Goal: Task Accomplishment & Management: Complete application form

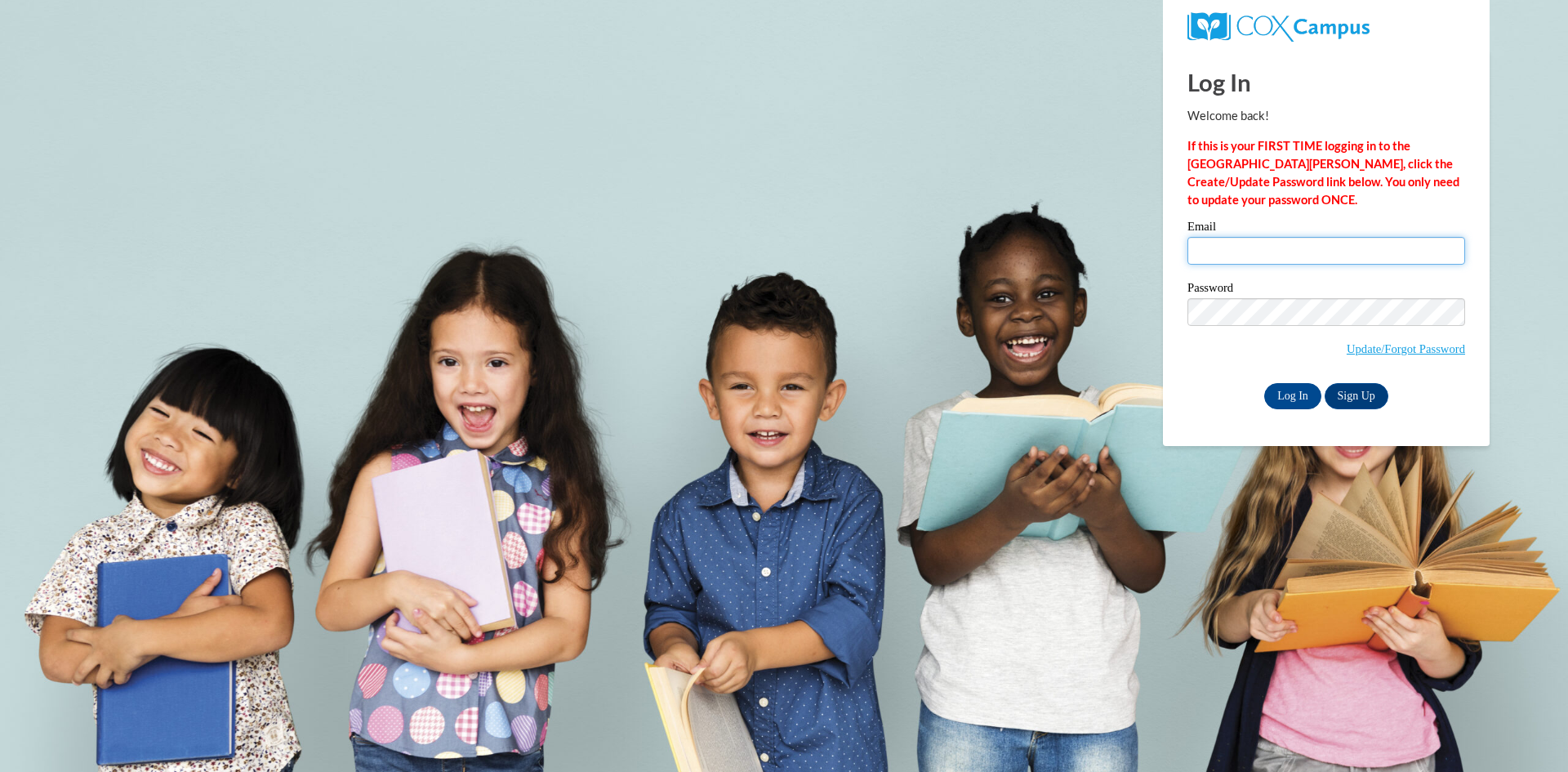
click at [1302, 247] on input "Email" at bounding box center [1326, 250] width 278 height 28
type input "kaelyn.watson@wellstar.org"
click at [1264, 383] on input "Log In" at bounding box center [1293, 396] width 57 height 26
click at [1280, 398] on input "Log In" at bounding box center [1293, 396] width 57 height 26
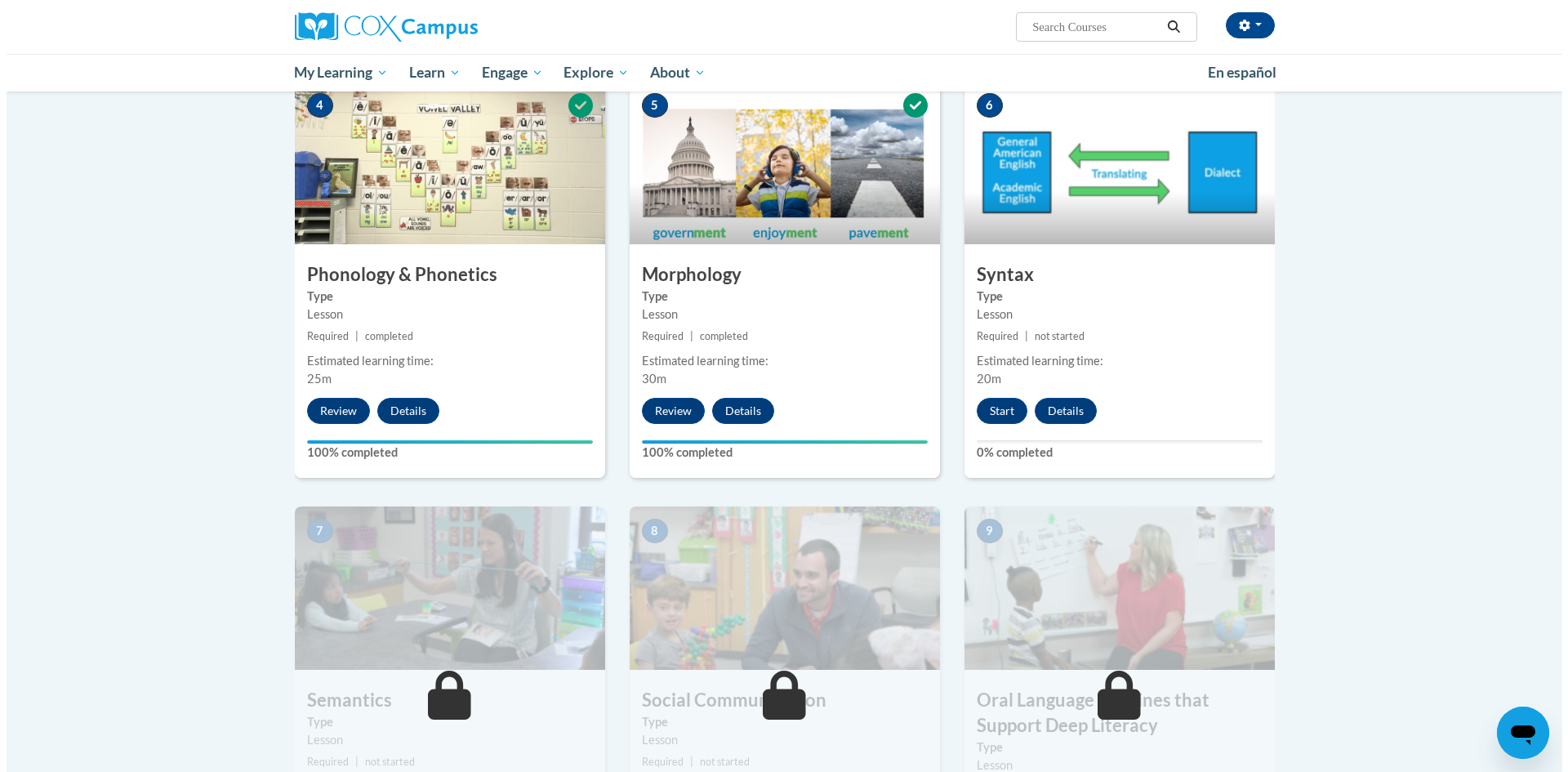
scroll to position [980, 0]
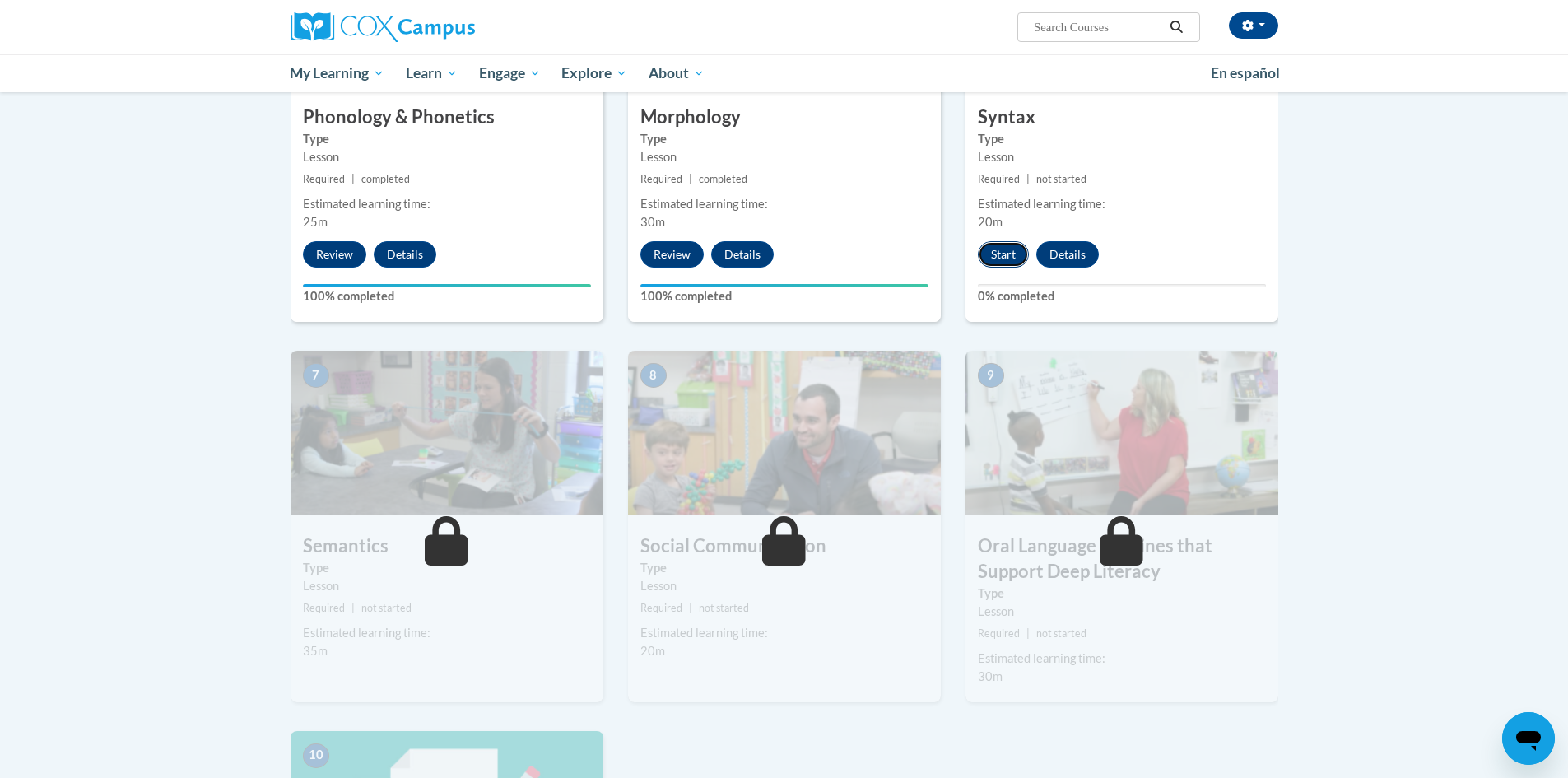
click at [1002, 249] on button "Start" at bounding box center [1004, 253] width 51 height 26
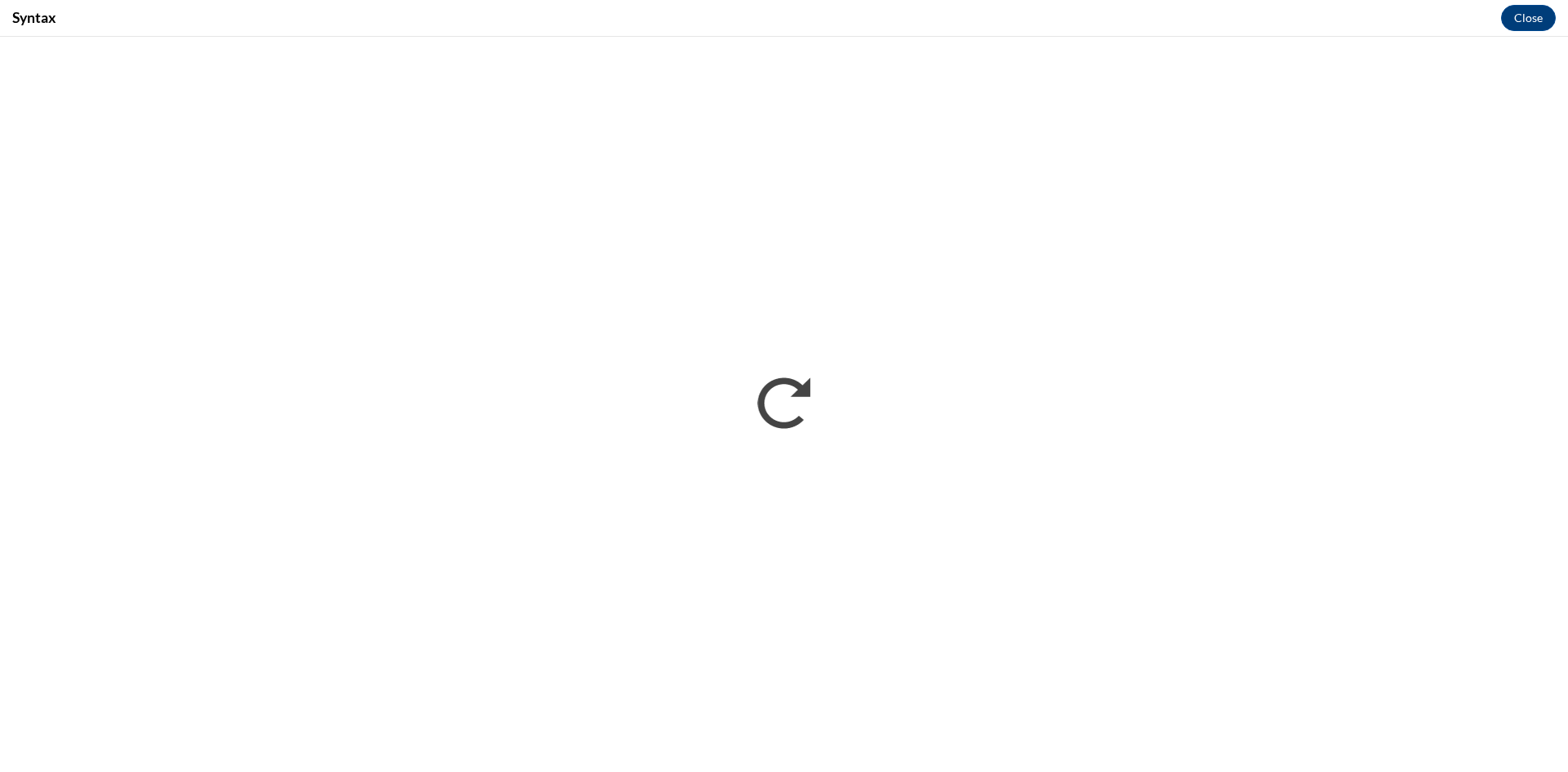
scroll to position [0, 0]
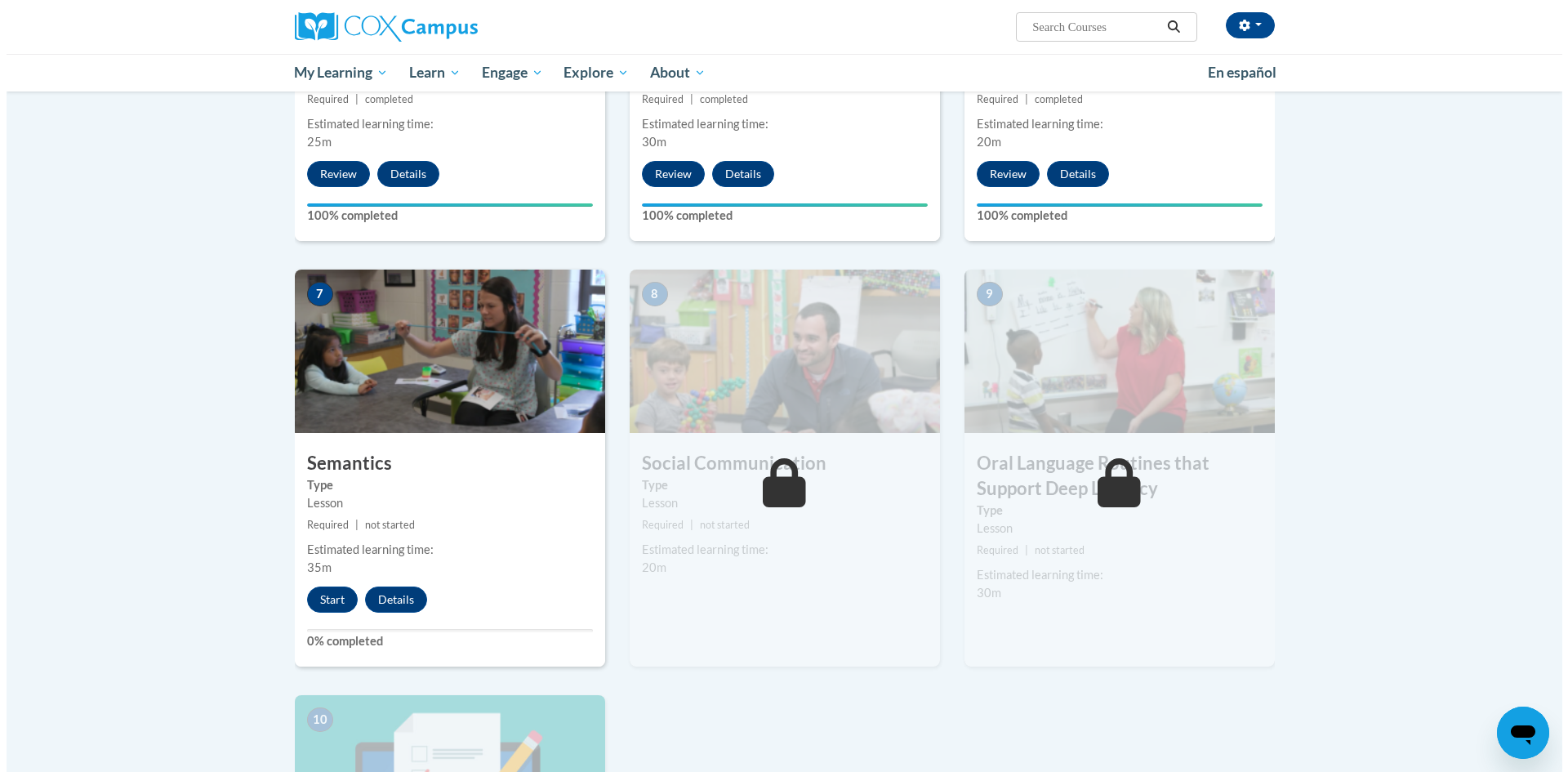
scroll to position [1062, 0]
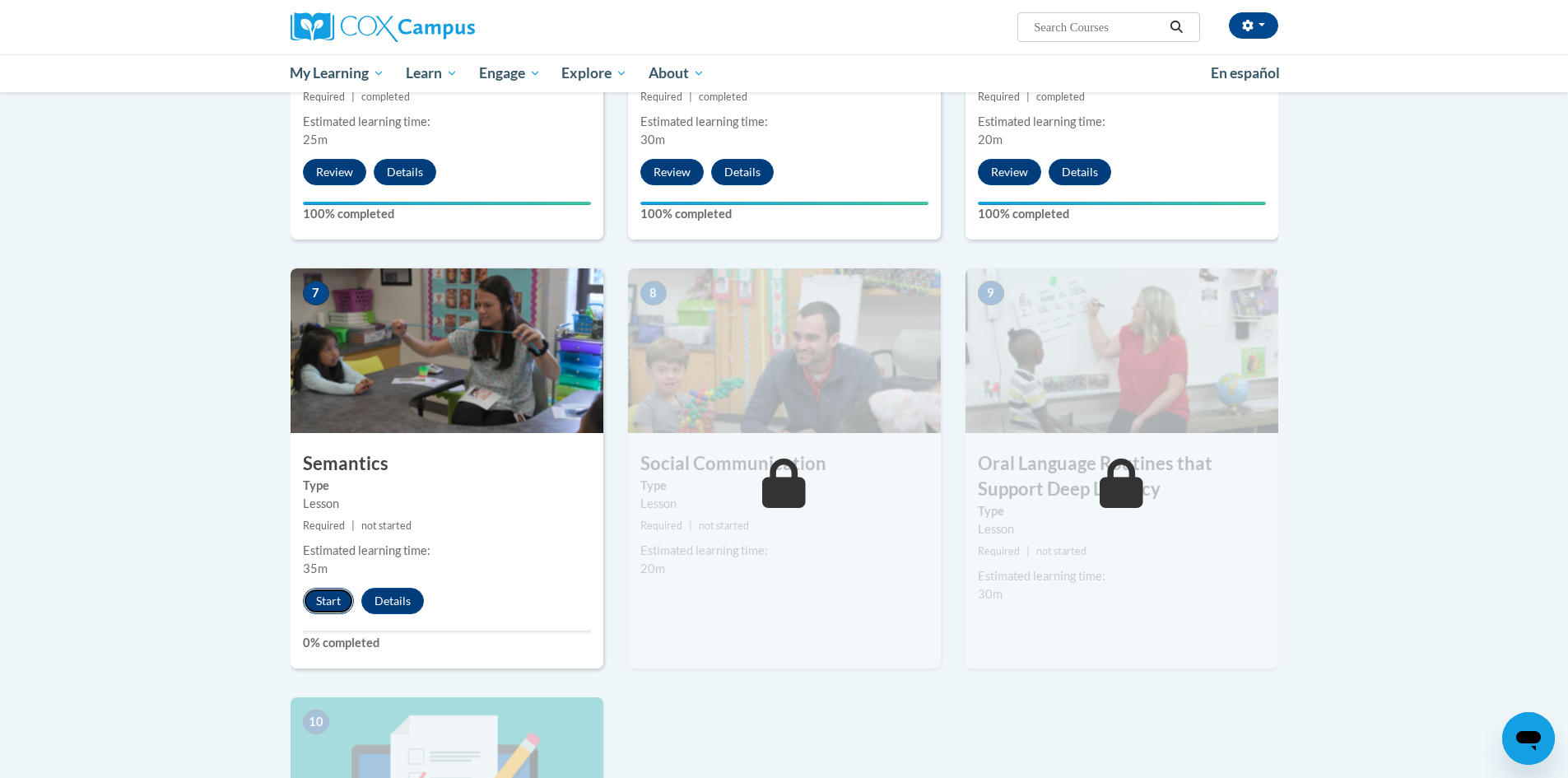
click at [320, 601] on button "Start" at bounding box center [328, 600] width 51 height 26
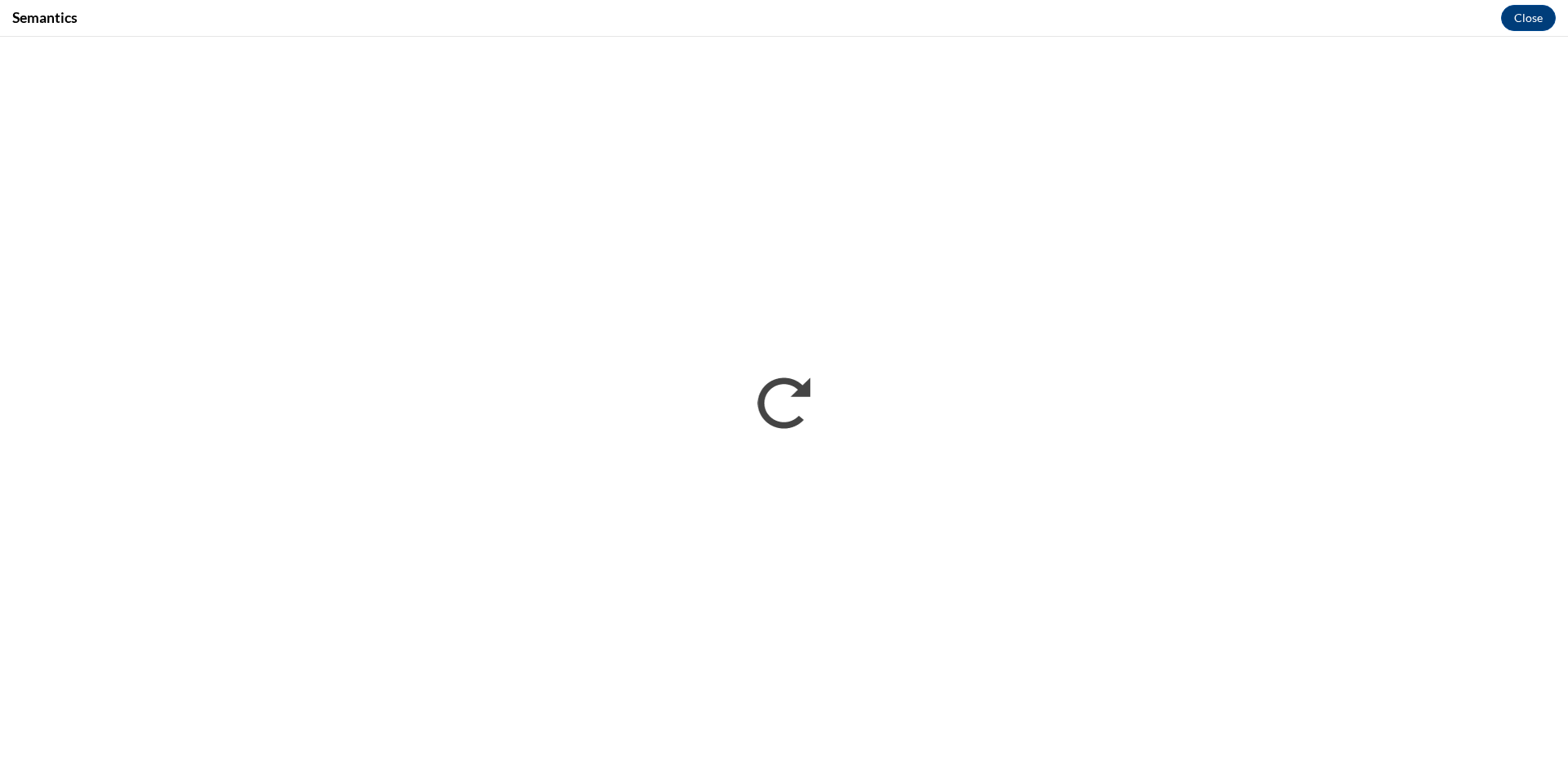
scroll to position [0, 0]
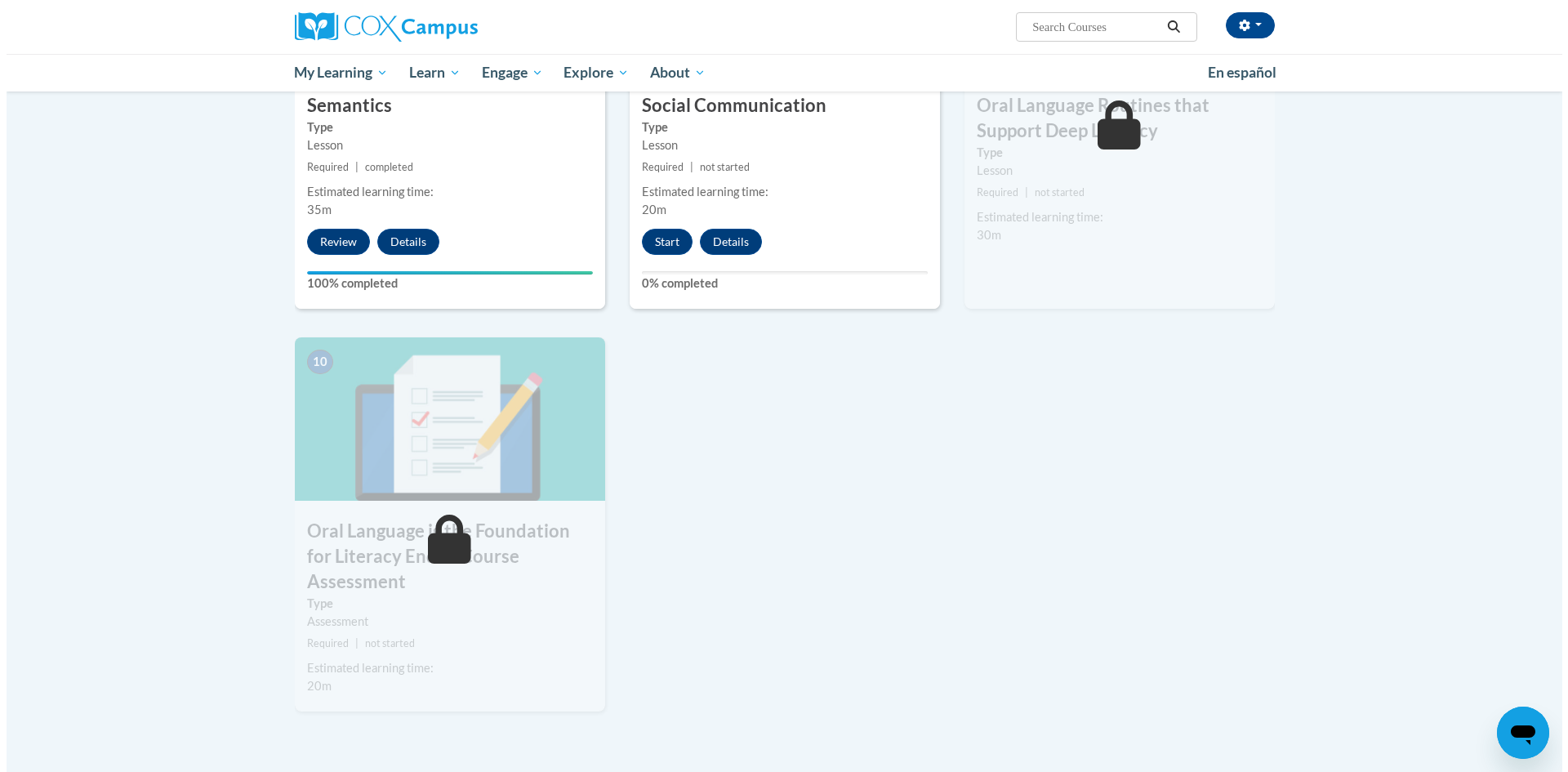
scroll to position [1089, 0]
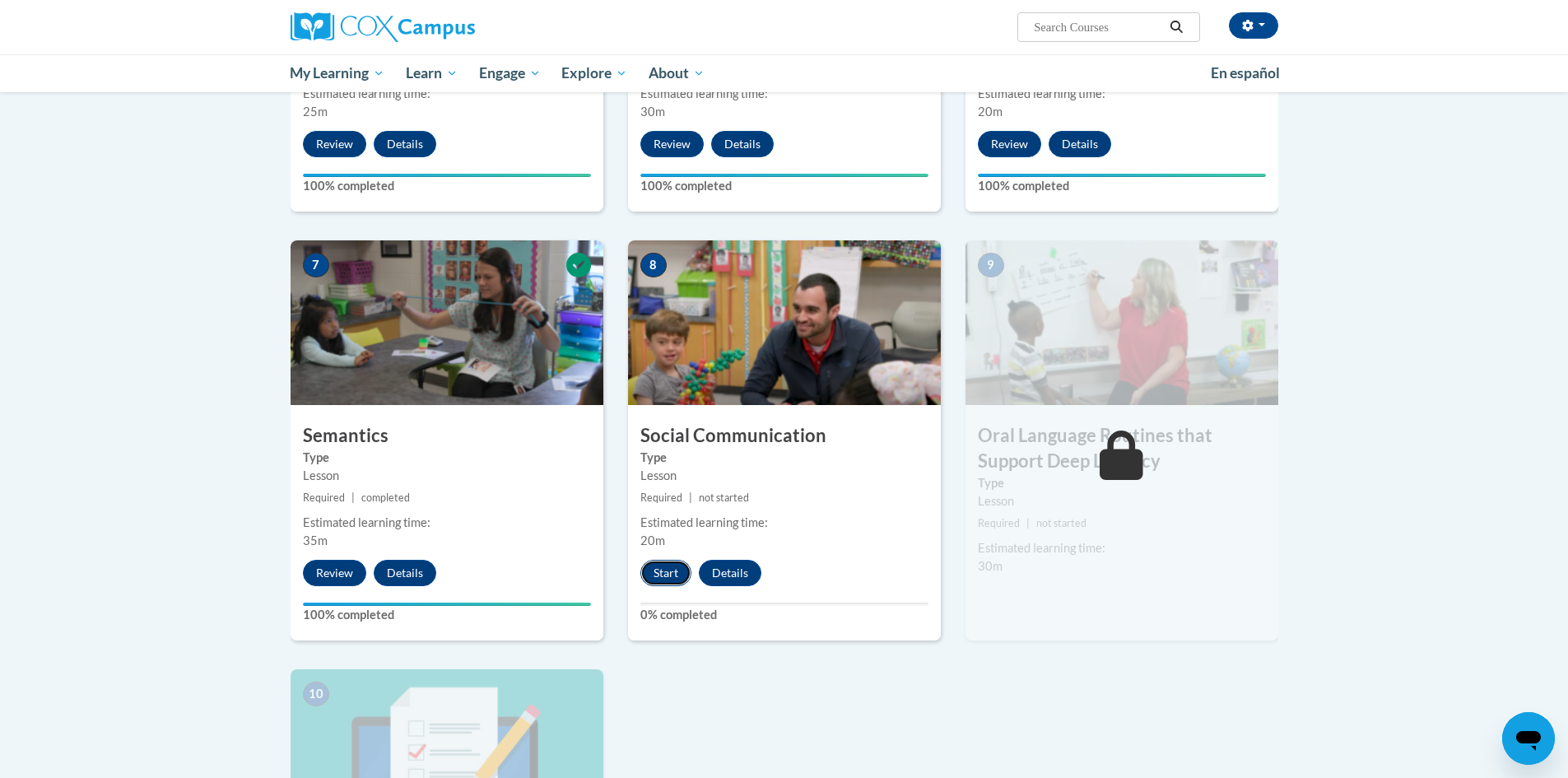
click at [666, 572] on button "Start" at bounding box center [666, 572] width 51 height 26
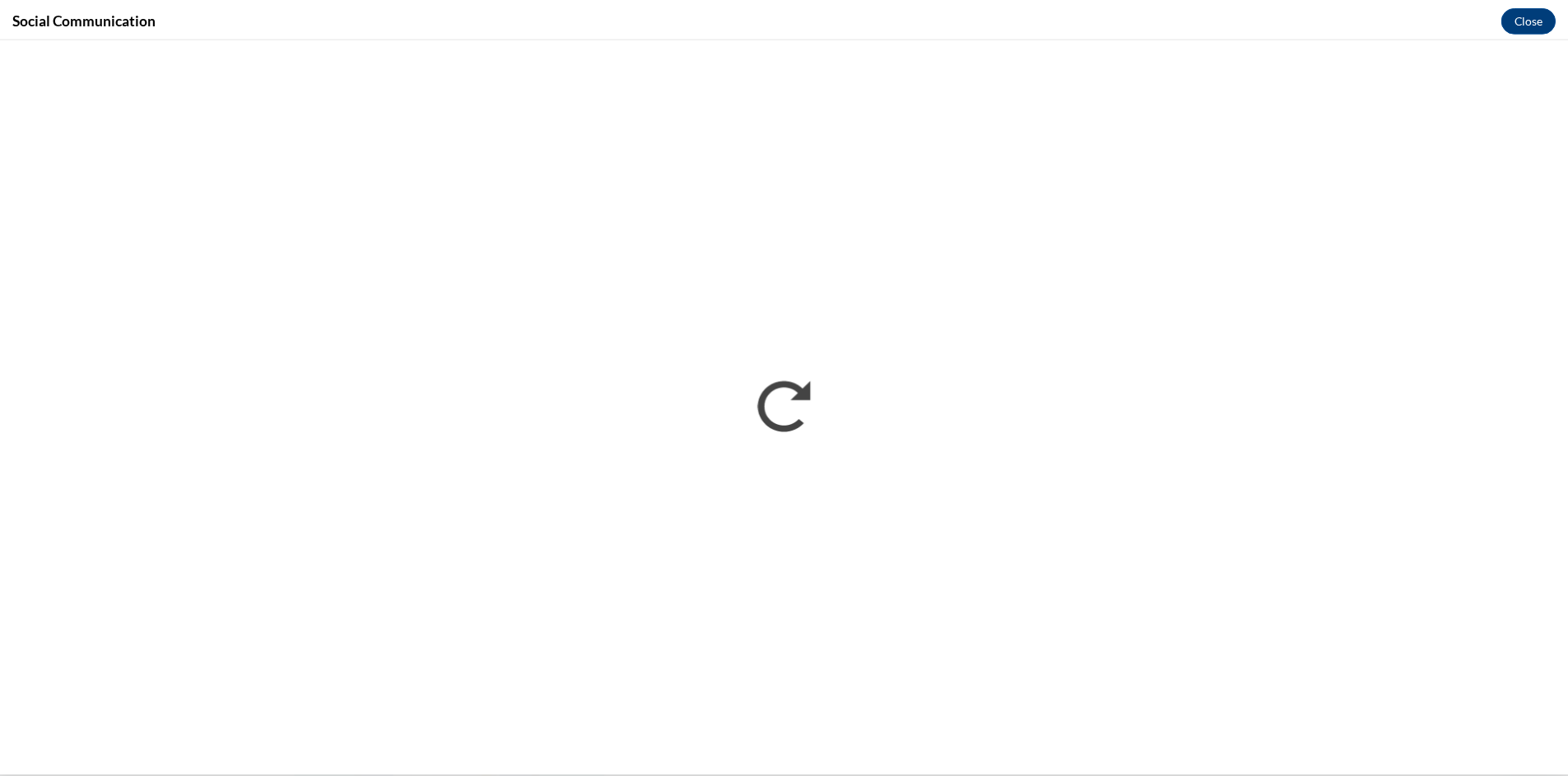
scroll to position [0, 0]
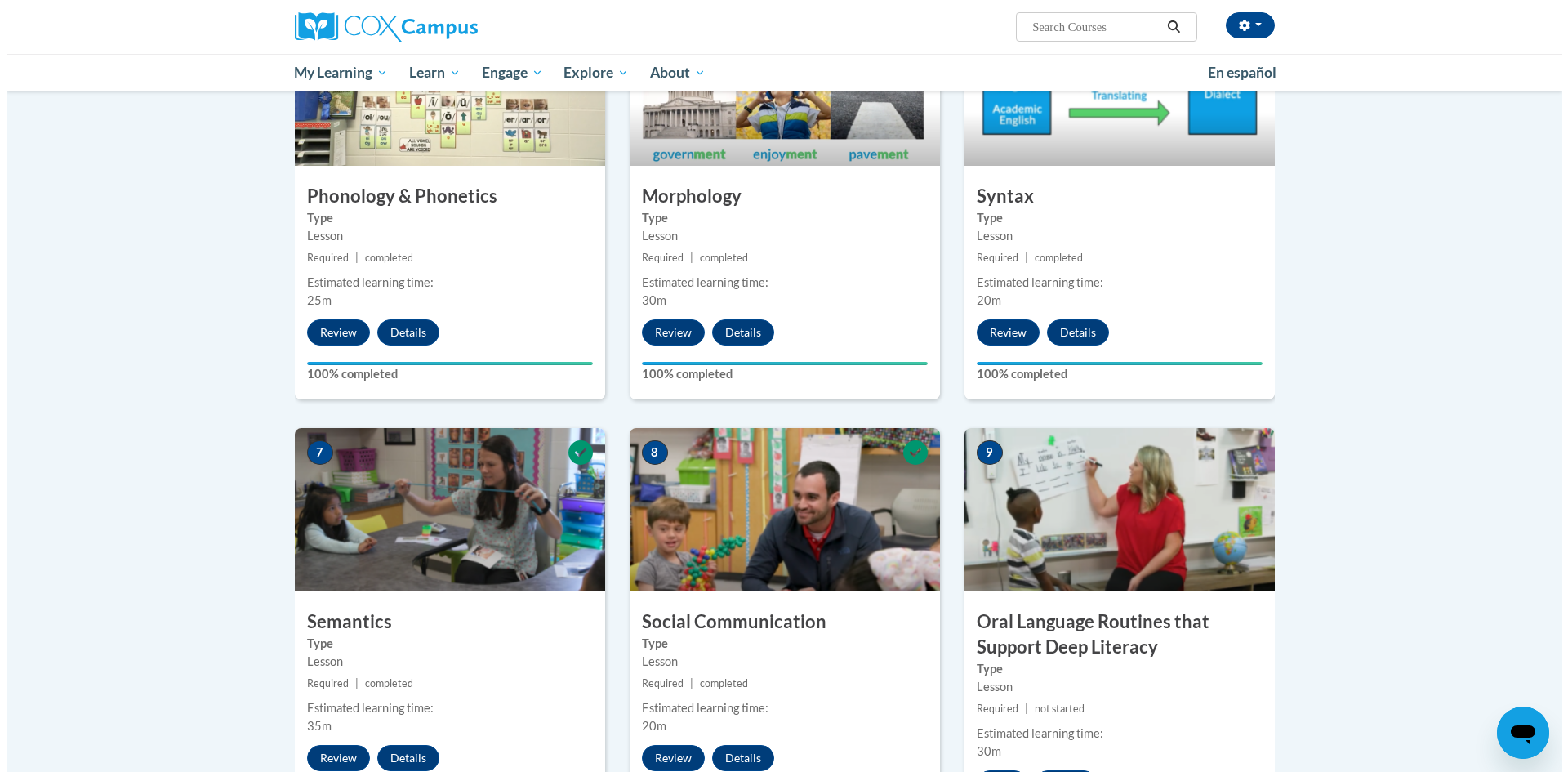
scroll to position [1226, 0]
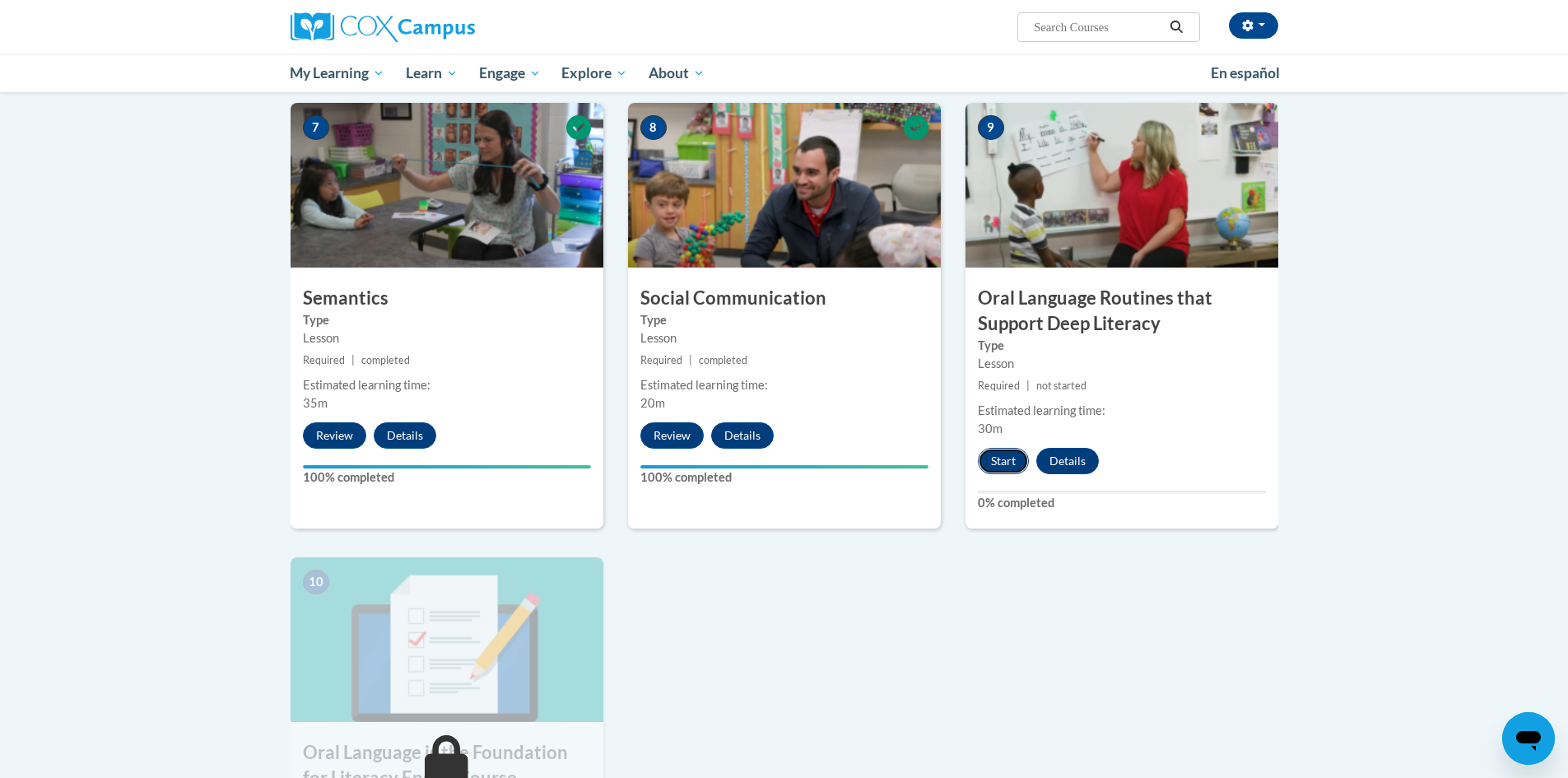
click at [1004, 457] on button "Start" at bounding box center [1004, 460] width 51 height 26
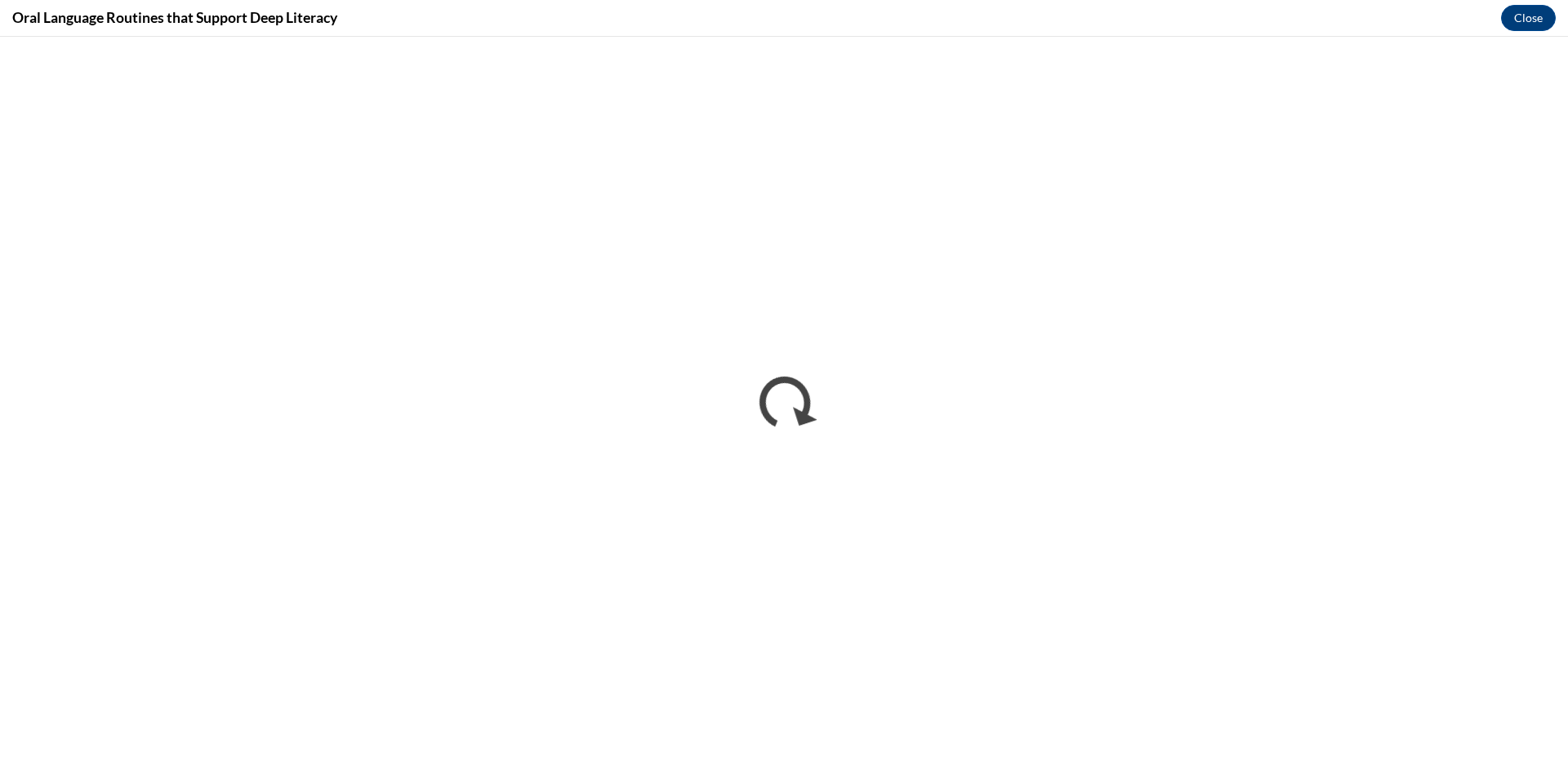
scroll to position [0, 0]
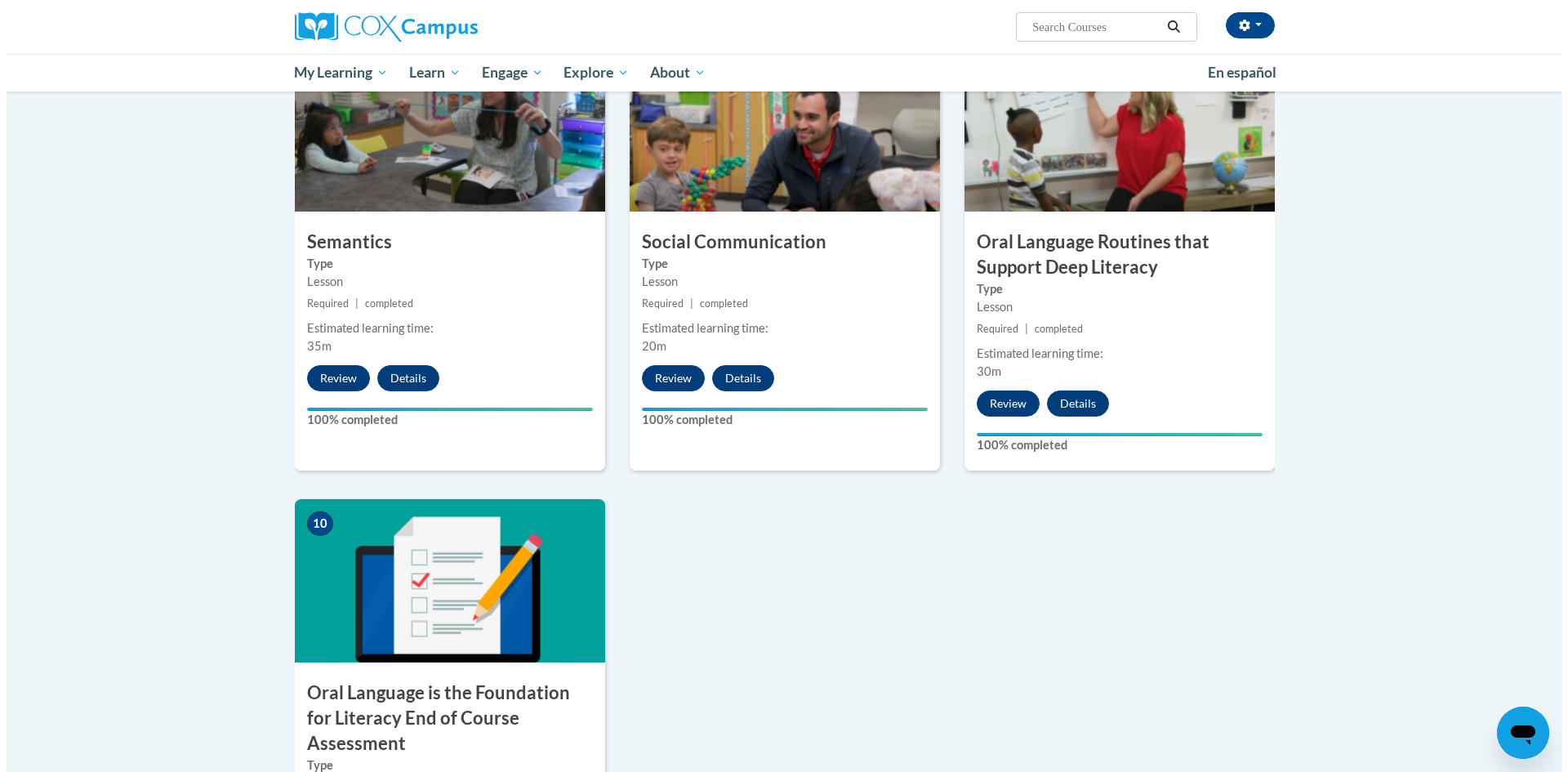
scroll to position [1472, 0]
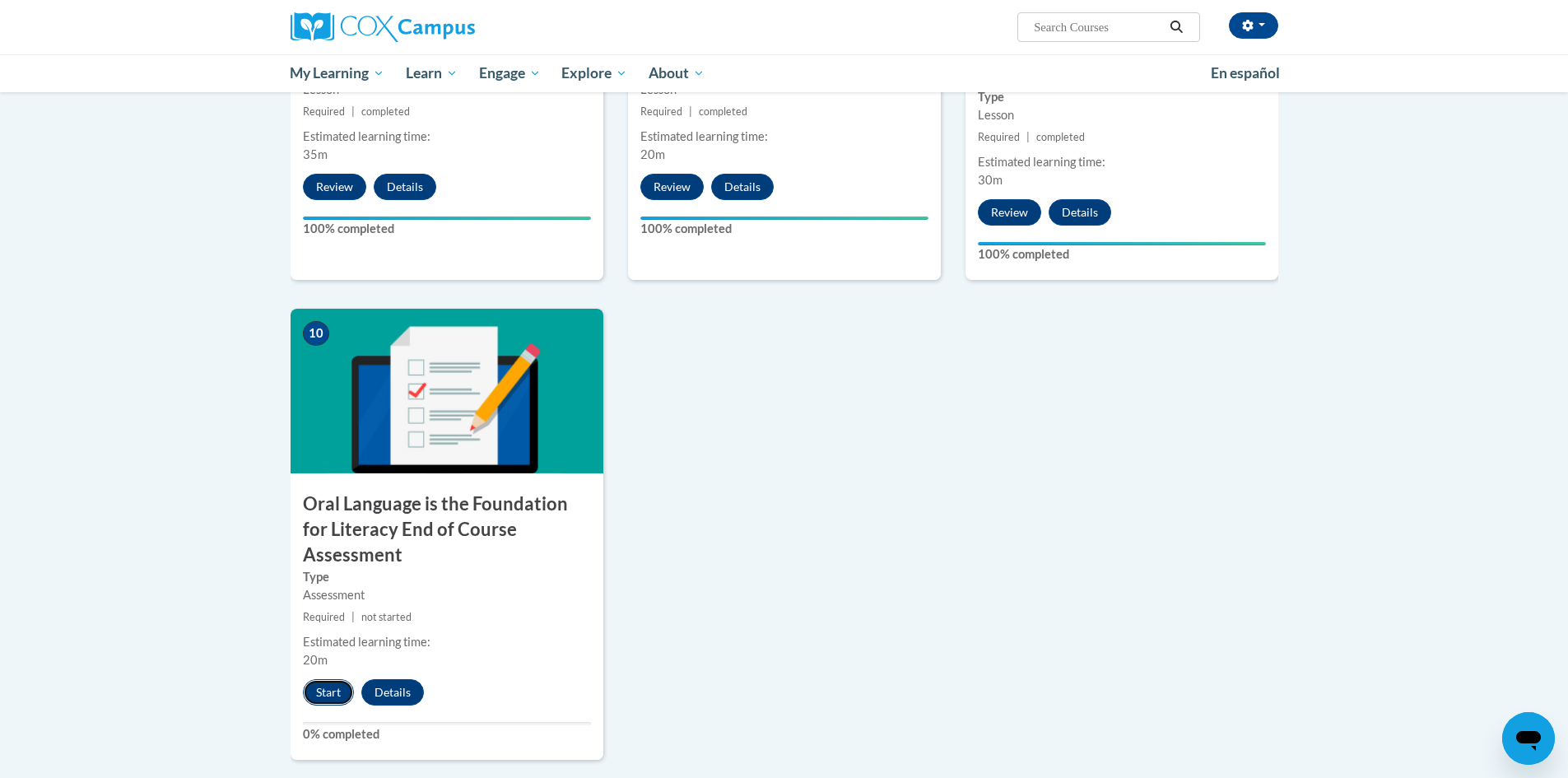
click at [340, 679] on button "Start" at bounding box center [328, 691] width 51 height 26
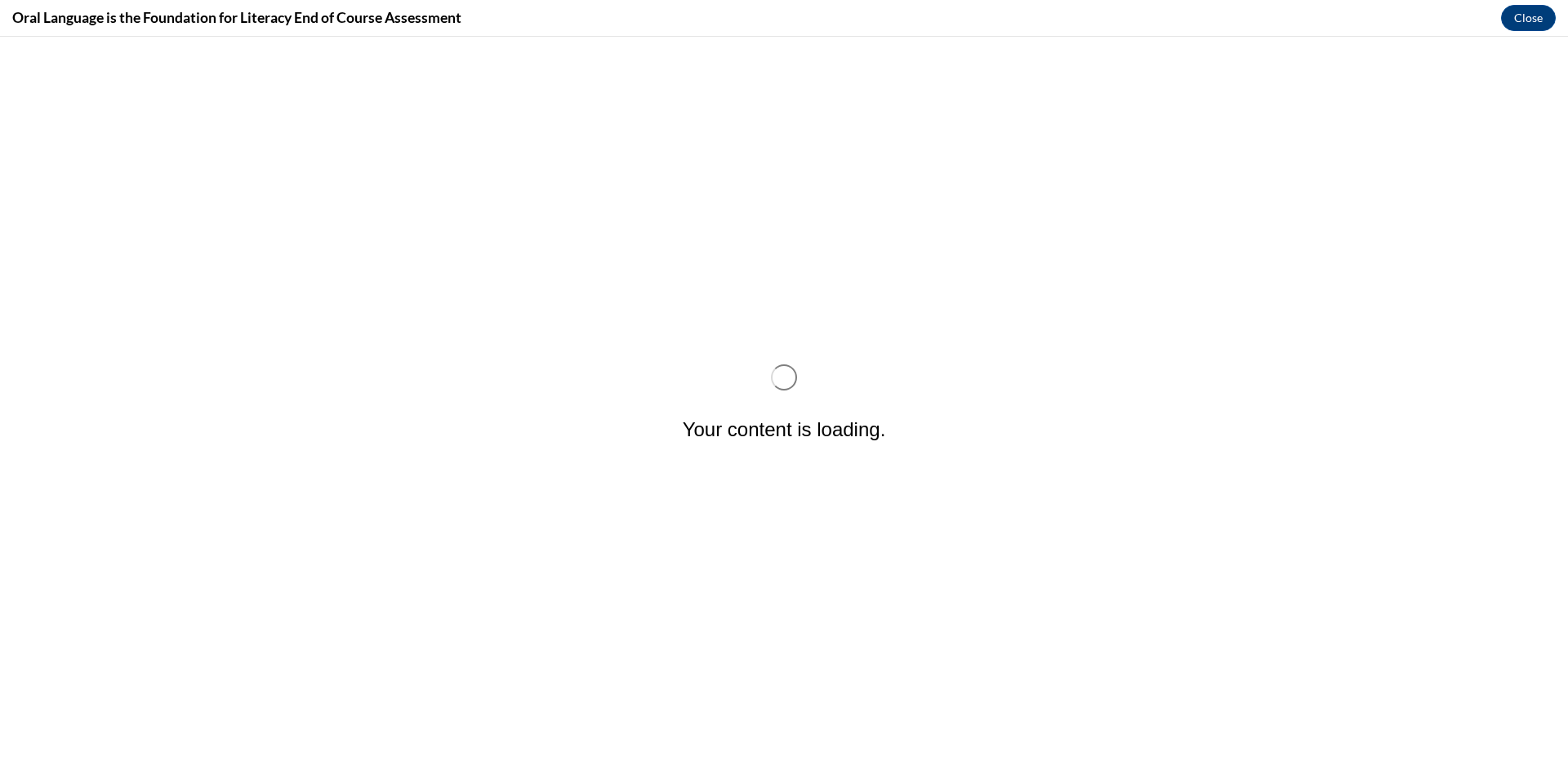
scroll to position [0, 0]
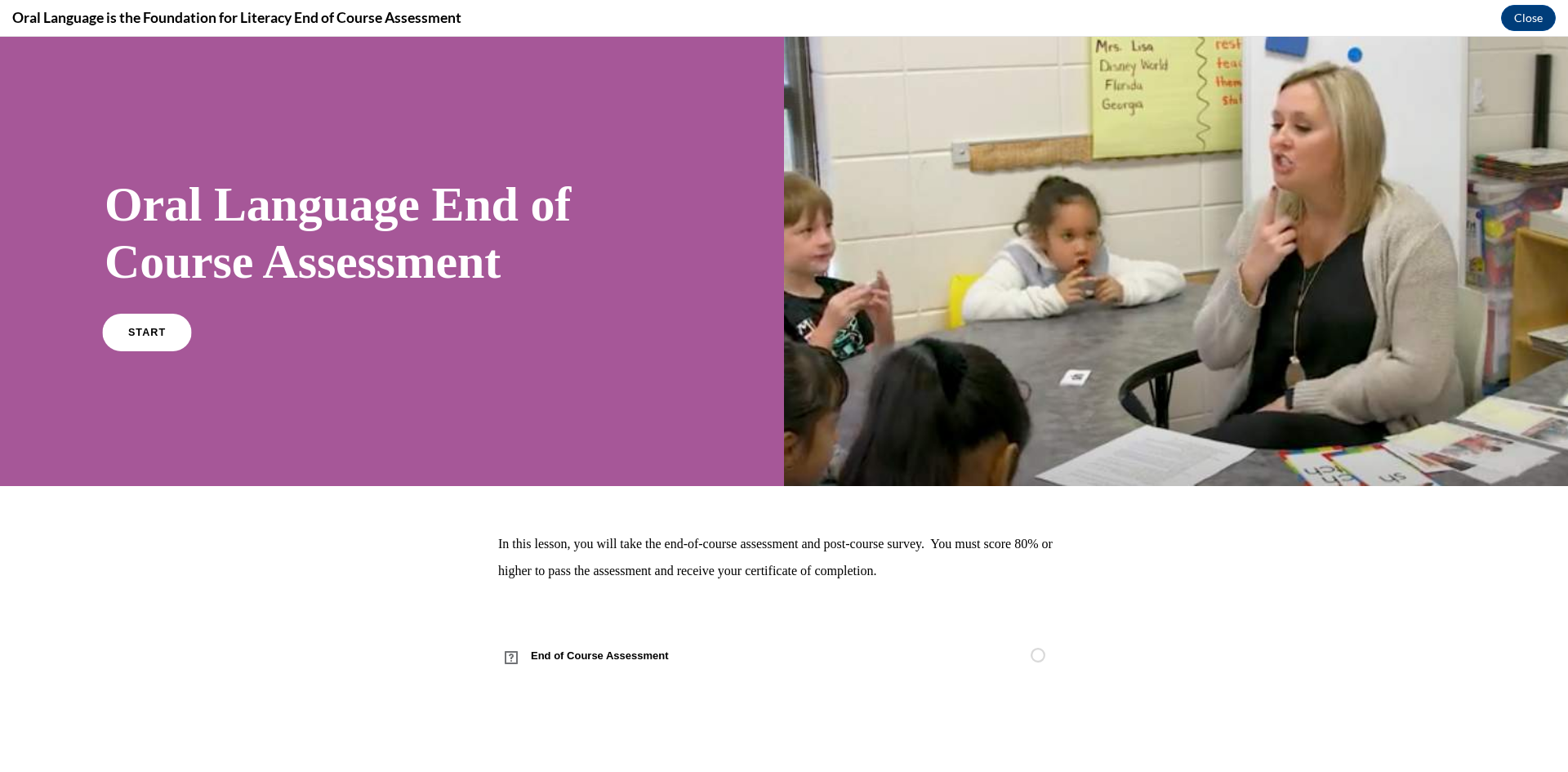
click at [119, 321] on link "START" at bounding box center [146, 331] width 89 height 37
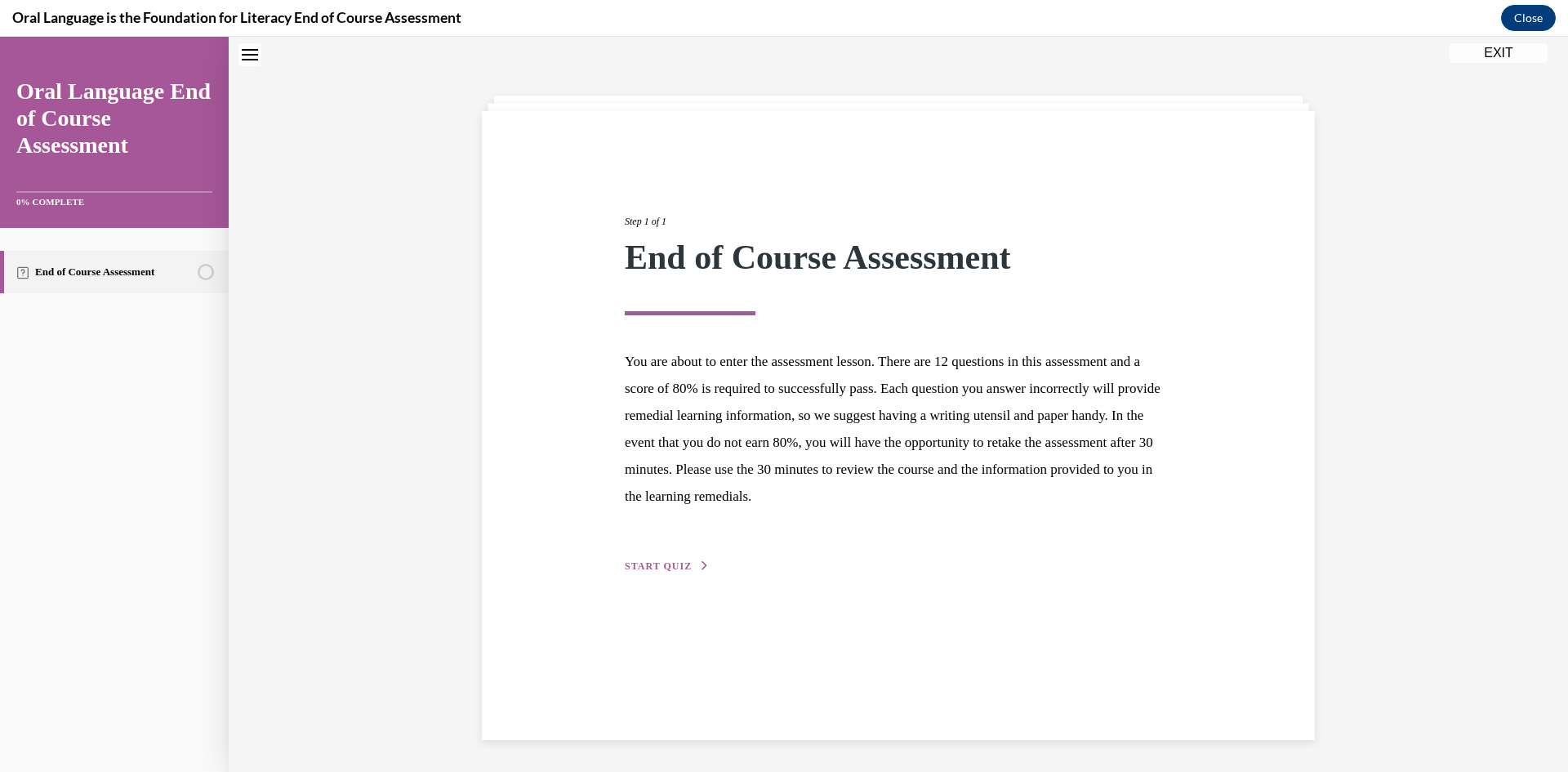
scroll to position [52, 0]
click at [655, 552] on div "Step 1 of 1 End of Course Assessment You are about to enter the assessment less…" at bounding box center [898, 375] width 571 height 398
click at [651, 562] on span "START QUIZ" at bounding box center [658, 566] width 67 height 11
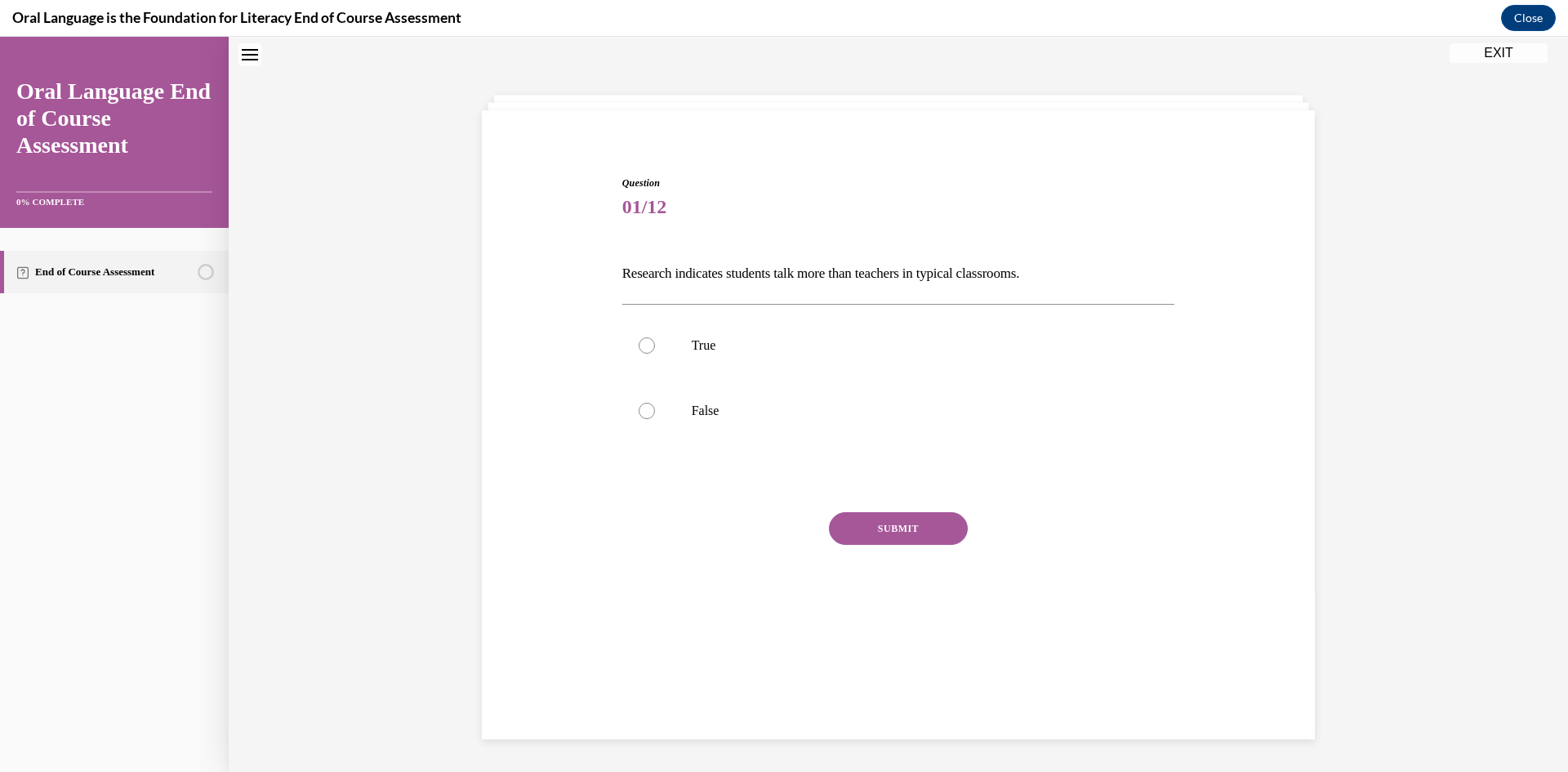
scroll to position [50, 0]
click at [1072, 330] on label "True" at bounding box center [898, 347] width 553 height 65
click at [655, 339] on input "True" at bounding box center [646, 347] width 16 height 16
radio input "true"
drag, startPoint x: 886, startPoint y: 529, endPoint x: 909, endPoint y: 517, distance: 25.9
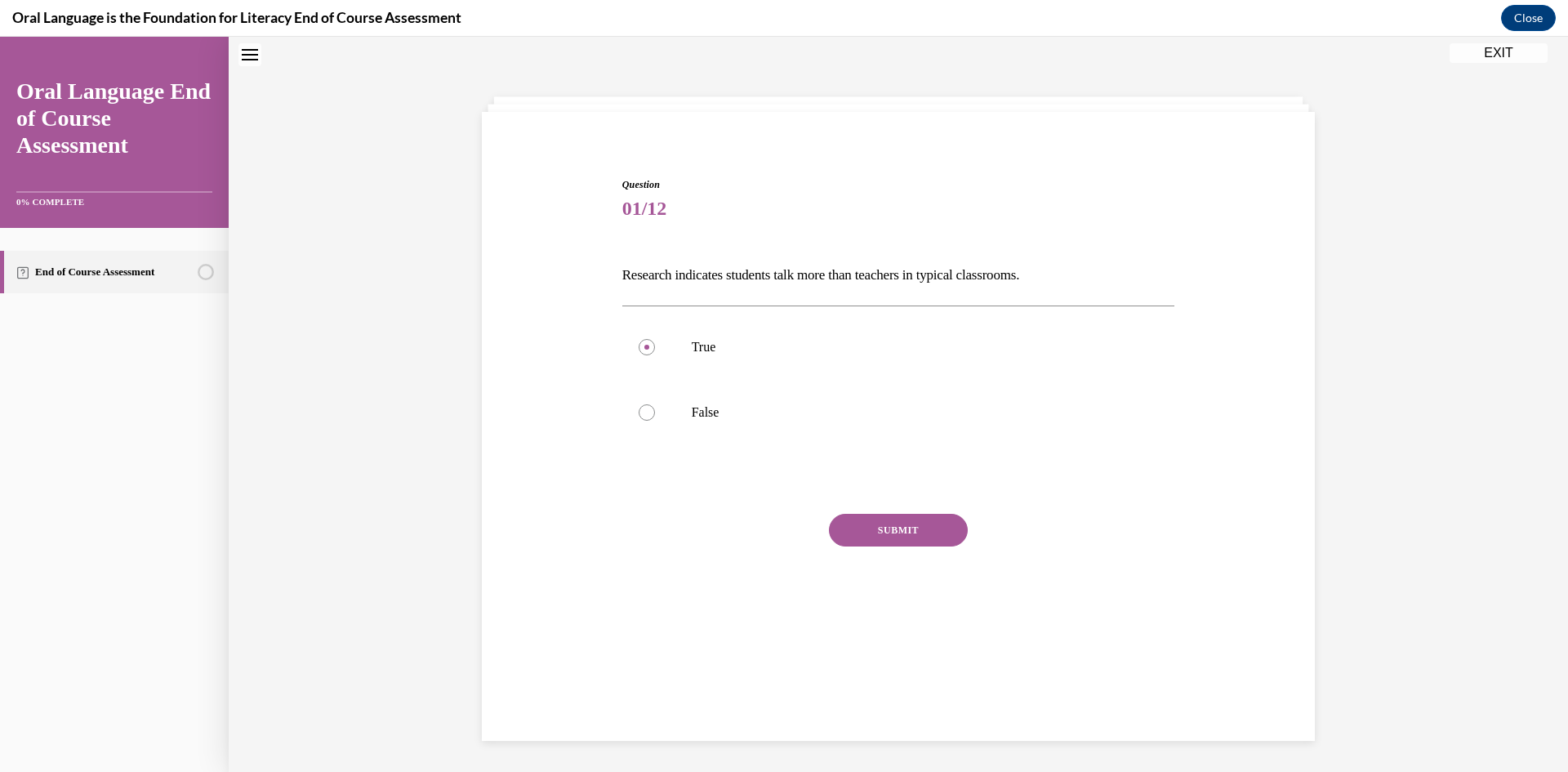
click at [886, 535] on button "SUBMIT" at bounding box center [898, 530] width 139 height 32
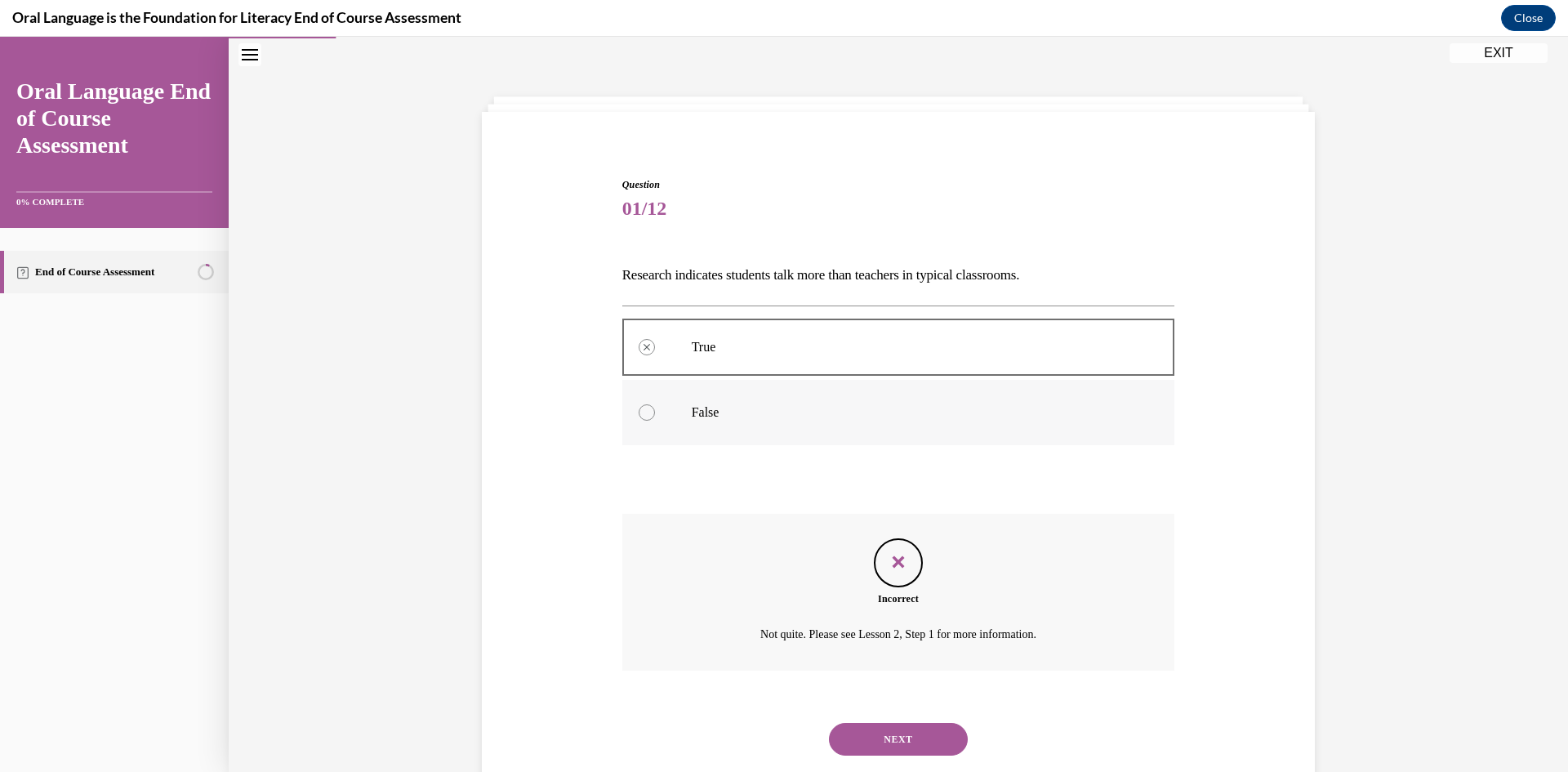
scroll to position [91, 0]
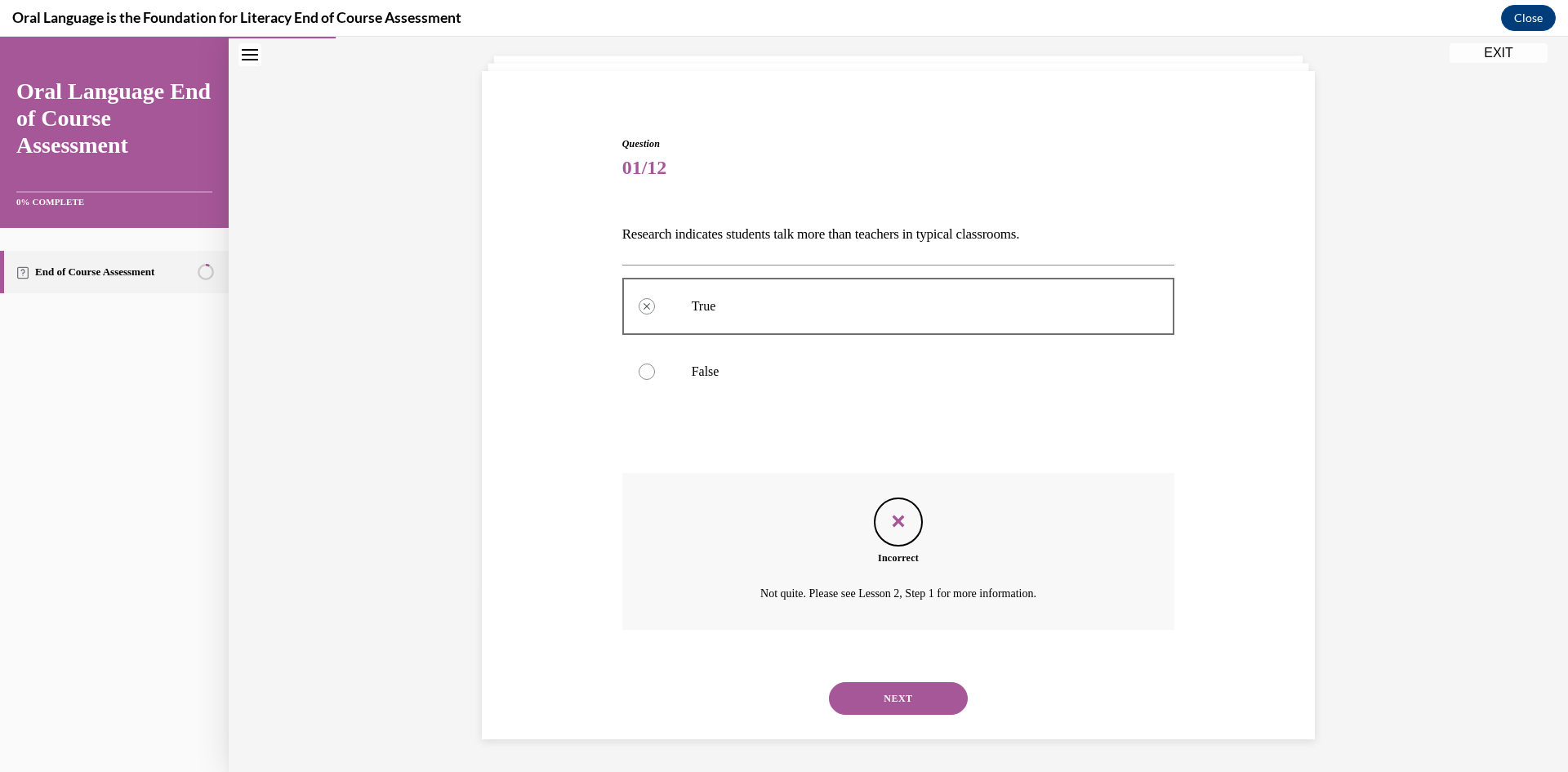
click at [872, 697] on button "NEXT" at bounding box center [898, 698] width 139 height 32
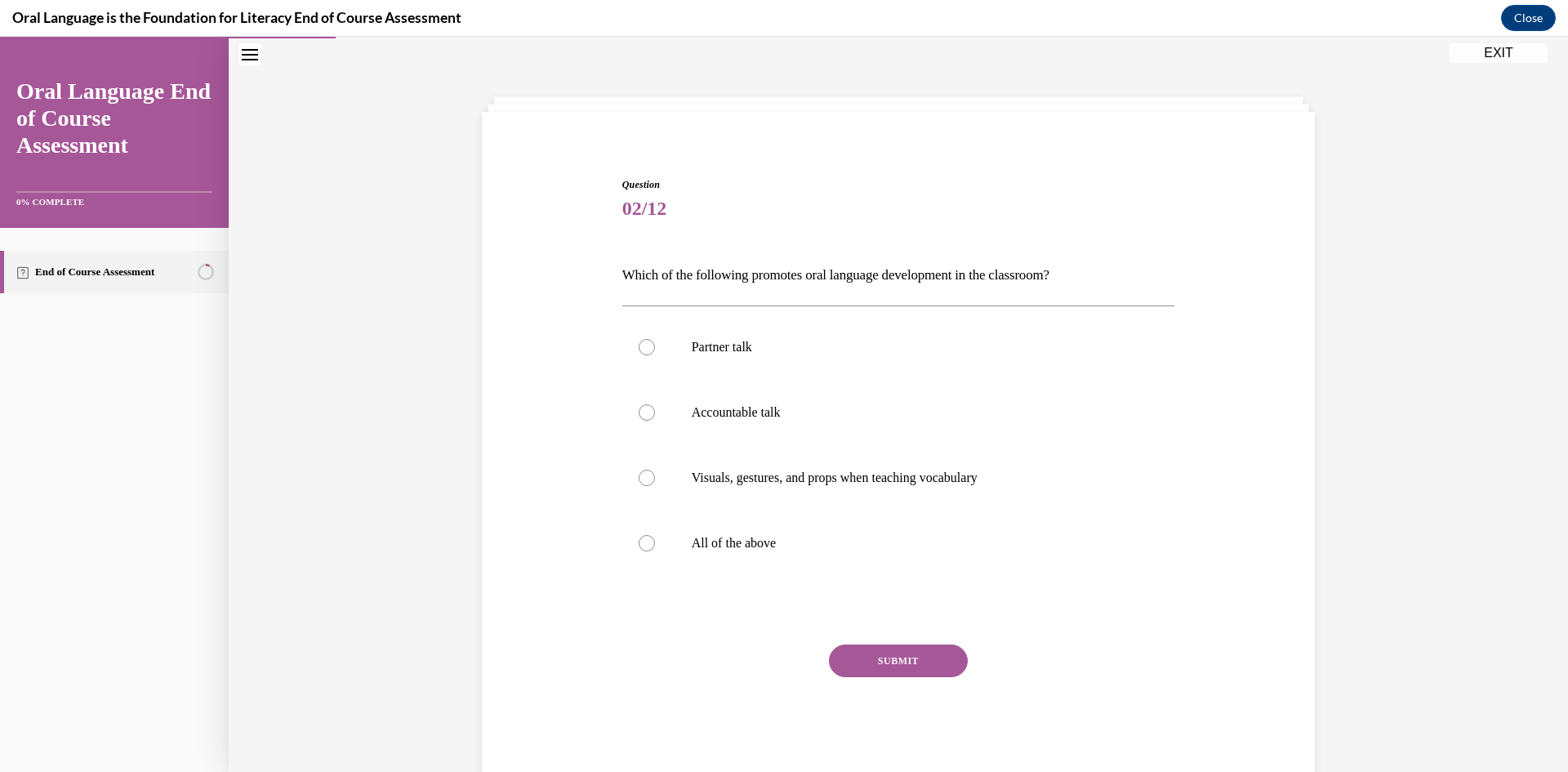
scroll to position [89, 0]
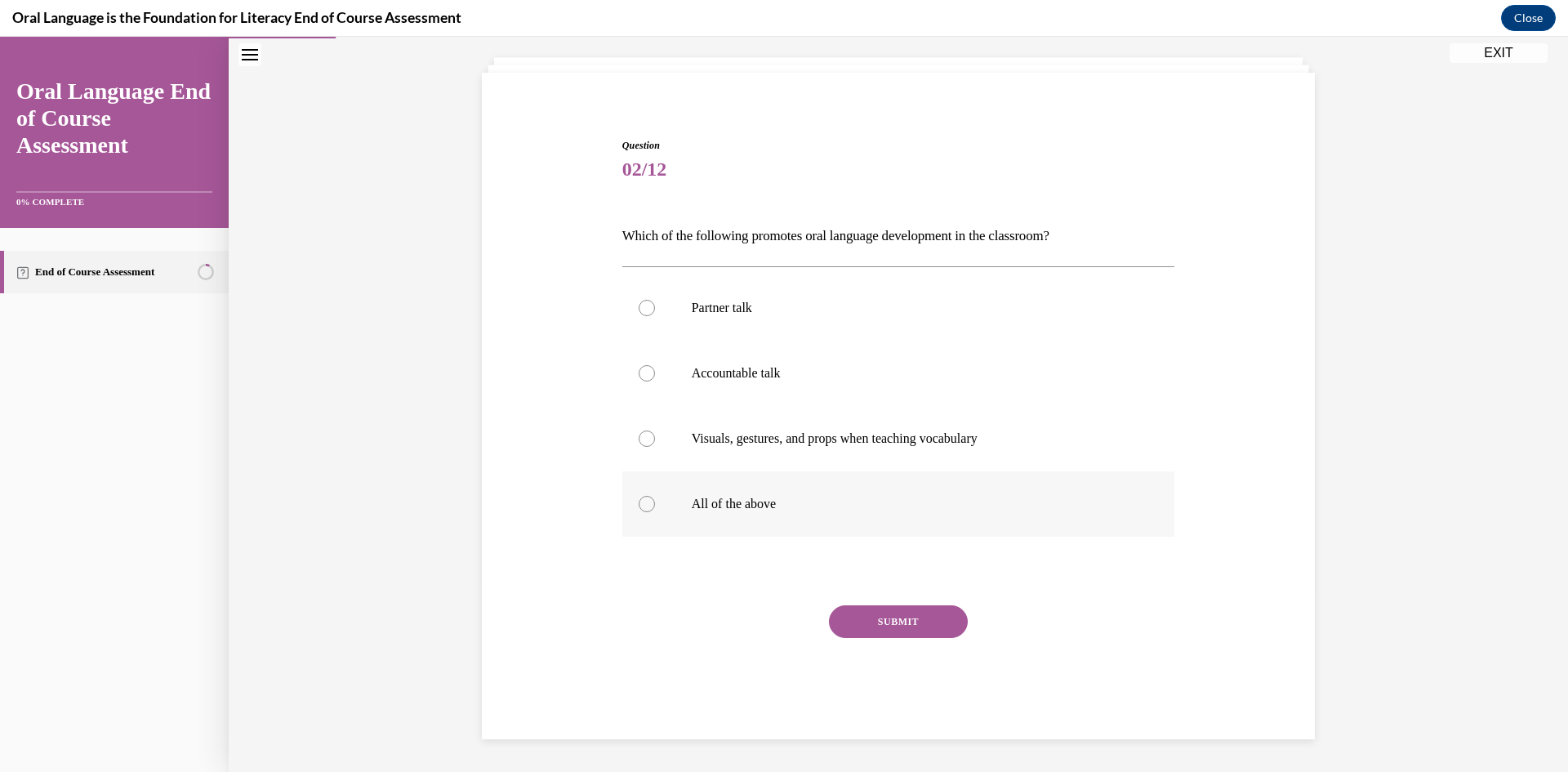
click at [787, 494] on label "All of the above" at bounding box center [898, 504] width 553 height 65
click at [655, 496] on input "All of the above" at bounding box center [646, 504] width 16 height 16
radio input "true"
click at [881, 612] on button "SUBMIT" at bounding box center [898, 621] width 139 height 32
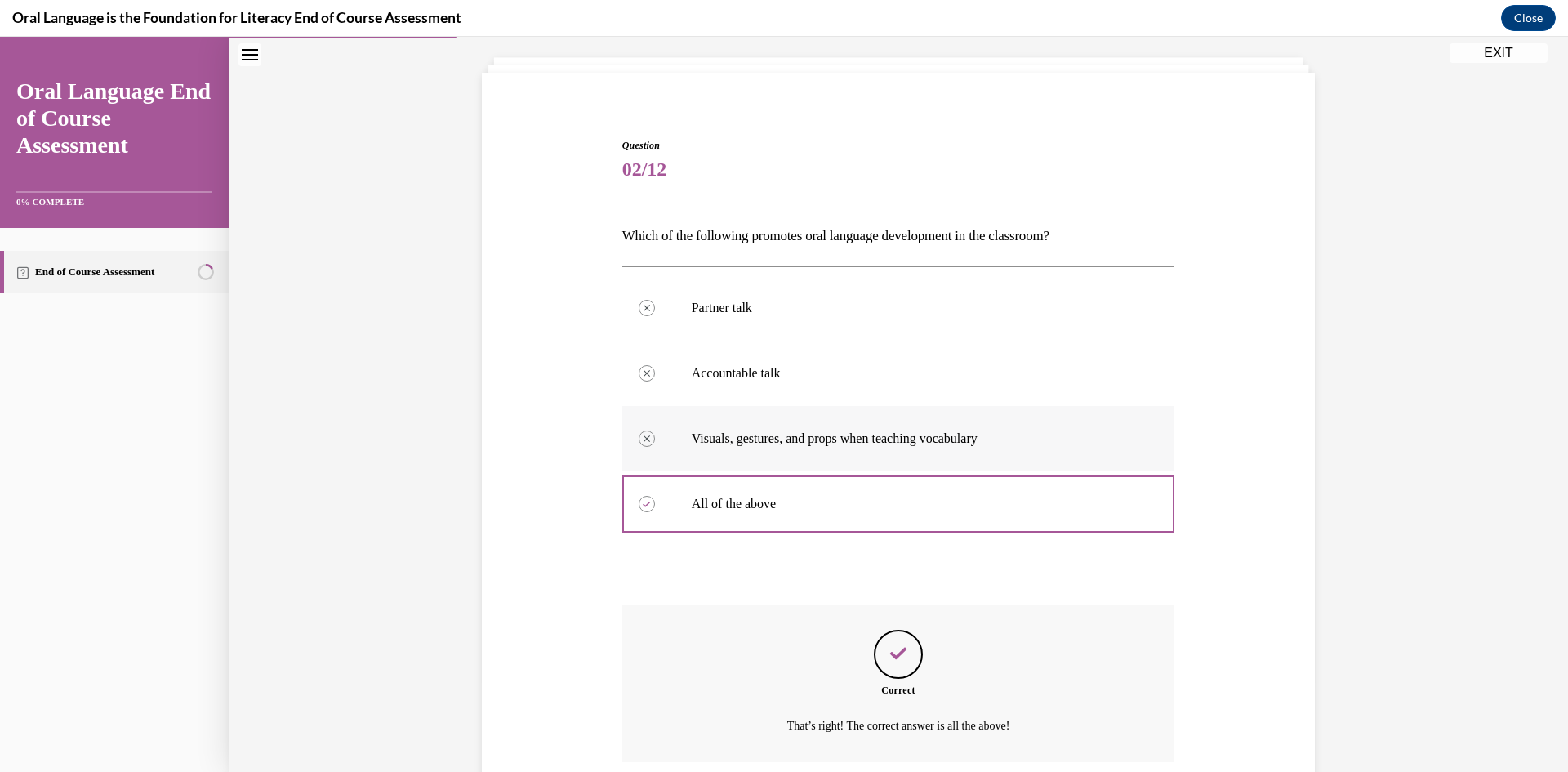
scroll to position [222, 0]
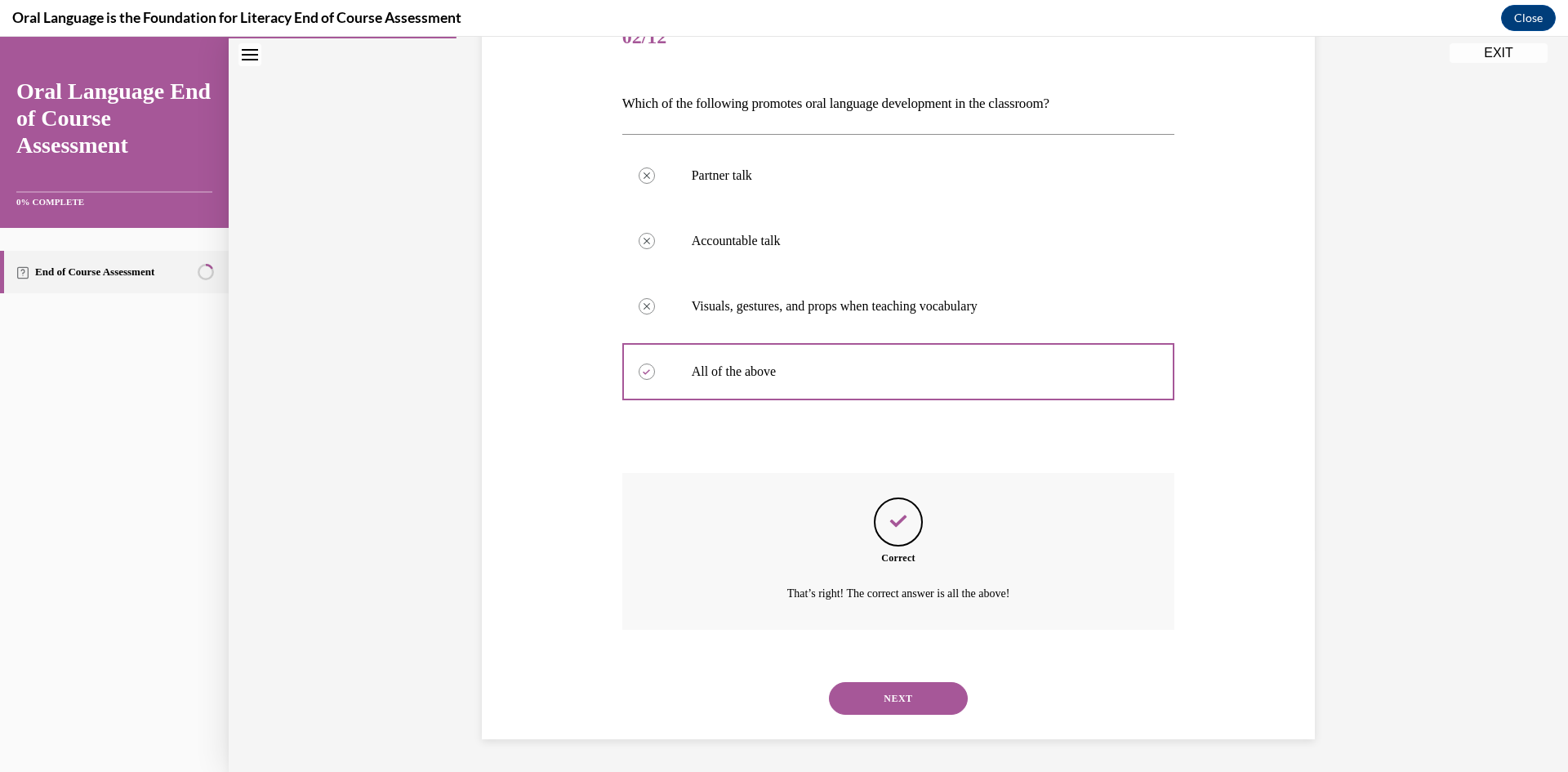
click at [900, 702] on button "NEXT" at bounding box center [898, 698] width 139 height 32
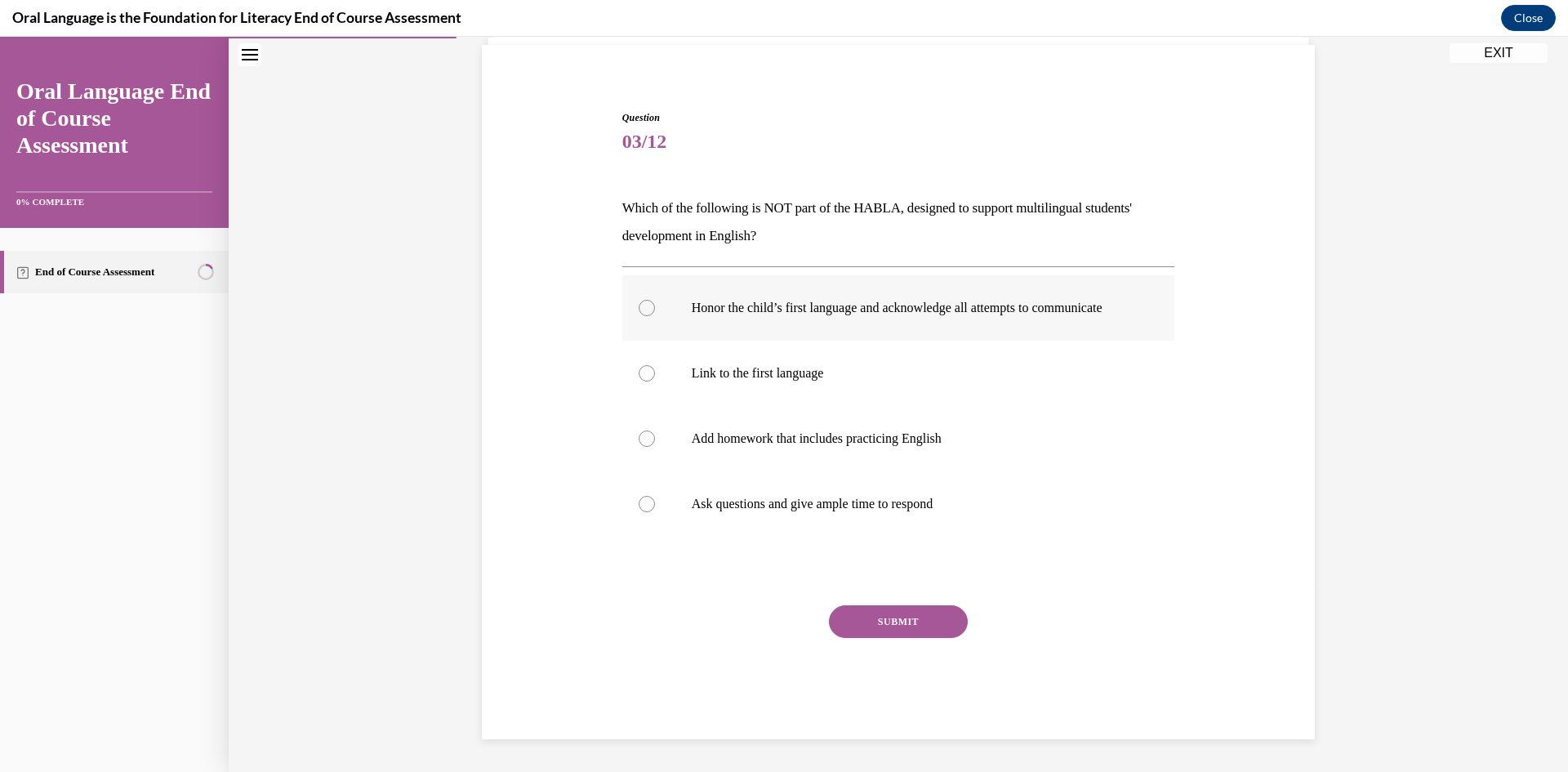
scroll to position [133, 0]
click at [1039, 451] on label "Add homework that includes practicing English" at bounding box center [898, 439] width 553 height 65
click at [655, 447] on input "Add homework that includes practicing English" at bounding box center [646, 439] width 16 height 16
radio input "true"
click at [920, 620] on button "SUBMIT" at bounding box center [898, 621] width 139 height 32
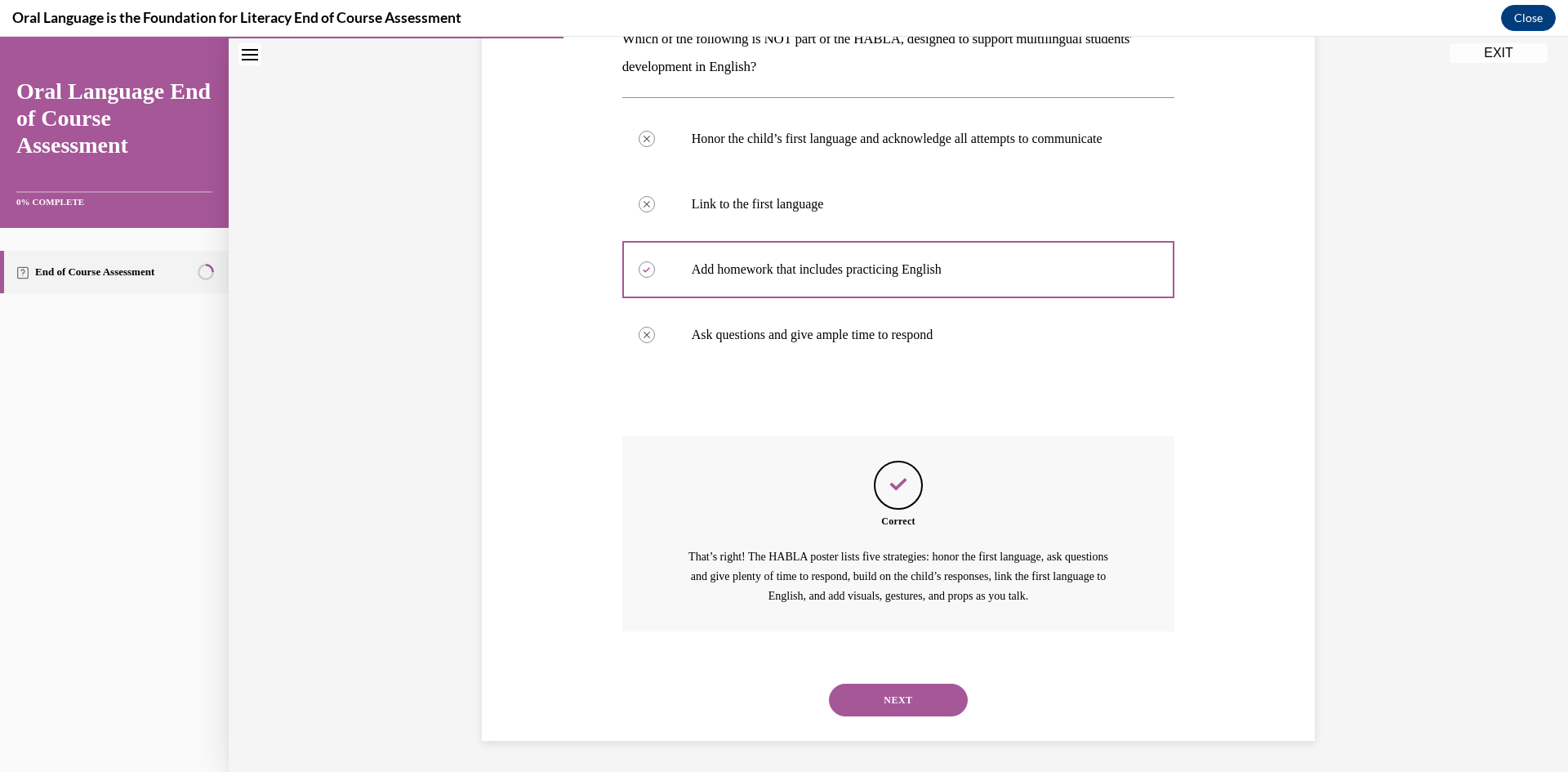
scroll to position [304, 0]
click at [934, 700] on button "NEXT" at bounding box center [898, 698] width 139 height 32
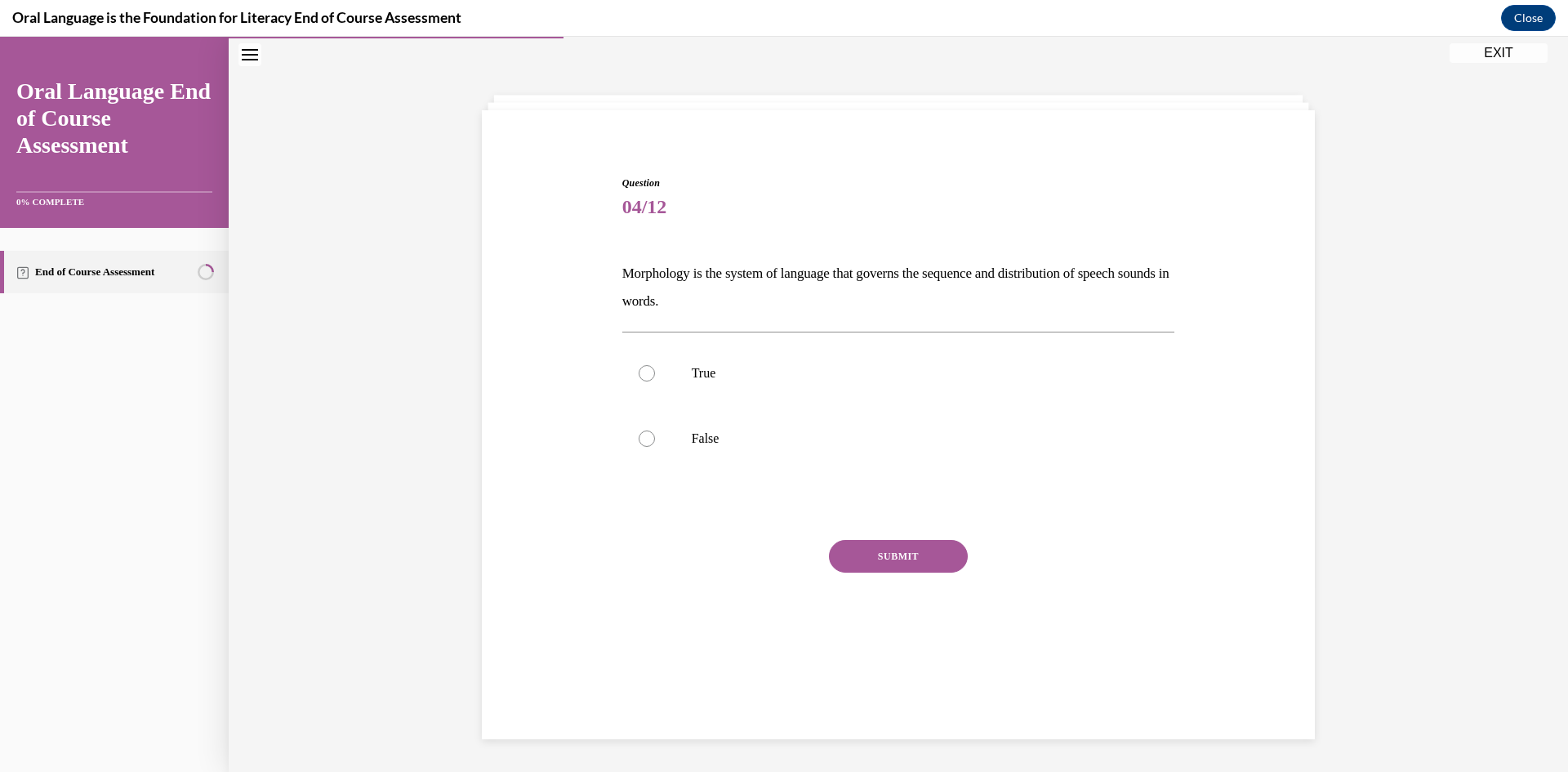
scroll to position [52, 0]
click at [722, 428] on label "False" at bounding box center [898, 439] width 553 height 65
click at [655, 431] on input "False" at bounding box center [646, 439] width 16 height 16
radio input "true"
click at [870, 566] on button "SUBMIT" at bounding box center [898, 556] width 139 height 32
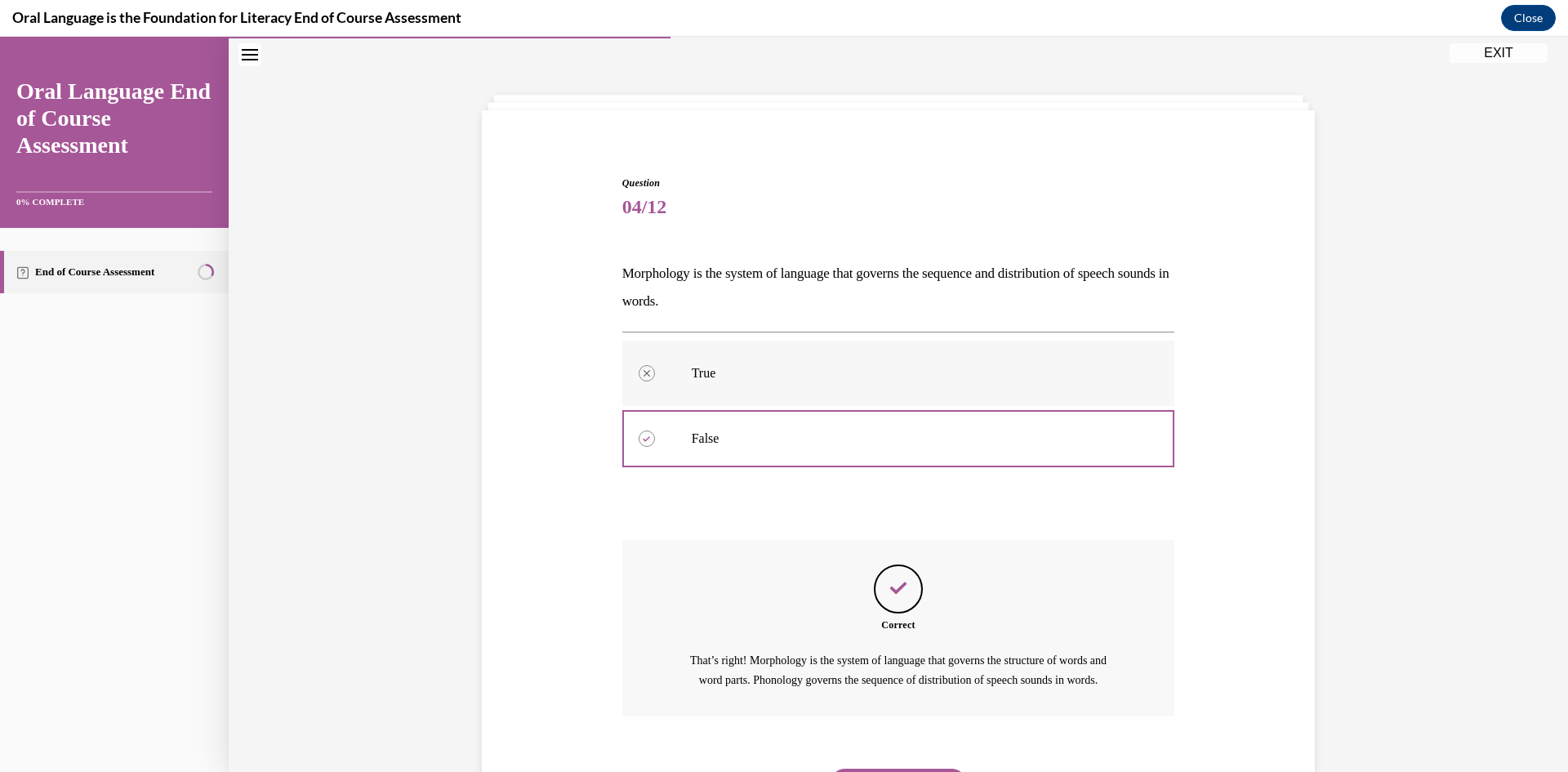
scroll to position [157, 0]
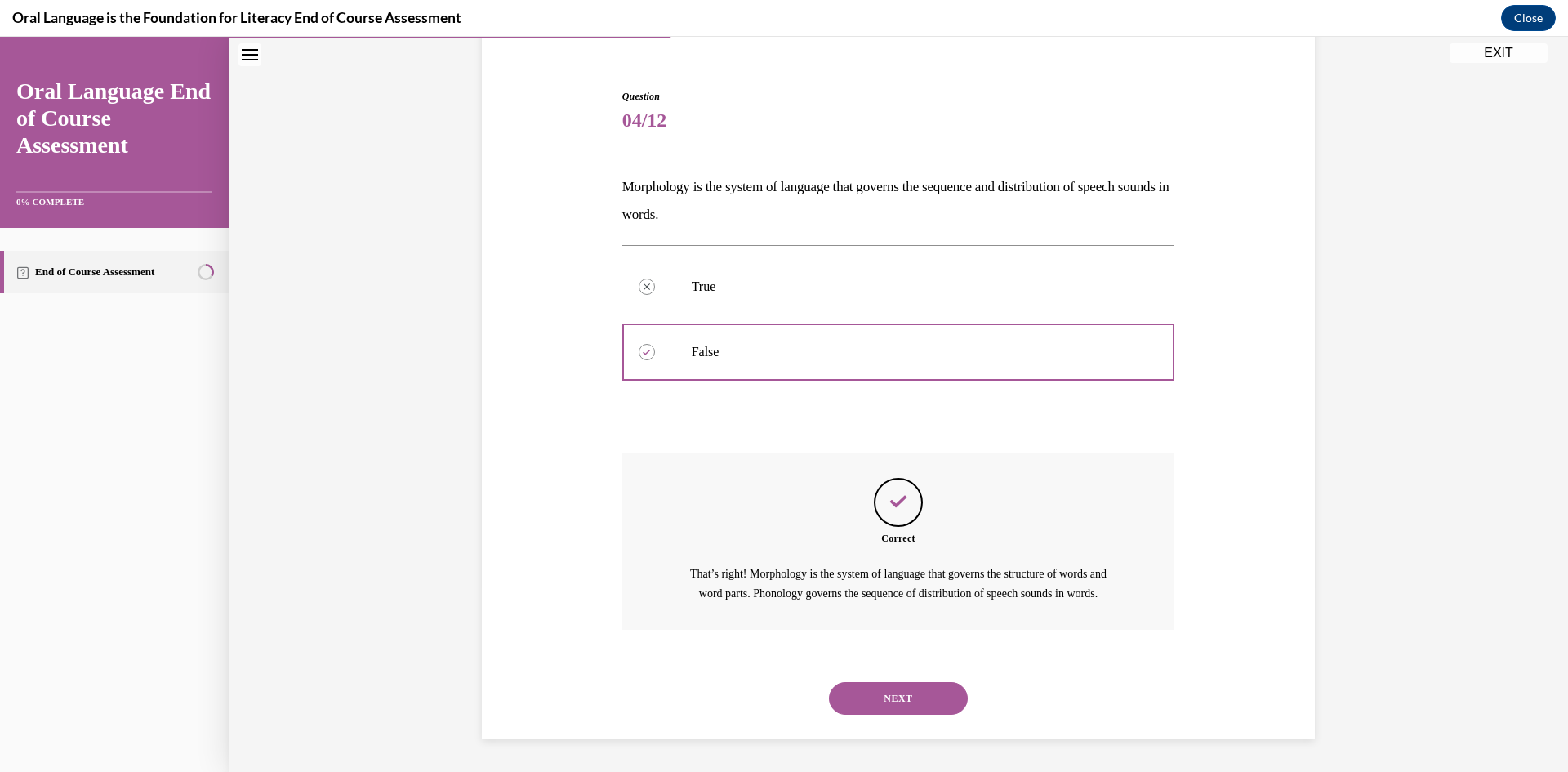
click at [924, 697] on button "NEXT" at bounding box center [898, 698] width 139 height 32
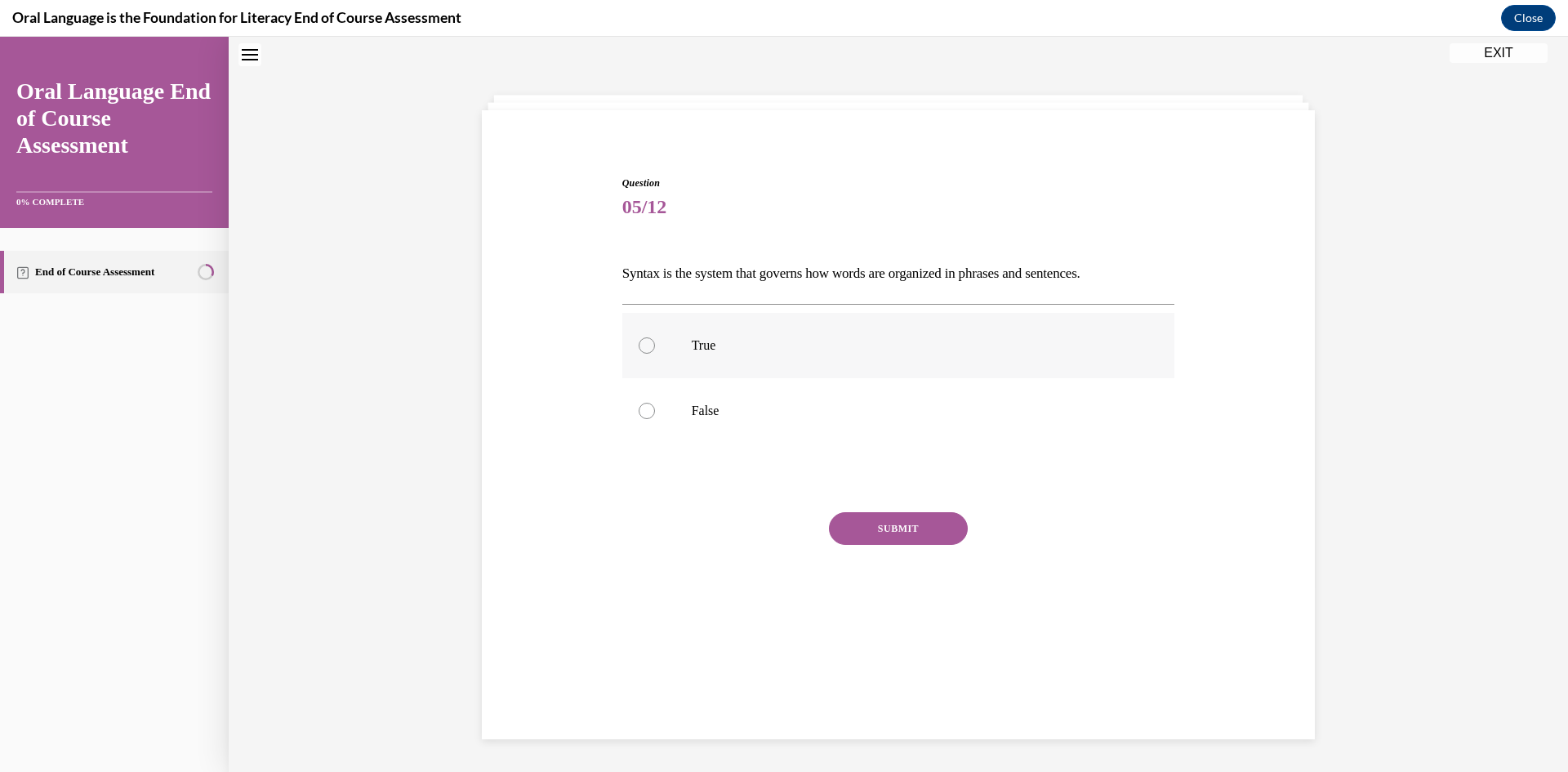
scroll to position [50, 0]
click at [886, 361] on label "True" at bounding box center [898, 347] width 553 height 65
click at [655, 355] on input "True" at bounding box center [646, 347] width 16 height 16
radio input "true"
click at [924, 540] on button "SUBMIT" at bounding box center [898, 530] width 139 height 32
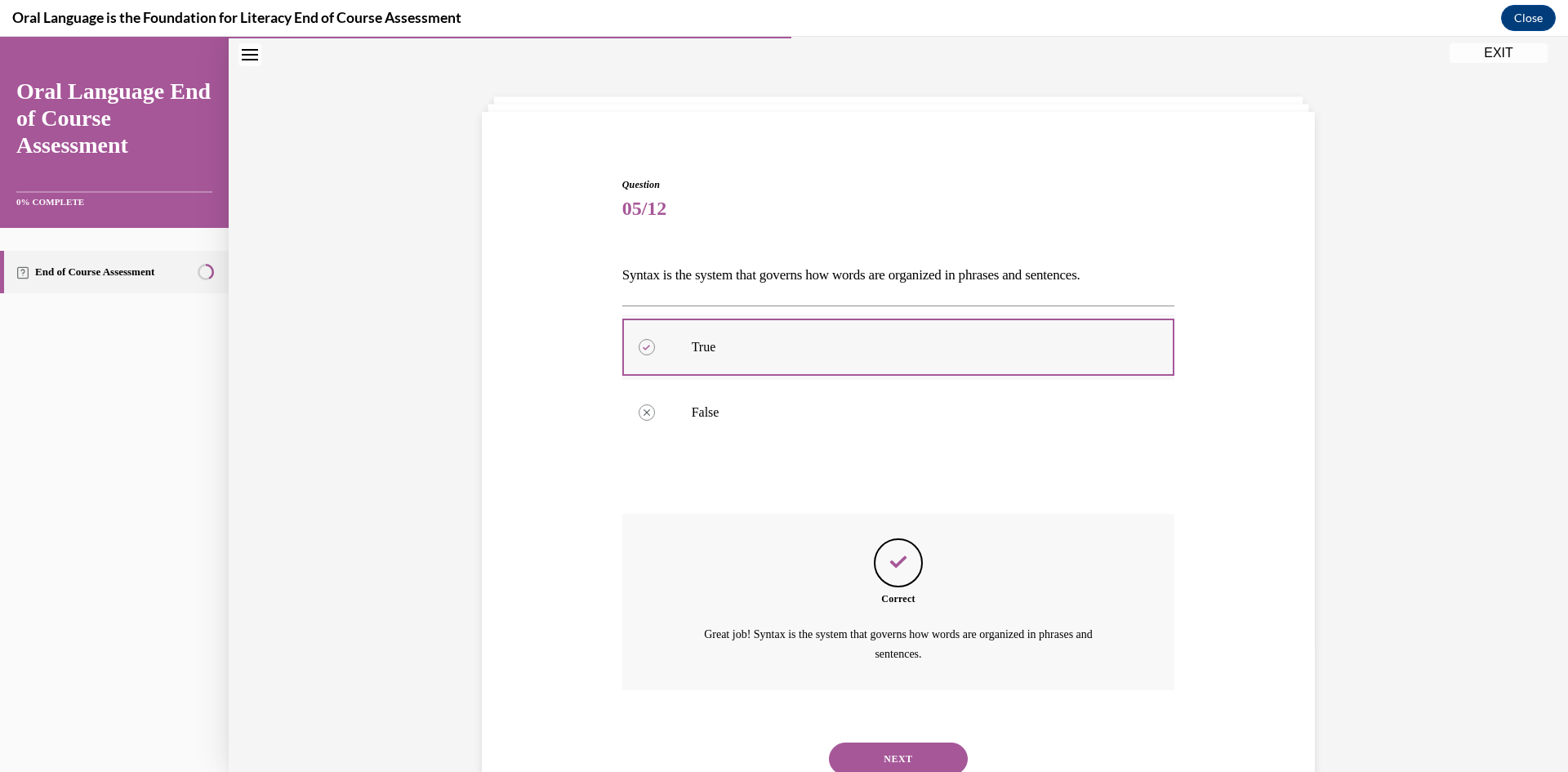
scroll to position [110, 0]
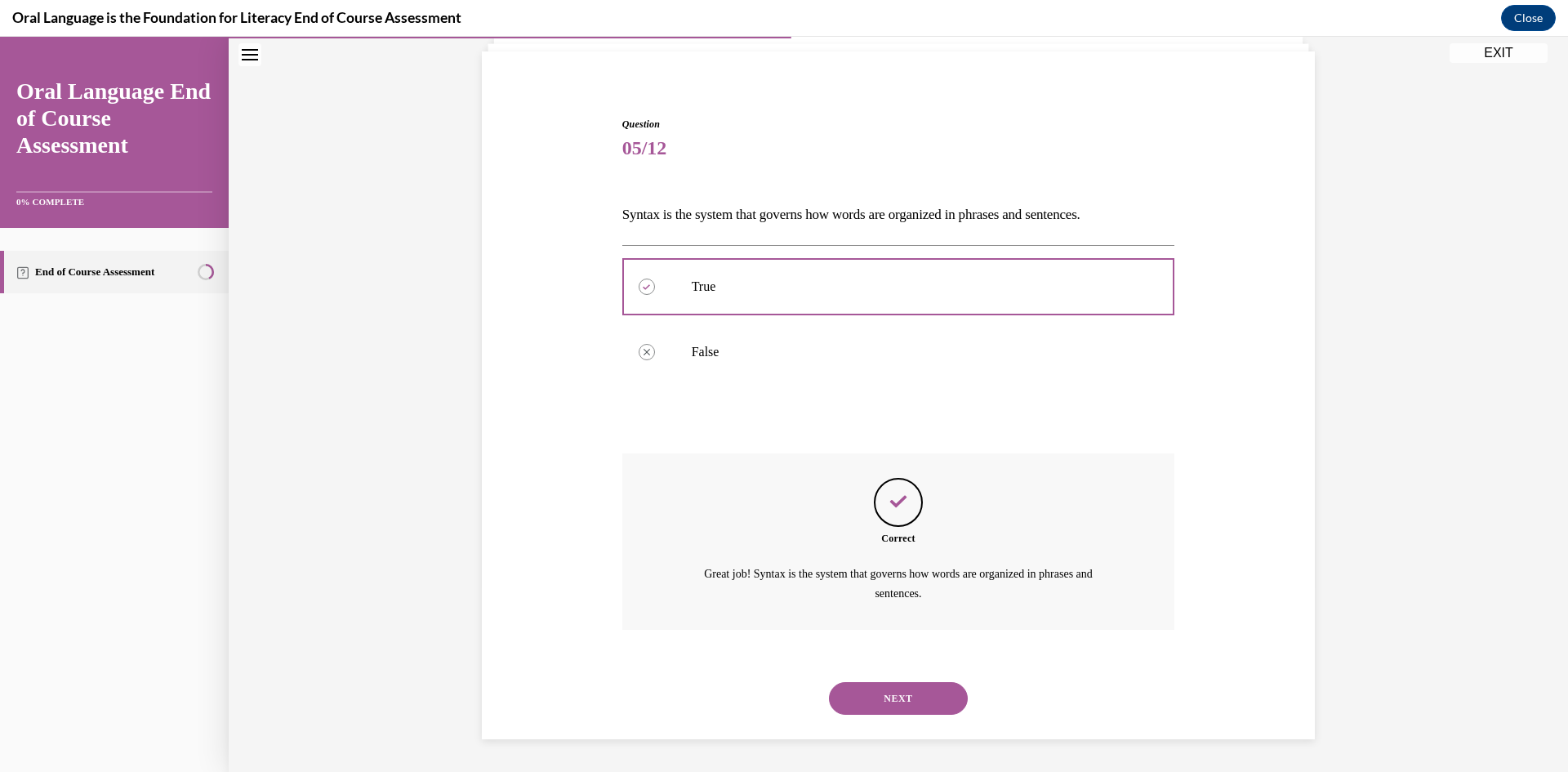
click at [920, 692] on button "NEXT" at bounding box center [898, 698] width 139 height 32
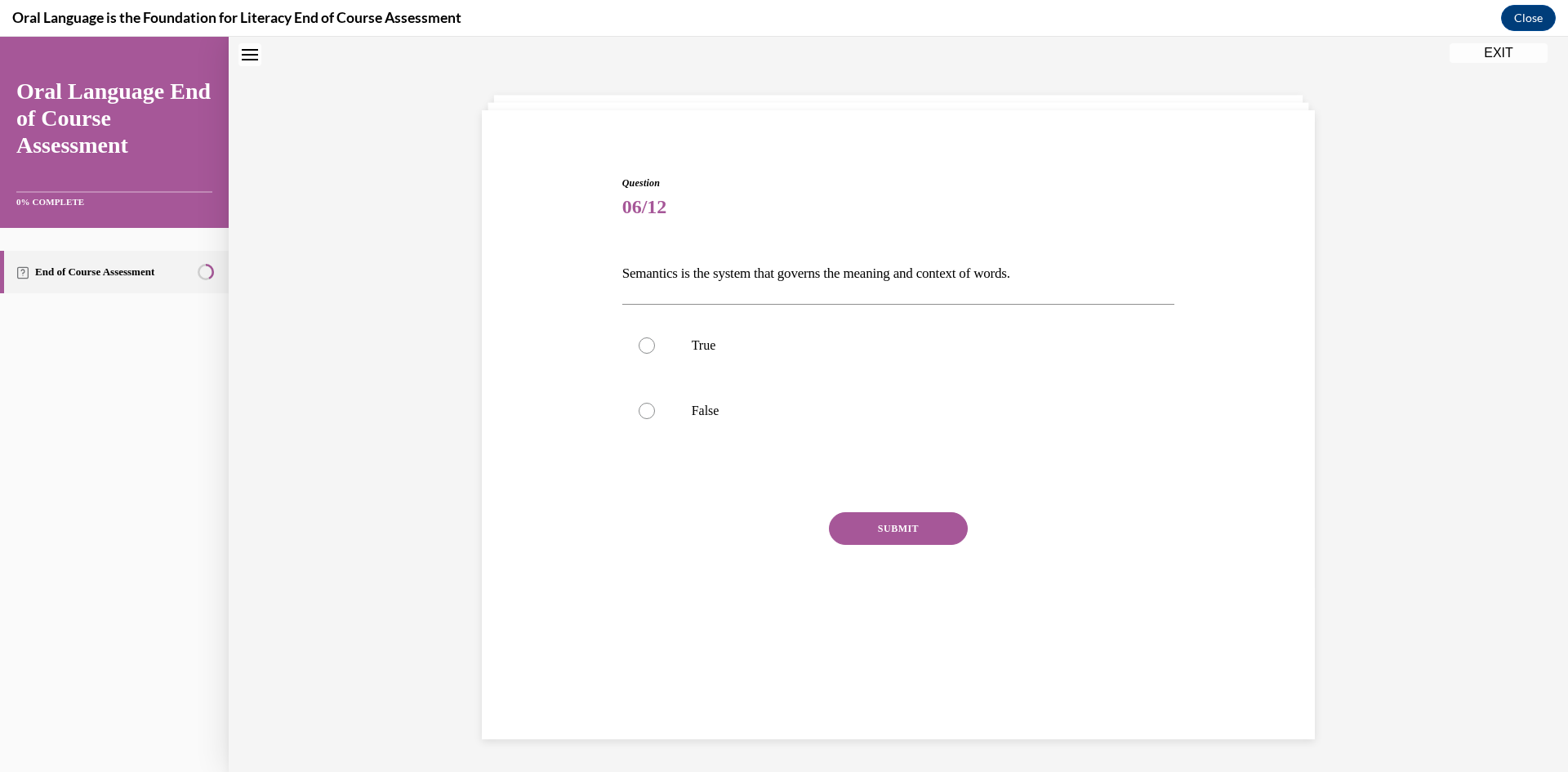
scroll to position [50, 0]
click at [968, 333] on label "True" at bounding box center [898, 347] width 553 height 65
click at [655, 339] on input "True" at bounding box center [646, 347] width 16 height 16
radio input "true"
click at [925, 525] on button "SUBMIT" at bounding box center [898, 530] width 139 height 32
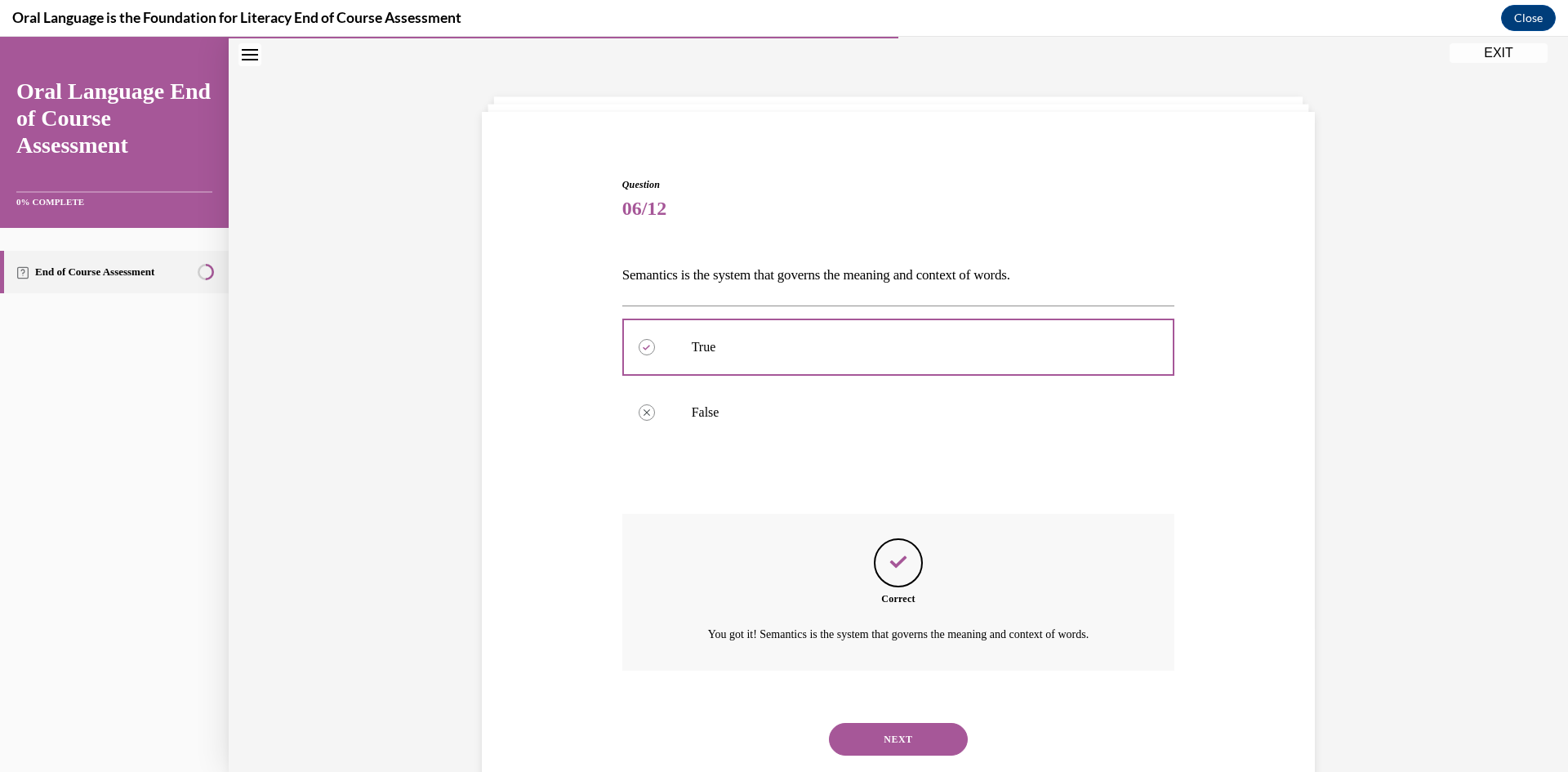
scroll to position [91, 0]
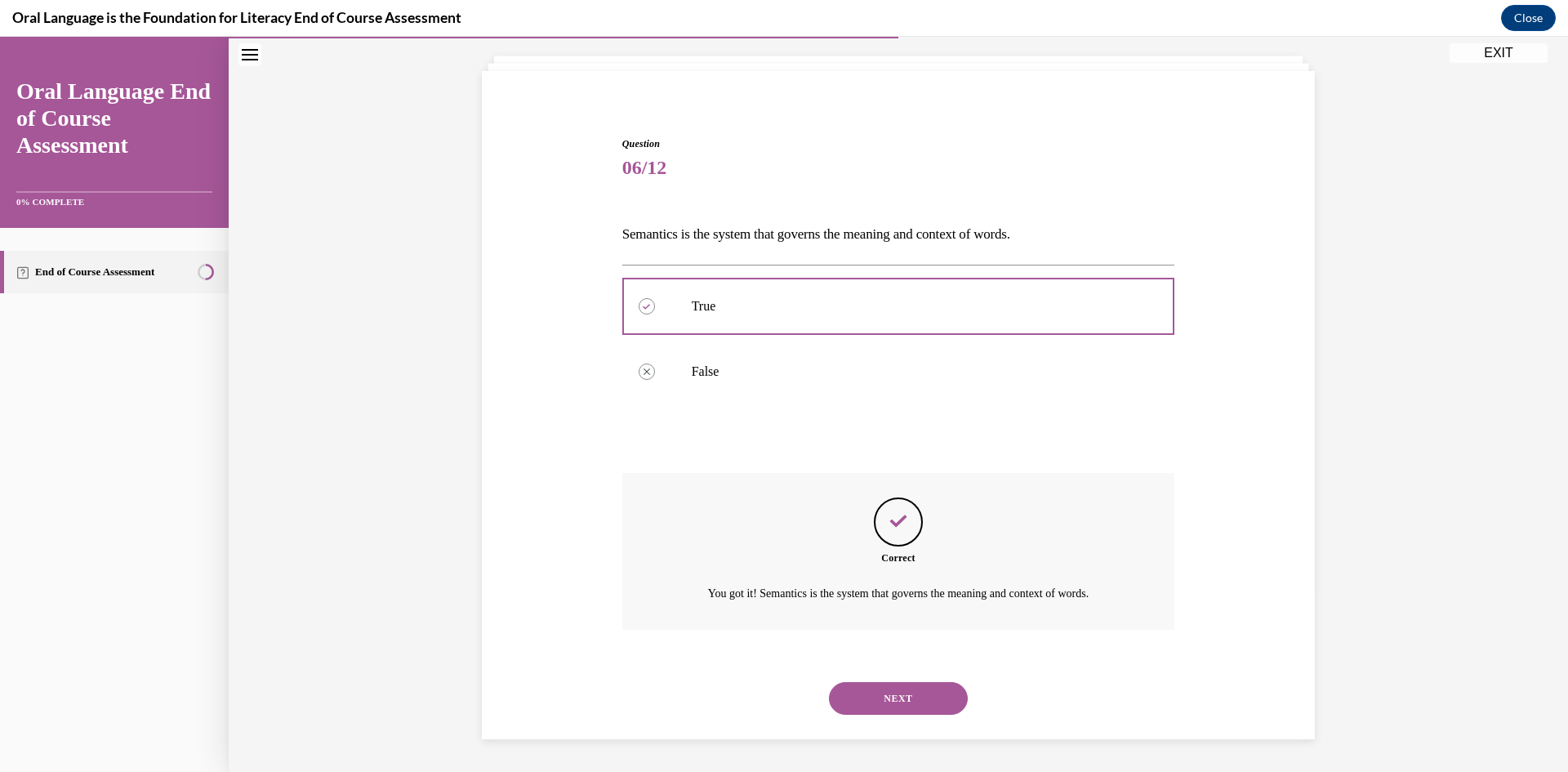
click at [891, 691] on button "NEXT" at bounding box center [898, 698] width 139 height 32
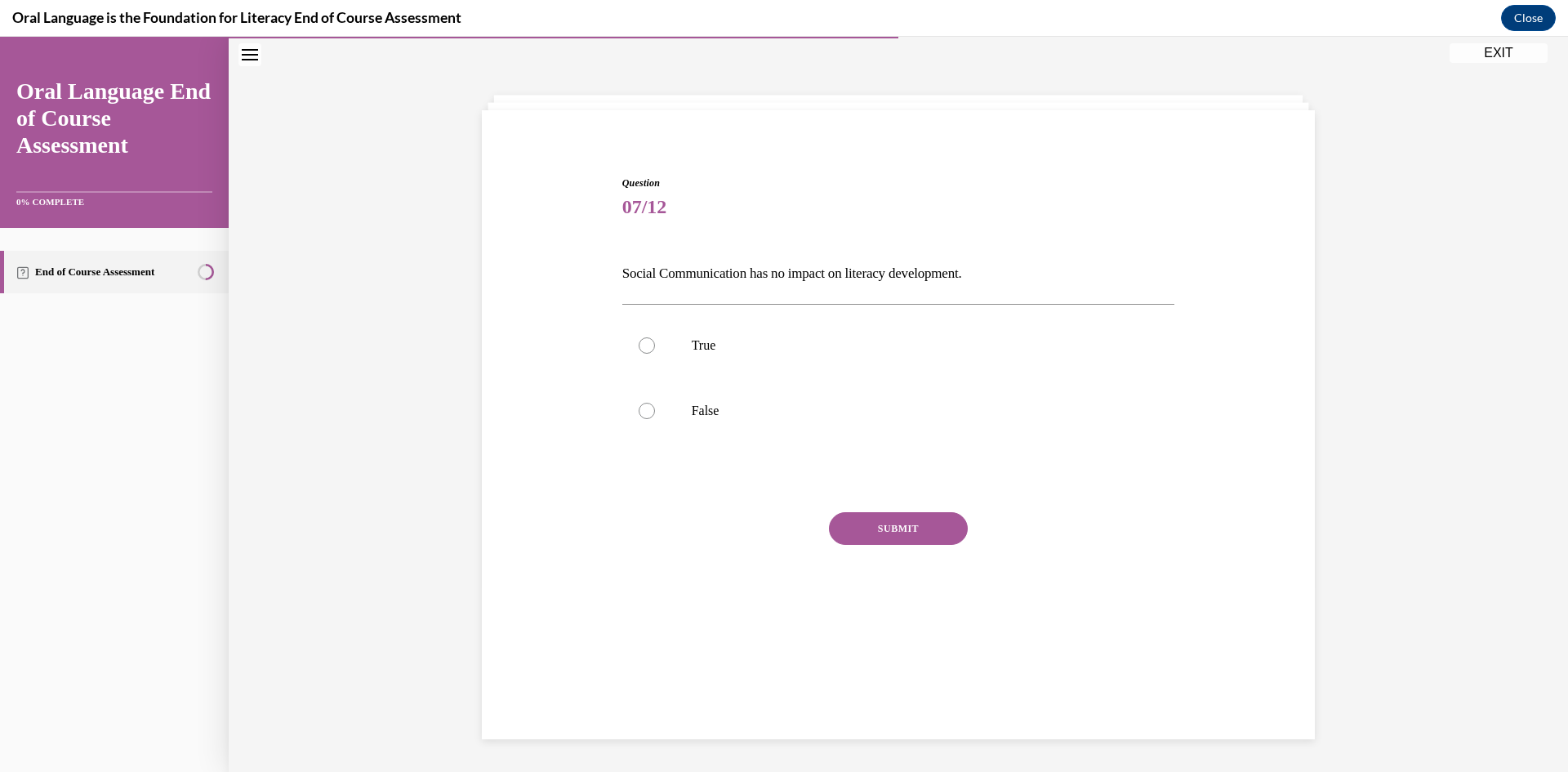
scroll to position [52, 0]
click at [921, 408] on p "False" at bounding box center [913, 410] width 442 height 16
click at [655, 408] on input "False" at bounding box center [646, 410] width 16 height 16
radio input "true"
click at [912, 523] on button "SUBMIT" at bounding box center [898, 528] width 139 height 32
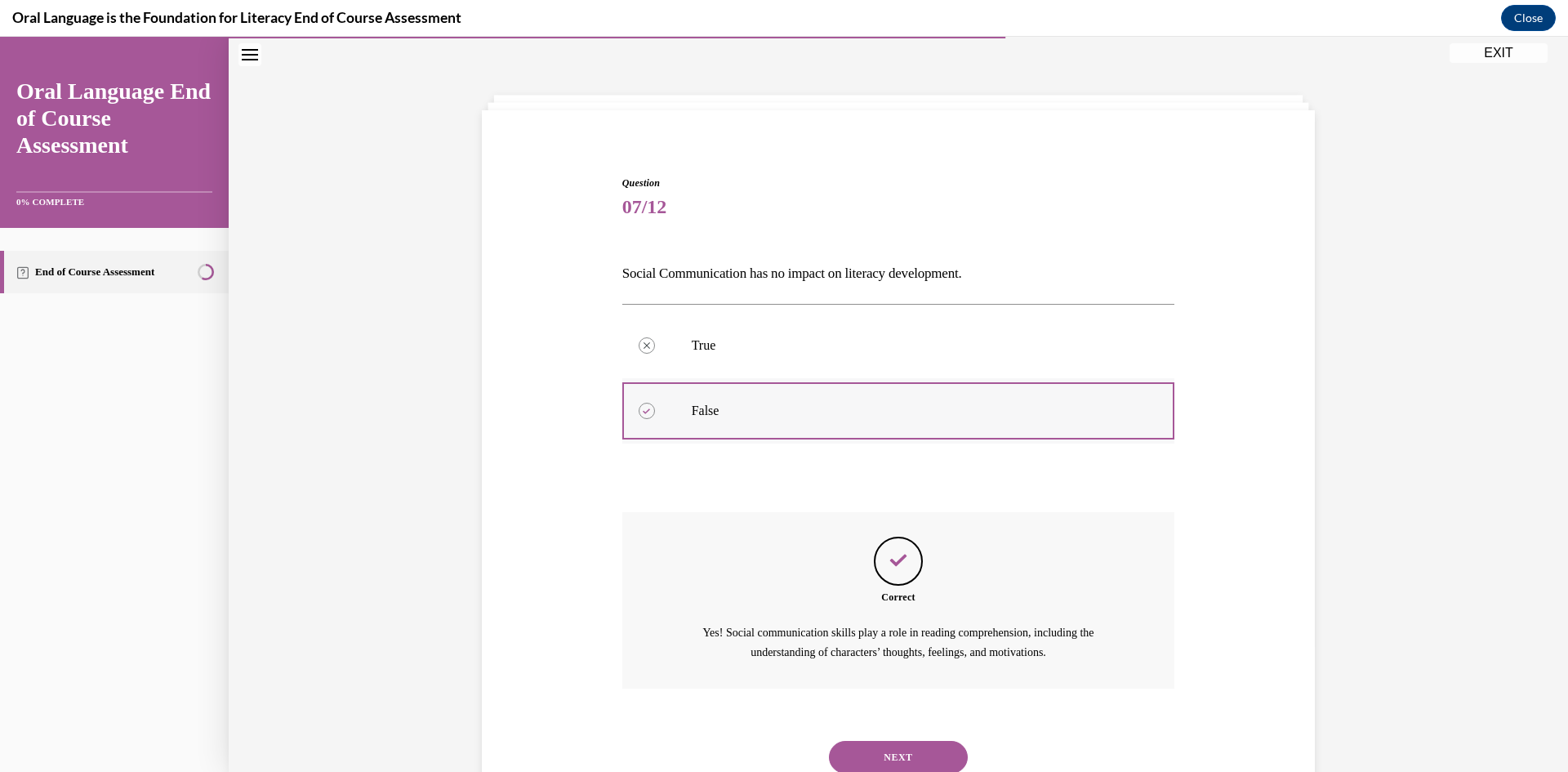
scroll to position [110, 0]
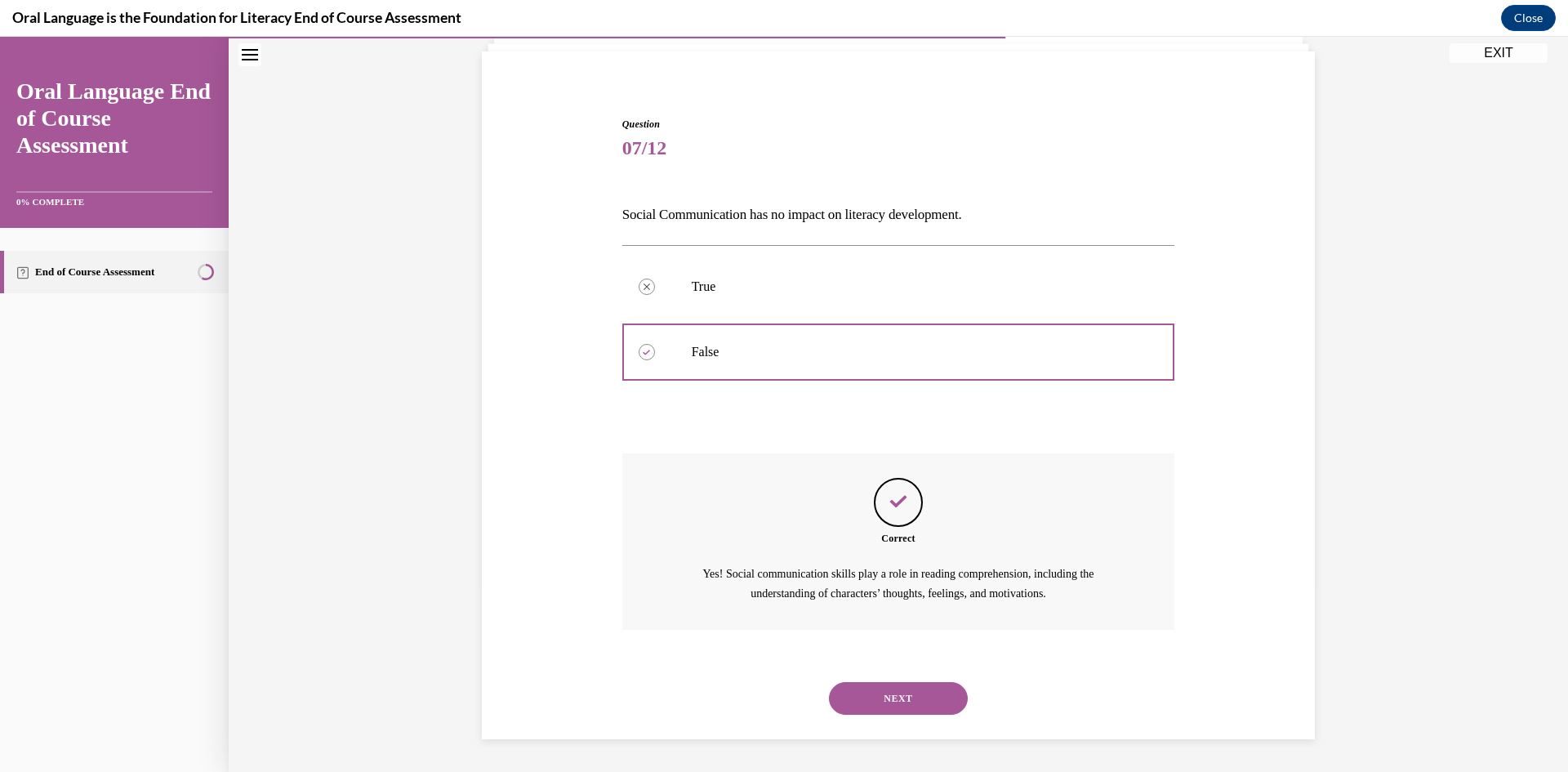
click at [928, 700] on button "NEXT" at bounding box center [898, 698] width 139 height 32
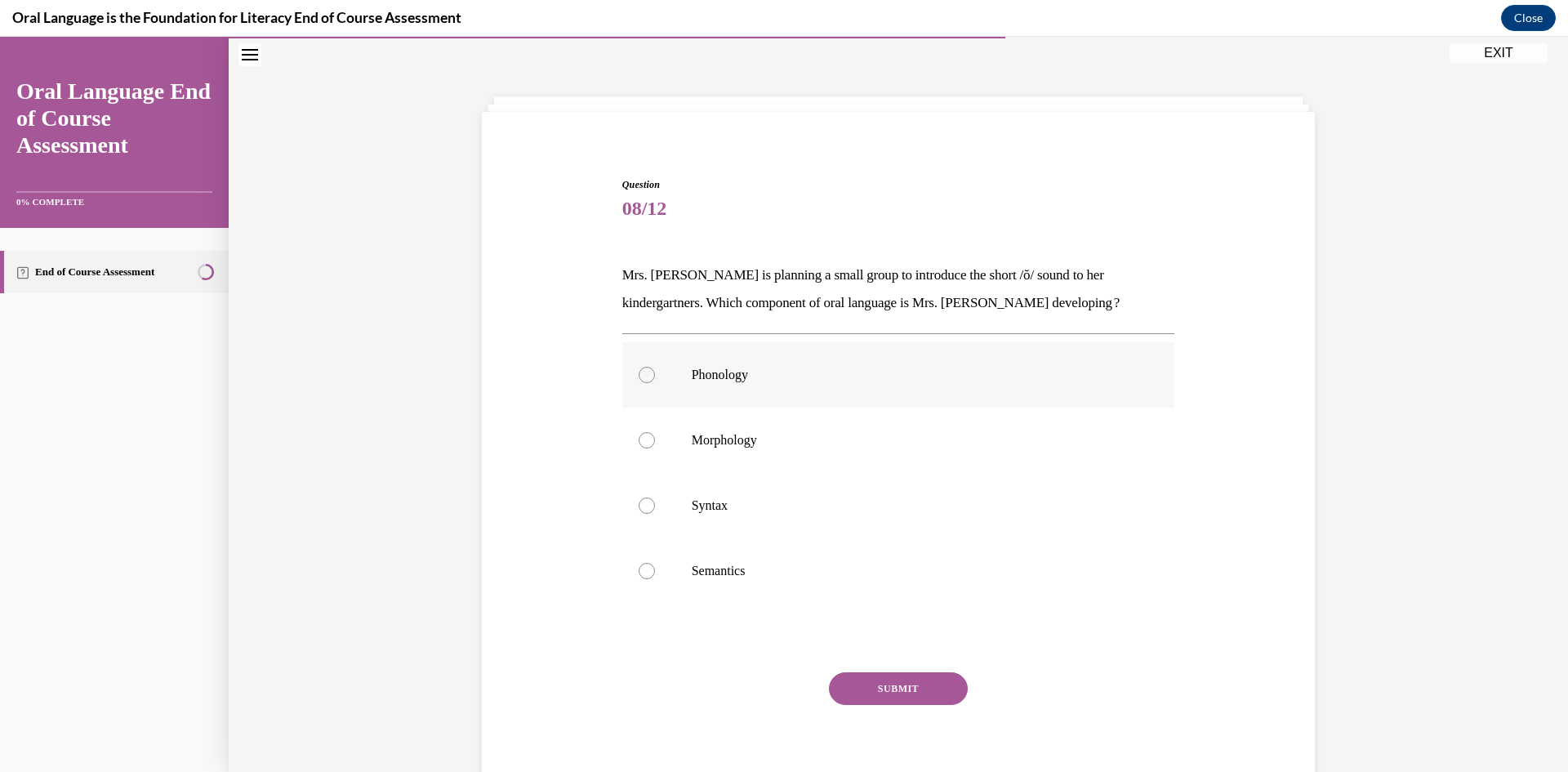
click at [986, 359] on label "Phonology" at bounding box center [898, 375] width 553 height 65
click at [655, 367] on input "Phonology" at bounding box center [646, 375] width 16 height 16
radio input "true"
click at [920, 695] on button "SUBMIT" at bounding box center [898, 689] width 139 height 32
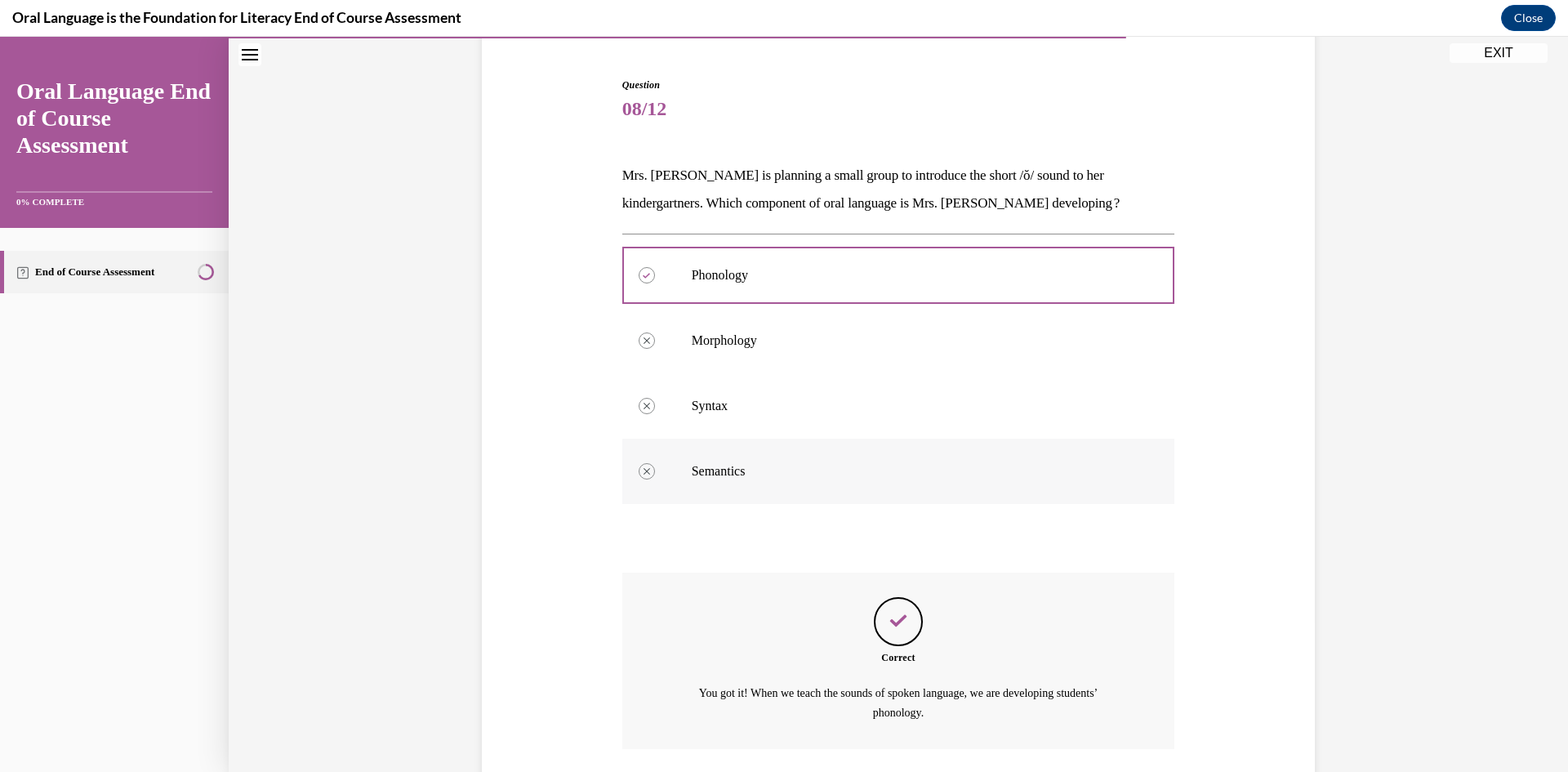
scroll to position [268, 0]
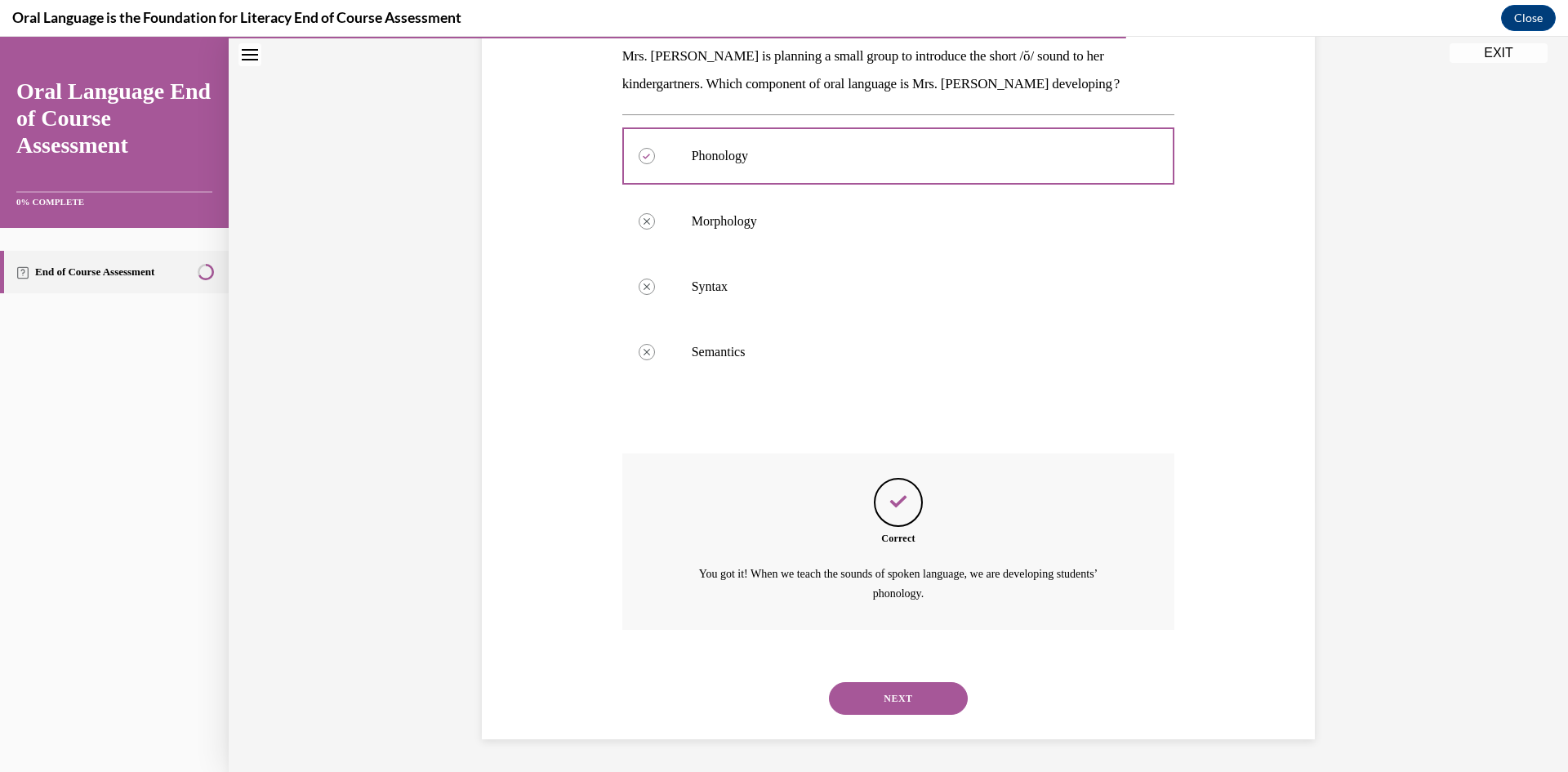
click at [929, 697] on button "NEXT" at bounding box center [898, 698] width 139 height 32
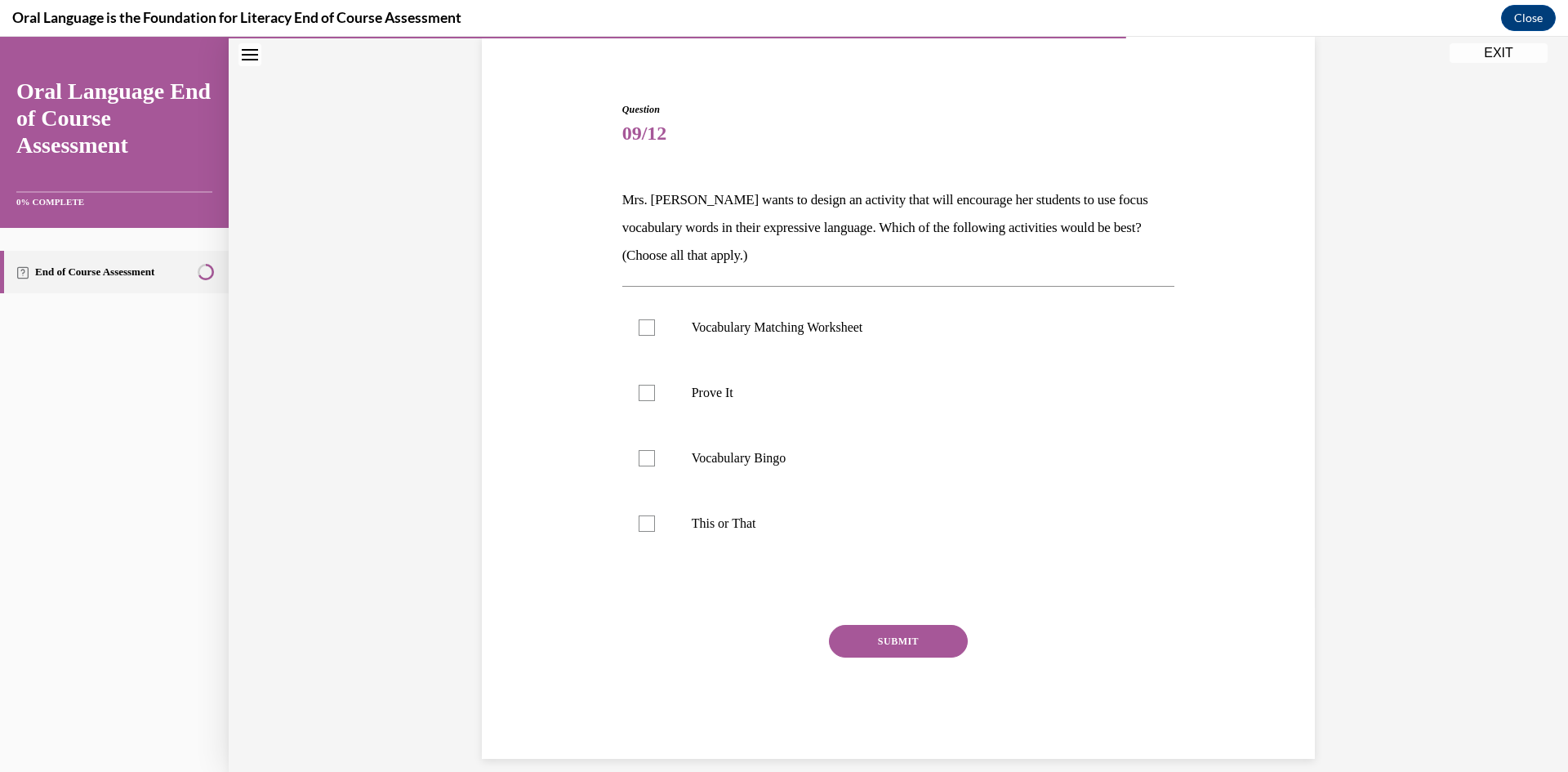
scroll to position [132, 0]
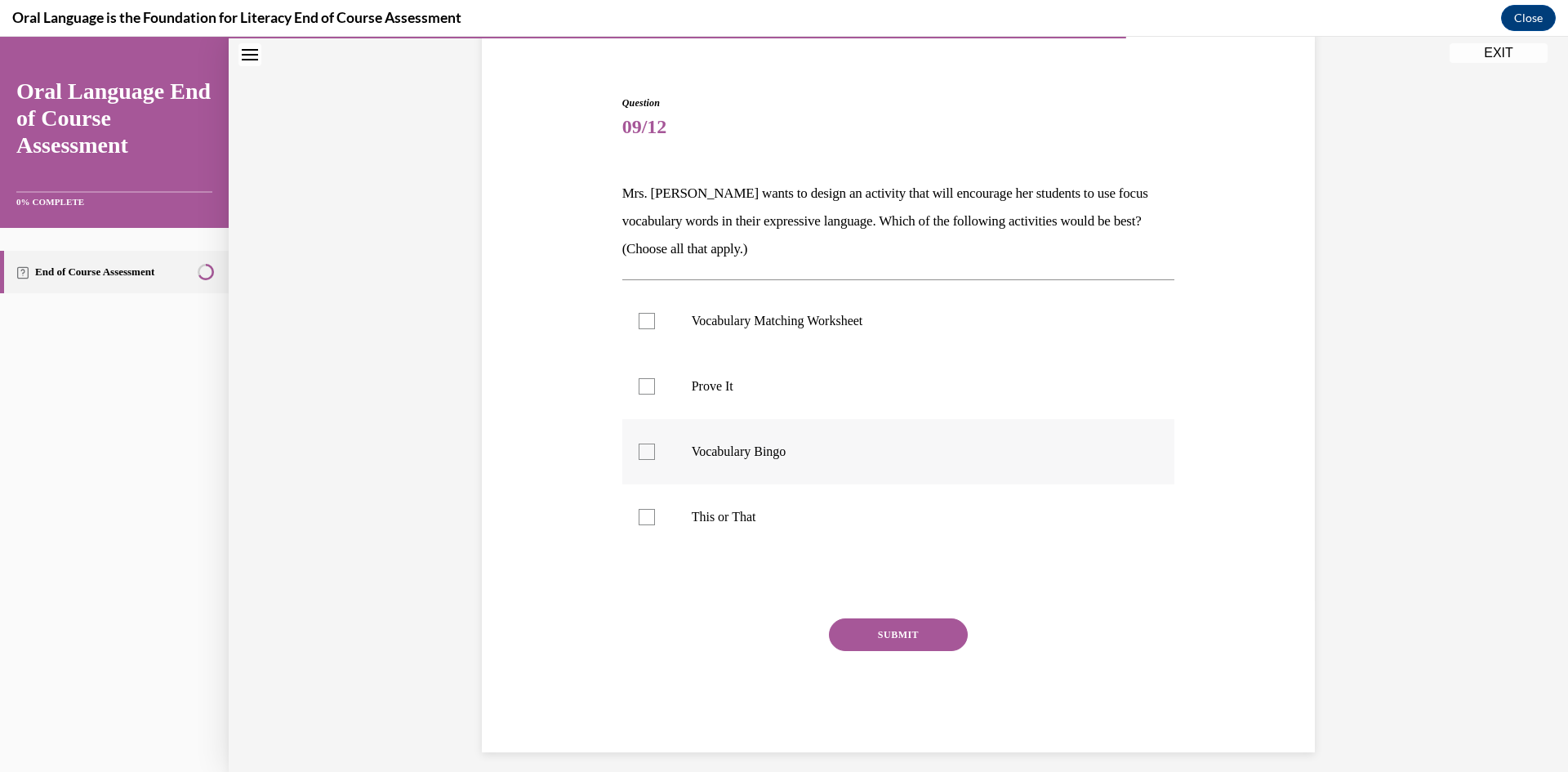
click at [869, 460] on label "Vocabulary Bingo" at bounding box center [898, 452] width 553 height 65
click at [655, 460] on input "Vocabulary Bingo" at bounding box center [646, 451] width 16 height 16
checkbox input "true"
click at [853, 524] on p "This or That" at bounding box center [913, 517] width 442 height 16
click at [655, 524] on input "This or That" at bounding box center [646, 517] width 16 height 16
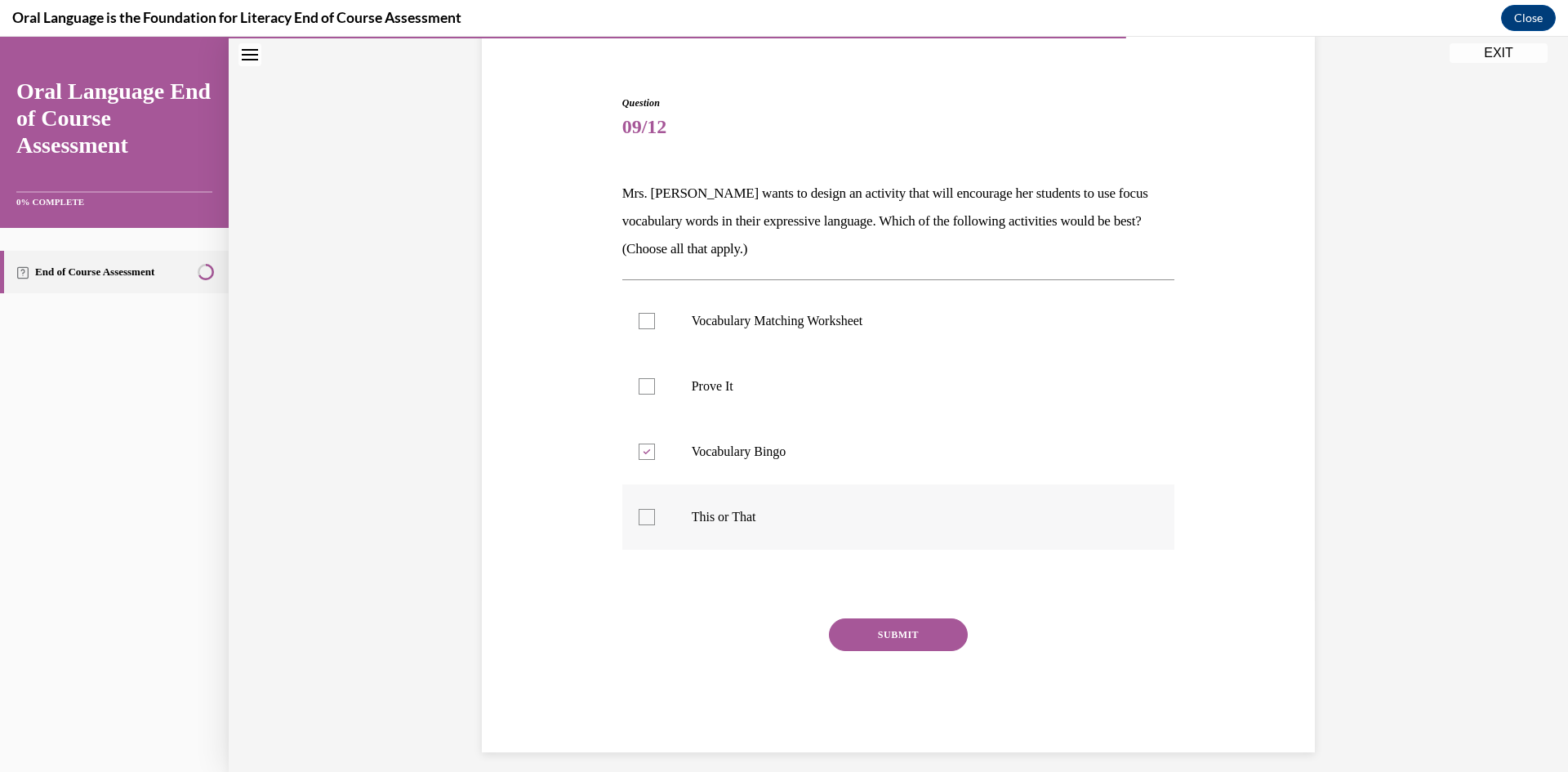
checkbox input "true"
click at [859, 397] on label "Prove It" at bounding box center [898, 386] width 553 height 65
click at [655, 395] on input "Prove It" at bounding box center [646, 386] width 16 height 16
checkbox input "true"
click at [899, 631] on button "SUBMIT" at bounding box center [898, 634] width 139 height 32
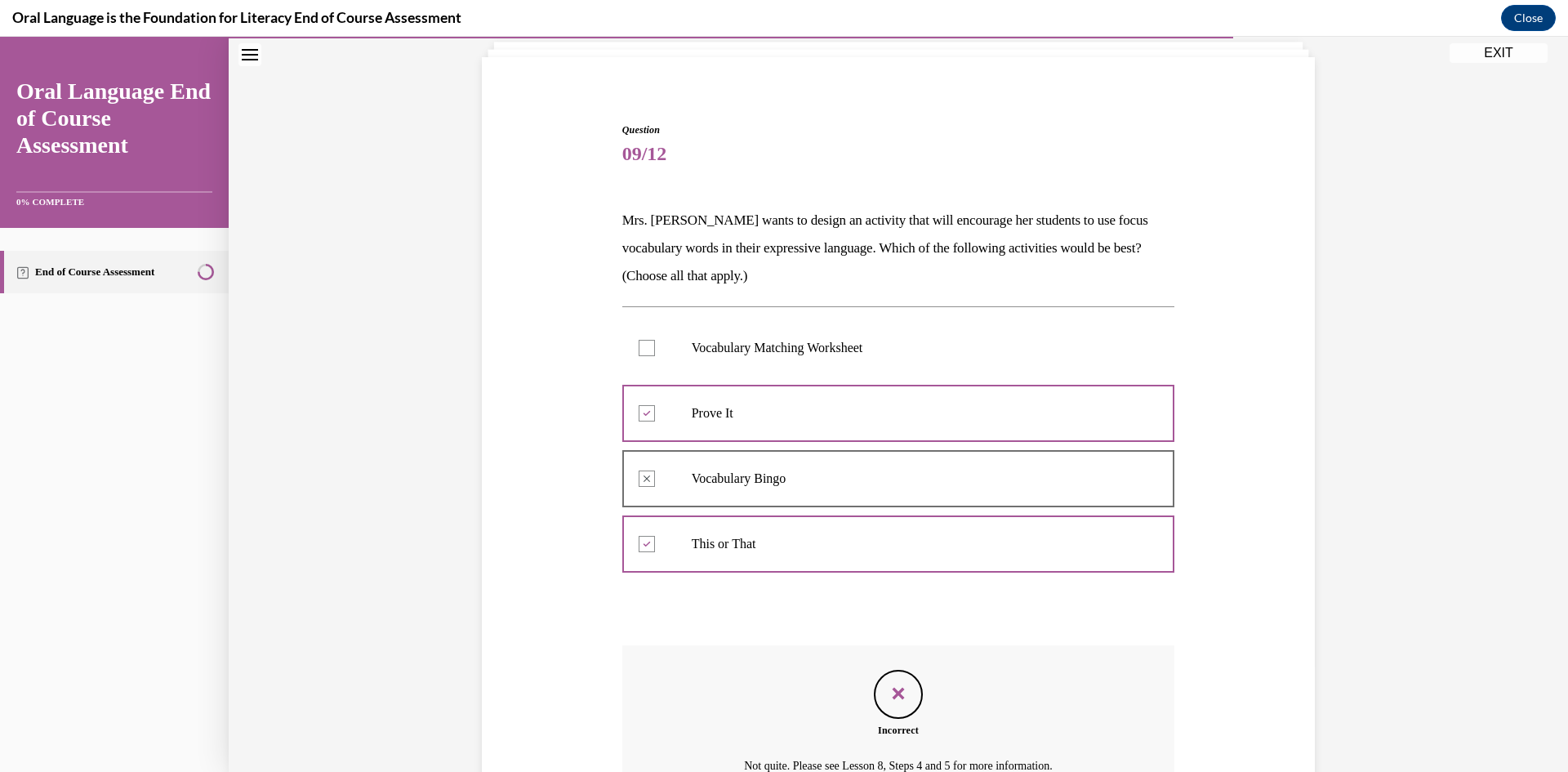
scroll to position [277, 0]
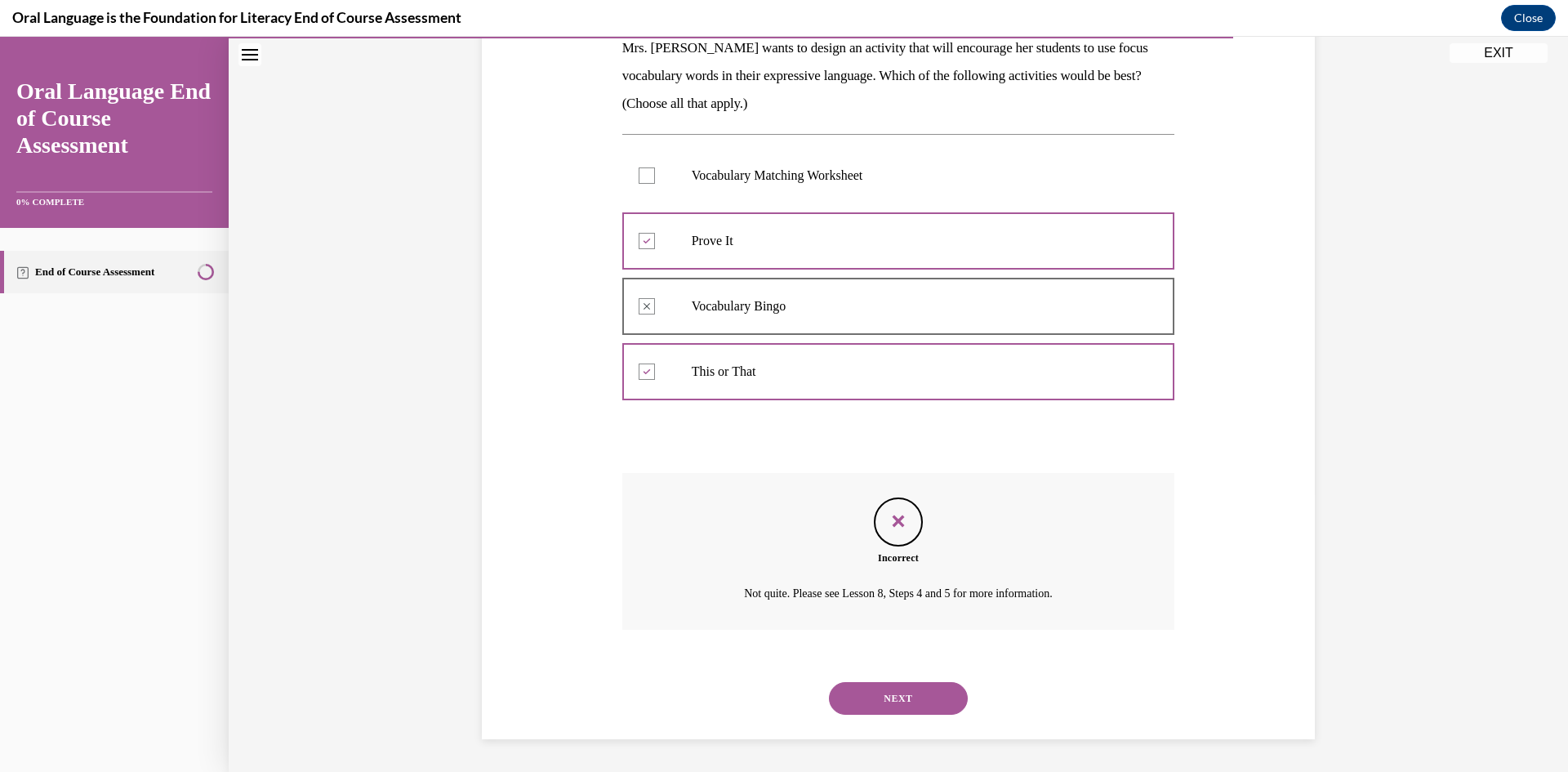
click at [932, 702] on button "NEXT" at bounding box center [898, 698] width 139 height 32
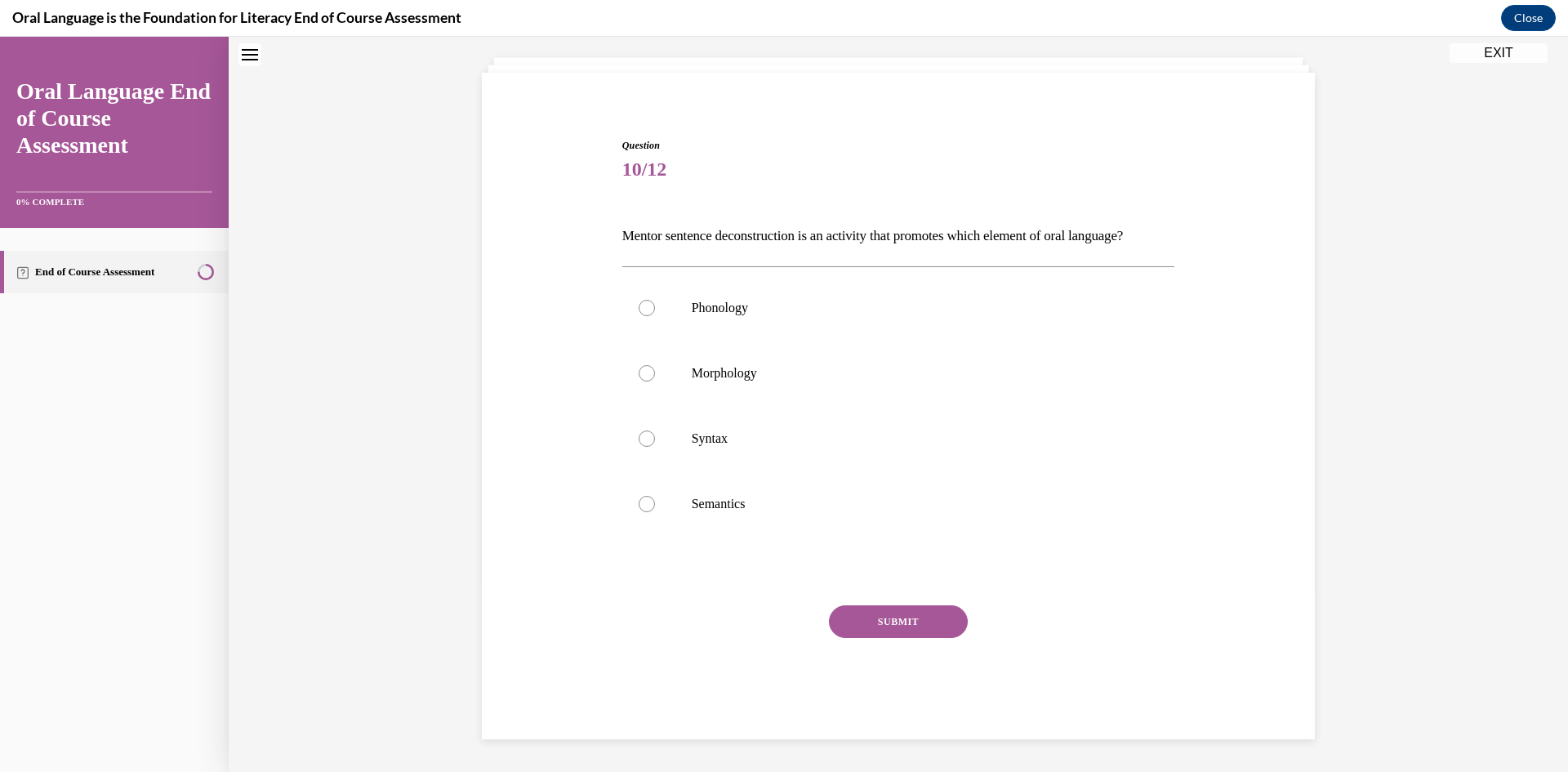
scroll to position [50, 0]
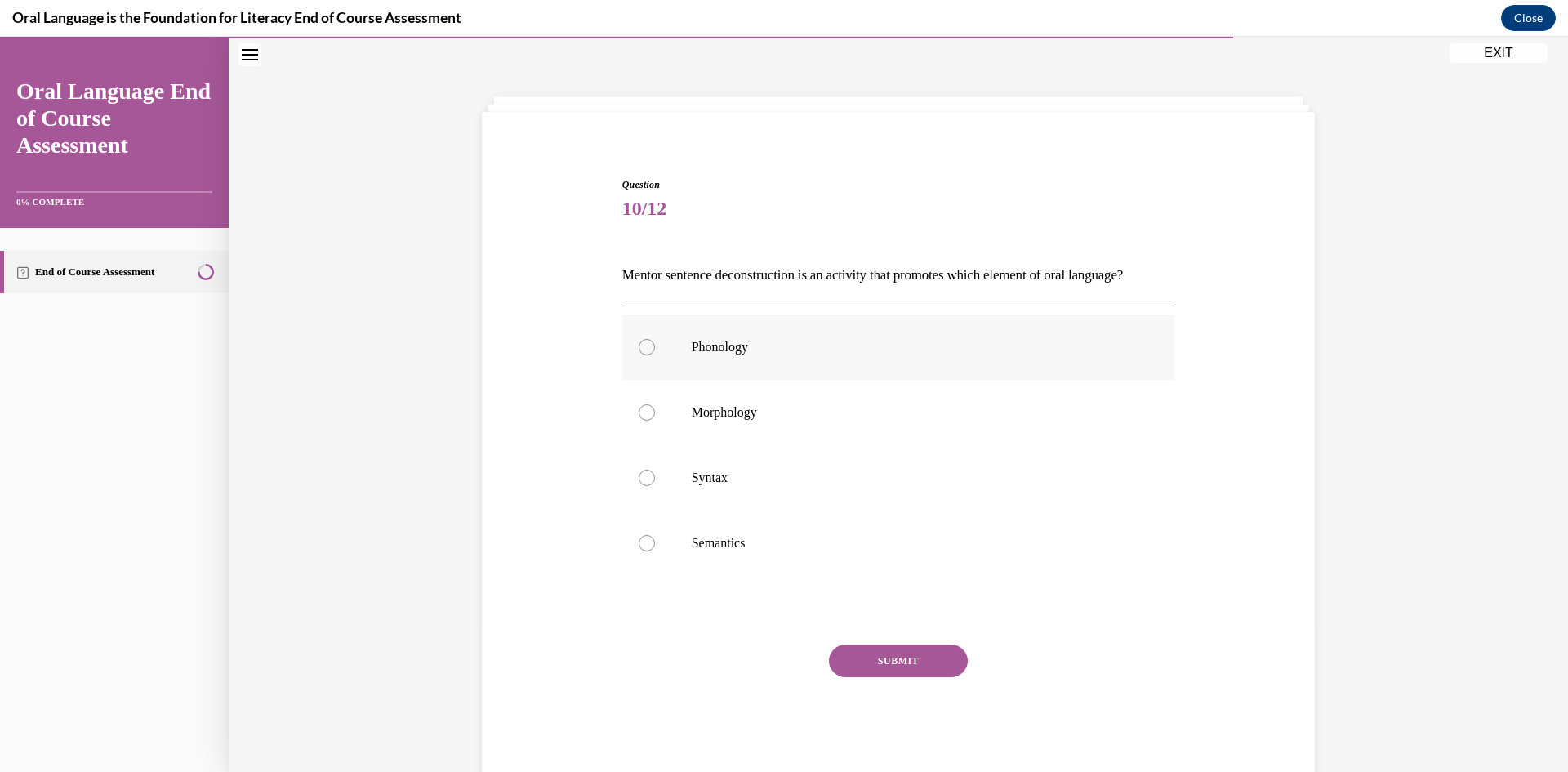
click at [895, 355] on p "Phonology" at bounding box center [913, 347] width 442 height 16
click at [655, 355] on input "Phonology" at bounding box center [646, 347] width 16 height 16
radio input "true"
click at [894, 677] on button "SUBMIT" at bounding box center [898, 660] width 139 height 32
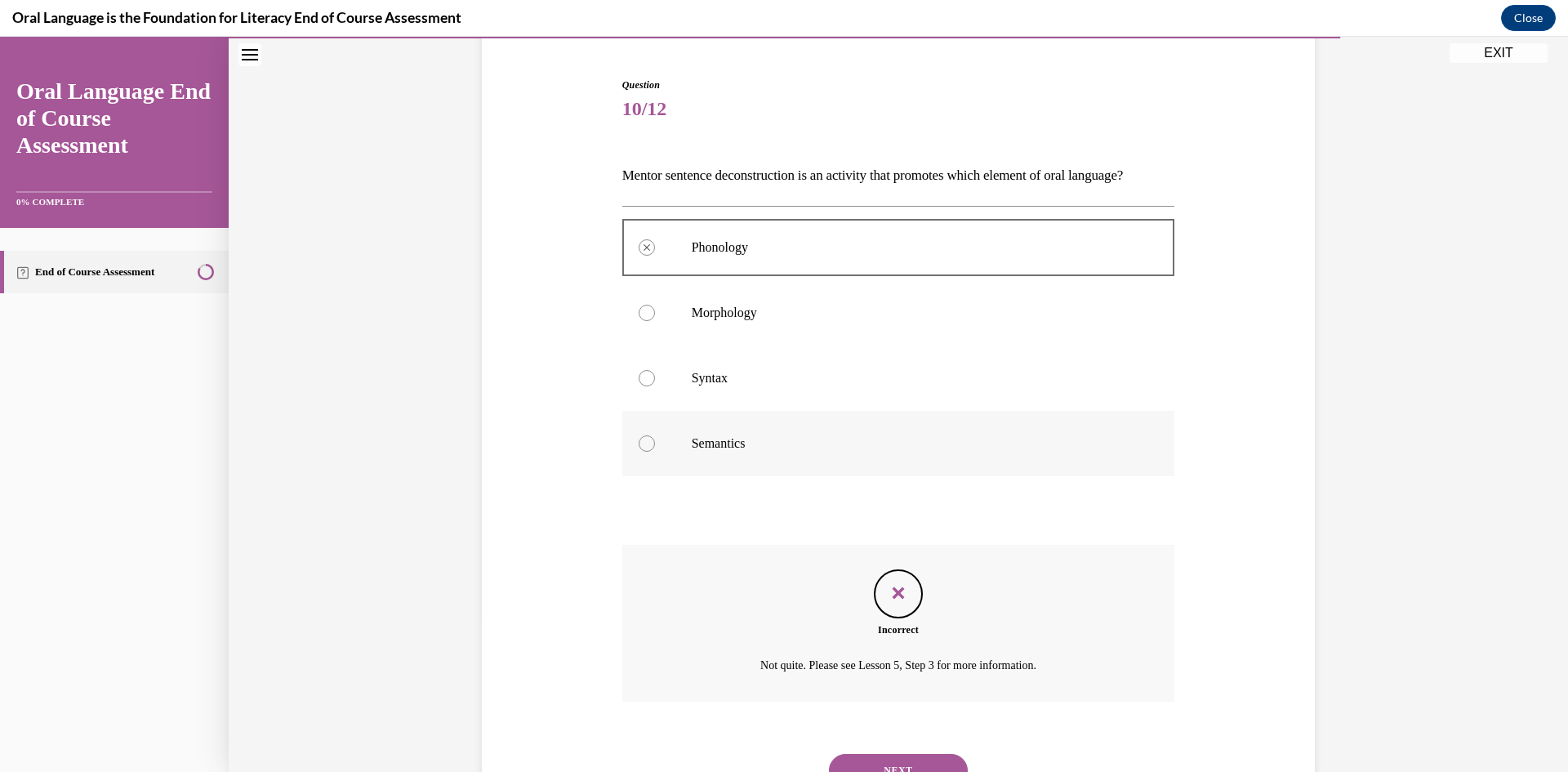
scroll to position [249, 0]
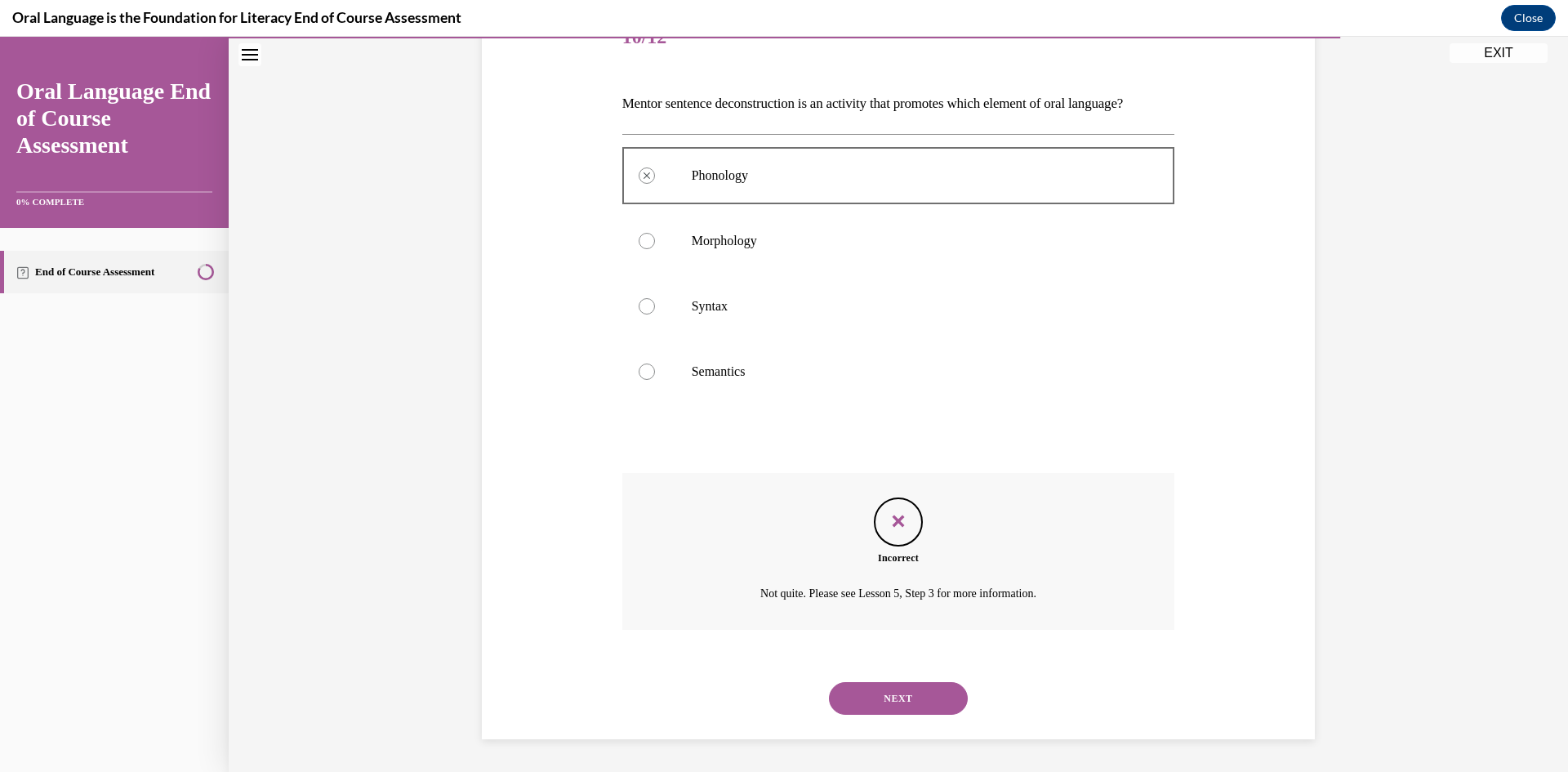
click at [905, 692] on button "NEXT" at bounding box center [898, 698] width 139 height 32
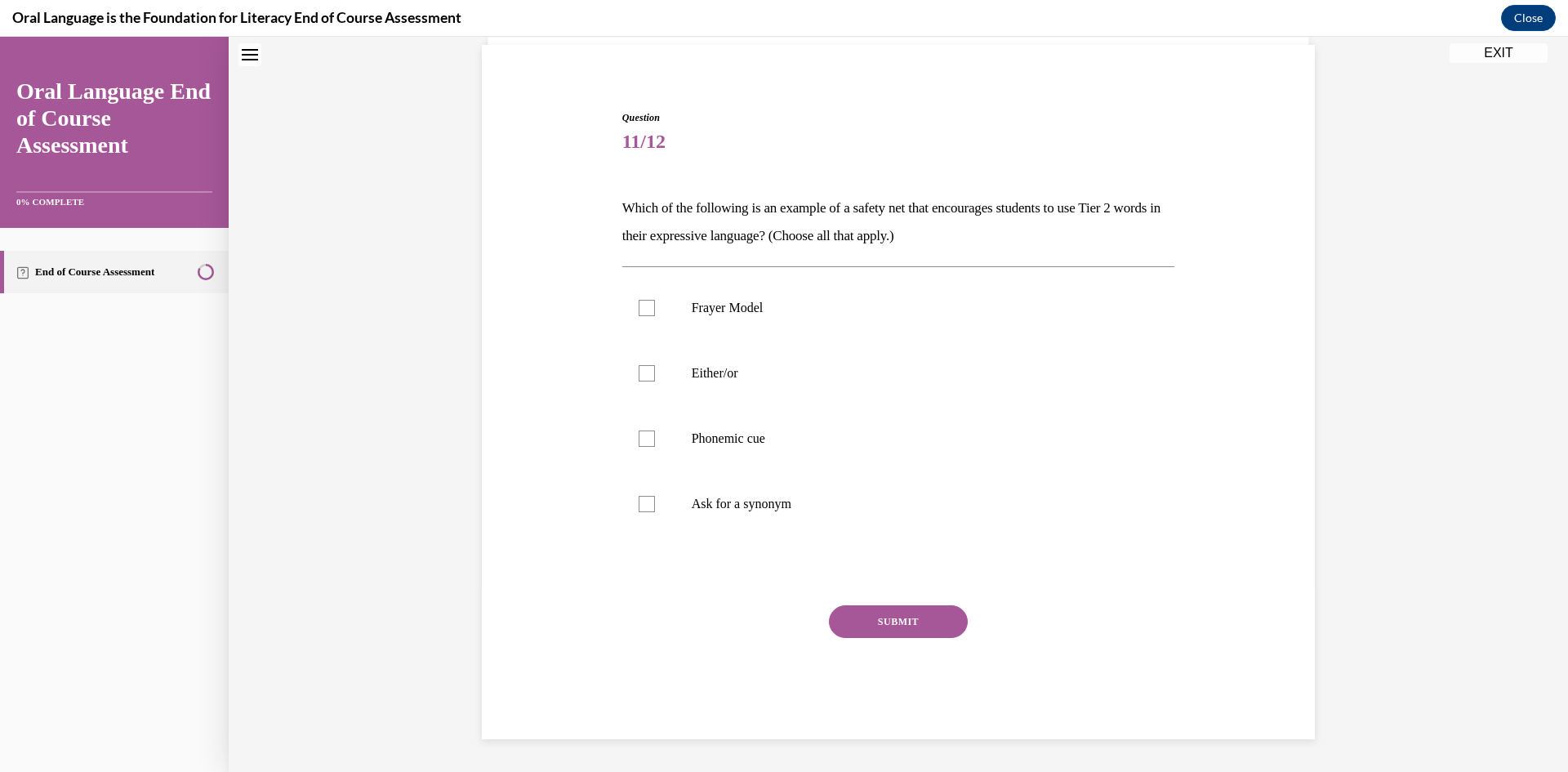
scroll to position [50, 0]
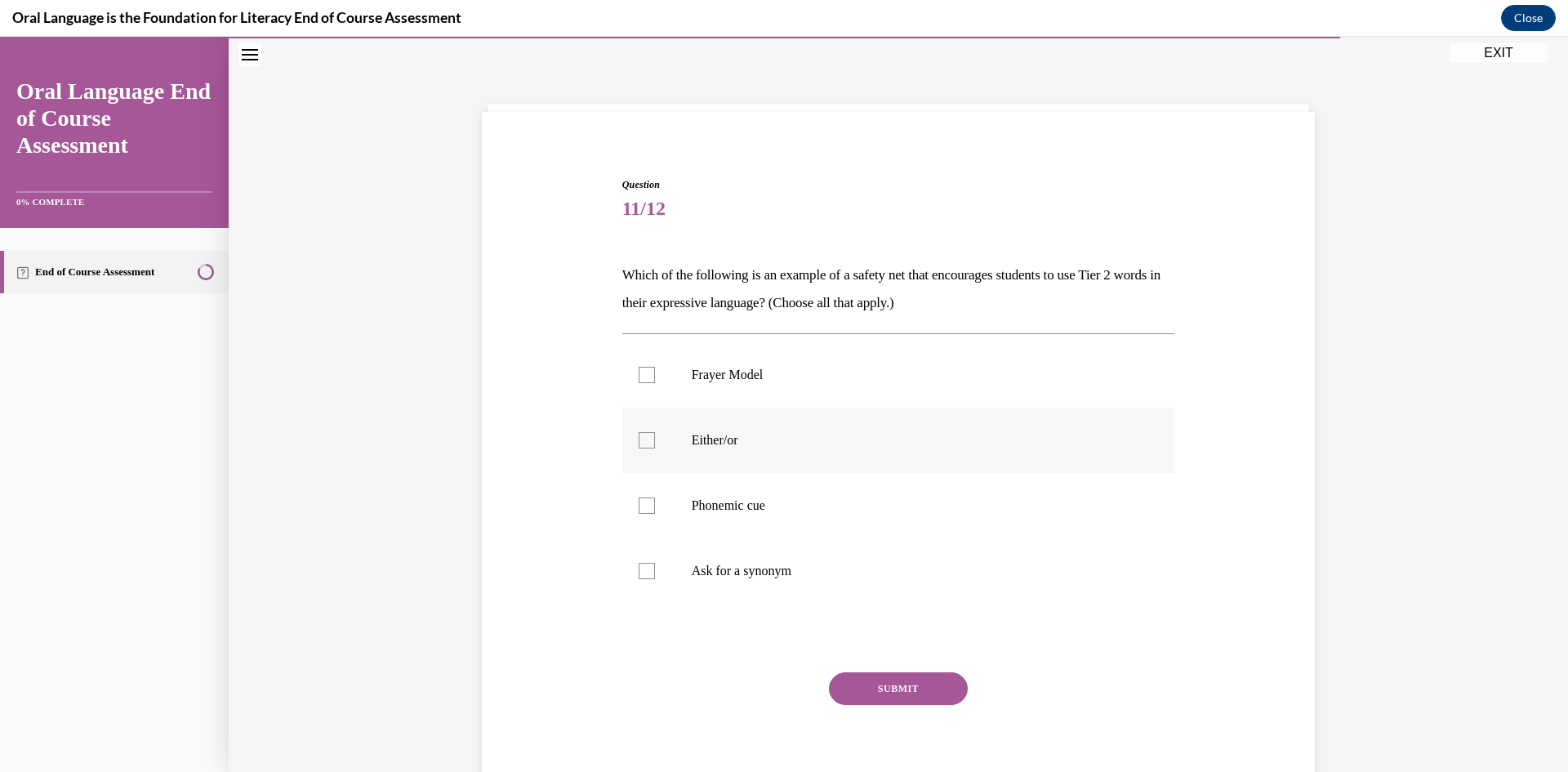
click at [983, 440] on p "Either/or" at bounding box center [913, 440] width 442 height 16
click at [655, 440] on input "Either/or" at bounding box center [646, 440] width 16 height 16
checkbox input "true"
click at [954, 506] on p "Phonemic cue" at bounding box center [913, 505] width 442 height 16
click at [655, 506] on input "Phonemic cue" at bounding box center [646, 505] width 16 height 16
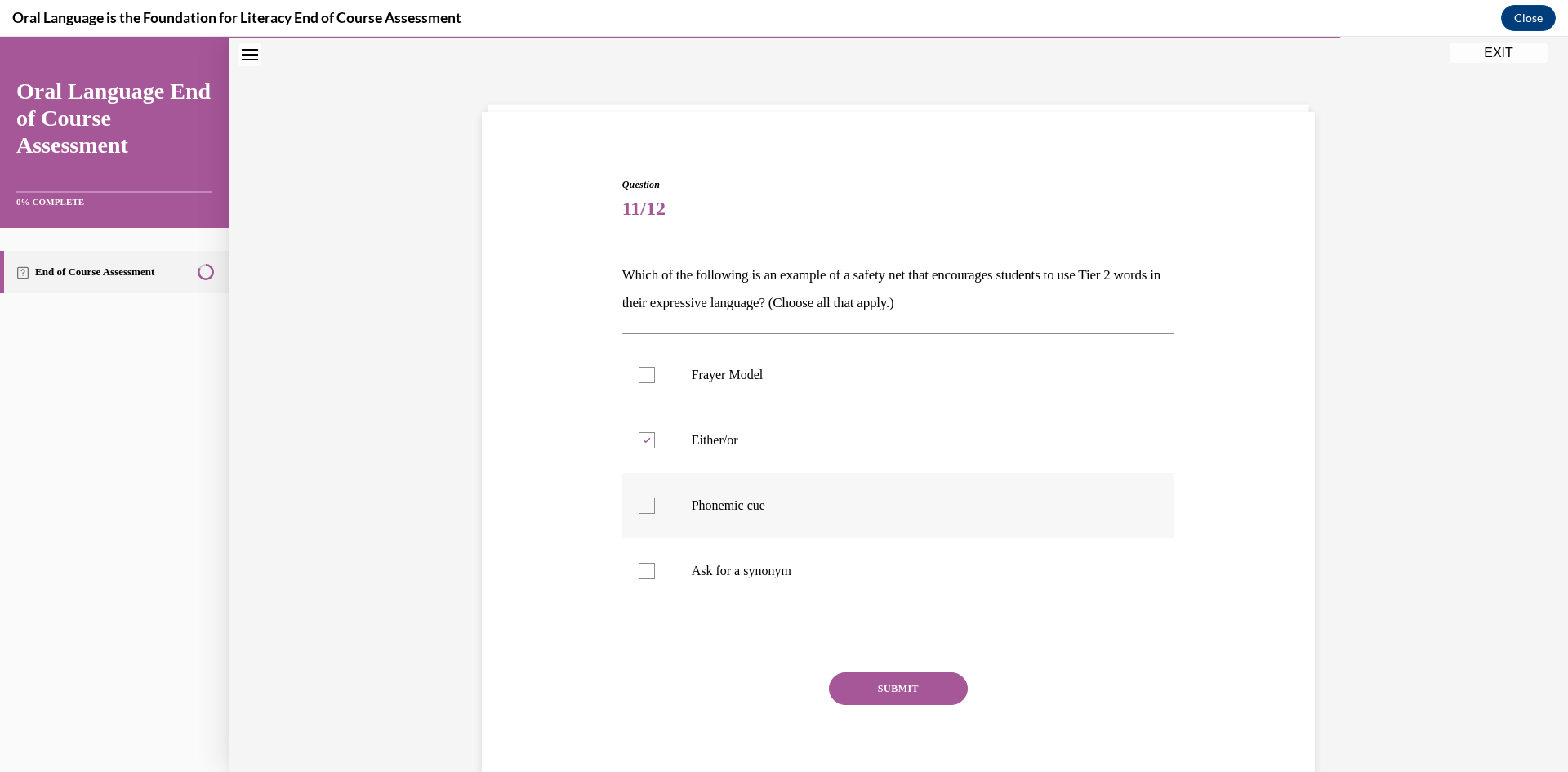
checkbox input "true"
click at [811, 577] on p "Ask for a synonym" at bounding box center [913, 570] width 442 height 16
click at [655, 577] on input "Ask for a synonym" at bounding box center [646, 570] width 16 height 16
click at [774, 588] on label "Ask for a synonym" at bounding box center [898, 570] width 553 height 65
click at [655, 579] on input "Ask for a synonym" at bounding box center [646, 570] width 16 height 16
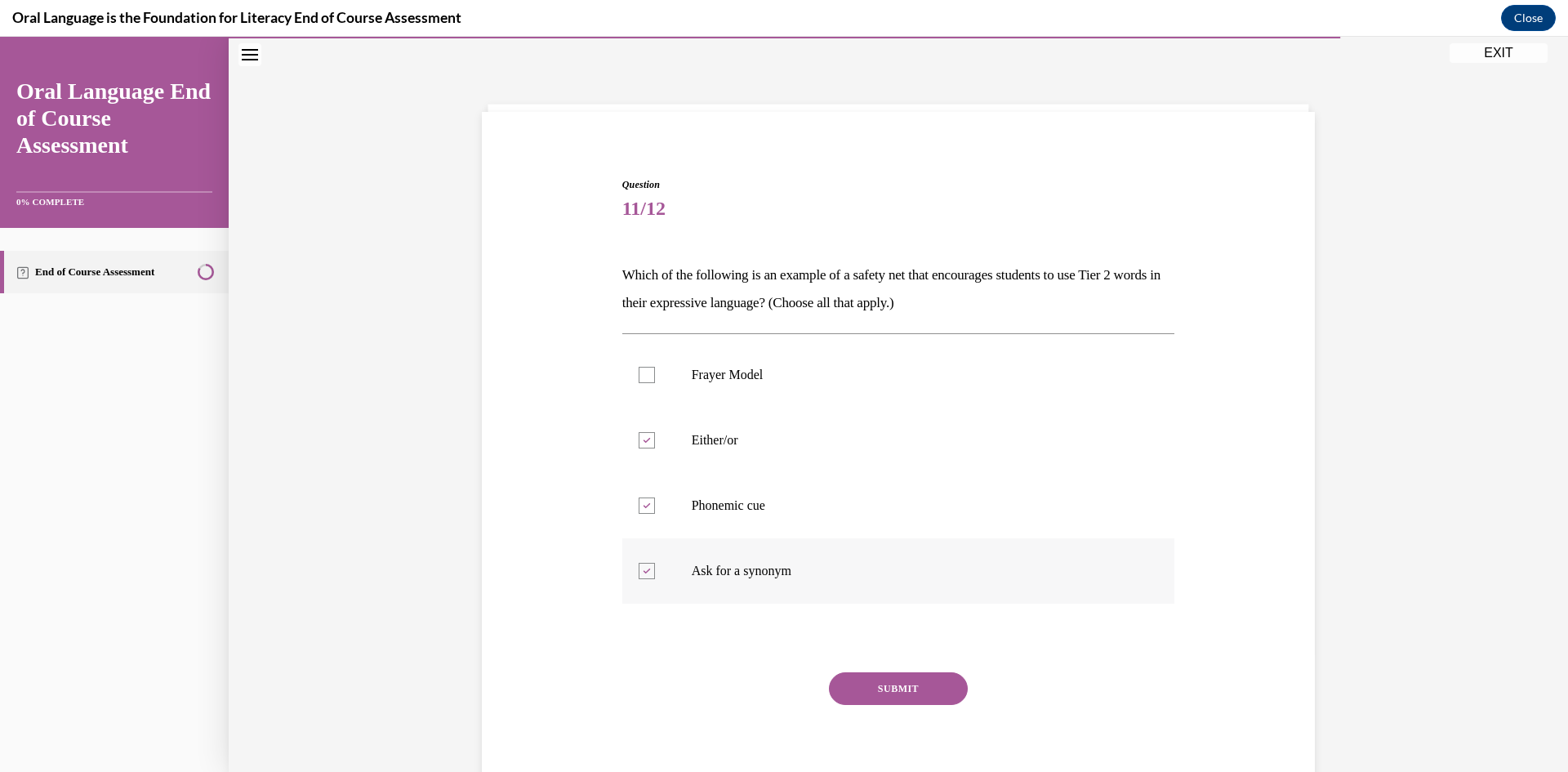
checkbox input "false"
click at [881, 689] on button "SUBMIT" at bounding box center [898, 689] width 139 height 32
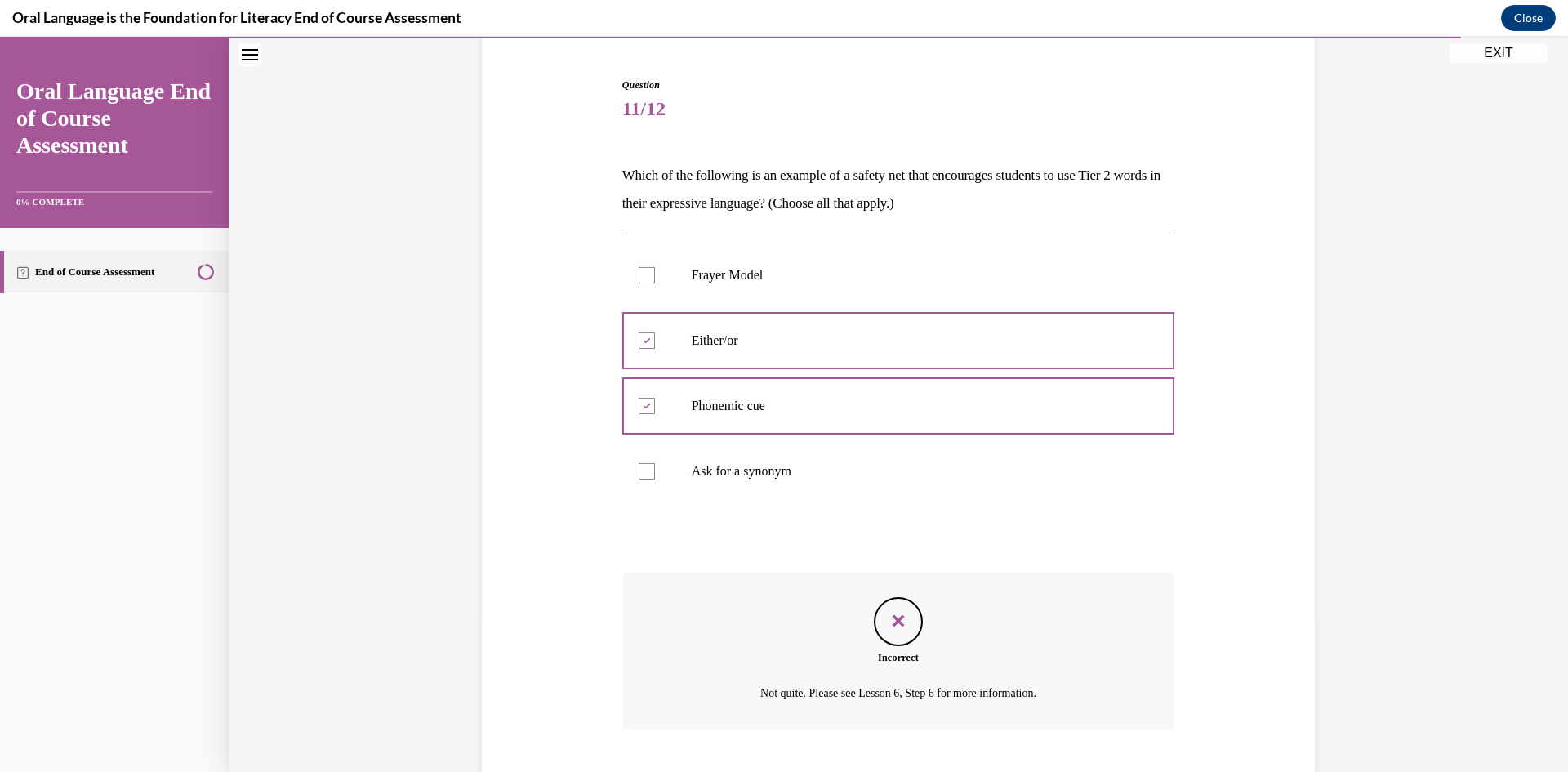
scroll to position [249, 0]
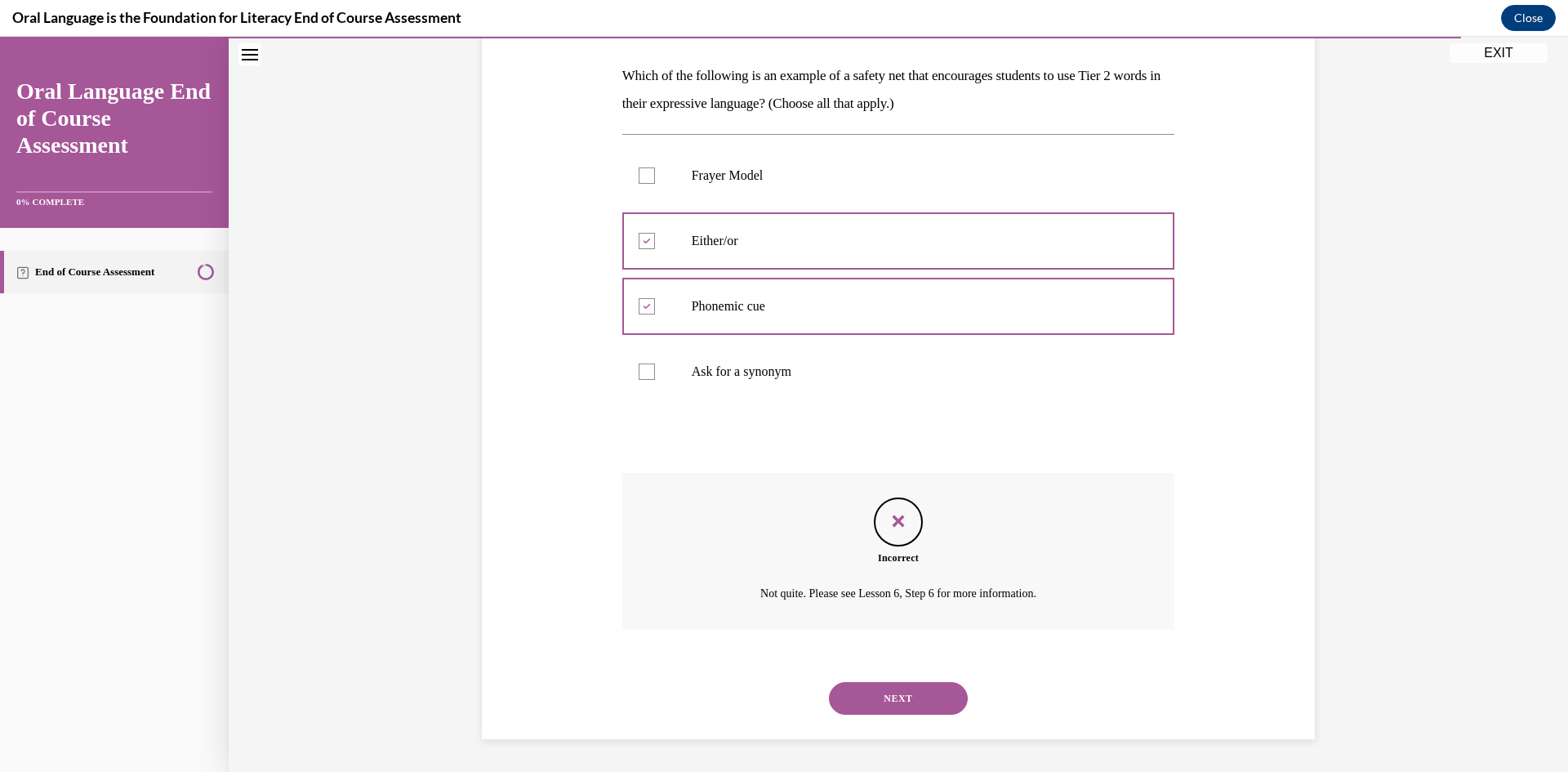
click at [894, 706] on button "NEXT" at bounding box center [898, 698] width 139 height 32
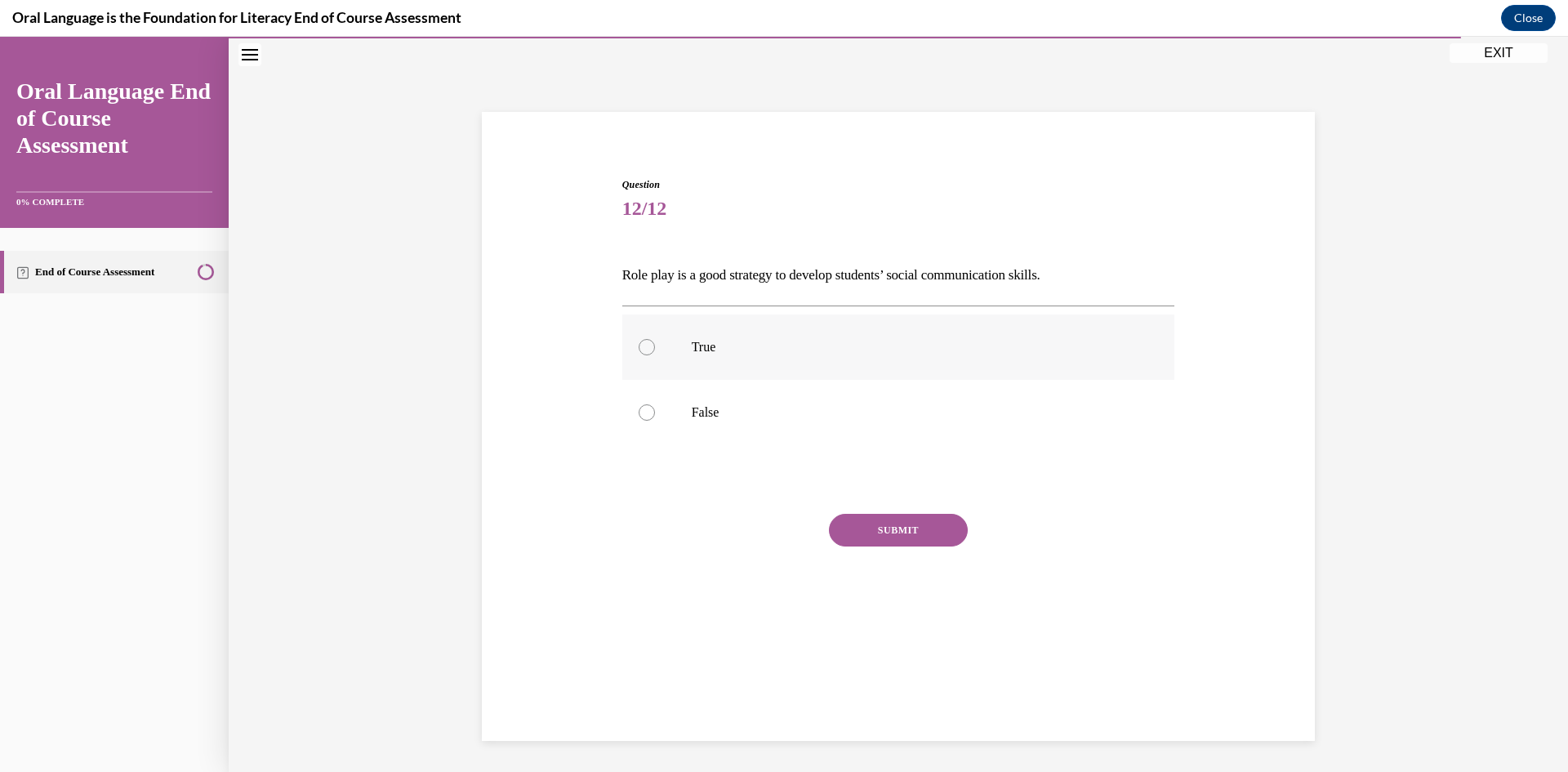
click at [997, 353] on p "True" at bounding box center [913, 347] width 442 height 16
click at [655, 353] on input "True" at bounding box center [646, 347] width 16 height 16
radio input "true"
click at [942, 532] on button "SUBMIT" at bounding box center [898, 530] width 139 height 32
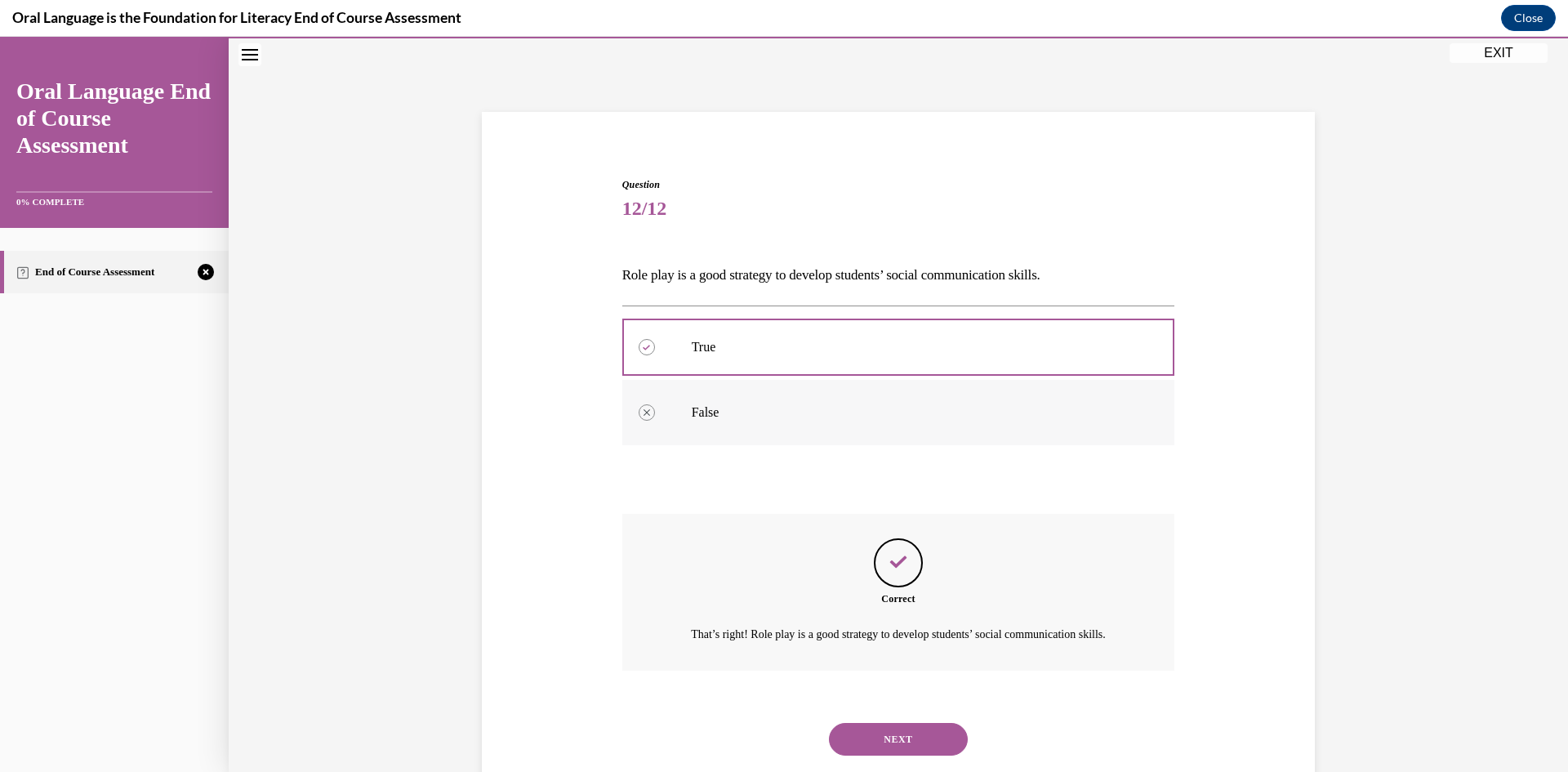
scroll to position [110, 0]
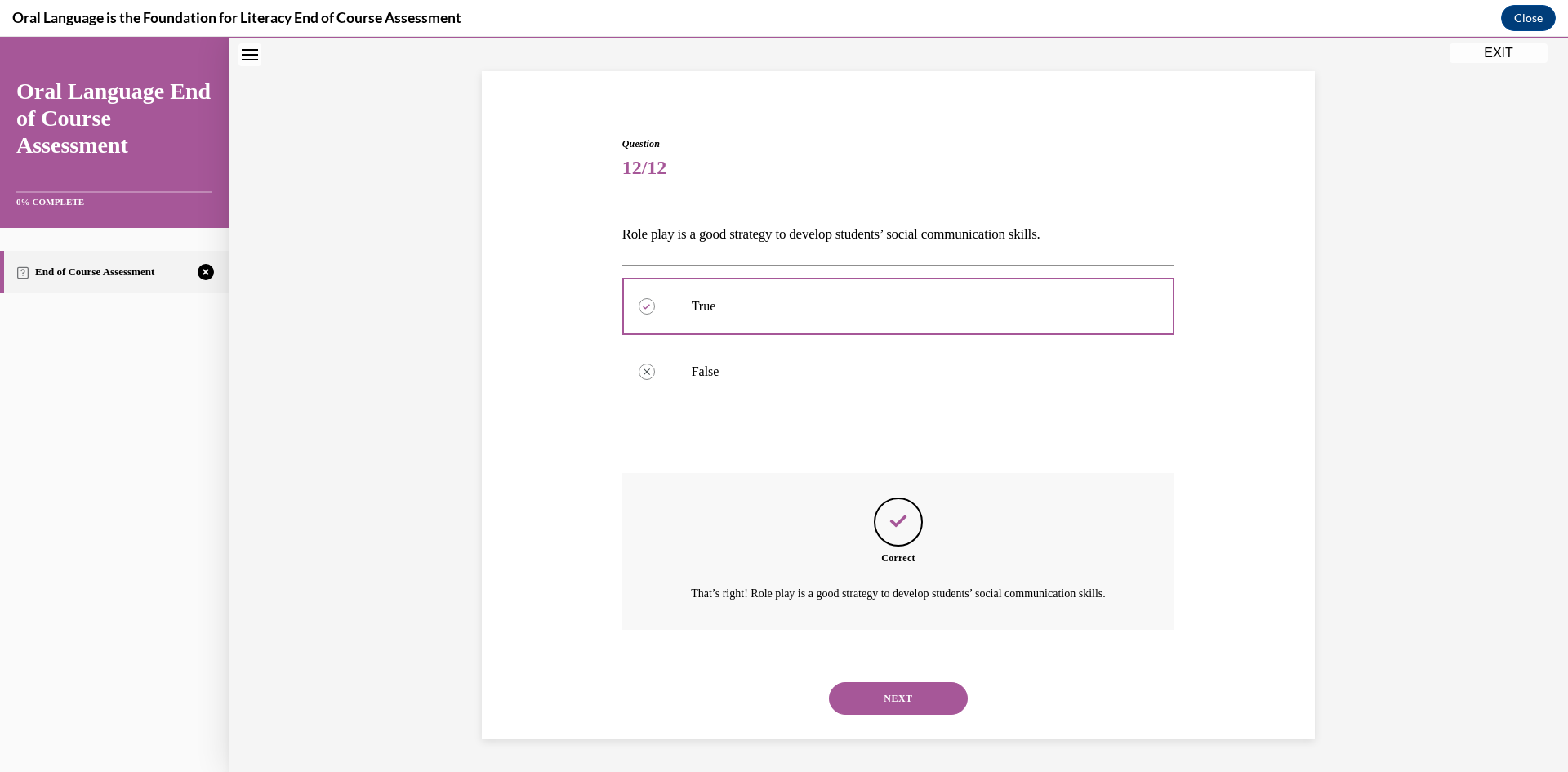
click at [915, 689] on button "NEXT" at bounding box center [898, 698] width 139 height 32
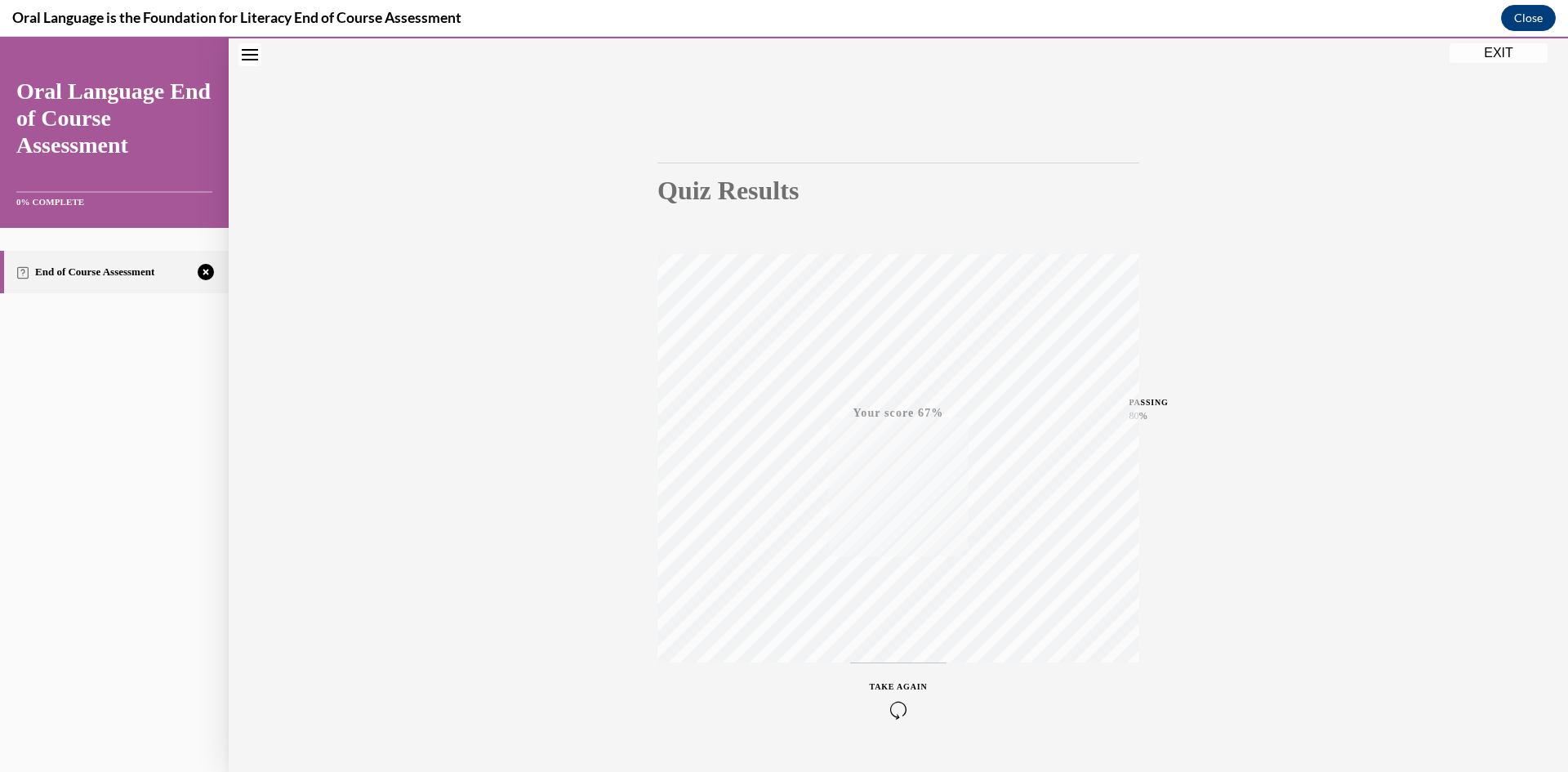
scroll to position [102, 0]
click at [884, 673] on icon "button" at bounding box center [898, 672] width 58 height 18
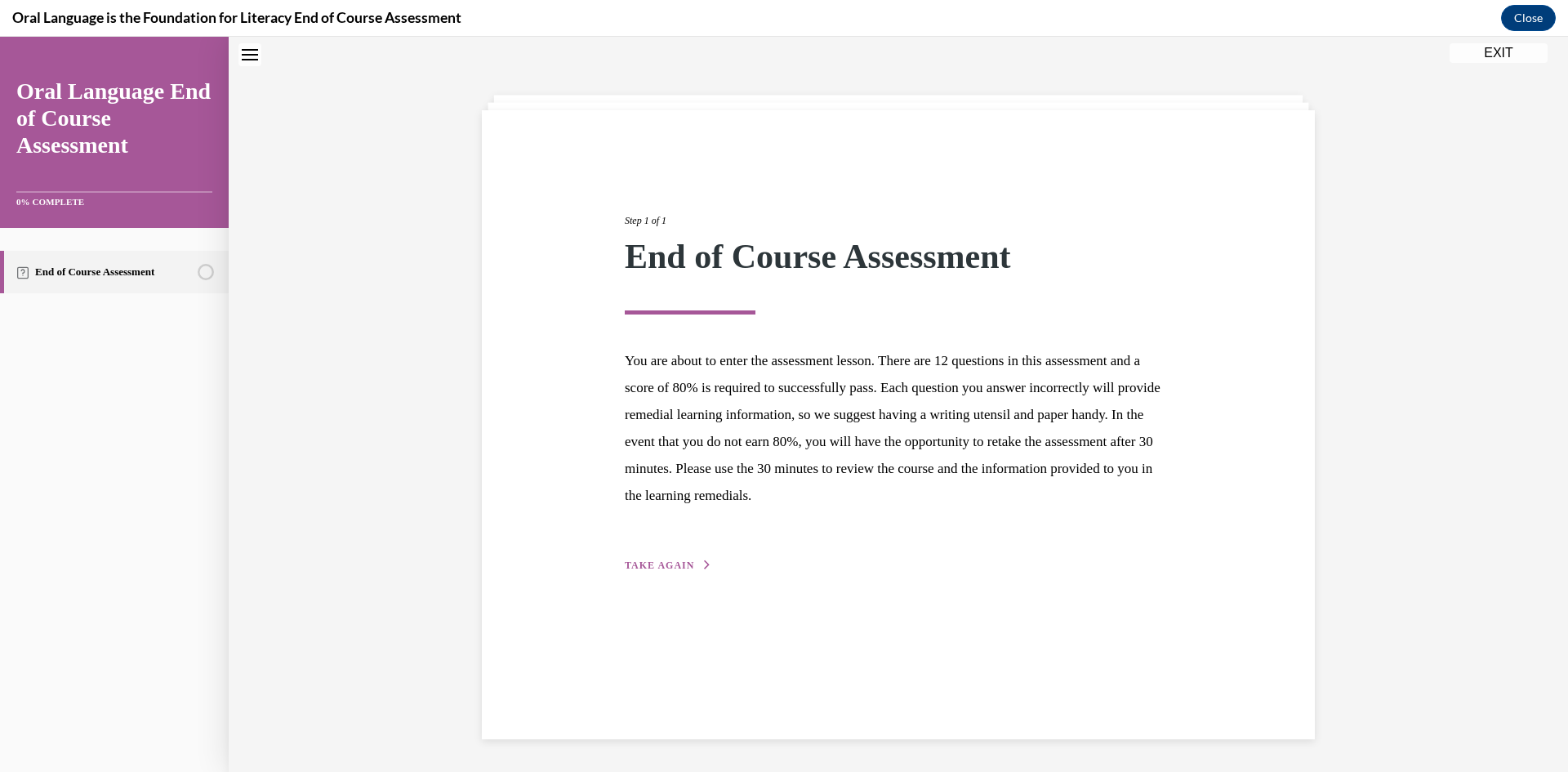
scroll to position [52, 0]
click at [678, 549] on div "Step 1 of 1 End of Course Assessment You are about to enter the assessment less…" at bounding box center [898, 375] width 571 height 398
click at [679, 562] on span "TAKE AGAIN" at bounding box center [659, 566] width 70 height 11
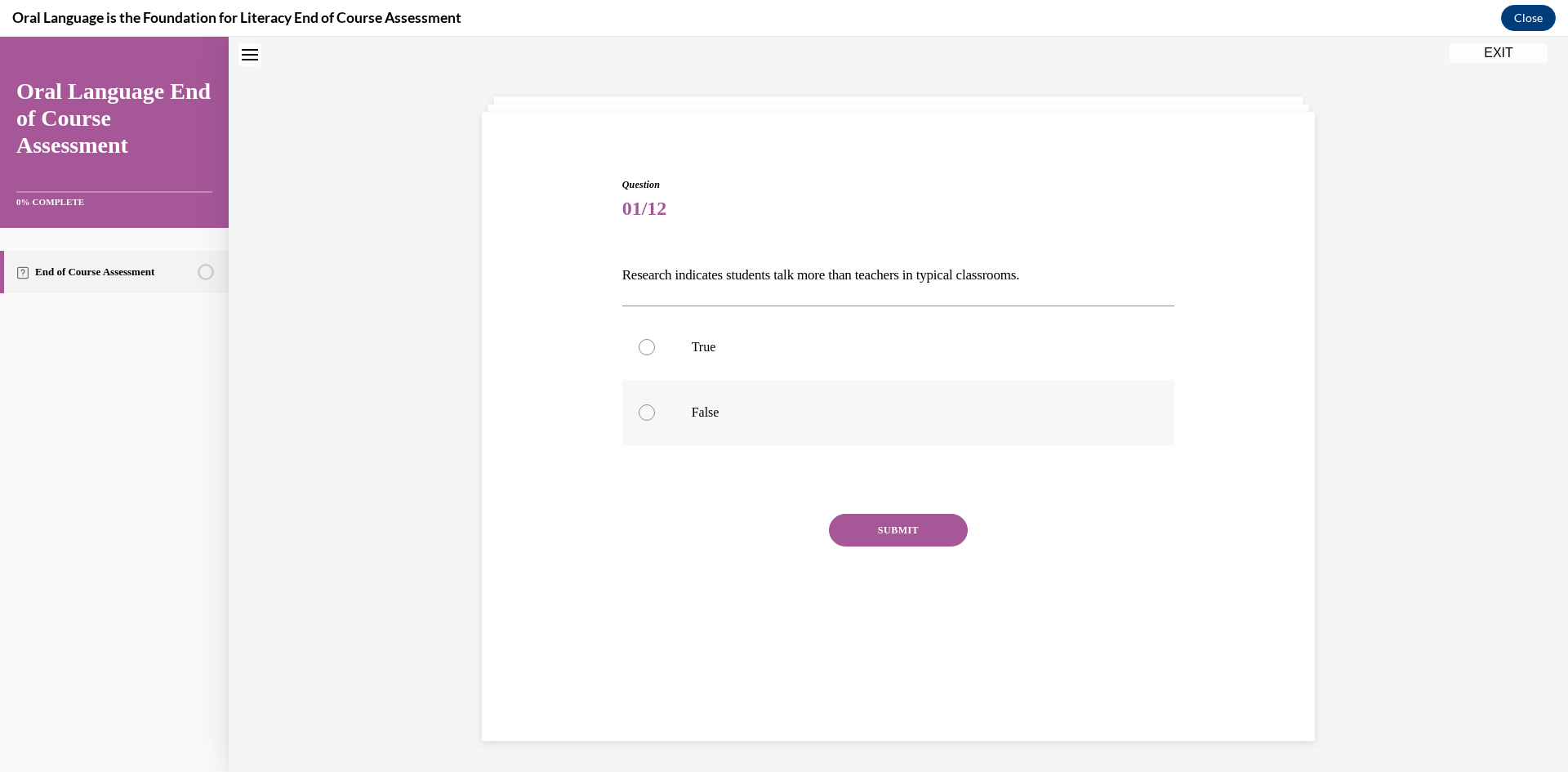
click at [900, 401] on label "False" at bounding box center [898, 413] width 553 height 65
click at [655, 404] on input "False" at bounding box center [646, 412] width 16 height 16
radio input "true"
click at [923, 535] on button "SUBMIT" at bounding box center [898, 530] width 139 height 32
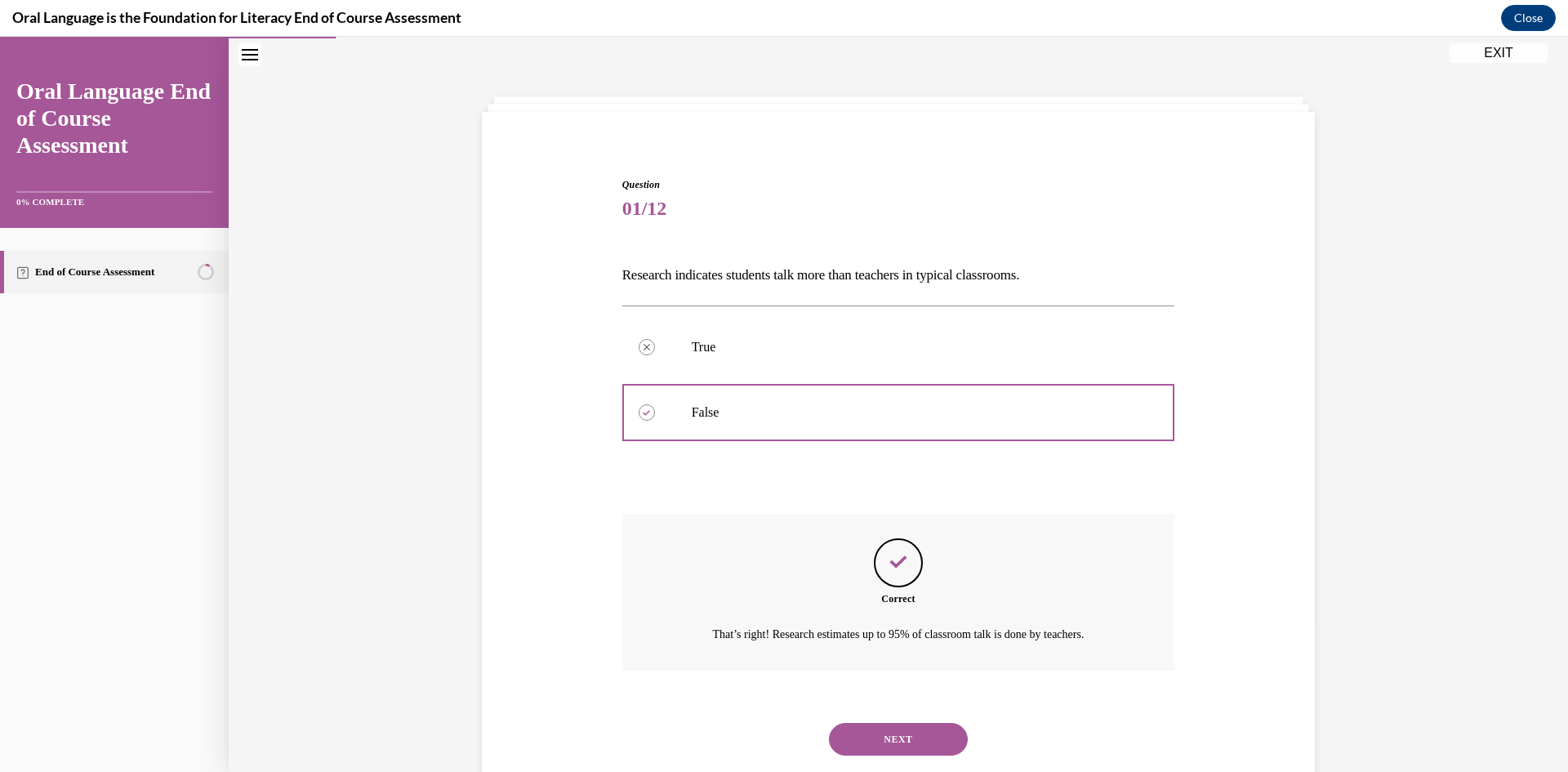
scroll to position [91, 0]
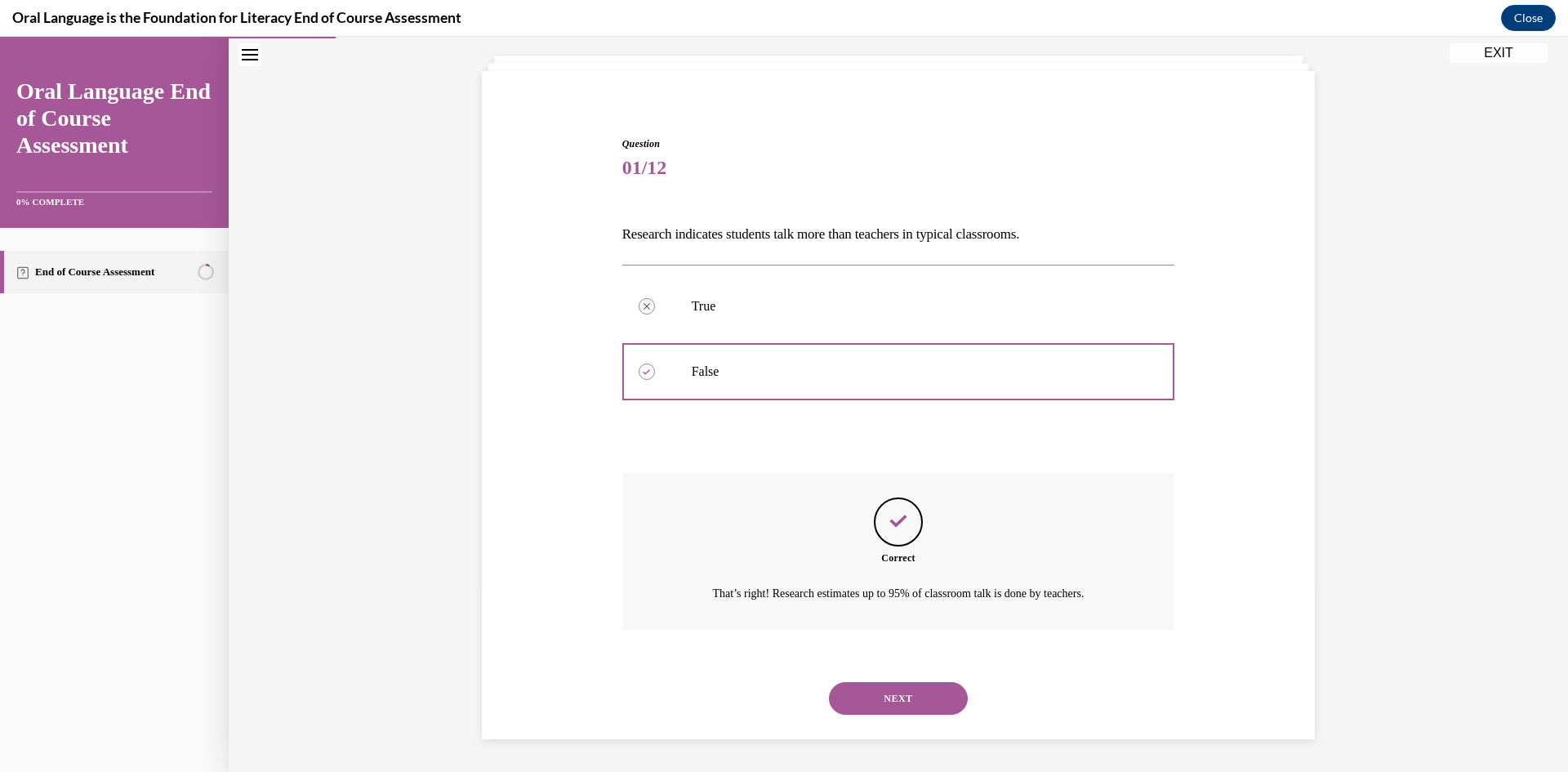
click at [908, 690] on button "NEXT" at bounding box center [898, 698] width 139 height 32
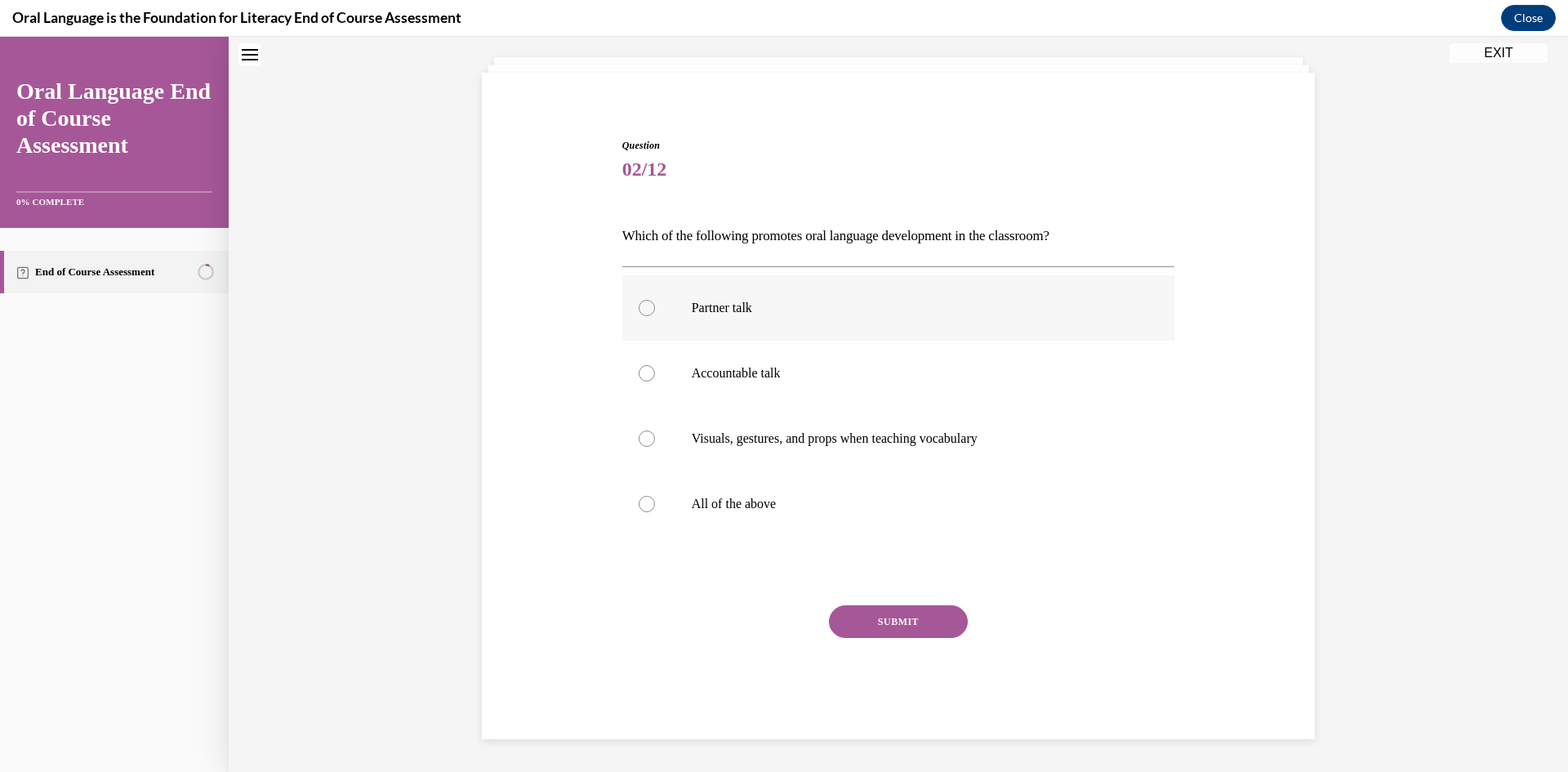
scroll to position [50, 0]
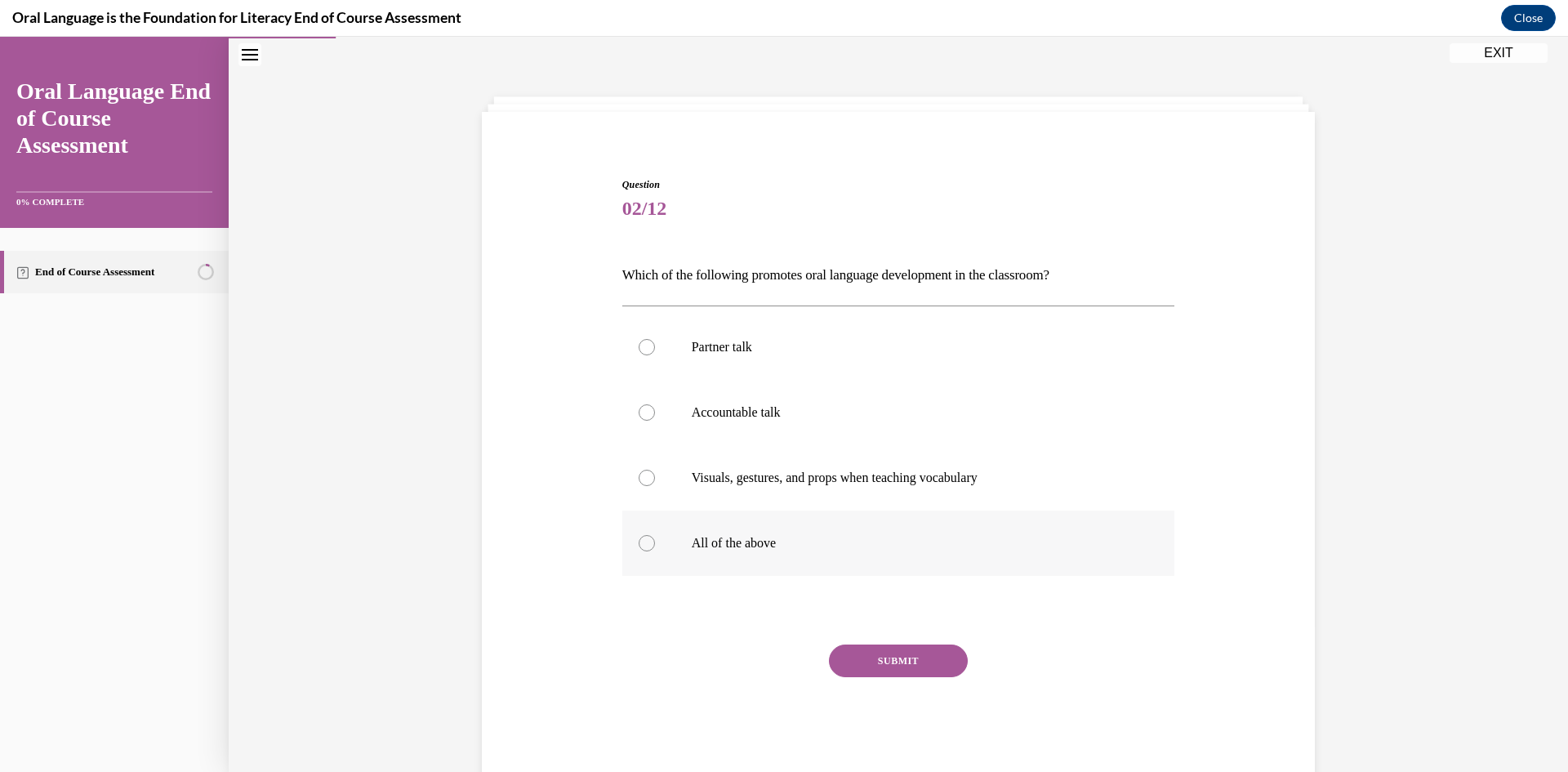
click at [888, 541] on p "All of the above" at bounding box center [913, 543] width 442 height 16
click at [655, 541] on input "All of the above" at bounding box center [646, 543] width 16 height 16
radio input "true"
click at [891, 659] on button "SUBMIT" at bounding box center [898, 660] width 139 height 32
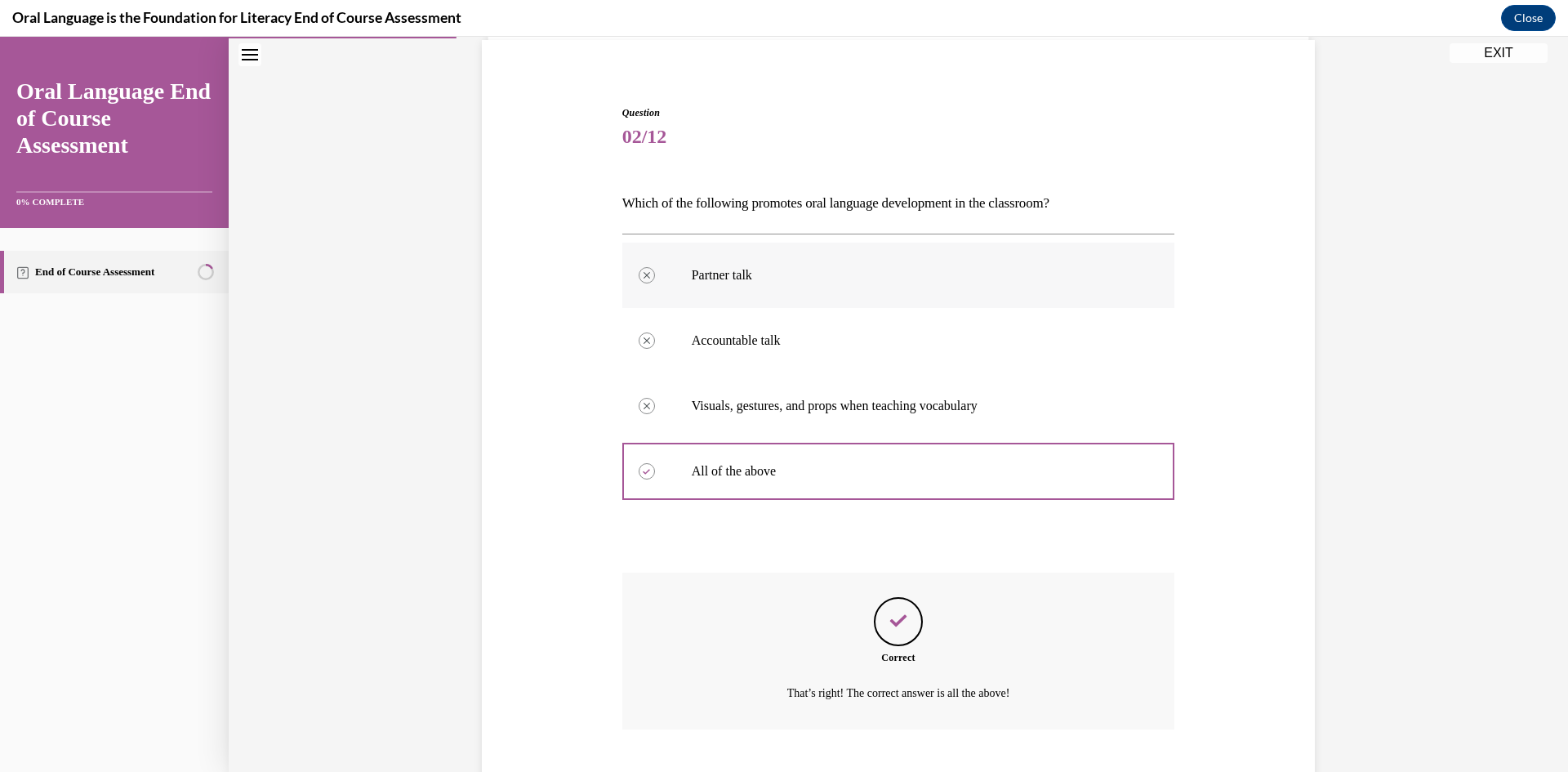
scroll to position [222, 0]
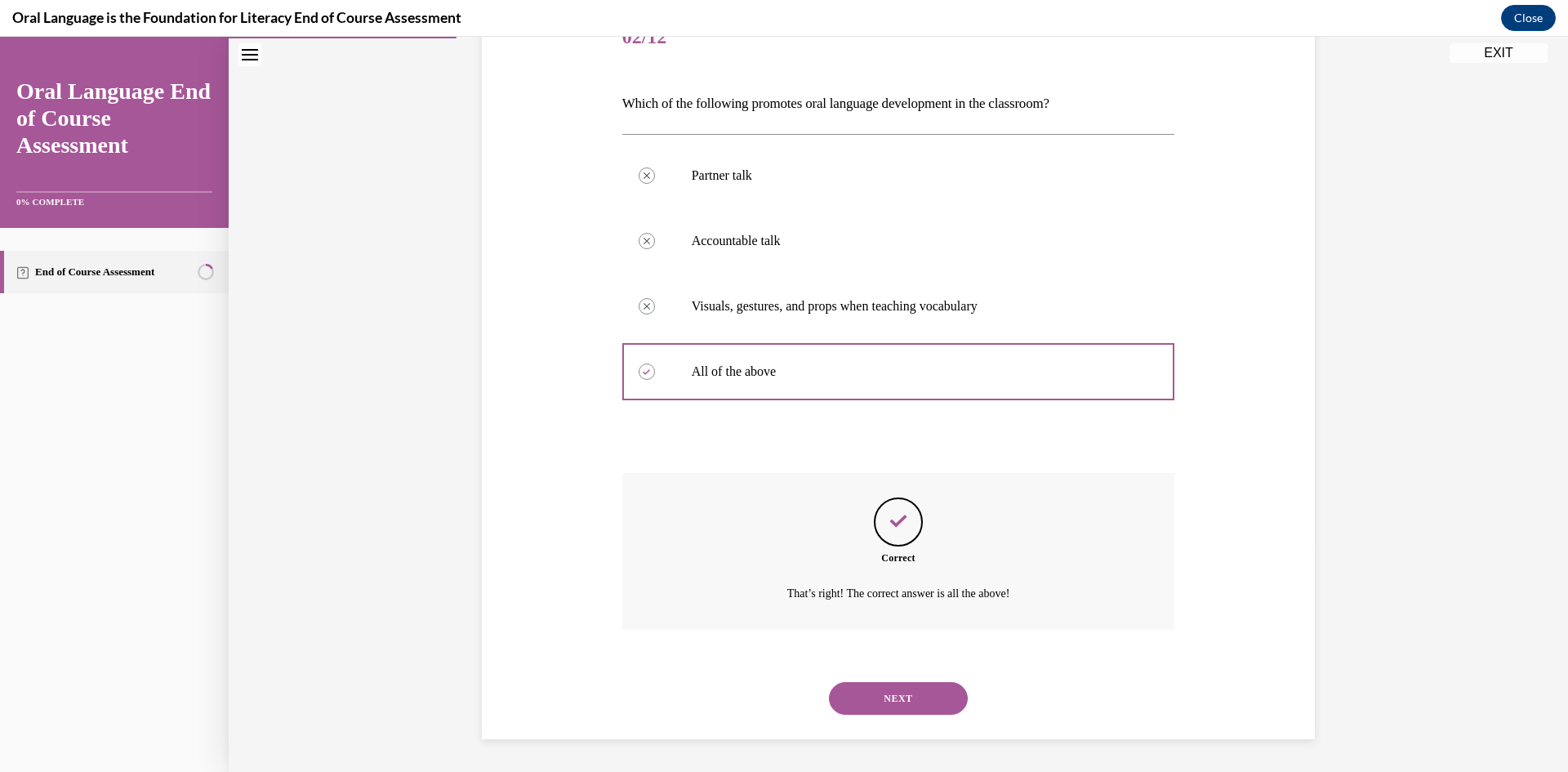
drag, startPoint x: 912, startPoint y: 677, endPoint x: 912, endPoint y: 697, distance: 20.0
click at [912, 698] on button "NEXT" at bounding box center [898, 698] width 139 height 32
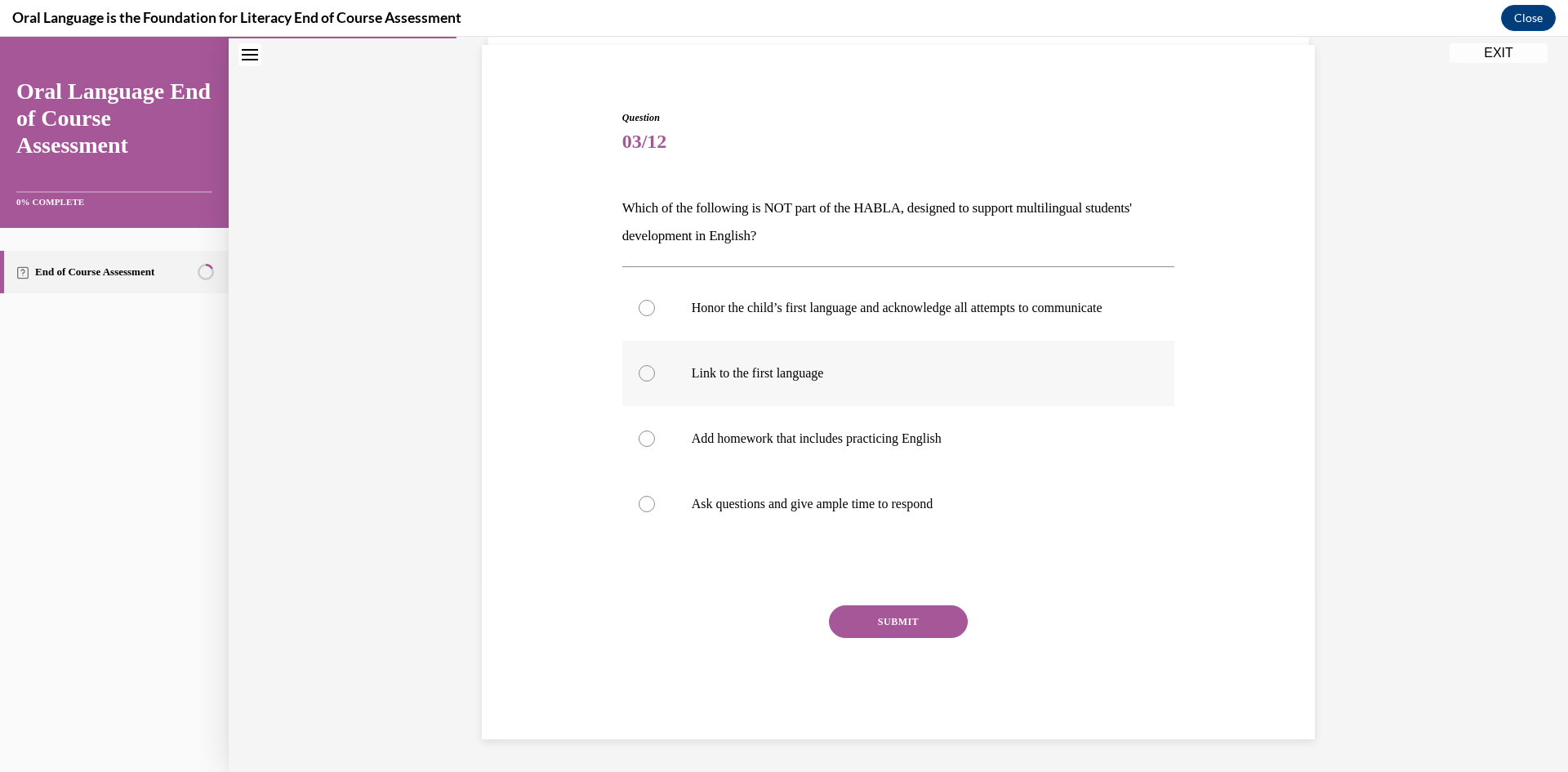
scroll to position [133, 0]
click at [989, 446] on p "Add homework that includes practicing English" at bounding box center [913, 439] width 442 height 16
click at [655, 446] on input "Add homework that includes practicing English" at bounding box center [646, 439] width 16 height 16
radio input "true"
click at [908, 614] on button "SUBMIT" at bounding box center [898, 621] width 139 height 32
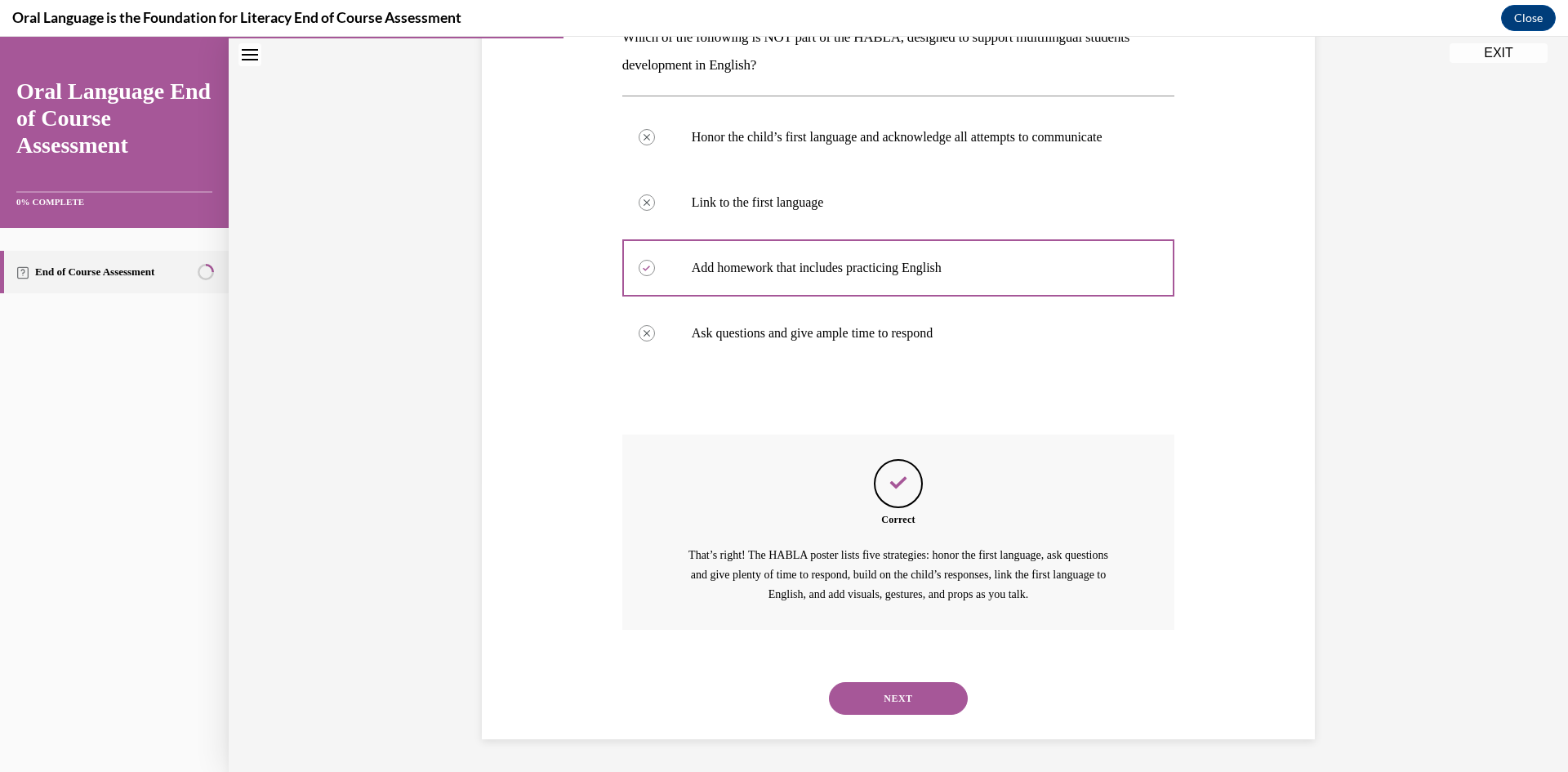
click at [913, 696] on button "NEXT" at bounding box center [898, 698] width 139 height 32
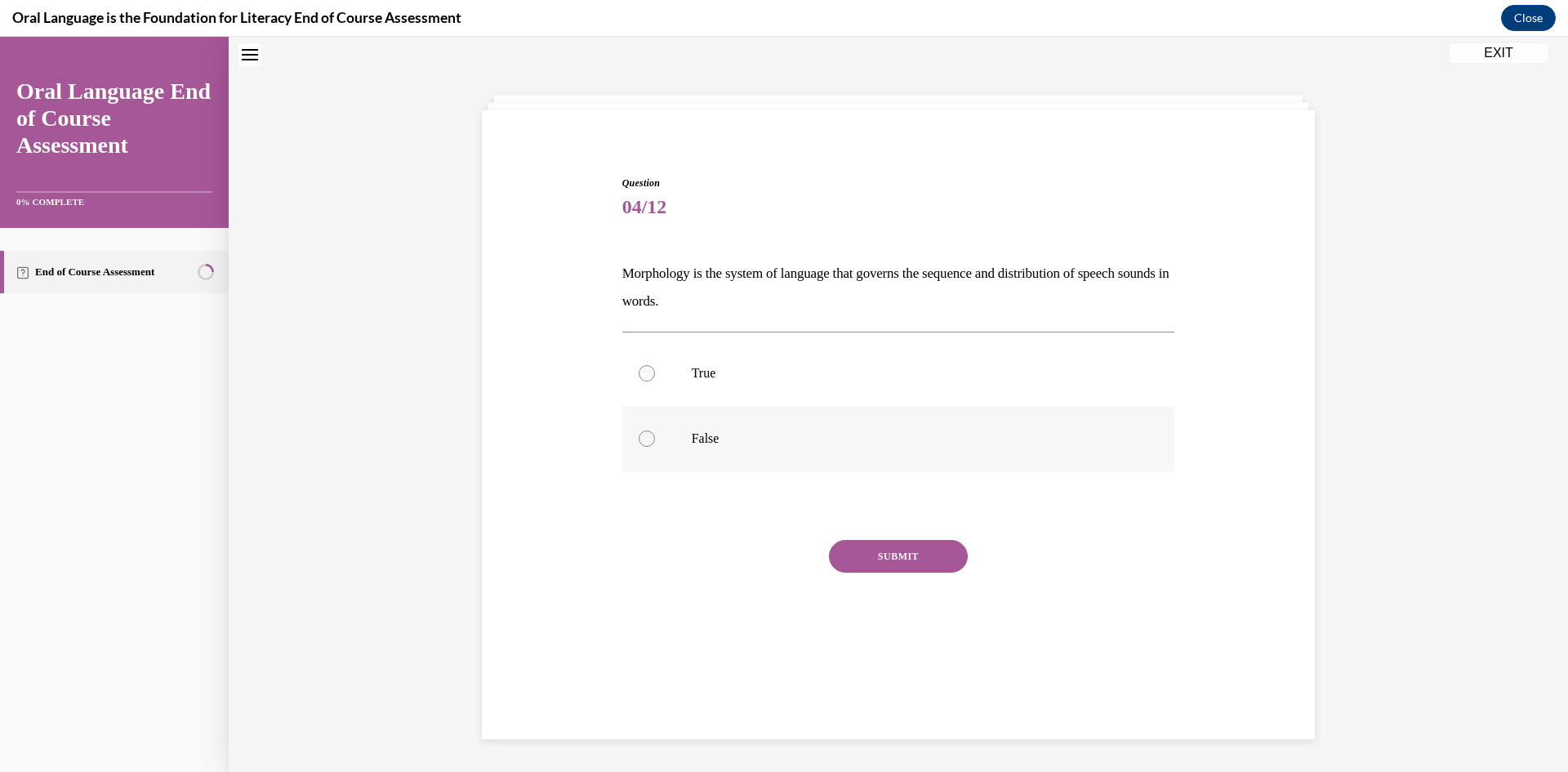
scroll to position [52, 0]
click at [667, 436] on label "False" at bounding box center [898, 439] width 553 height 65
click at [655, 436] on input "False" at bounding box center [646, 439] width 16 height 16
radio input "true"
drag, startPoint x: 926, startPoint y: 571, endPoint x: 916, endPoint y: 553, distance: 20.6
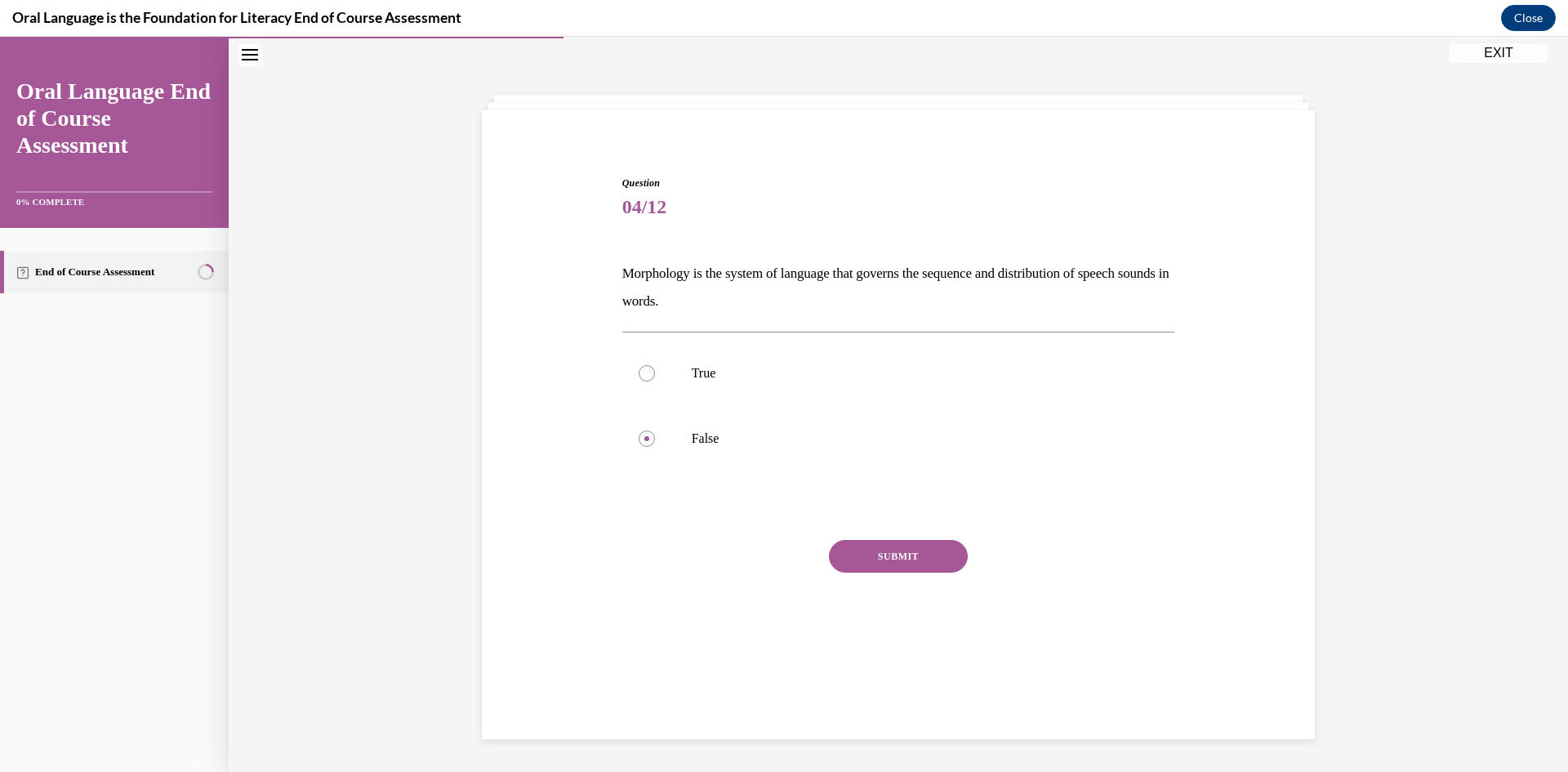
click at [919, 566] on button "SUBMIT" at bounding box center [898, 556] width 139 height 32
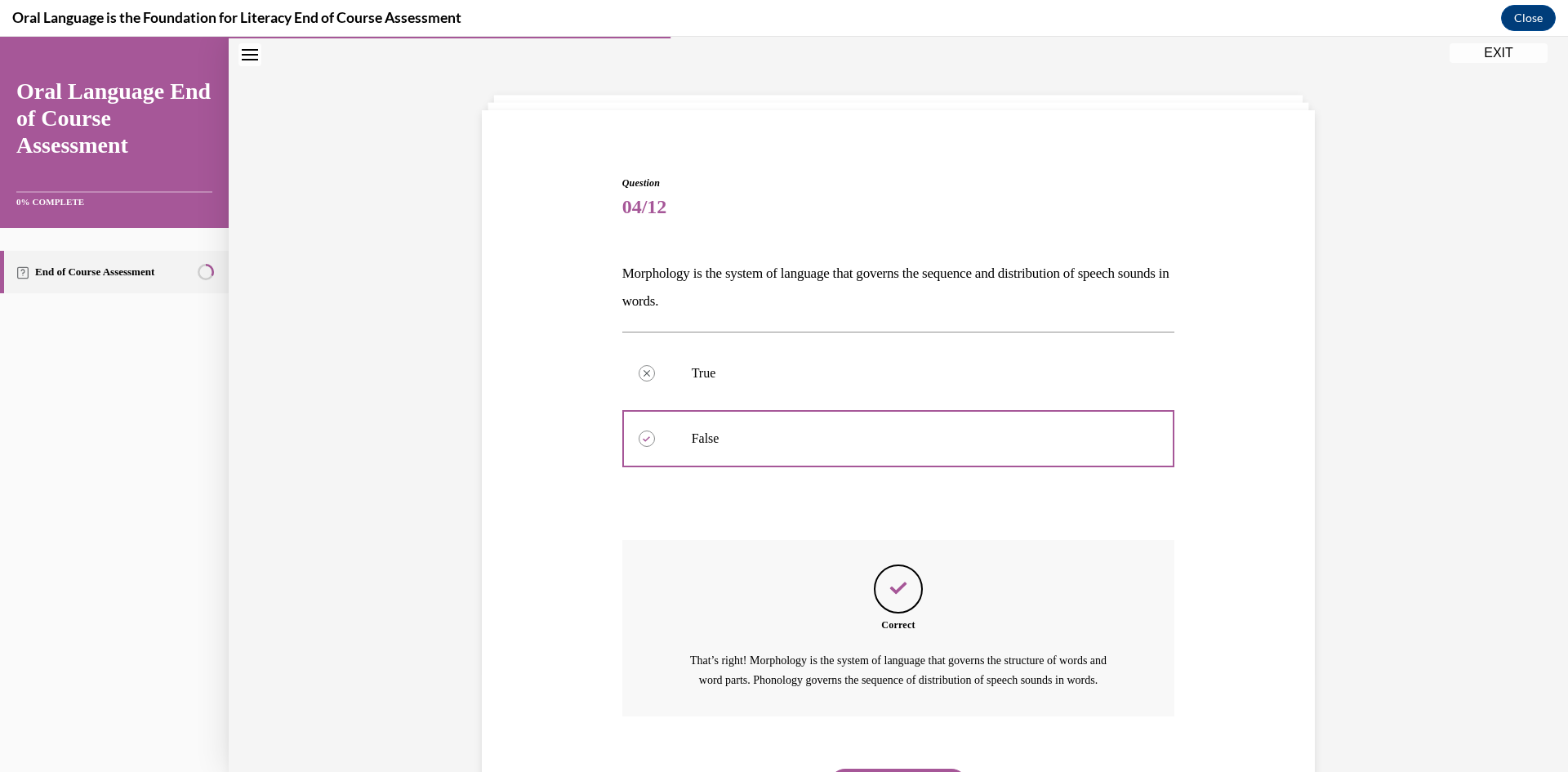
scroll to position [157, 0]
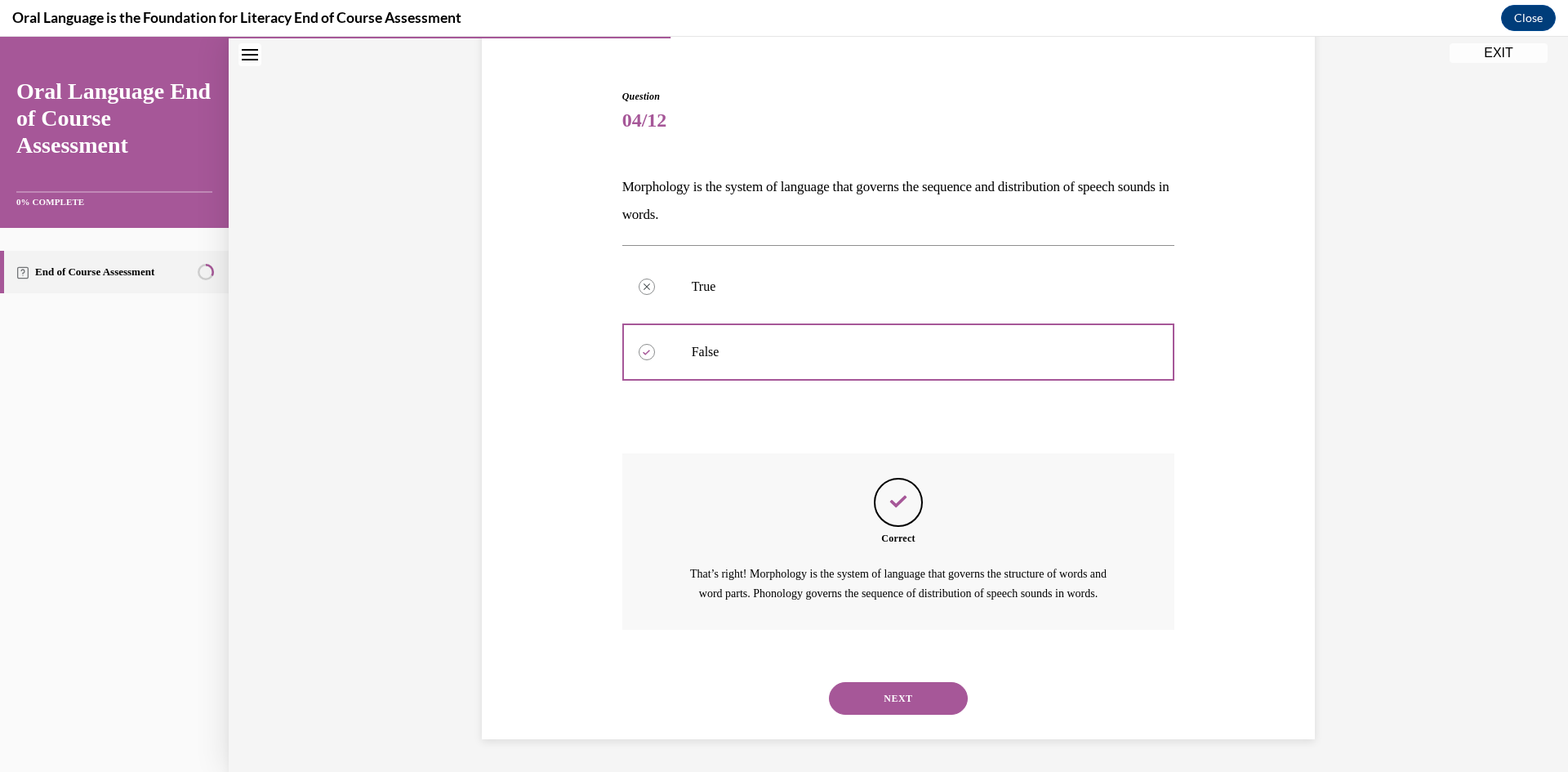
click at [895, 684] on button "NEXT" at bounding box center [898, 698] width 139 height 32
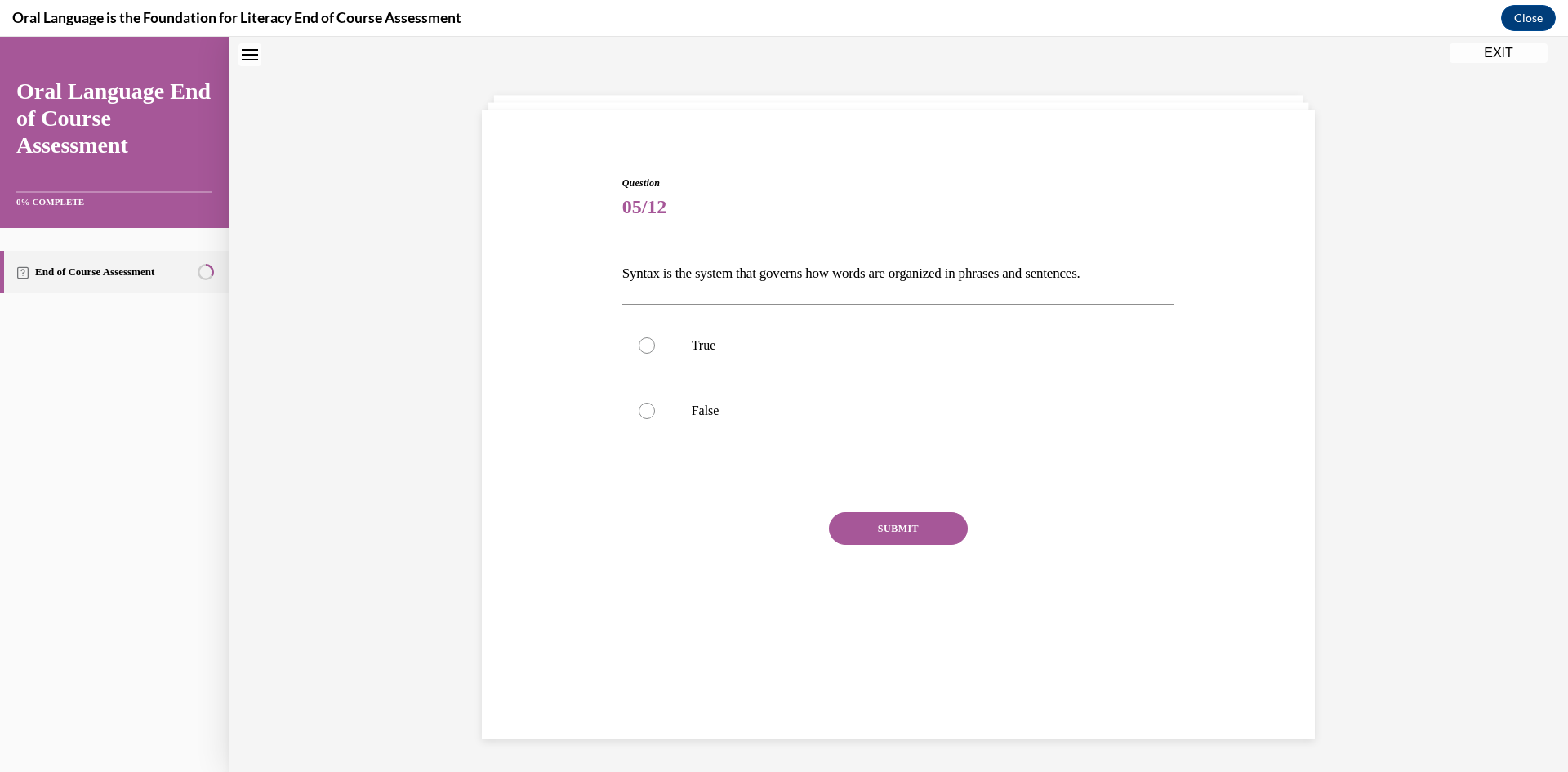
scroll to position [52, 0]
click at [849, 347] on p "True" at bounding box center [913, 345] width 442 height 16
click at [655, 347] on input "True" at bounding box center [646, 345] width 16 height 16
radio input "true"
click at [914, 539] on button "SUBMIT" at bounding box center [898, 528] width 139 height 32
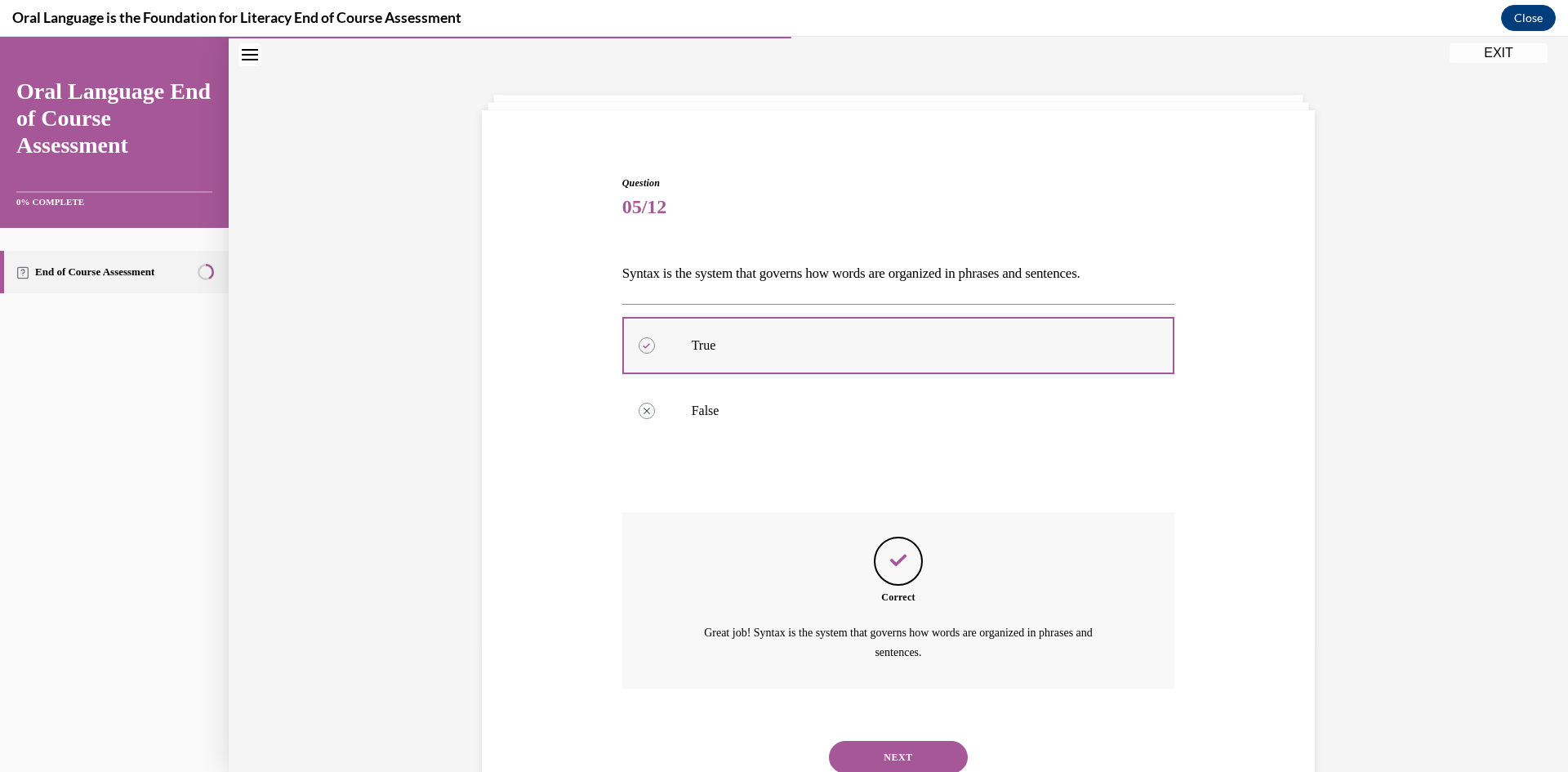
scroll to position [110, 0]
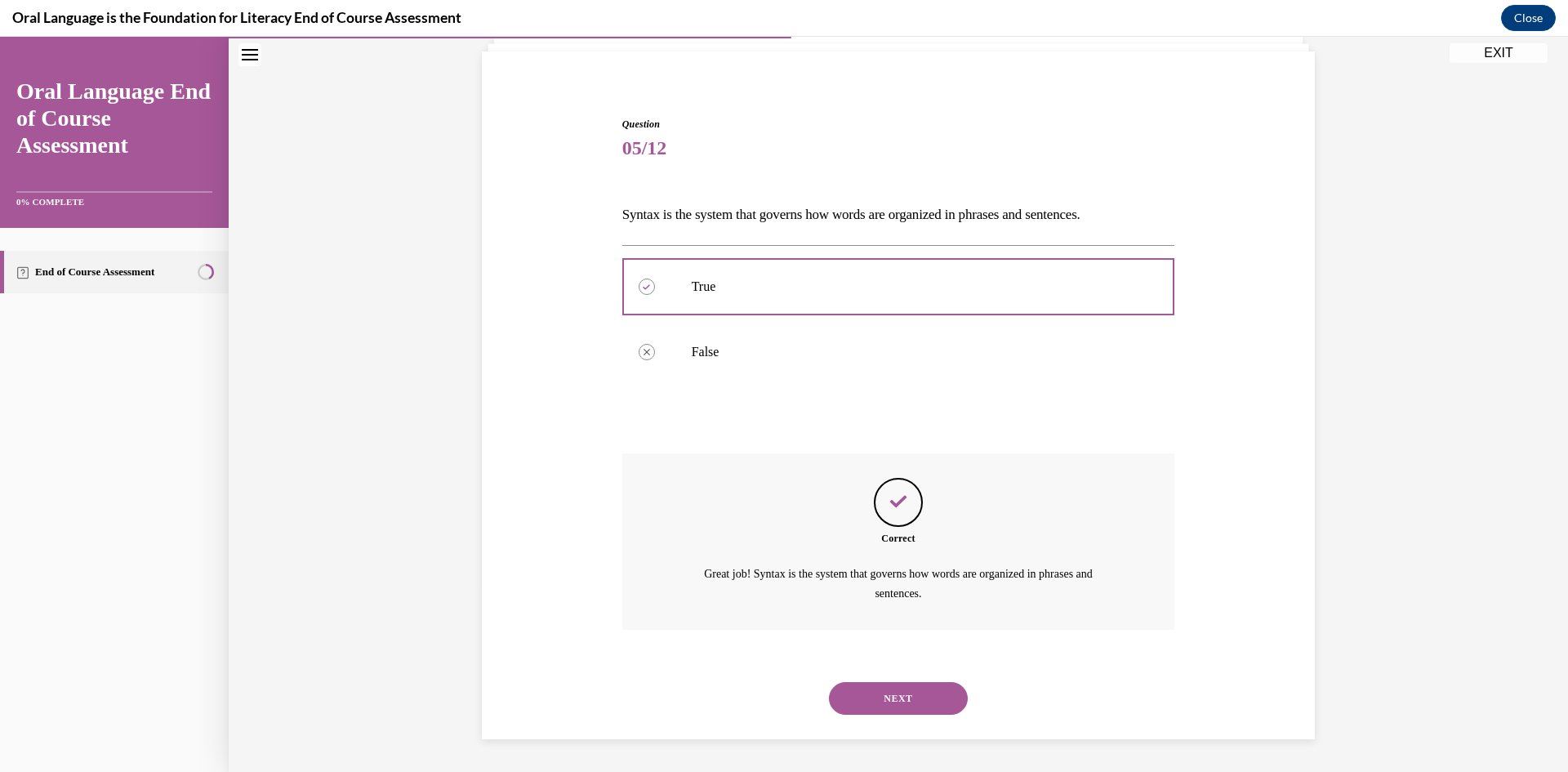
click at [920, 692] on button "NEXT" at bounding box center [898, 698] width 139 height 32
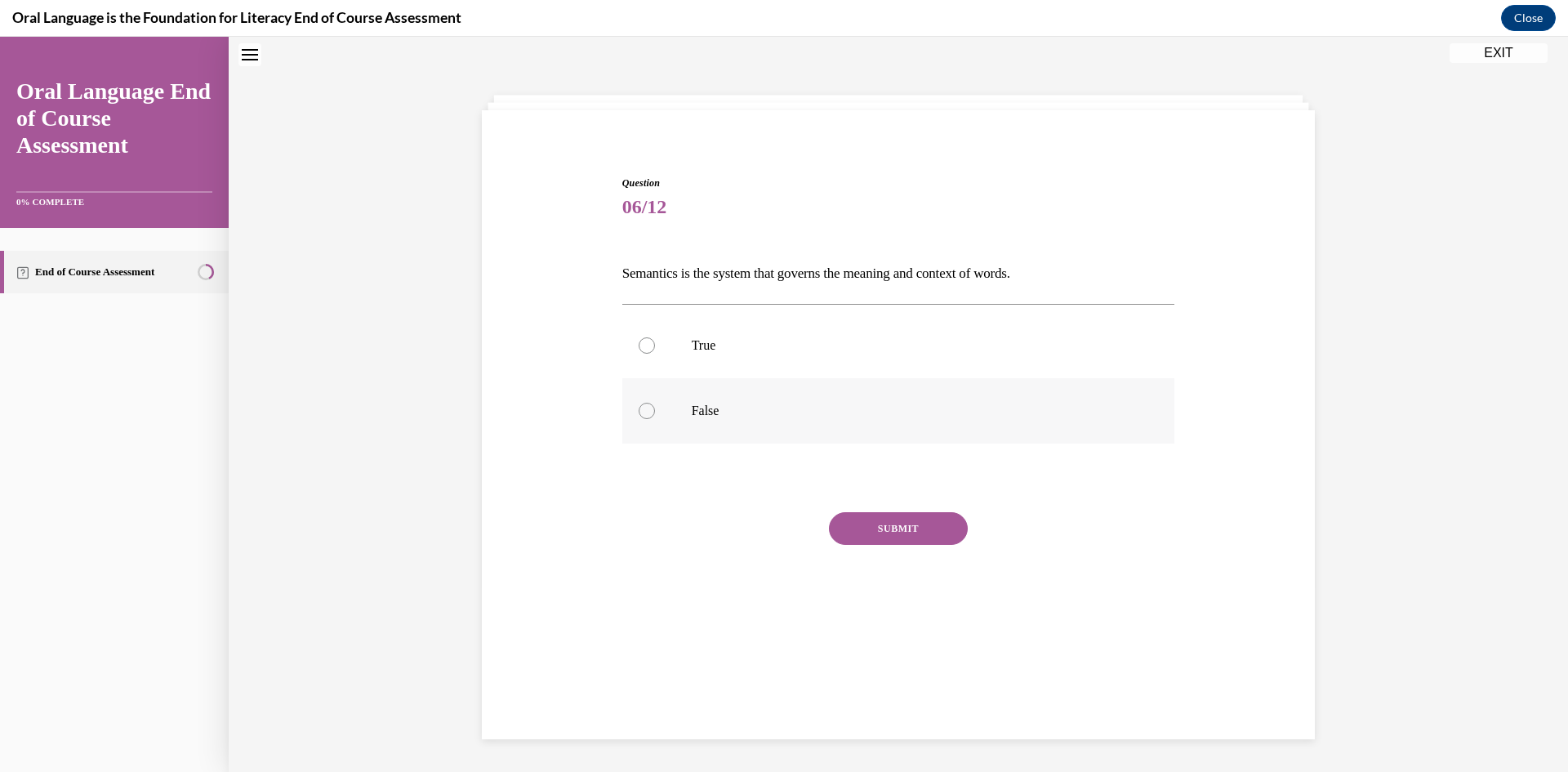
scroll to position [52, 0]
click at [984, 329] on label "True" at bounding box center [898, 345] width 553 height 65
click at [655, 337] on input "True" at bounding box center [646, 345] width 16 height 16
radio input "true"
click at [936, 539] on button "SUBMIT" at bounding box center [898, 528] width 139 height 32
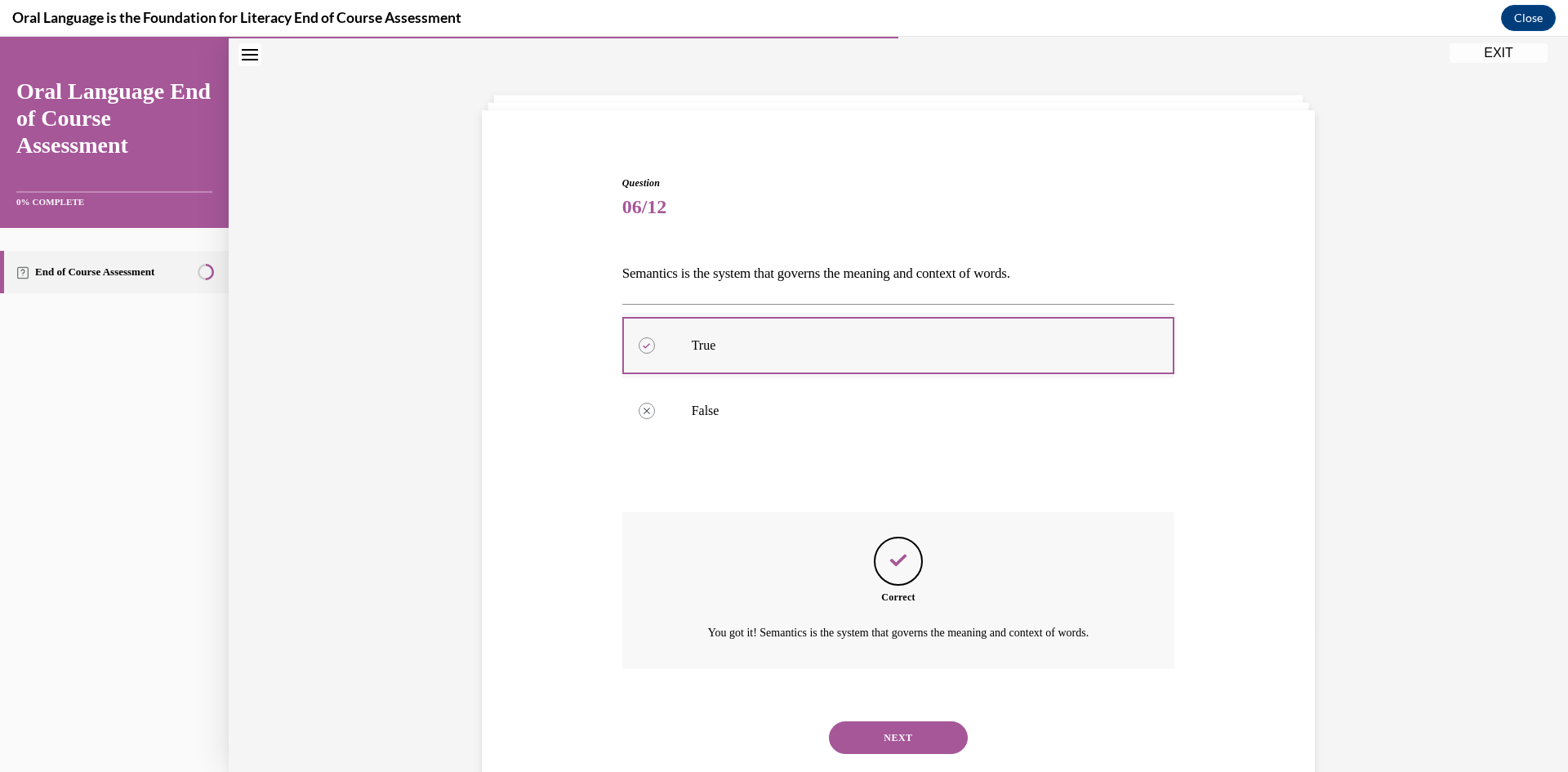
scroll to position [91, 0]
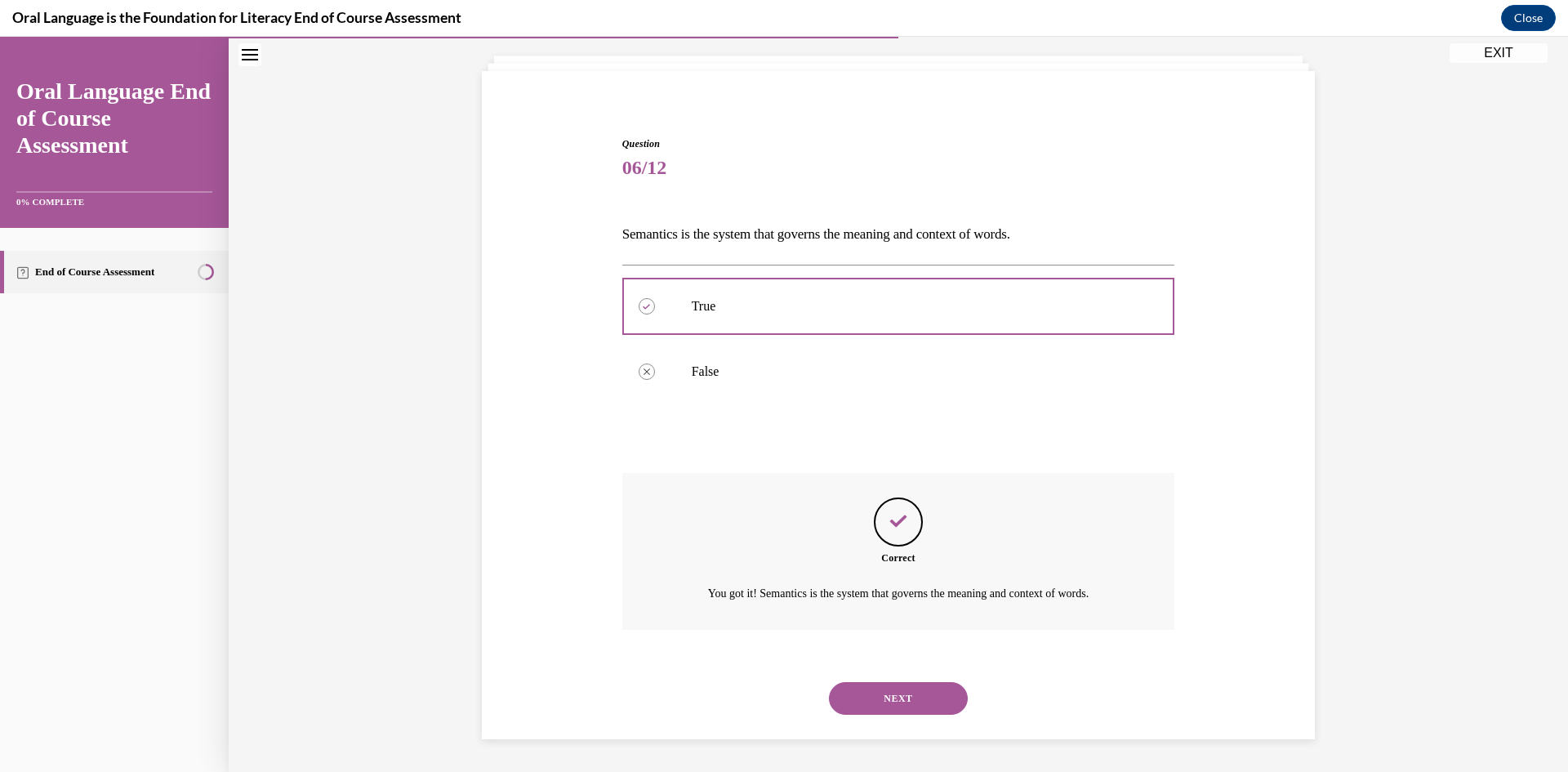
click at [903, 696] on button "NEXT" at bounding box center [898, 698] width 139 height 32
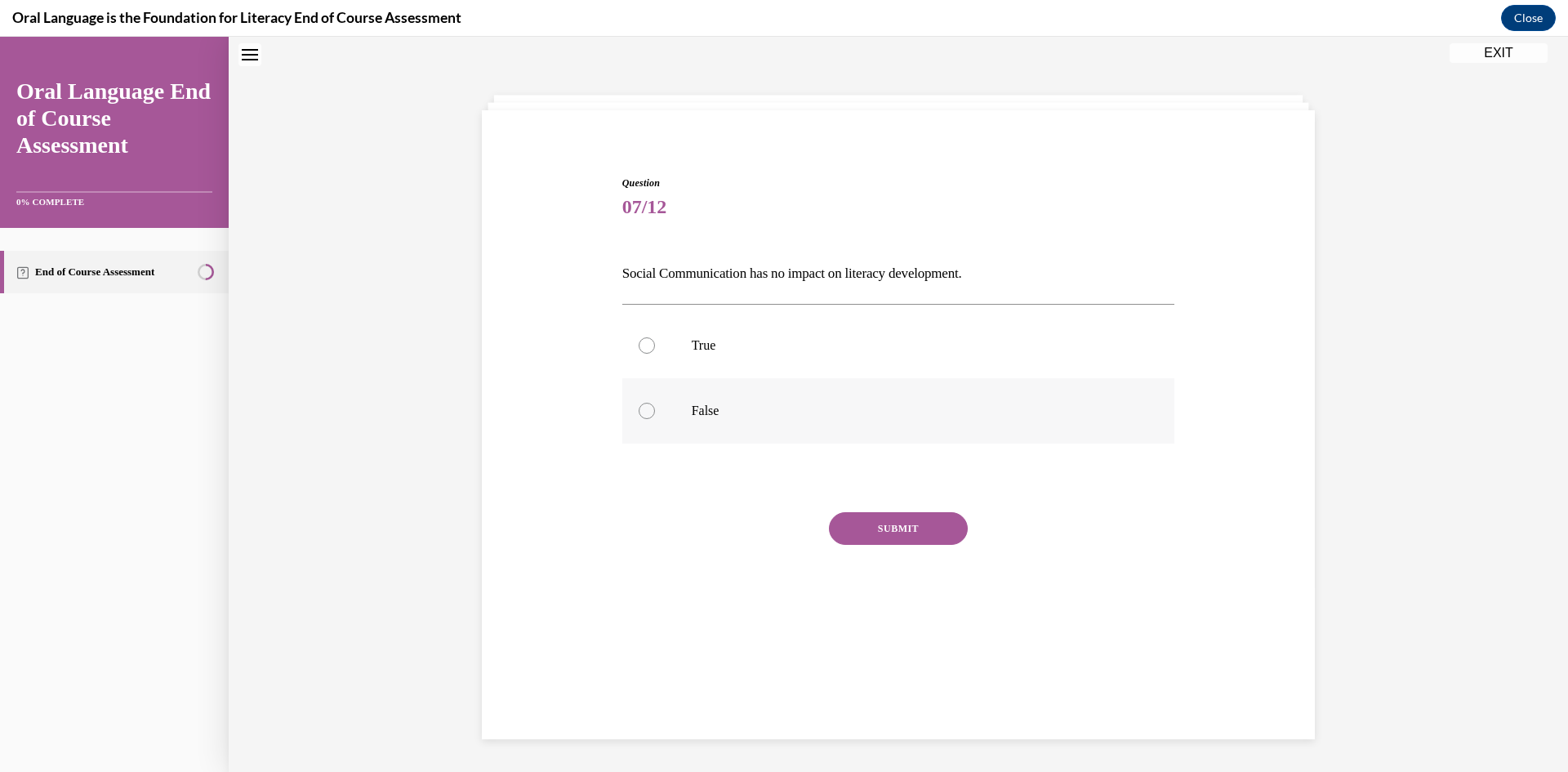
scroll to position [52, 0]
click at [1034, 401] on label "False" at bounding box center [898, 411] width 553 height 65
click at [655, 402] on input "False" at bounding box center [646, 410] width 16 height 16
radio input "true"
click at [929, 525] on button "SUBMIT" at bounding box center [898, 528] width 139 height 32
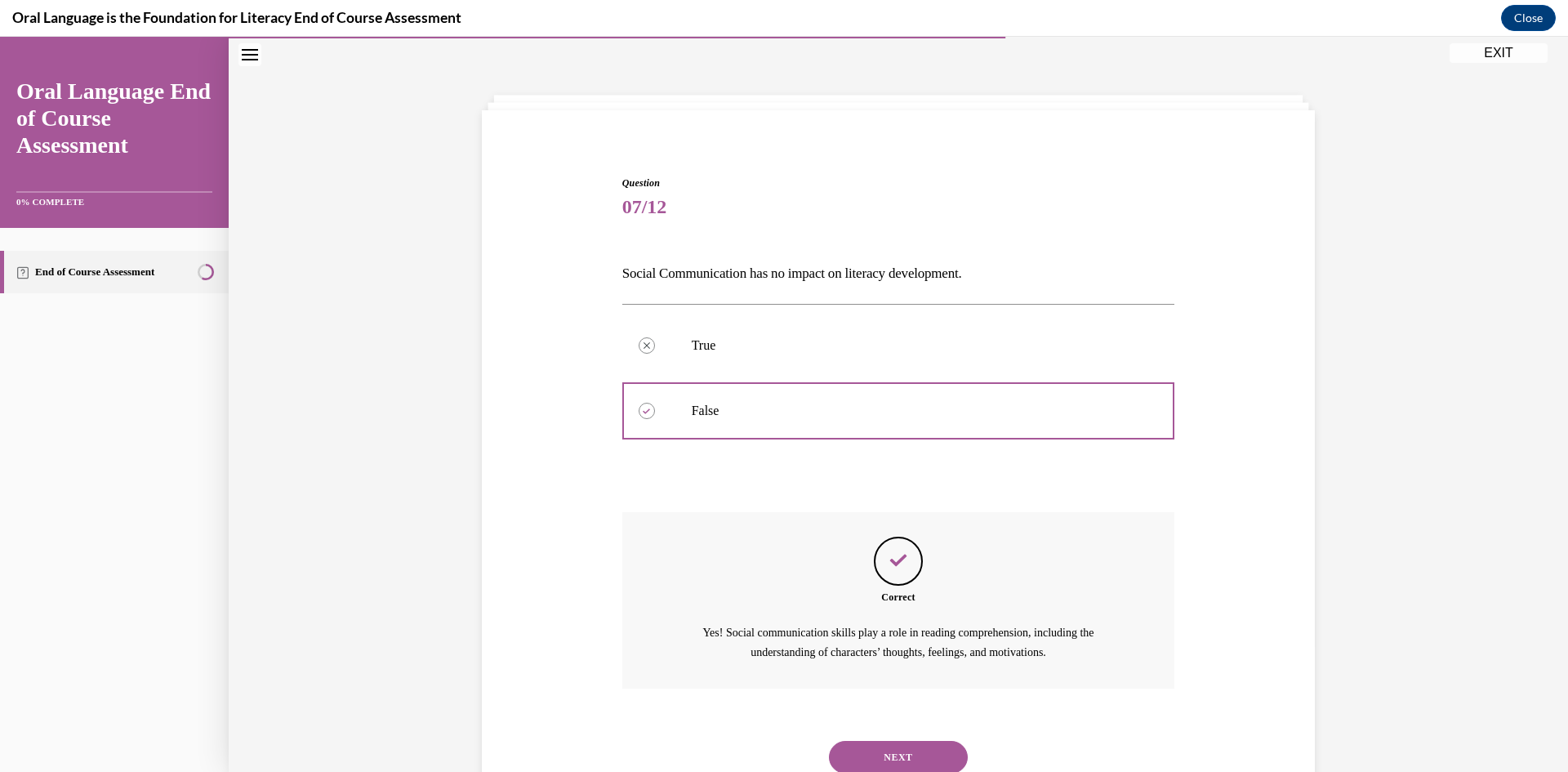
scroll to position [99, 0]
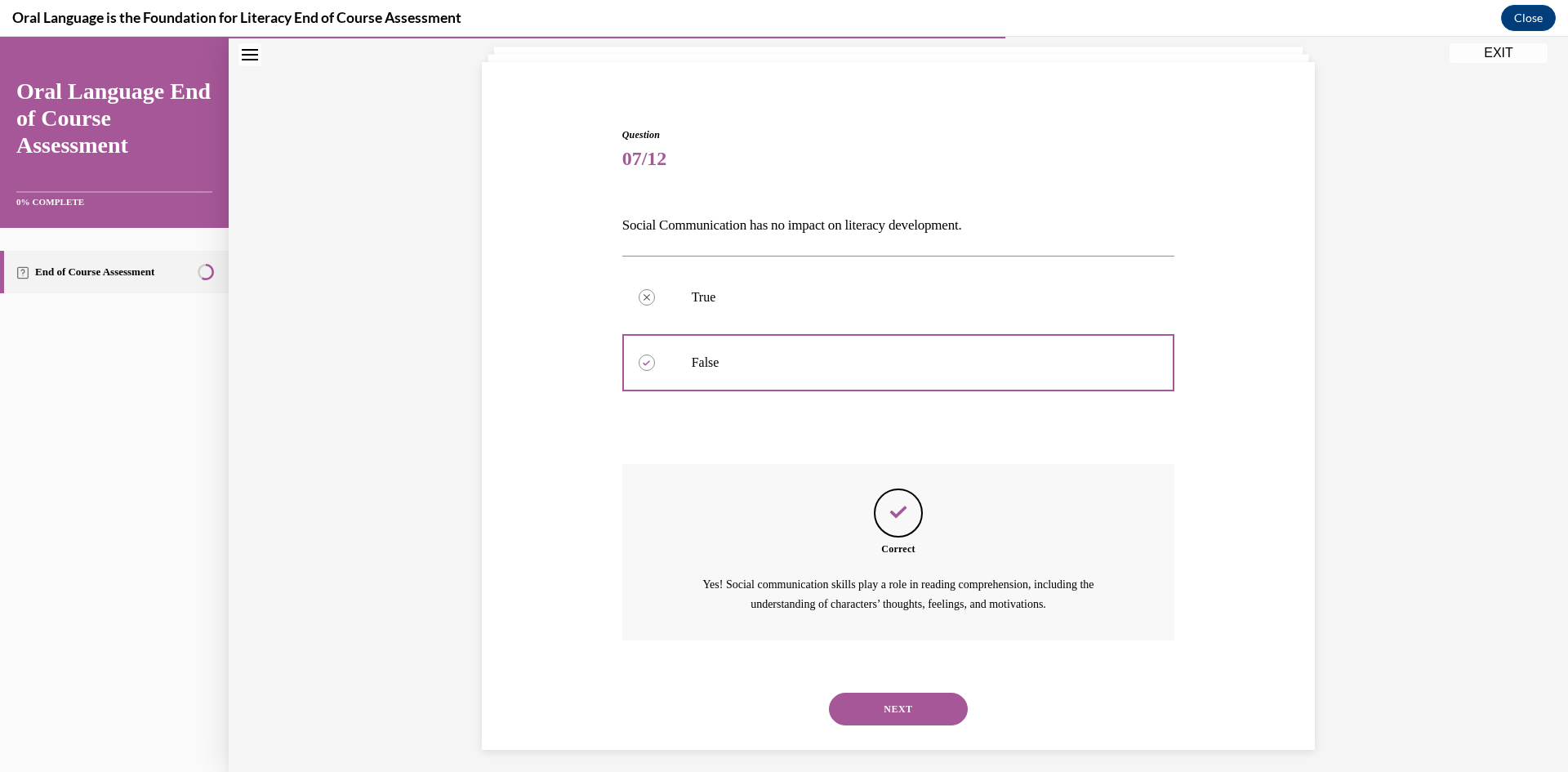
click at [918, 703] on button "NEXT" at bounding box center [898, 709] width 139 height 32
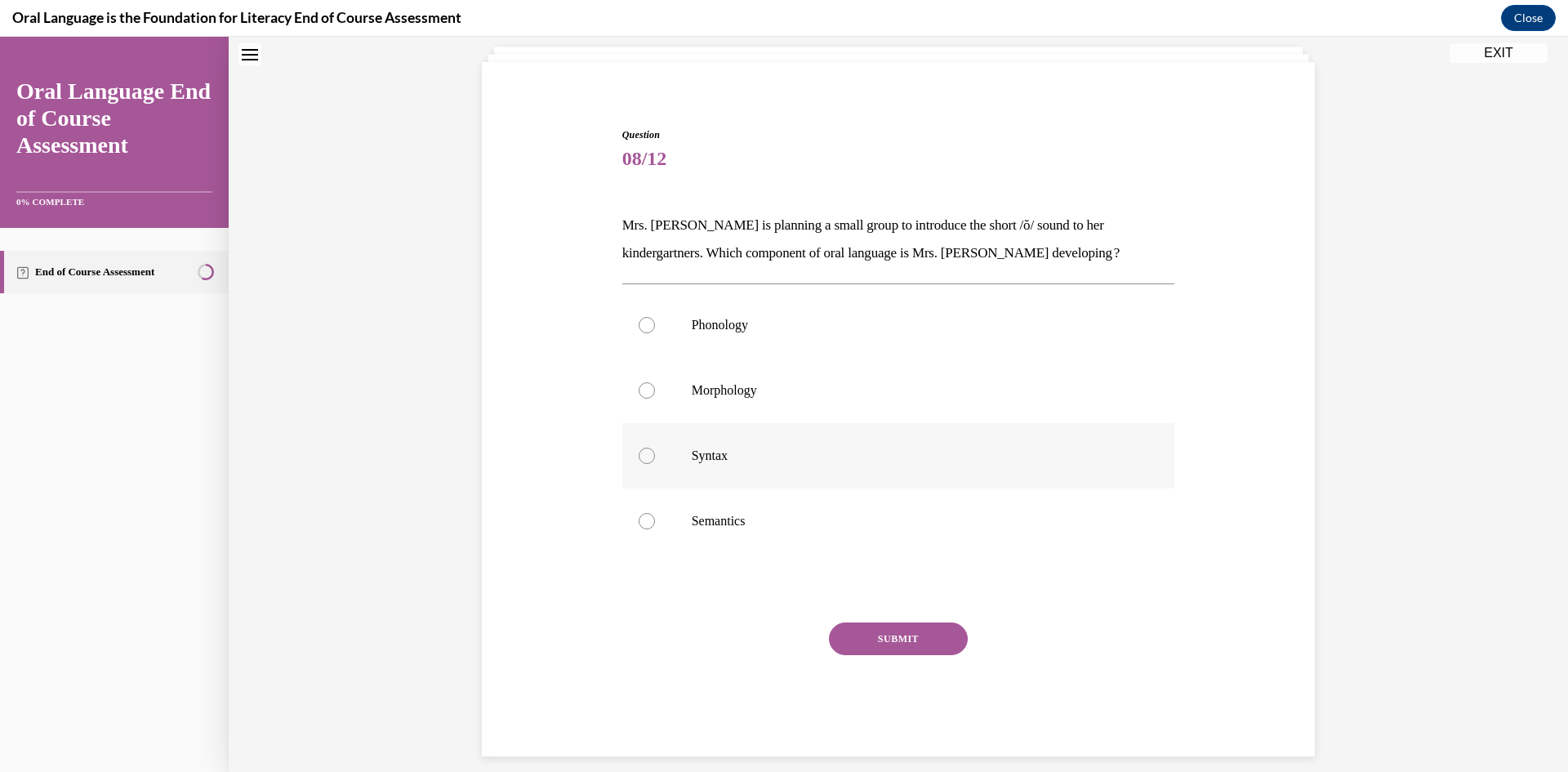
scroll to position [50, 0]
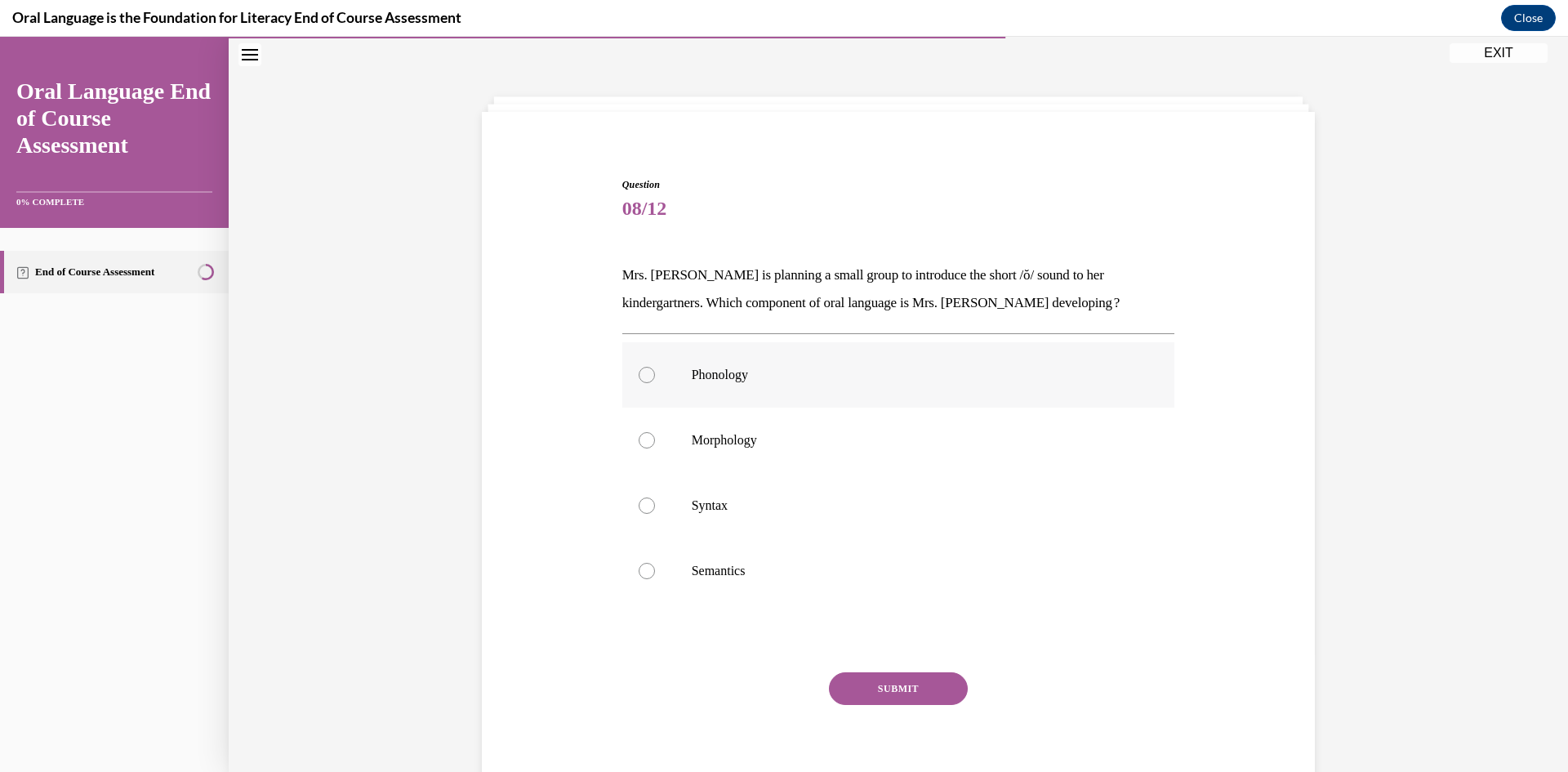
click at [1004, 383] on label "Phonology" at bounding box center [898, 375] width 553 height 65
click at [655, 383] on input "Phonology" at bounding box center [646, 375] width 16 height 16
radio input "true"
click at [863, 674] on div "Question 08/12 Mrs. Coleman is planning a small group to introduce the short /ŏ…" at bounding box center [898, 492] width 553 height 629
click at [863, 675] on button "SUBMIT" at bounding box center [898, 689] width 139 height 32
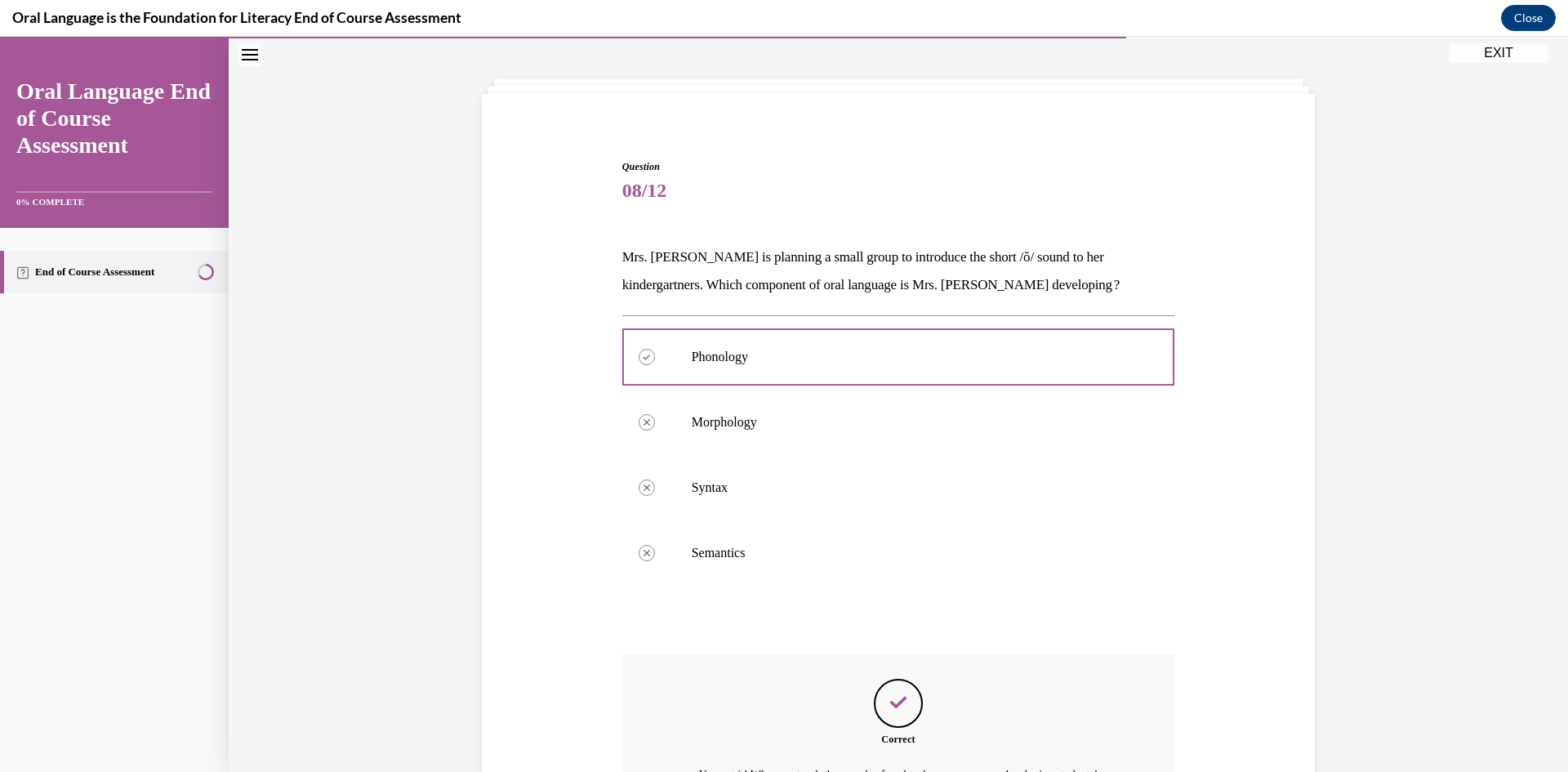
scroll to position [268, 0]
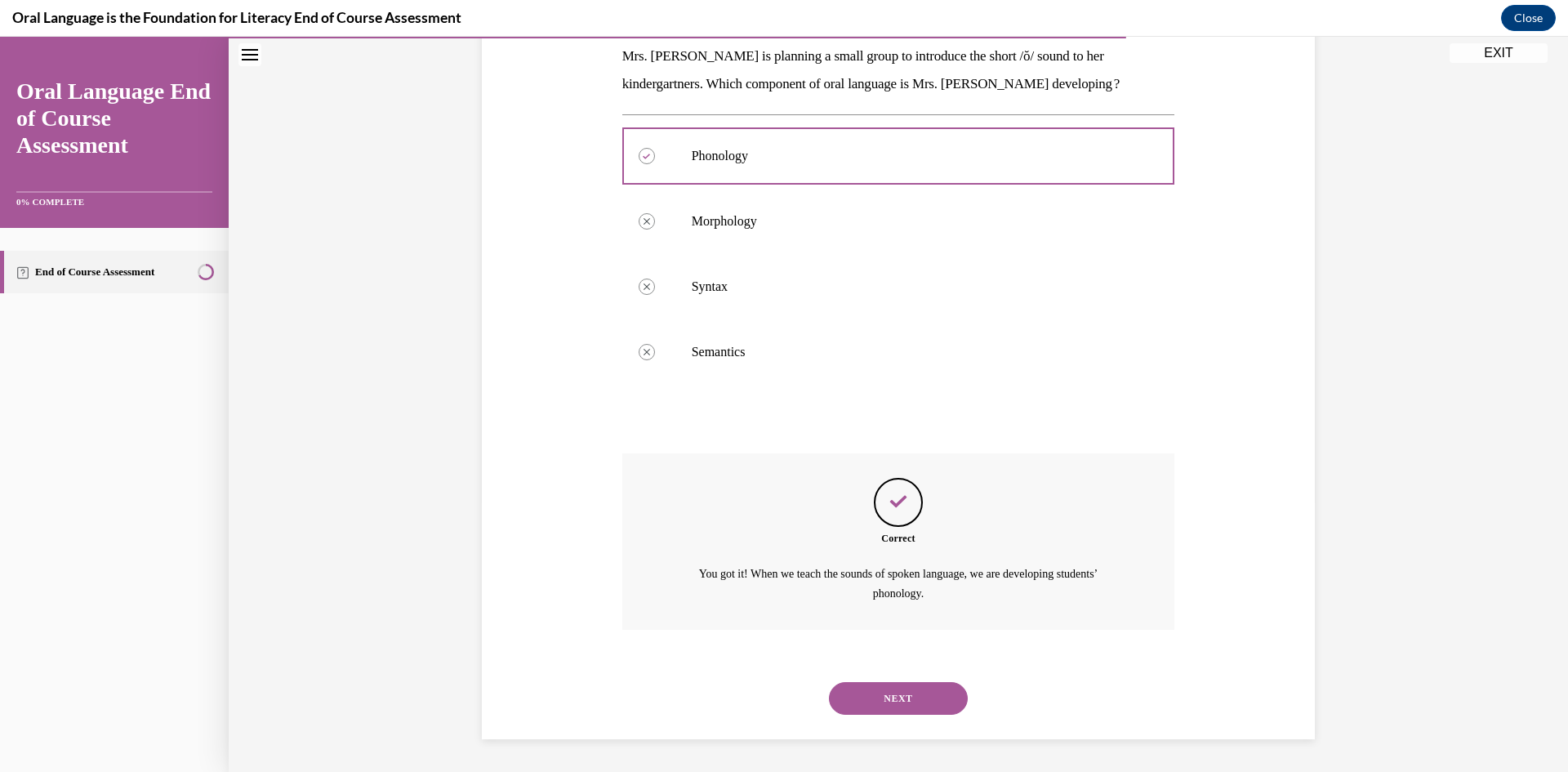
click at [867, 690] on button "NEXT" at bounding box center [898, 698] width 139 height 32
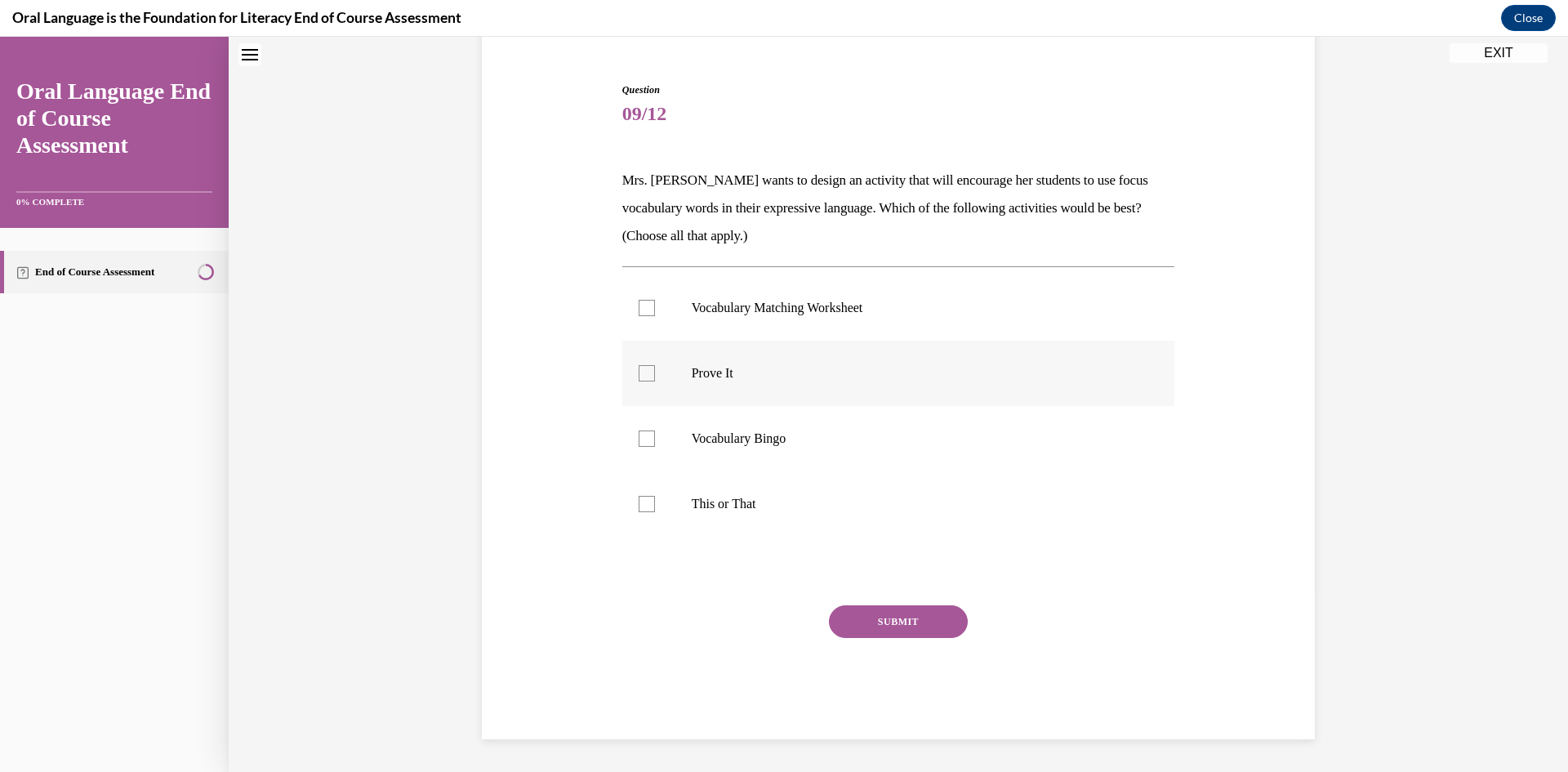
scroll to position [144, 0]
click at [810, 376] on p "Prove It" at bounding box center [913, 373] width 442 height 16
click at [655, 376] on input "Prove It" at bounding box center [646, 373] width 16 height 16
checkbox input "true"
drag, startPoint x: 795, startPoint y: 502, endPoint x: 865, endPoint y: 562, distance: 92.2
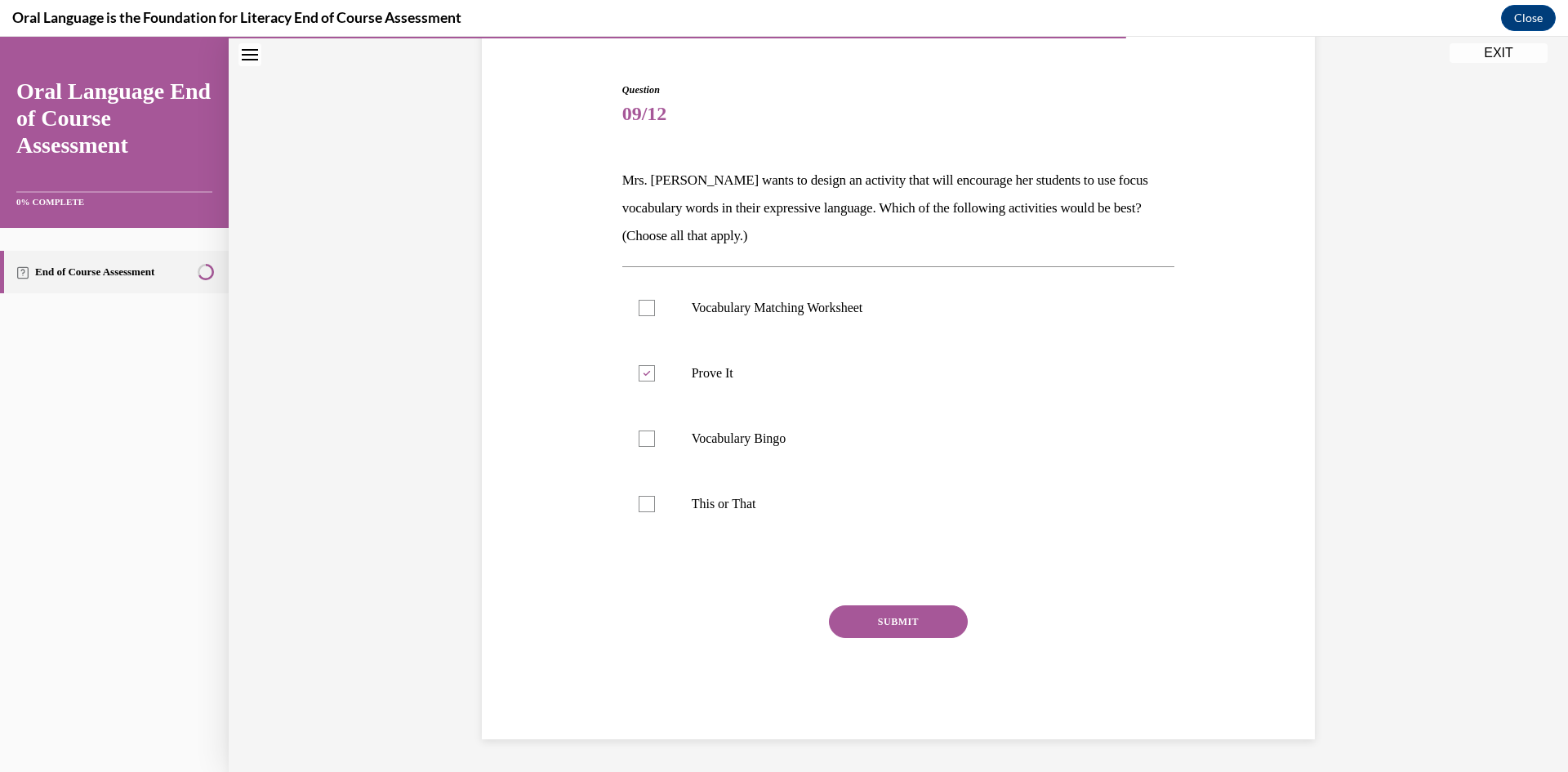
click at [794, 499] on p "This or That" at bounding box center [913, 504] width 442 height 16
click at [655, 499] on input "This or That" at bounding box center [646, 504] width 16 height 16
checkbox input "true"
click at [902, 621] on button "SUBMIT" at bounding box center [898, 621] width 139 height 32
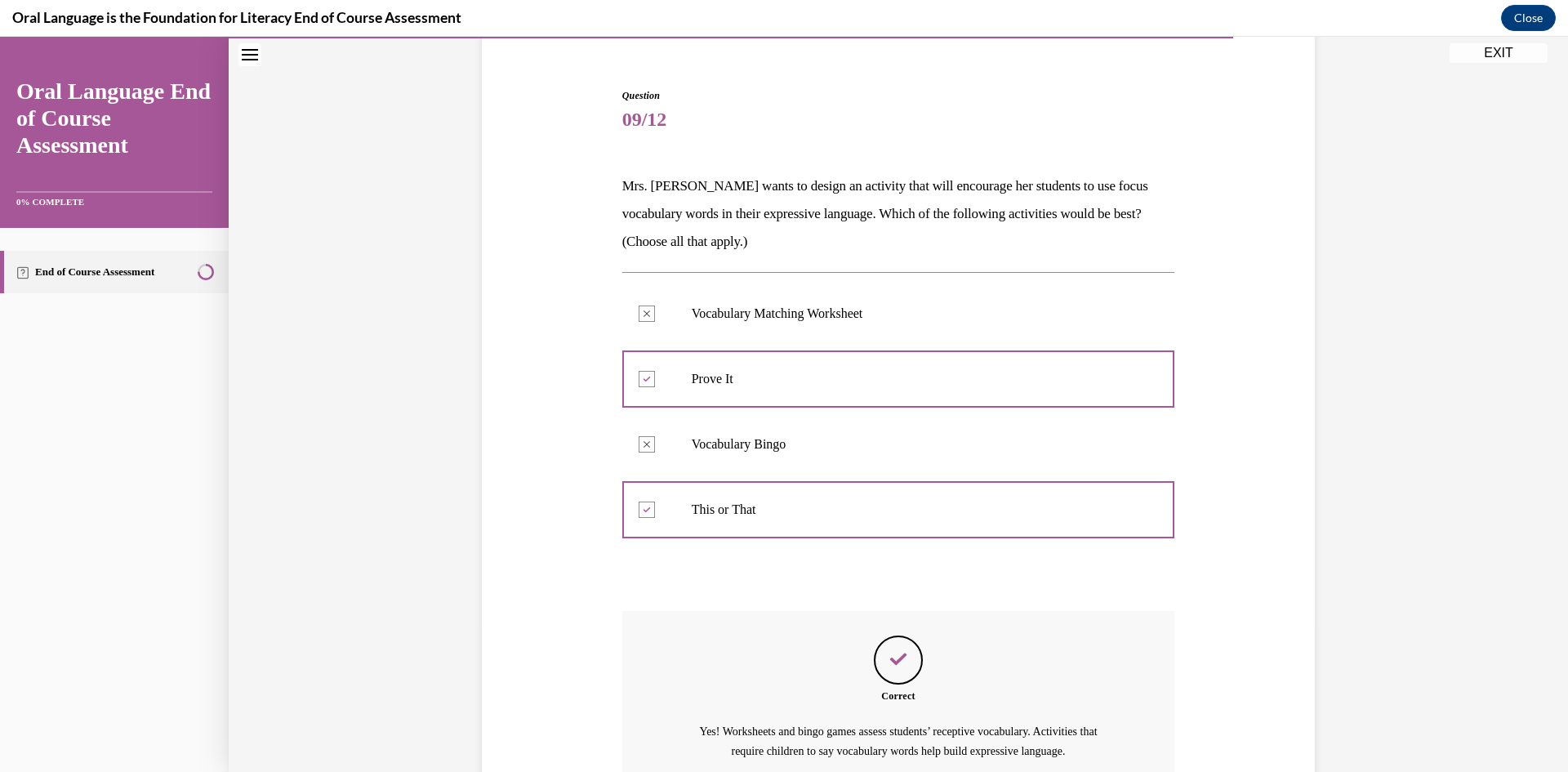
scroll to position [296, 0]
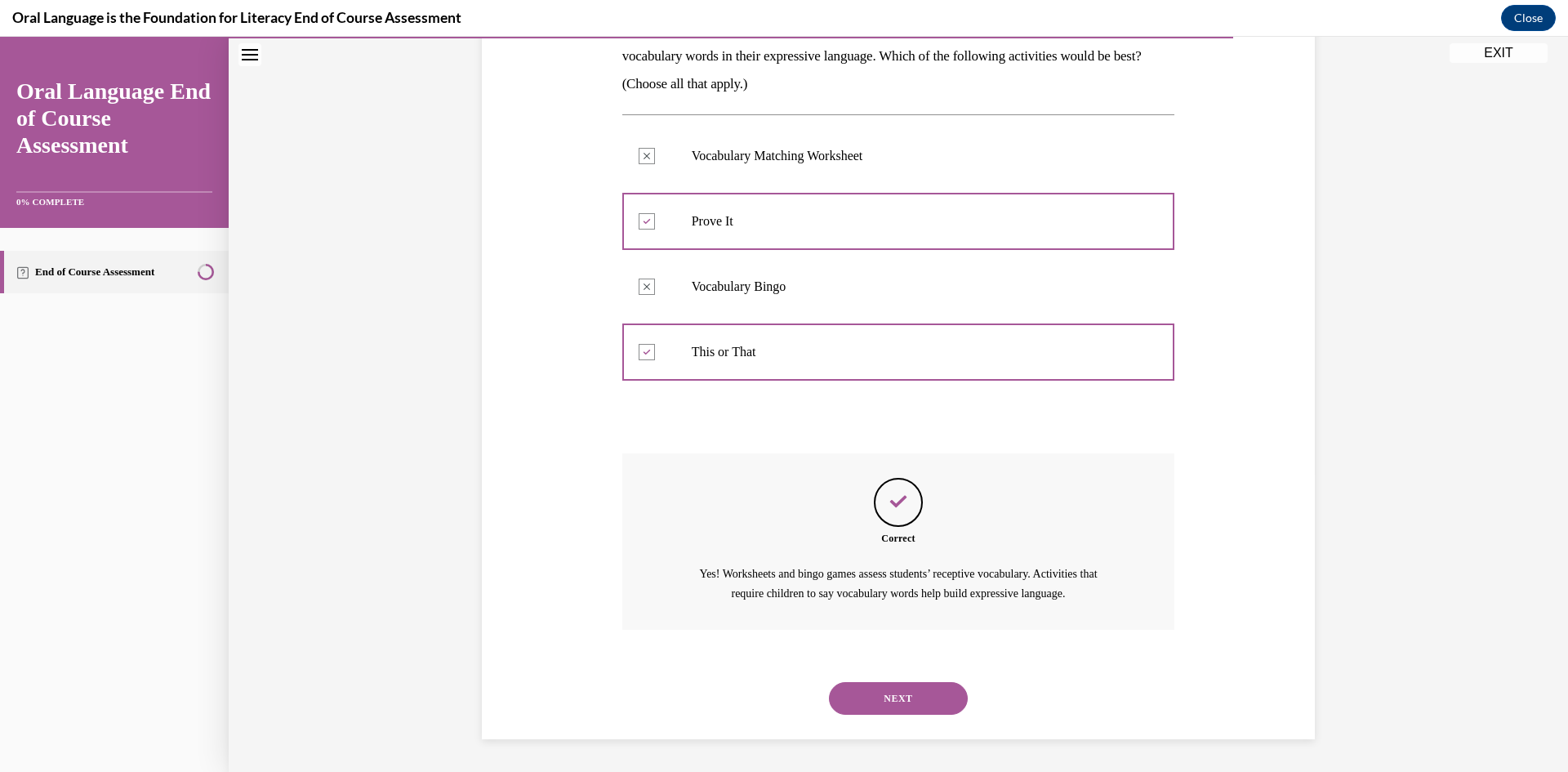
click at [917, 701] on button "NEXT" at bounding box center [898, 698] width 139 height 32
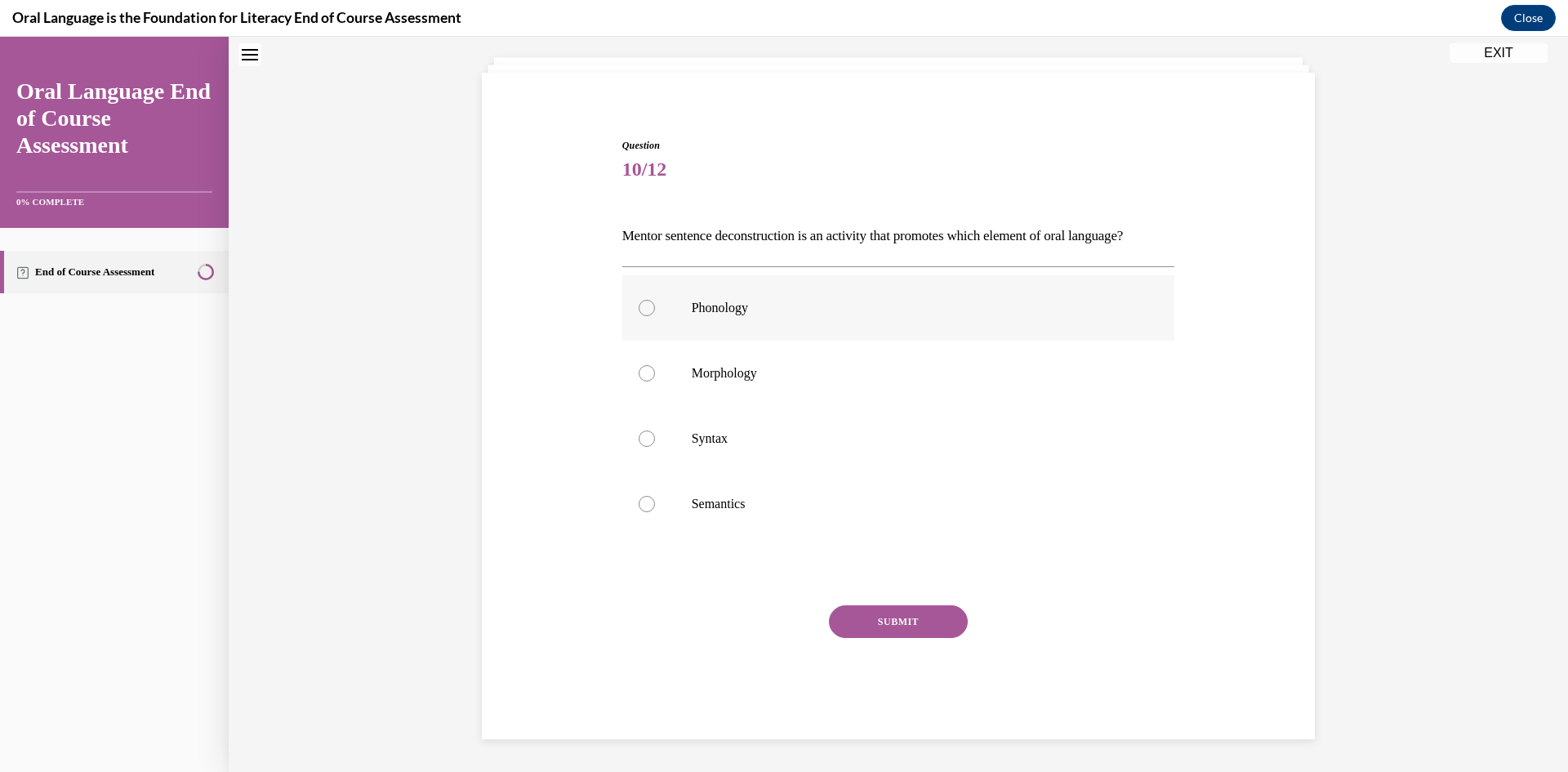
scroll to position [117, 0]
click at [1057, 300] on p "Phonology" at bounding box center [913, 308] width 442 height 16
click at [655, 300] on input "Phonology" at bounding box center [646, 308] width 16 height 16
radio input "true"
click at [951, 455] on label "Syntax" at bounding box center [898, 439] width 553 height 65
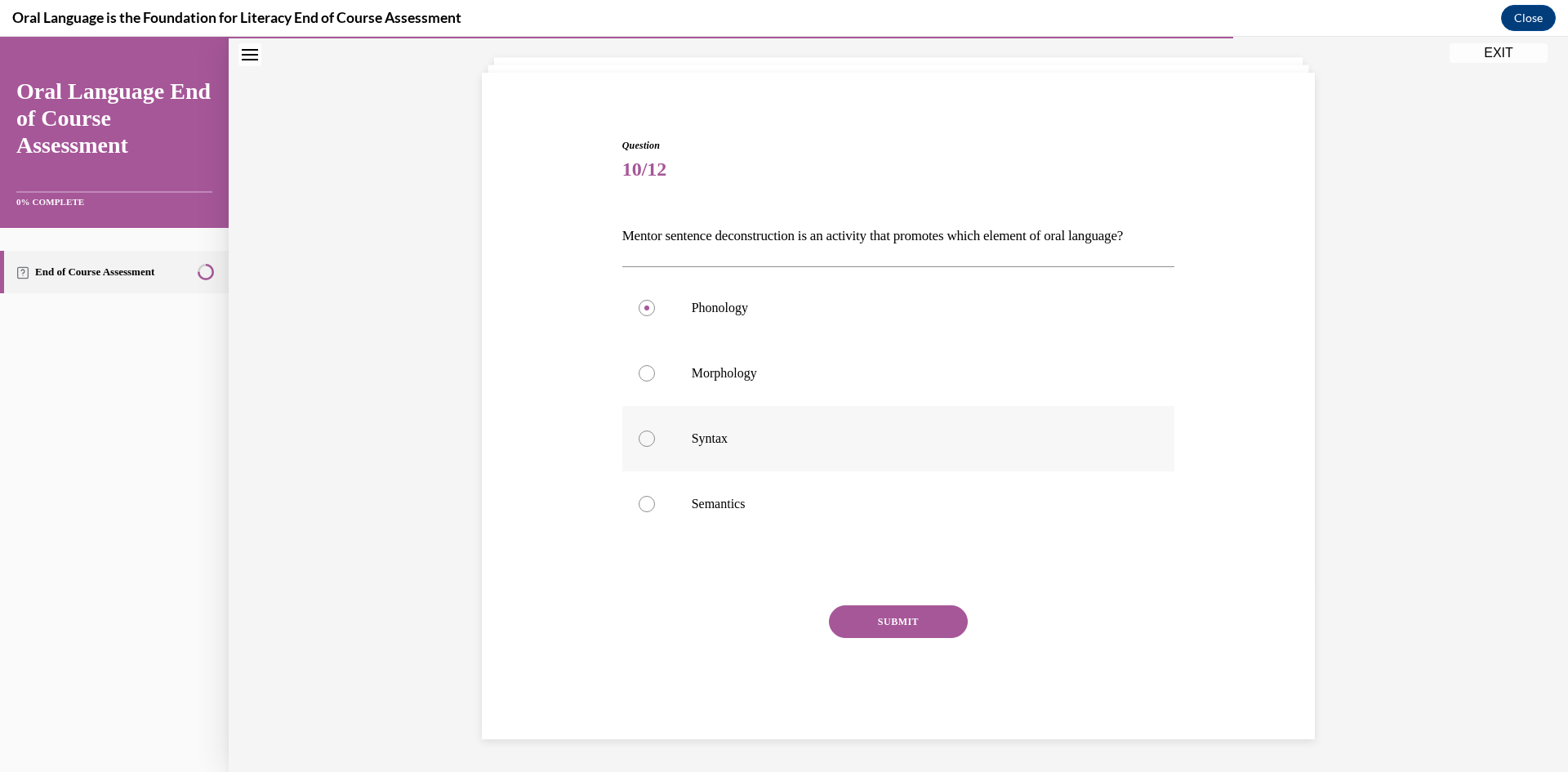
click at [655, 447] on input "Syntax" at bounding box center [646, 439] width 16 height 16
radio input "true"
click at [929, 628] on button "SUBMIT" at bounding box center [898, 621] width 139 height 32
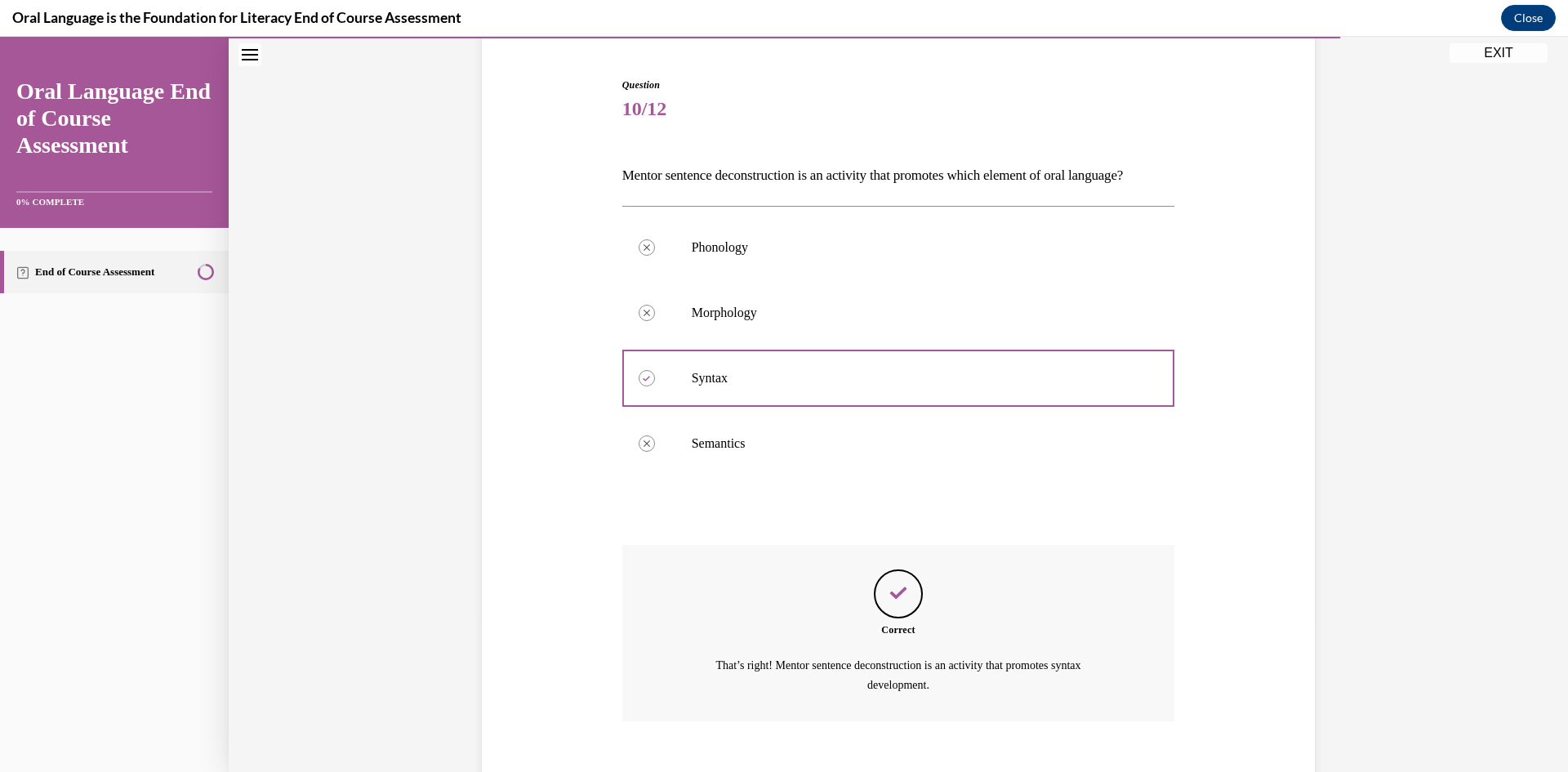
scroll to position [268, 0]
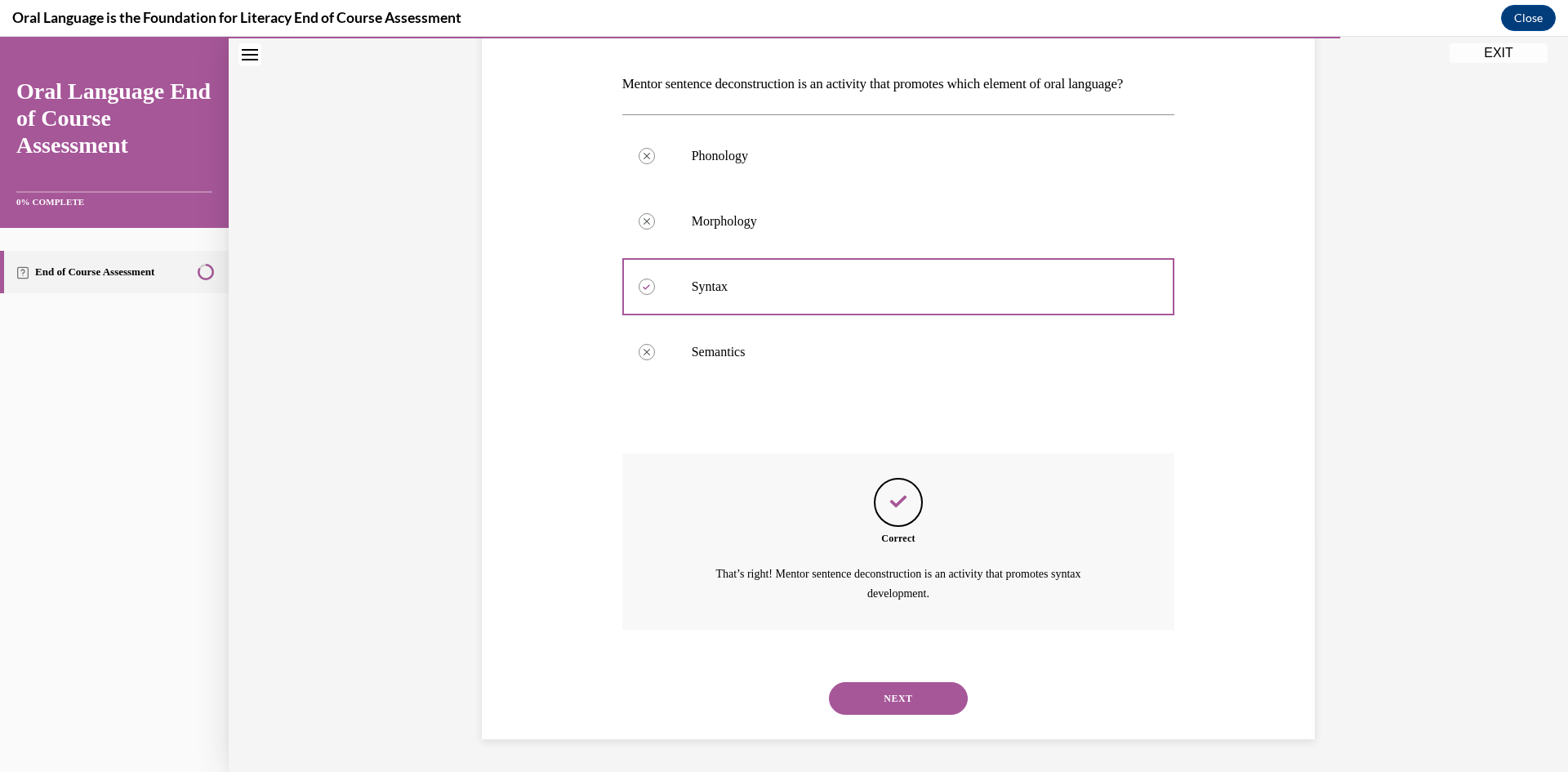
click at [885, 710] on button "NEXT" at bounding box center [898, 698] width 139 height 32
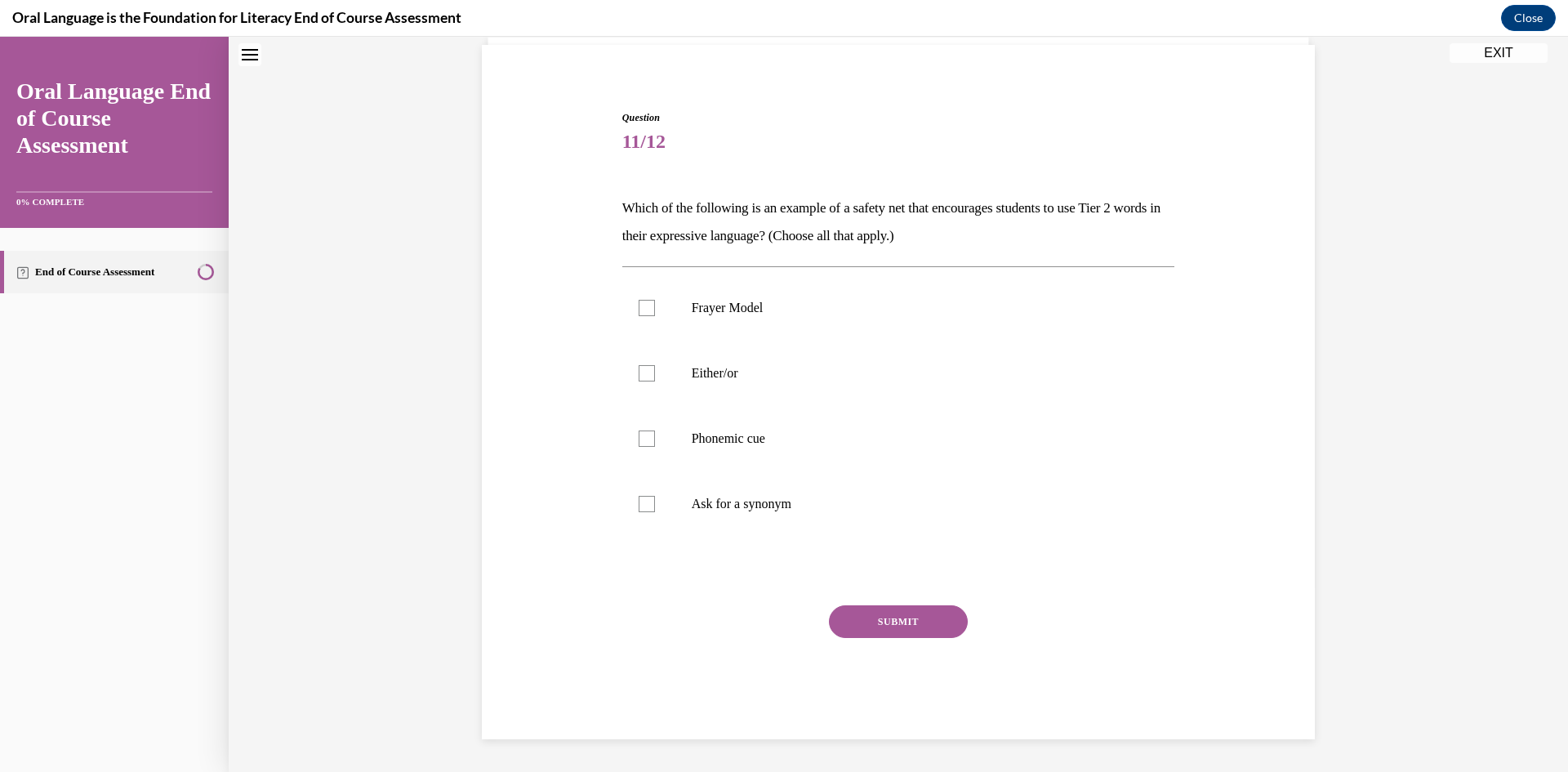
scroll to position [50, 0]
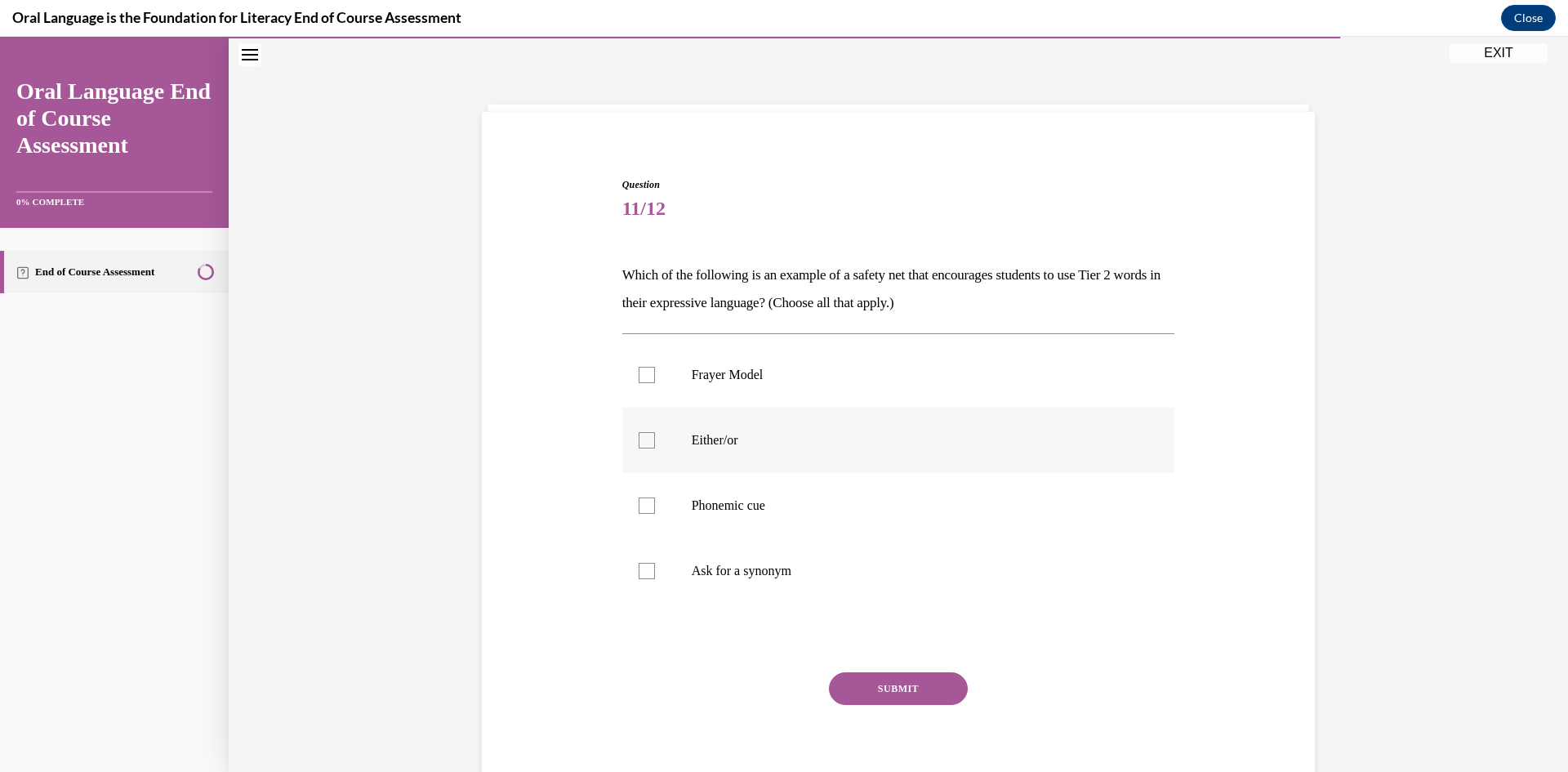
click at [934, 451] on label "Either/or" at bounding box center [898, 440] width 553 height 65
click at [655, 448] on input "Either/or" at bounding box center [646, 440] width 16 height 16
checkbox input "true"
click at [926, 526] on label "Phonemic cue" at bounding box center [898, 505] width 553 height 65
click at [655, 514] on input "Phonemic cue" at bounding box center [646, 505] width 16 height 16
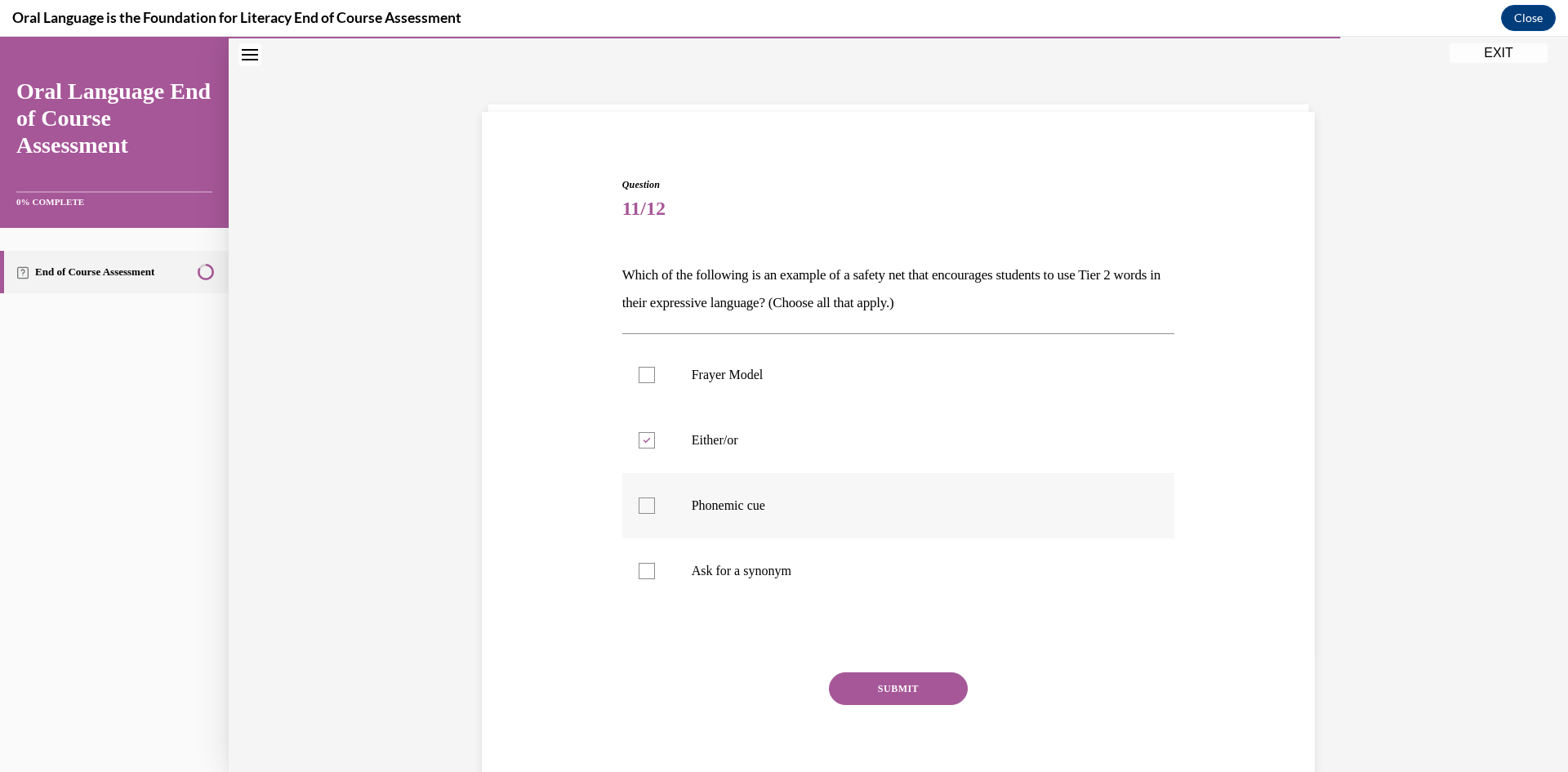
checkbox input "true"
click at [847, 563] on label "Ask for a synonym" at bounding box center [898, 570] width 553 height 65
click at [655, 563] on input "Ask for a synonym" at bounding box center [646, 570] width 16 height 16
checkbox input "true"
click at [891, 683] on button "SUBMIT" at bounding box center [898, 689] width 139 height 32
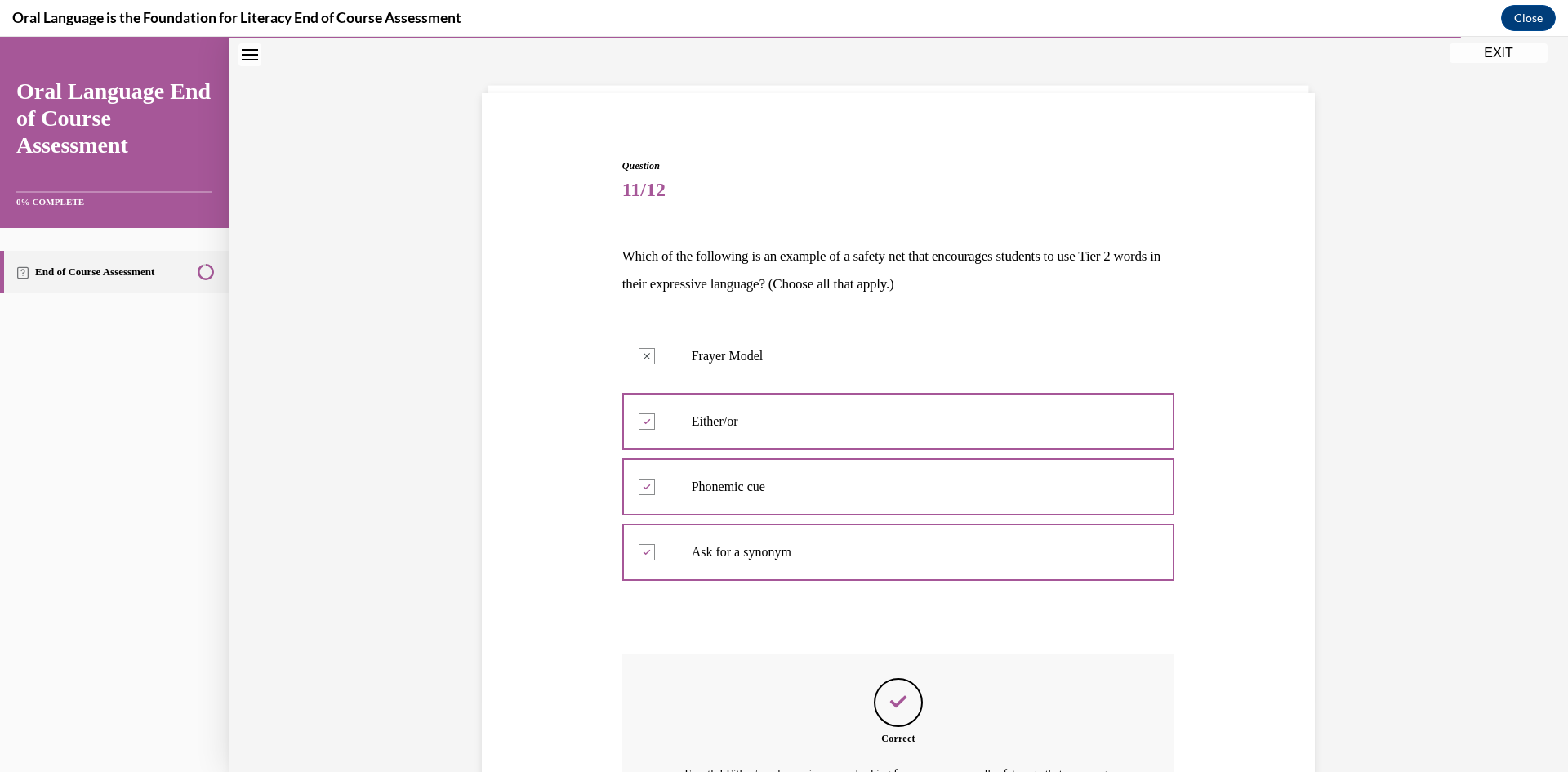
scroll to position [268, 0]
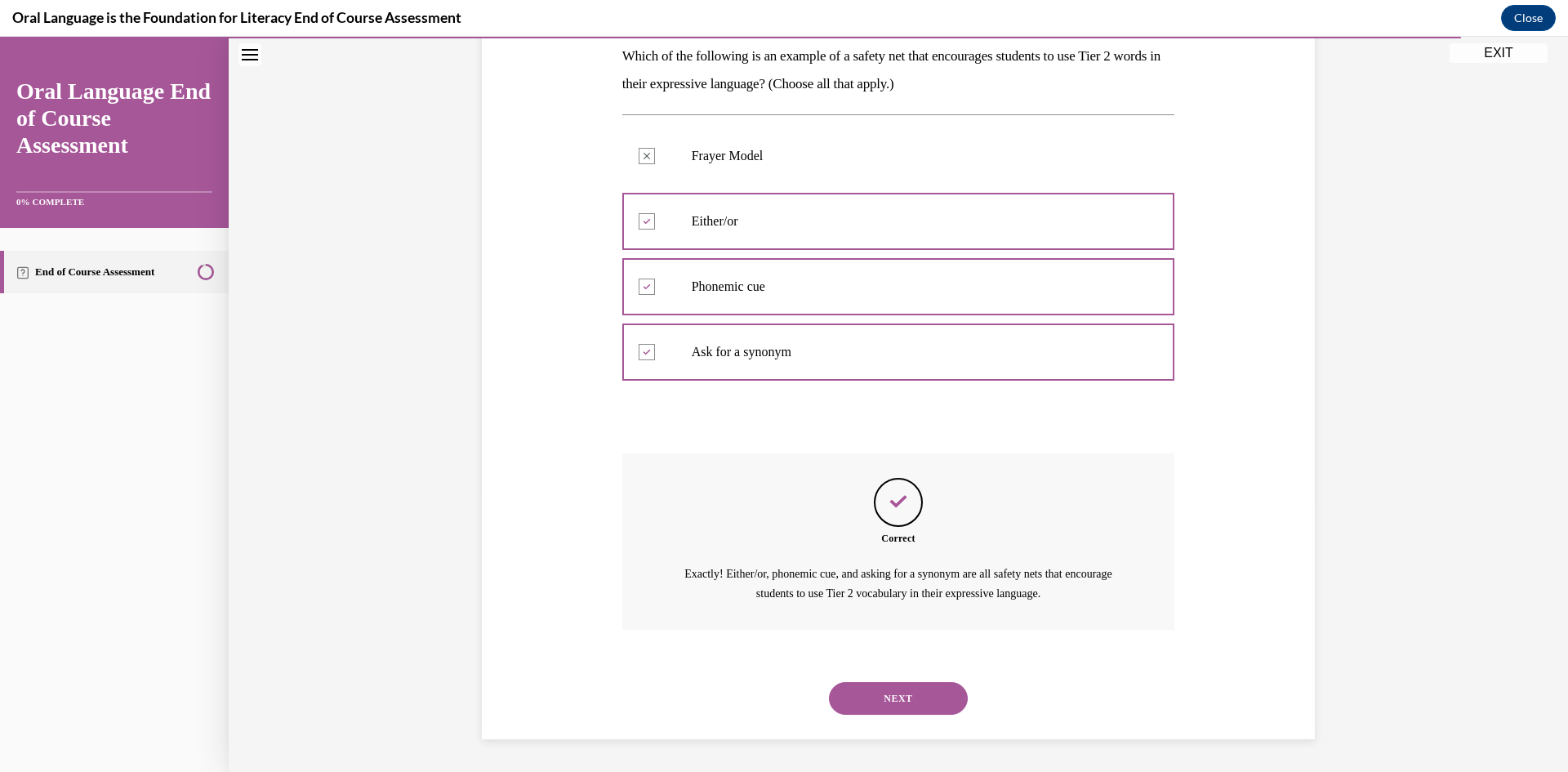
click at [927, 710] on button "NEXT" at bounding box center [898, 698] width 139 height 32
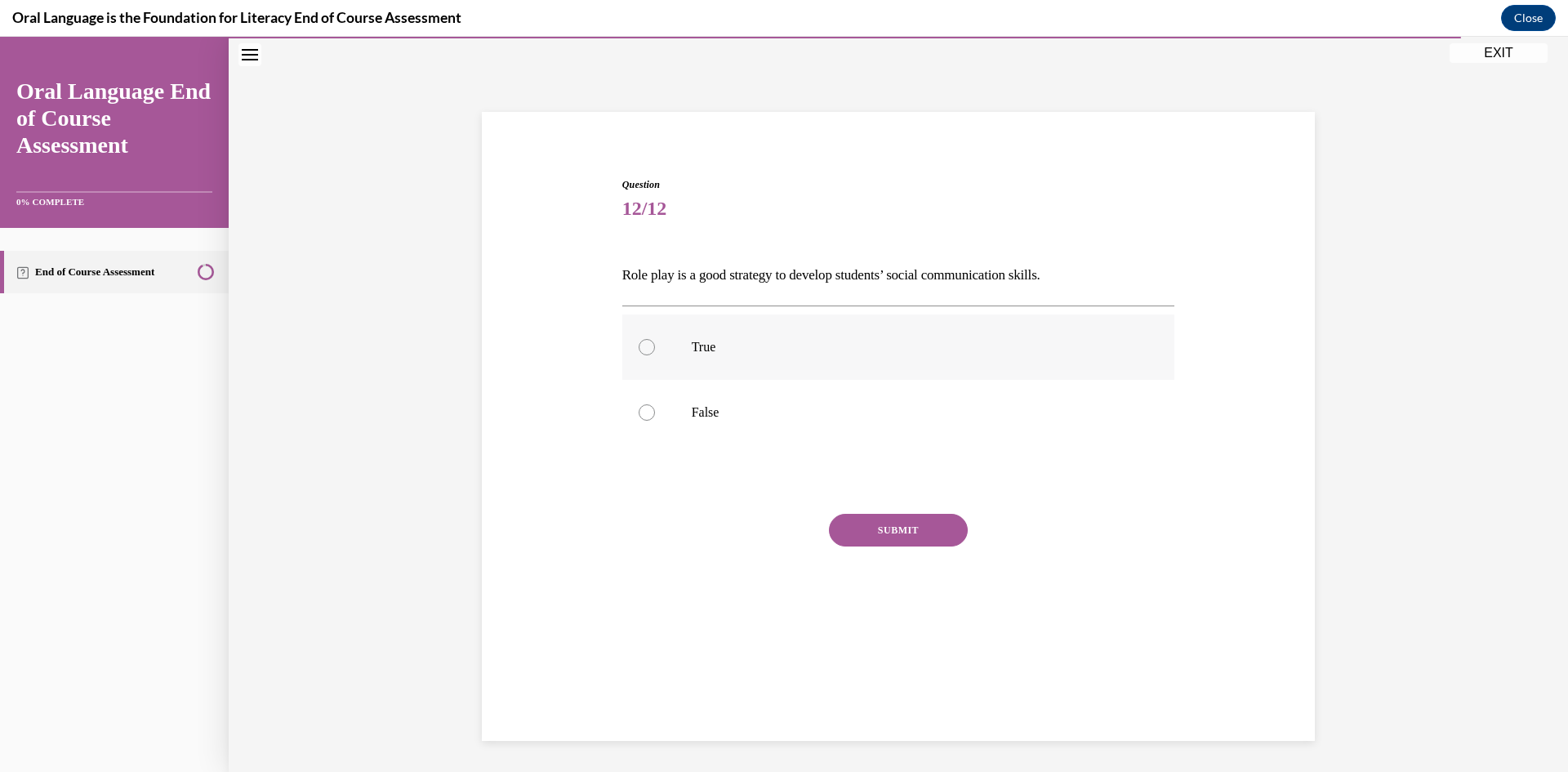
click at [1004, 339] on p "True" at bounding box center [913, 347] width 442 height 16
click at [655, 339] on input "True" at bounding box center [646, 347] width 16 height 16
radio input "true"
click at [924, 523] on button "SUBMIT" at bounding box center [898, 530] width 139 height 32
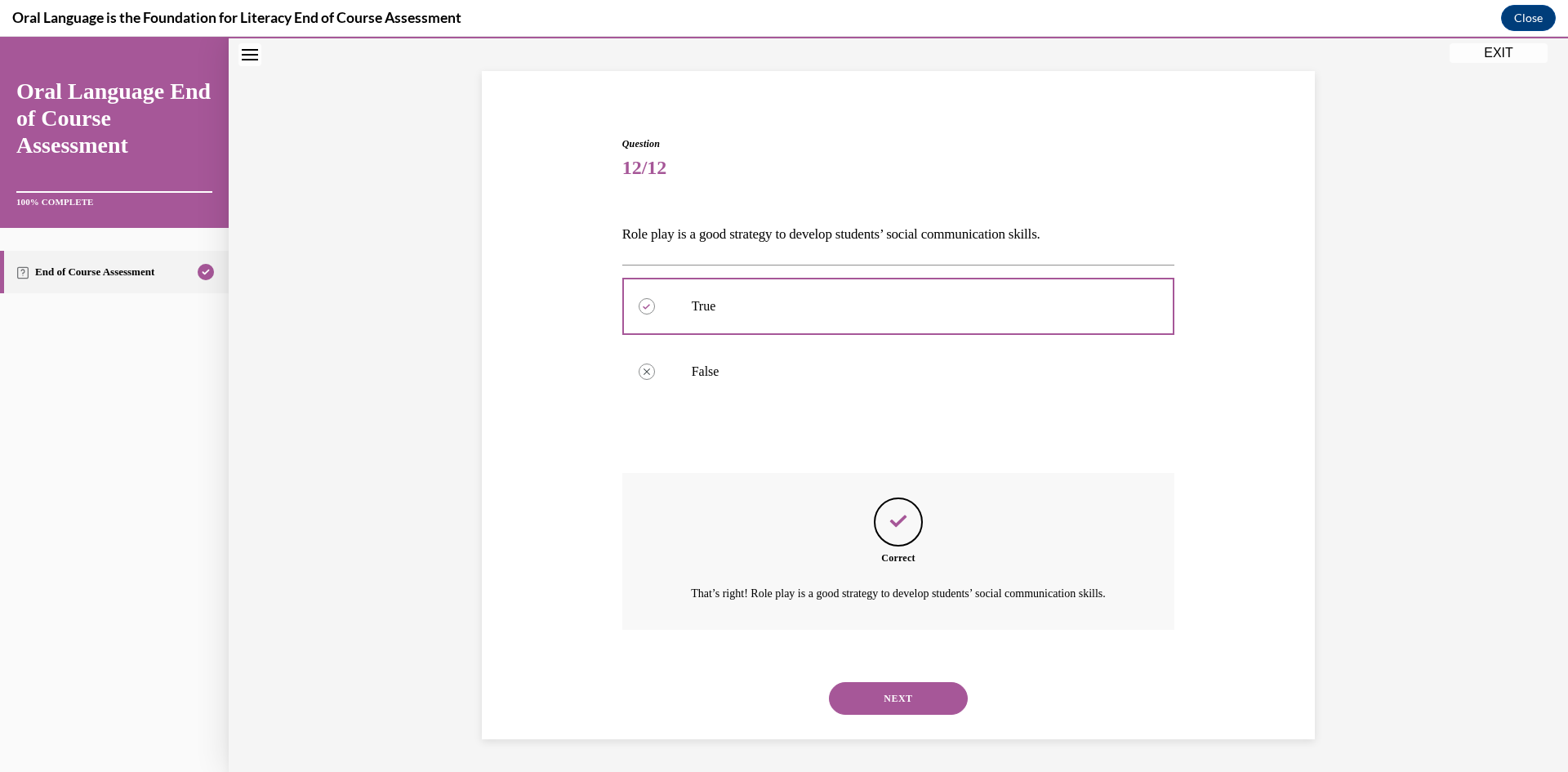
scroll to position [110, 0]
click at [892, 702] on button "NEXT" at bounding box center [898, 698] width 139 height 32
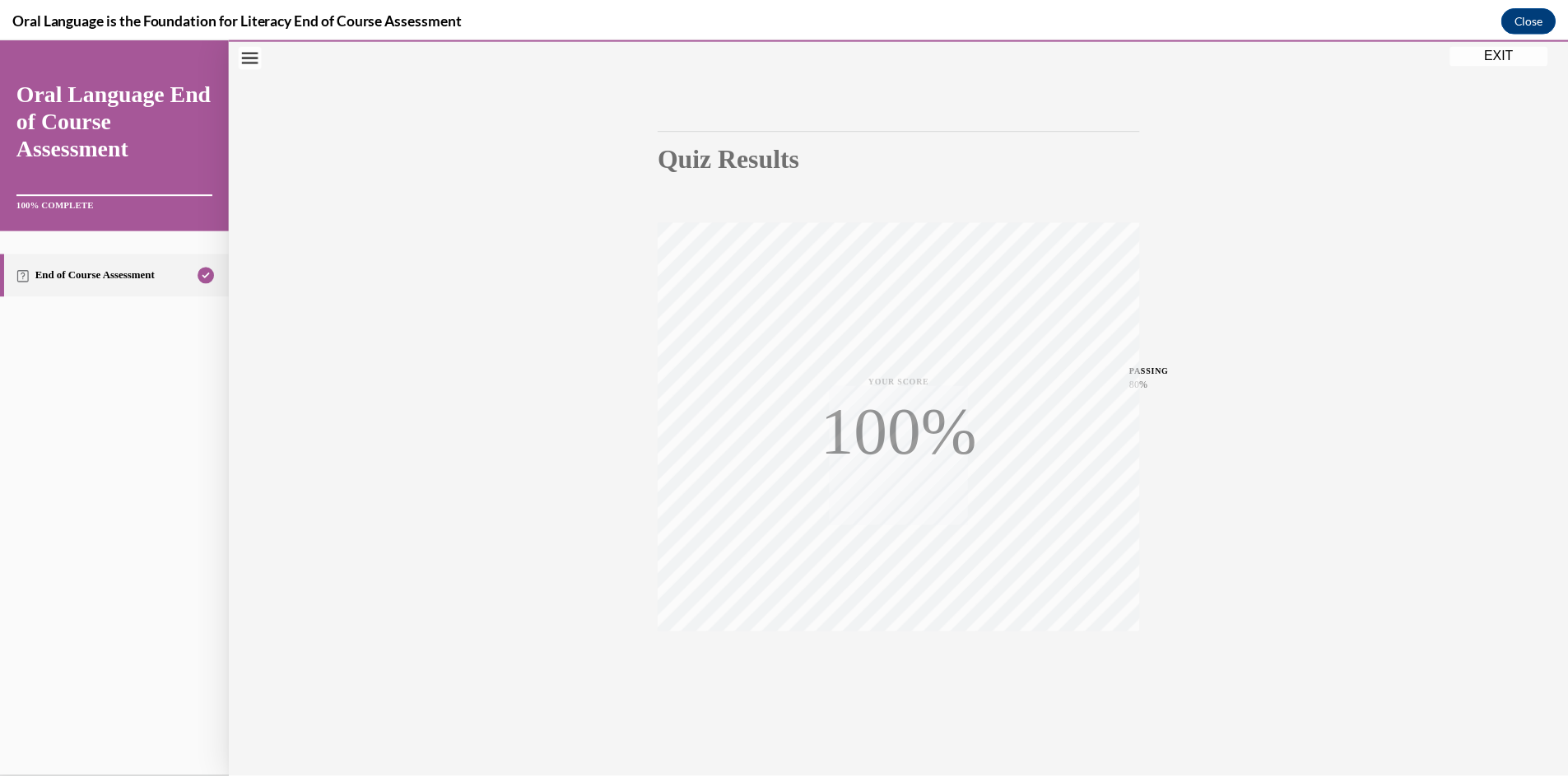
scroll to position [103, 0]
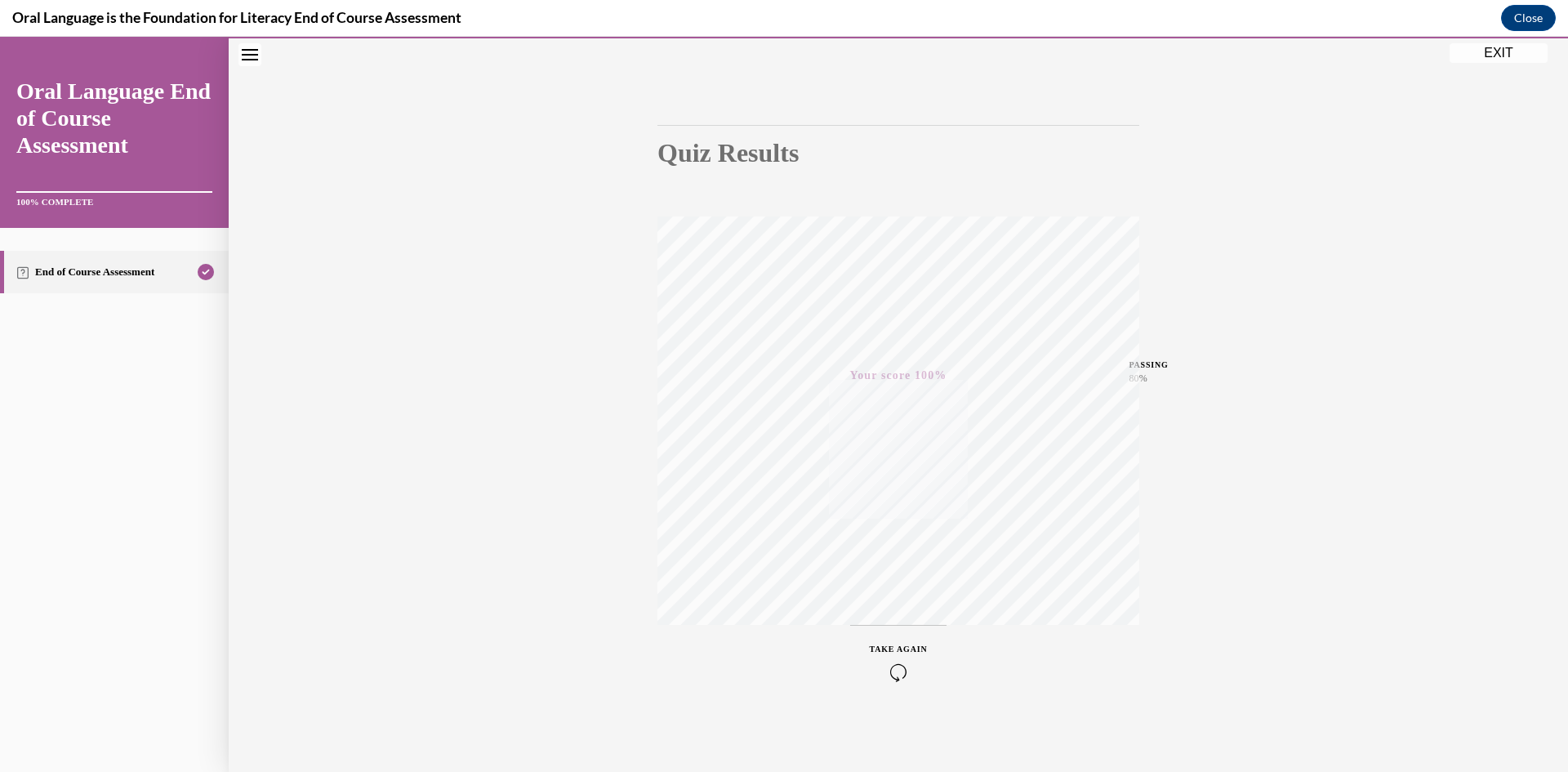
click at [1495, 51] on button "EXIT" at bounding box center [1498, 53] width 98 height 20
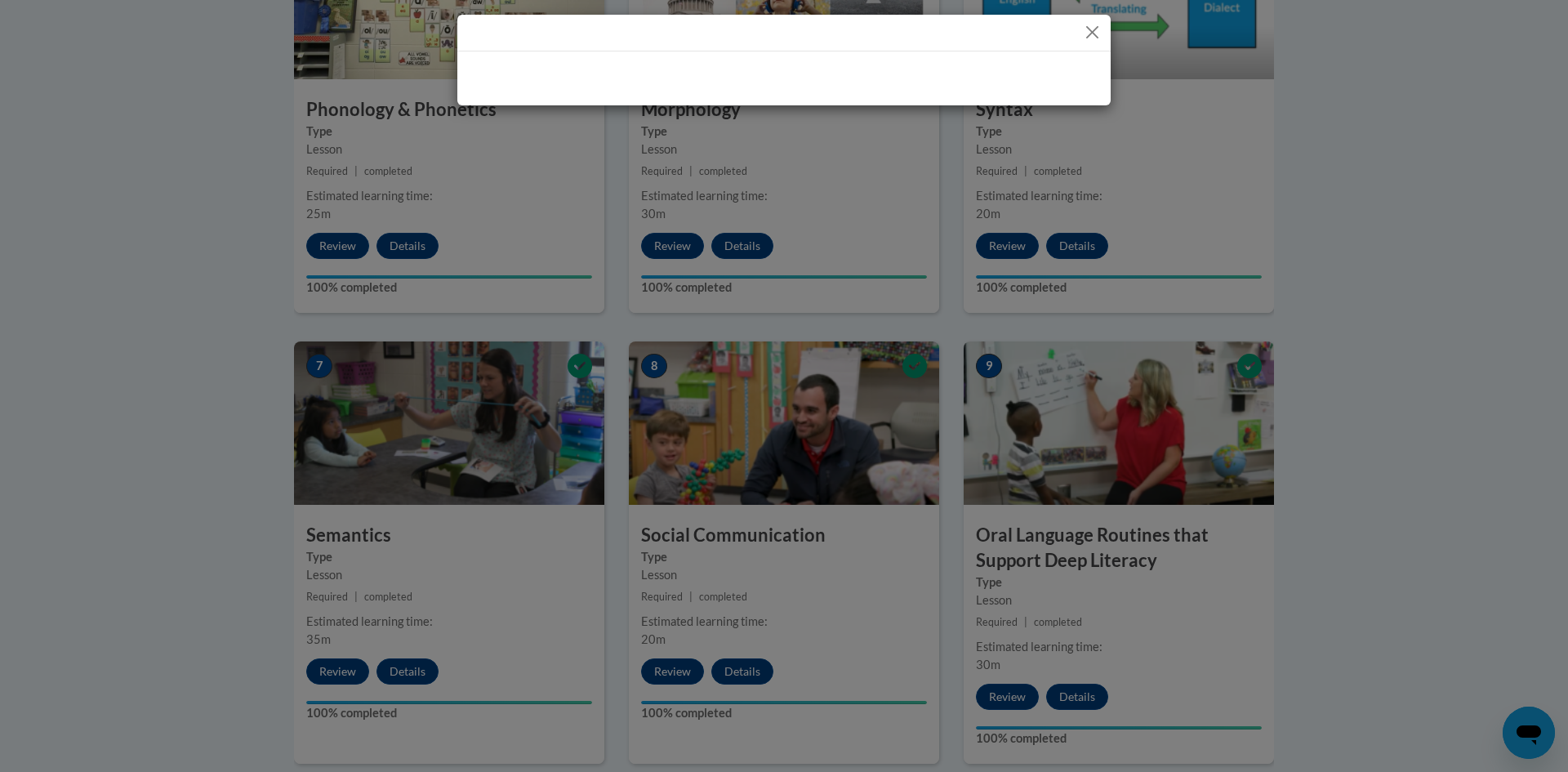
scroll to position [982, 0]
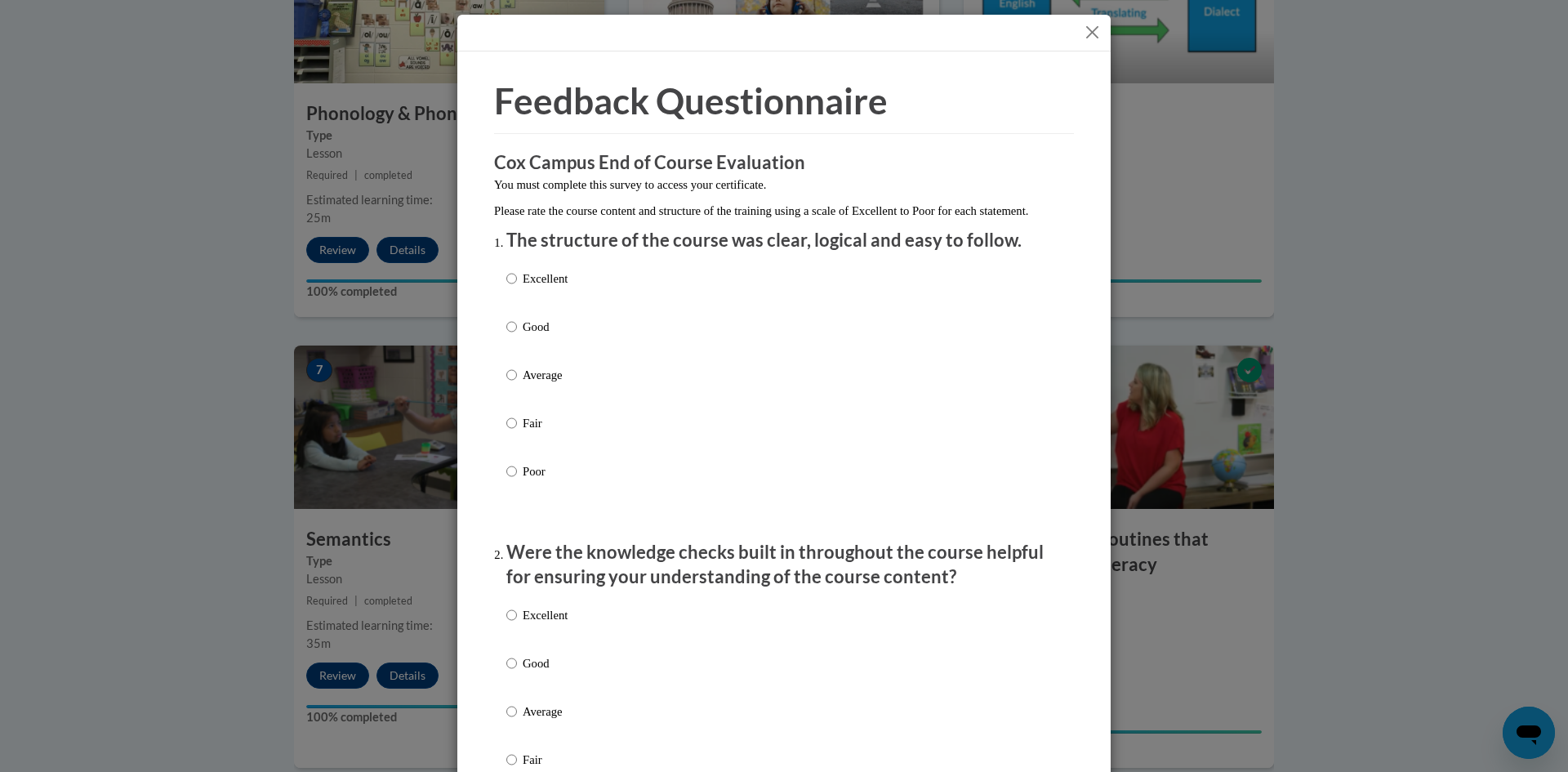
click at [523, 325] on p "Good" at bounding box center [545, 327] width 45 height 18
click at [517, 325] on input "Good" at bounding box center [511, 327] width 11 height 18
radio input "true"
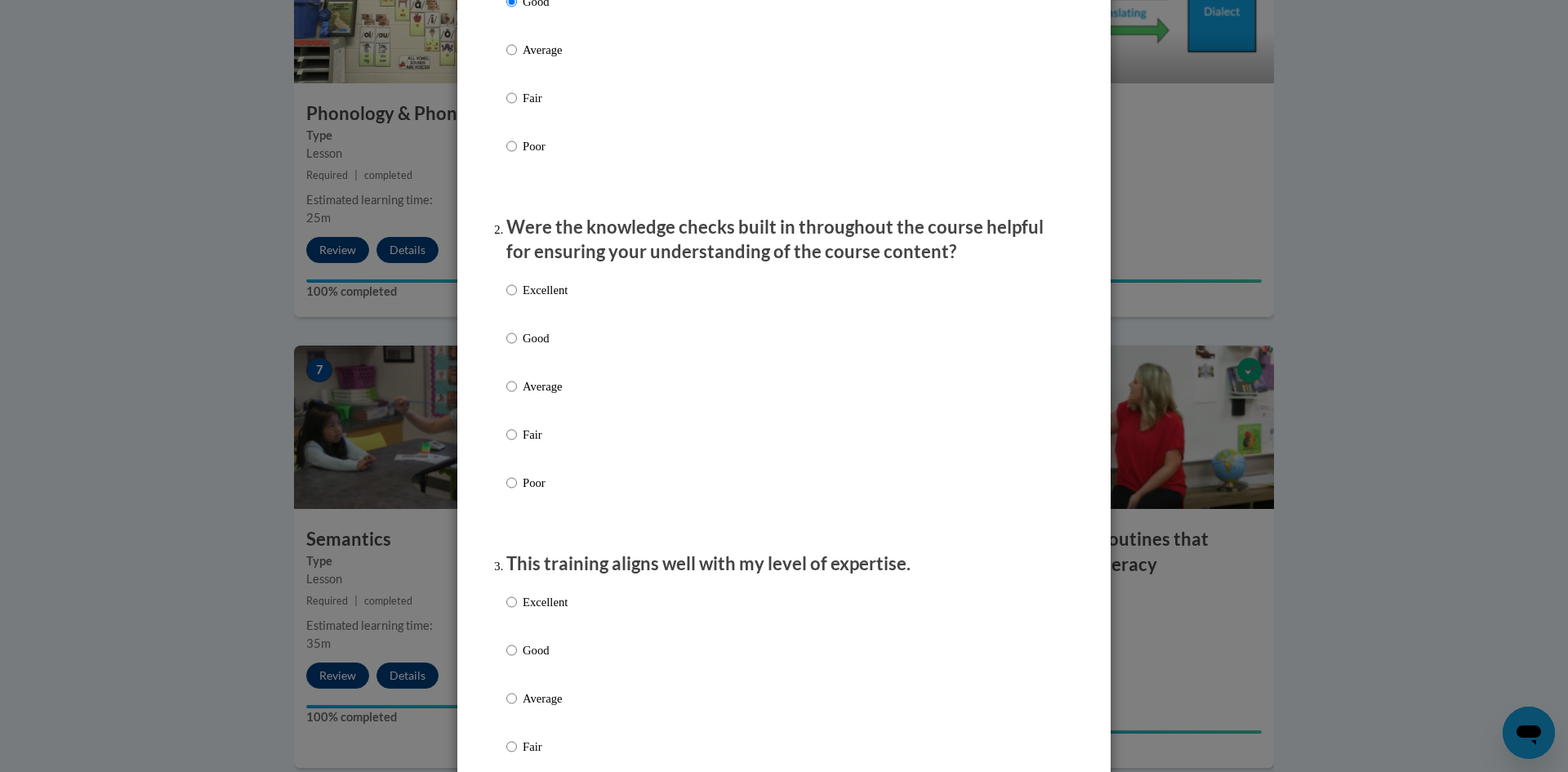
click at [549, 351] on label "Good" at bounding box center [537, 352] width 61 height 44
click at [517, 347] on input "Good" at bounding box center [511, 338] width 11 height 18
radio input "true"
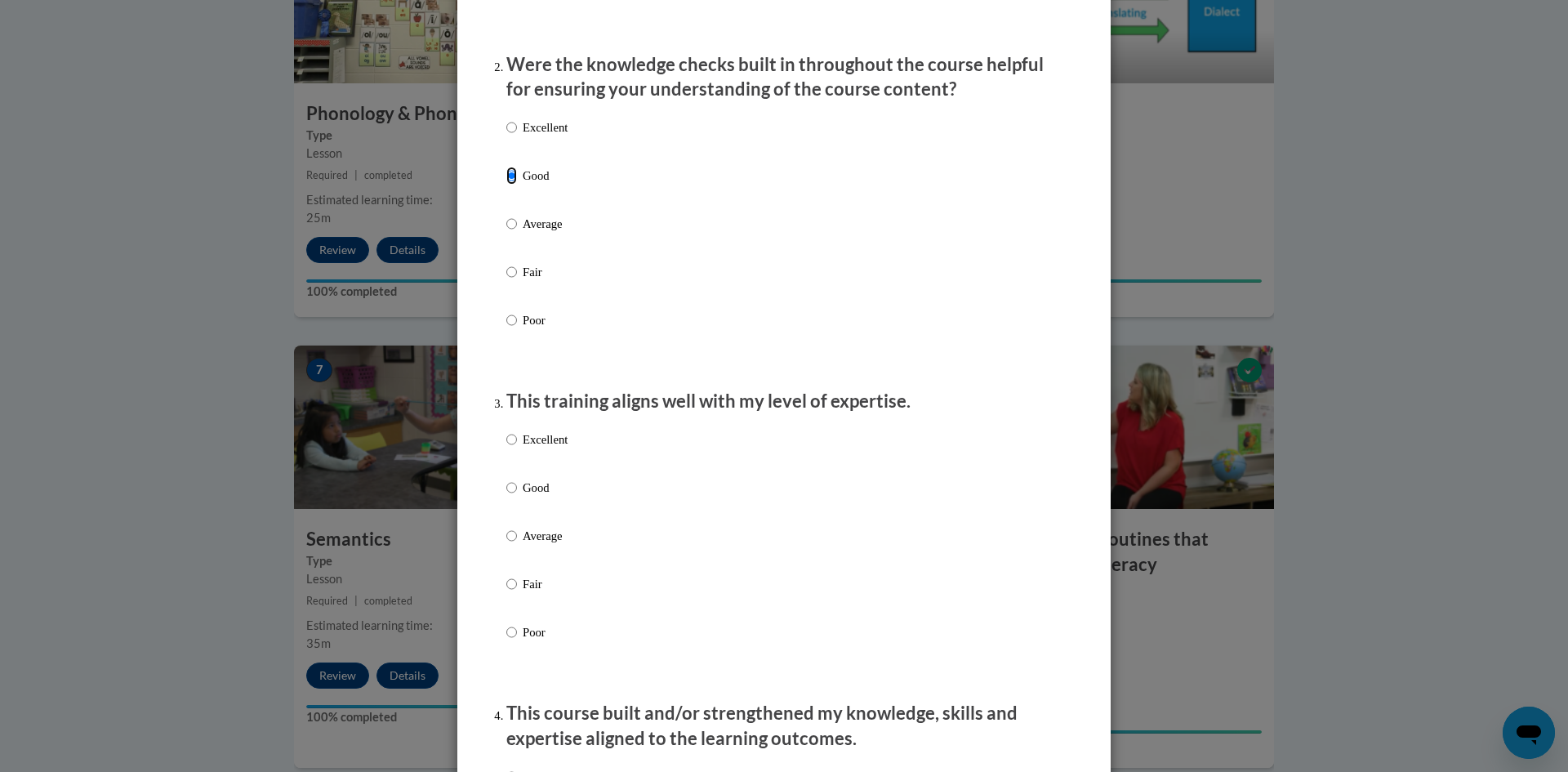
scroll to position [732, 0]
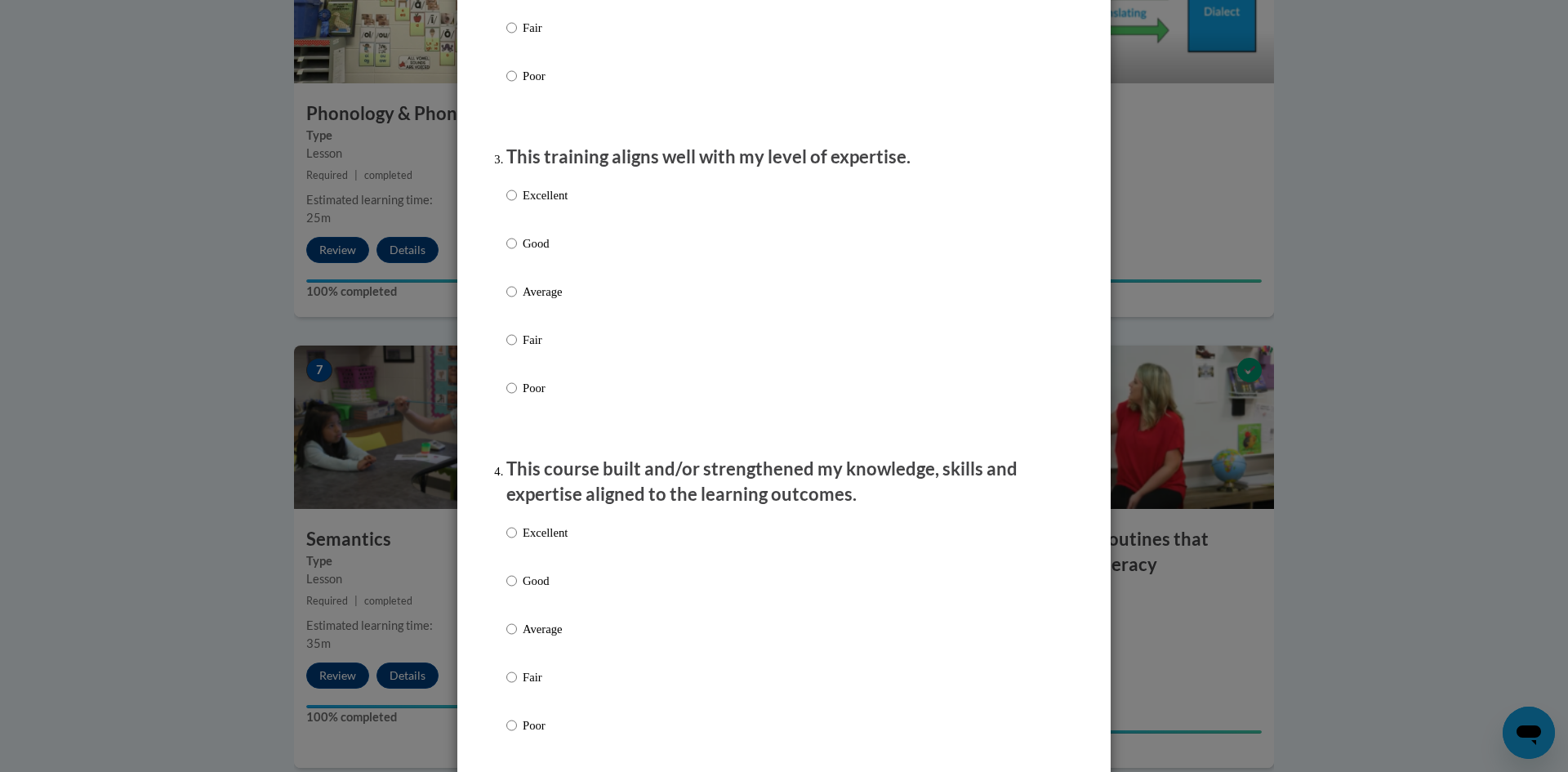
click at [528, 245] on p "Good" at bounding box center [545, 243] width 45 height 18
click at [517, 245] on input "Good" at bounding box center [511, 243] width 11 height 18
radio input "true"
click at [531, 584] on p "Good" at bounding box center [545, 580] width 45 height 18
click at [517, 584] on input "Good" at bounding box center [511, 580] width 11 height 18
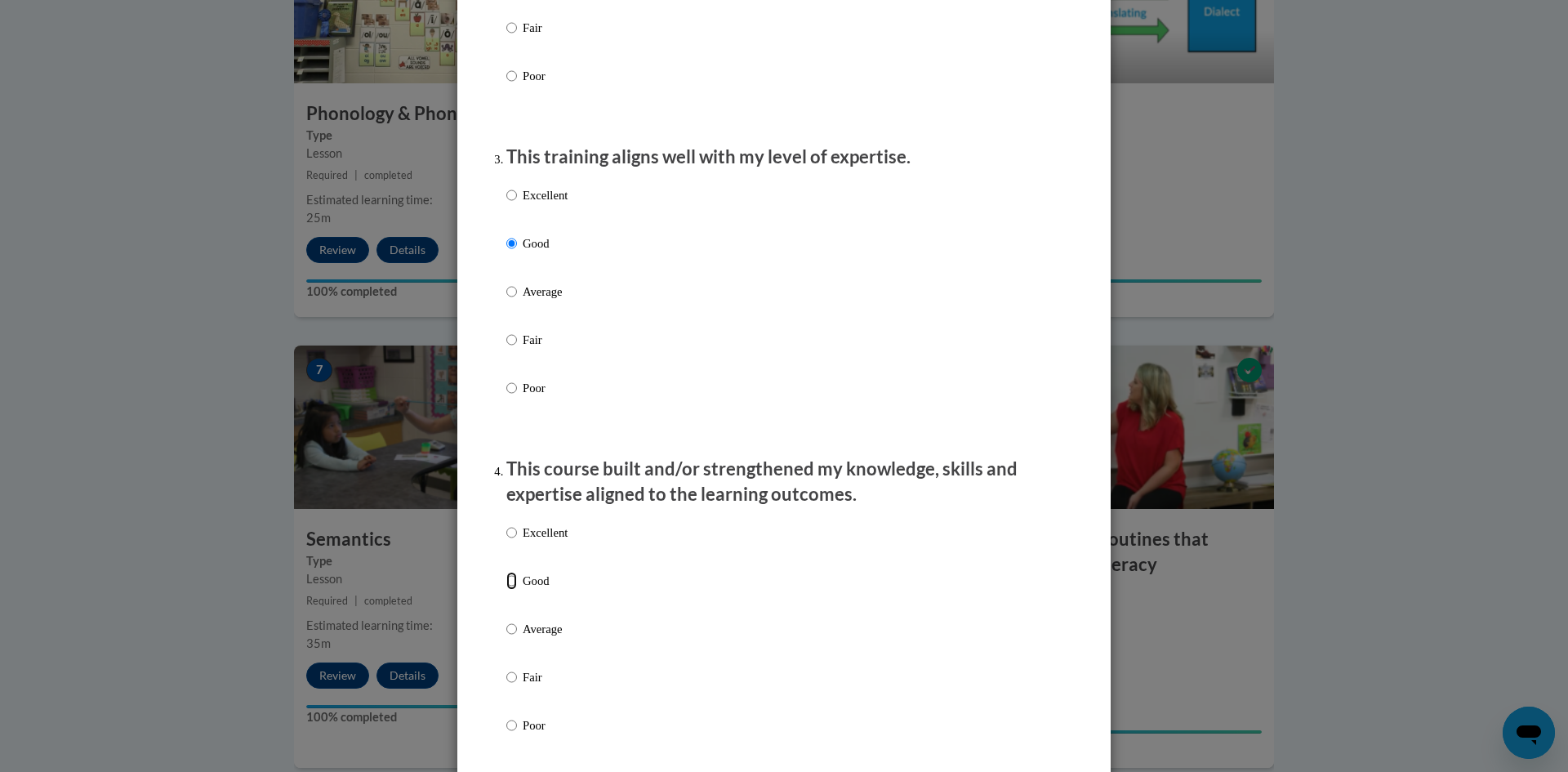
radio input "true"
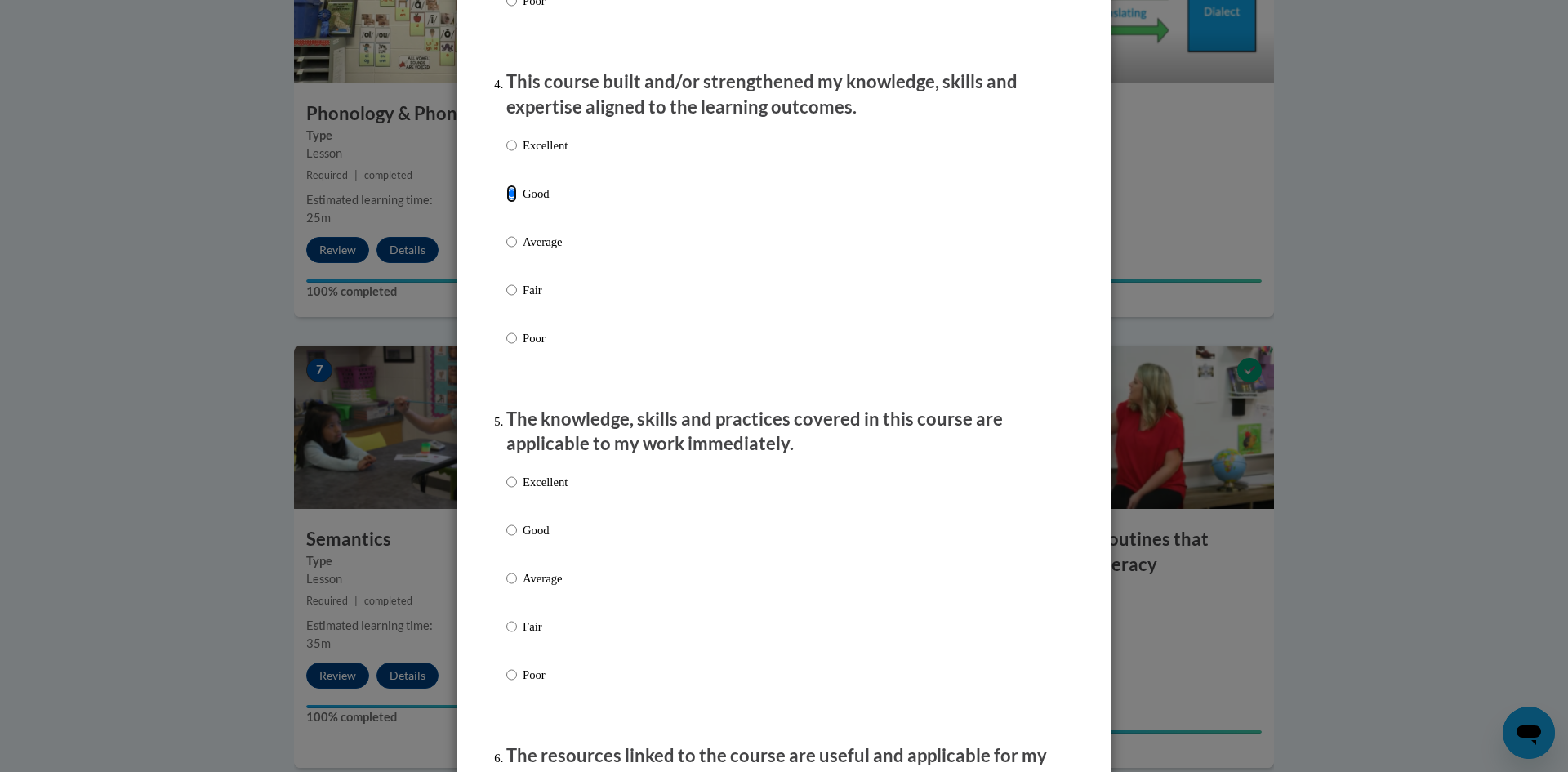
scroll to position [1302, 0]
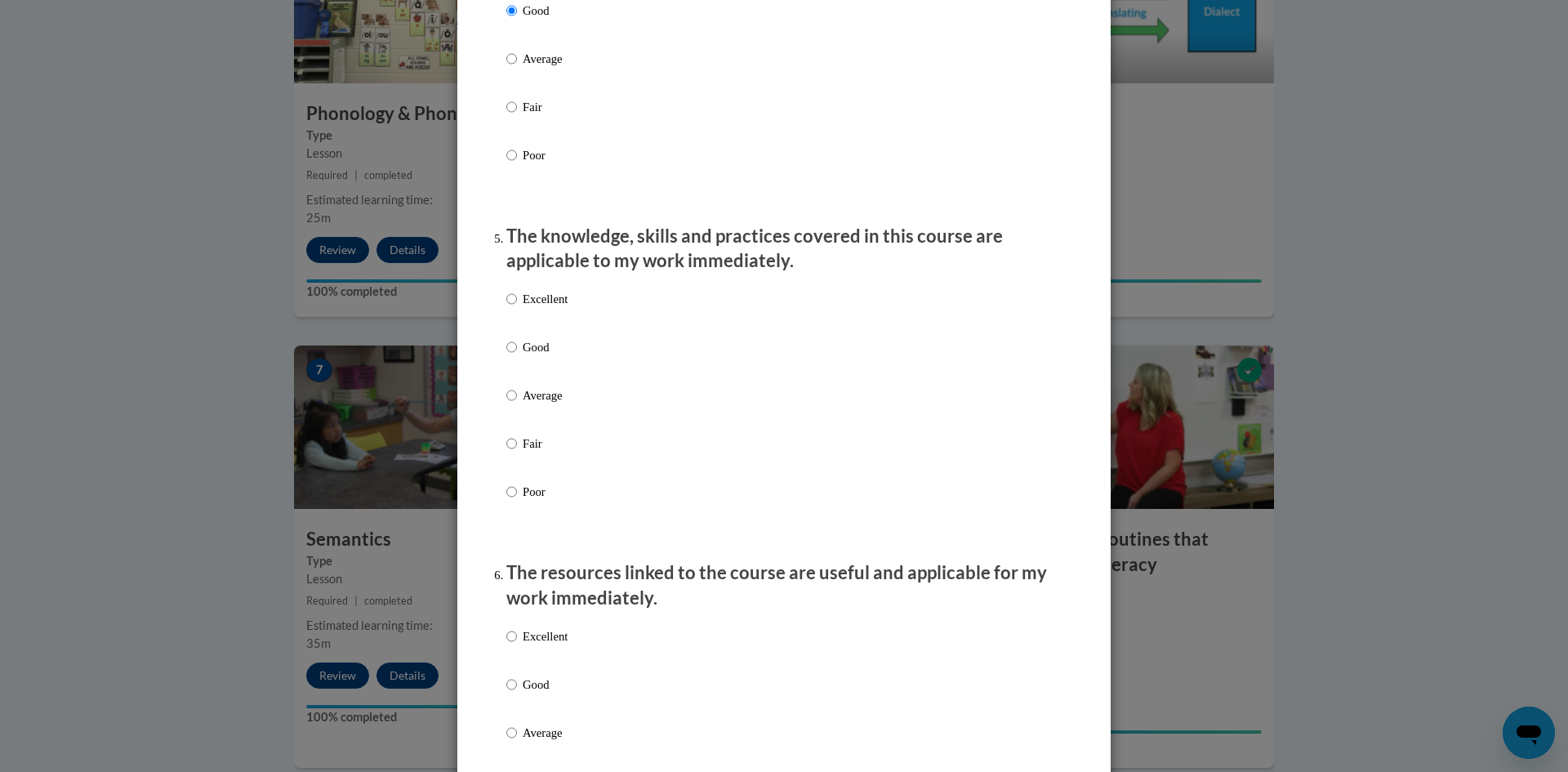
click at [537, 343] on p "Good" at bounding box center [545, 347] width 45 height 18
click at [517, 343] on input "Good" at bounding box center [511, 347] width 11 height 18
radio input "true"
click at [523, 676] on p "Good" at bounding box center [545, 684] width 45 height 18
click at [517, 676] on input "Good" at bounding box center [511, 684] width 11 height 18
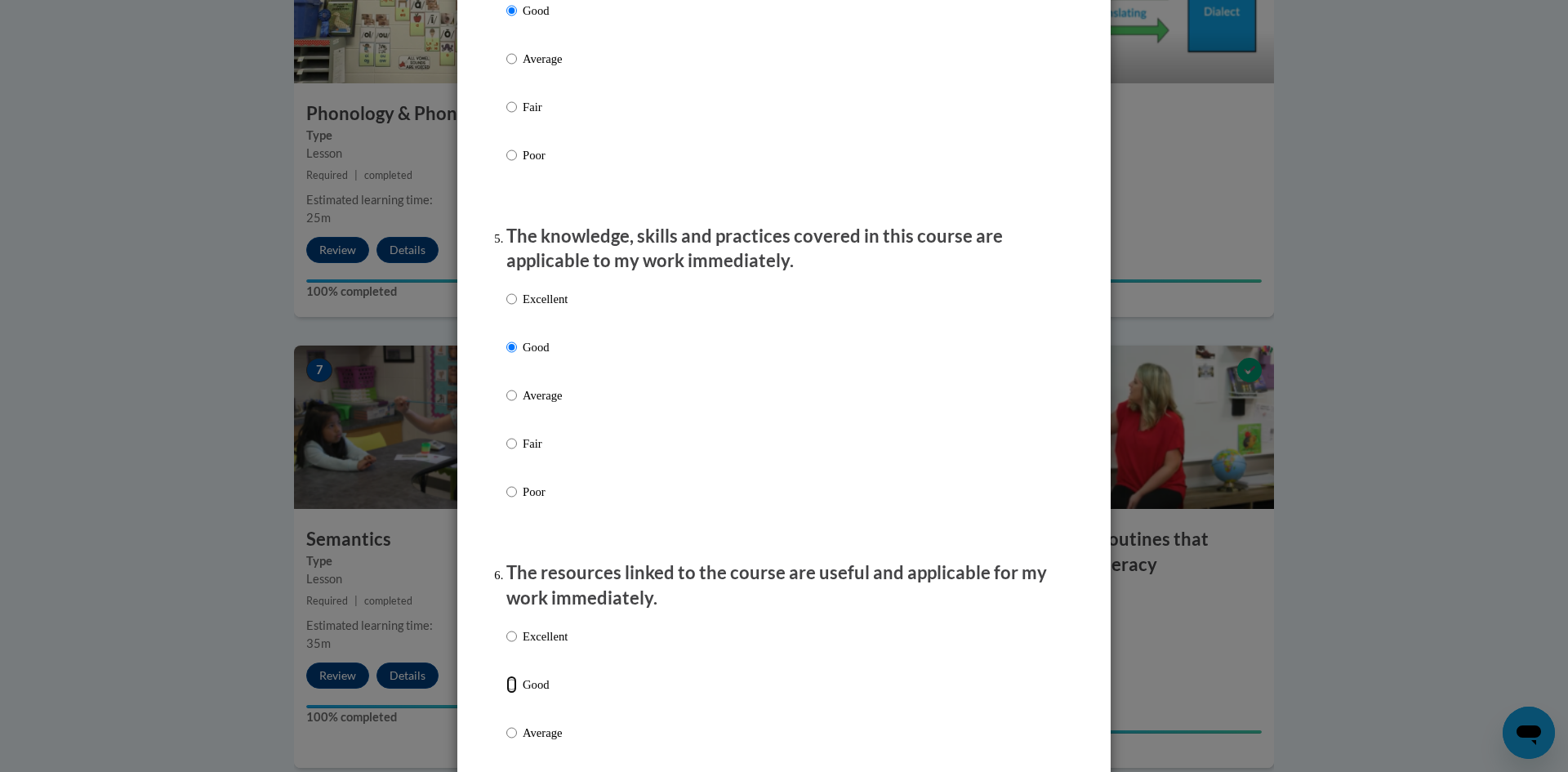
radio input "true"
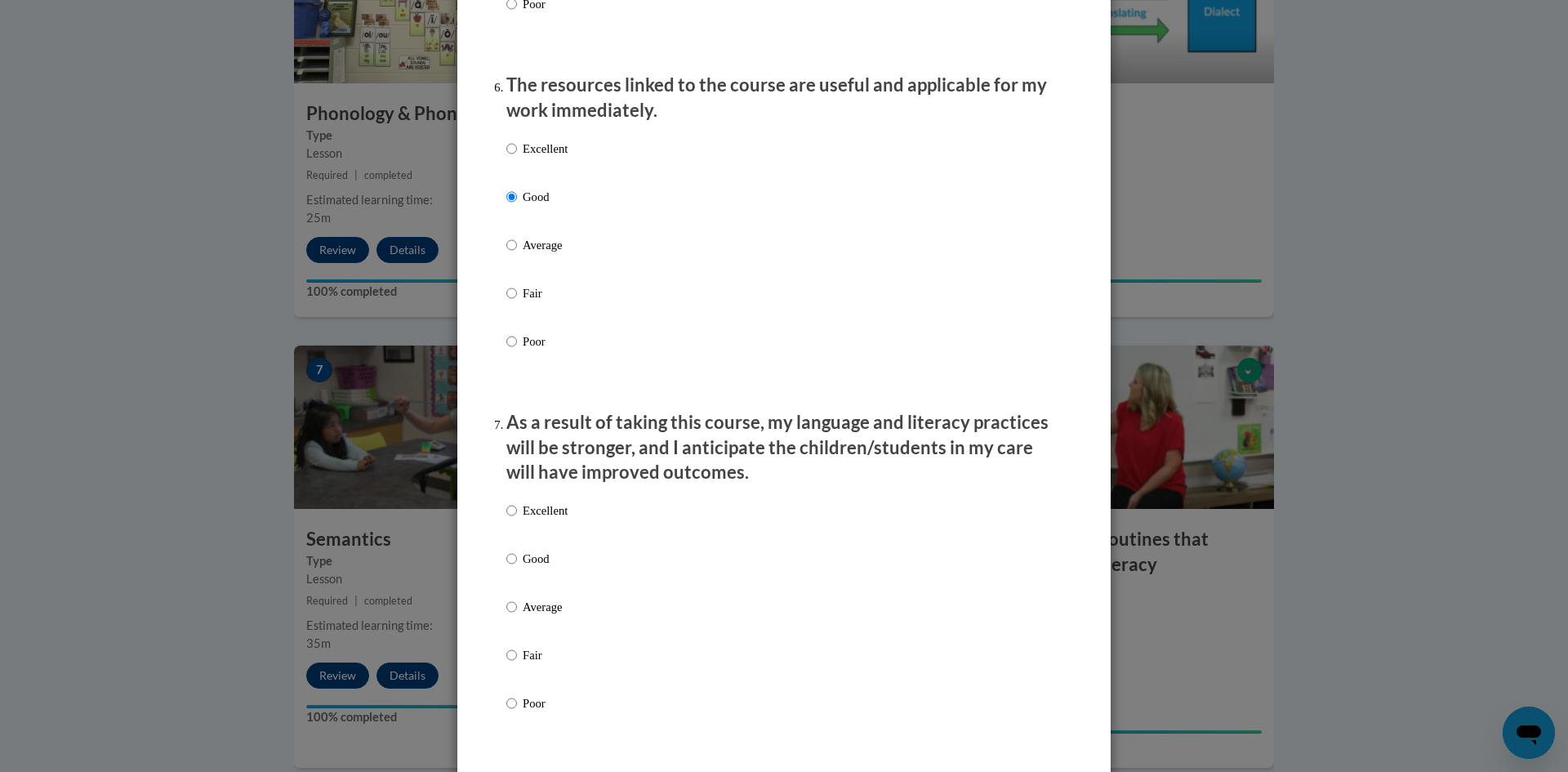
click at [543, 559] on p "Good" at bounding box center [545, 558] width 45 height 18
click at [517, 559] on input "Good" at bounding box center [511, 558] width 11 height 18
radio input "true"
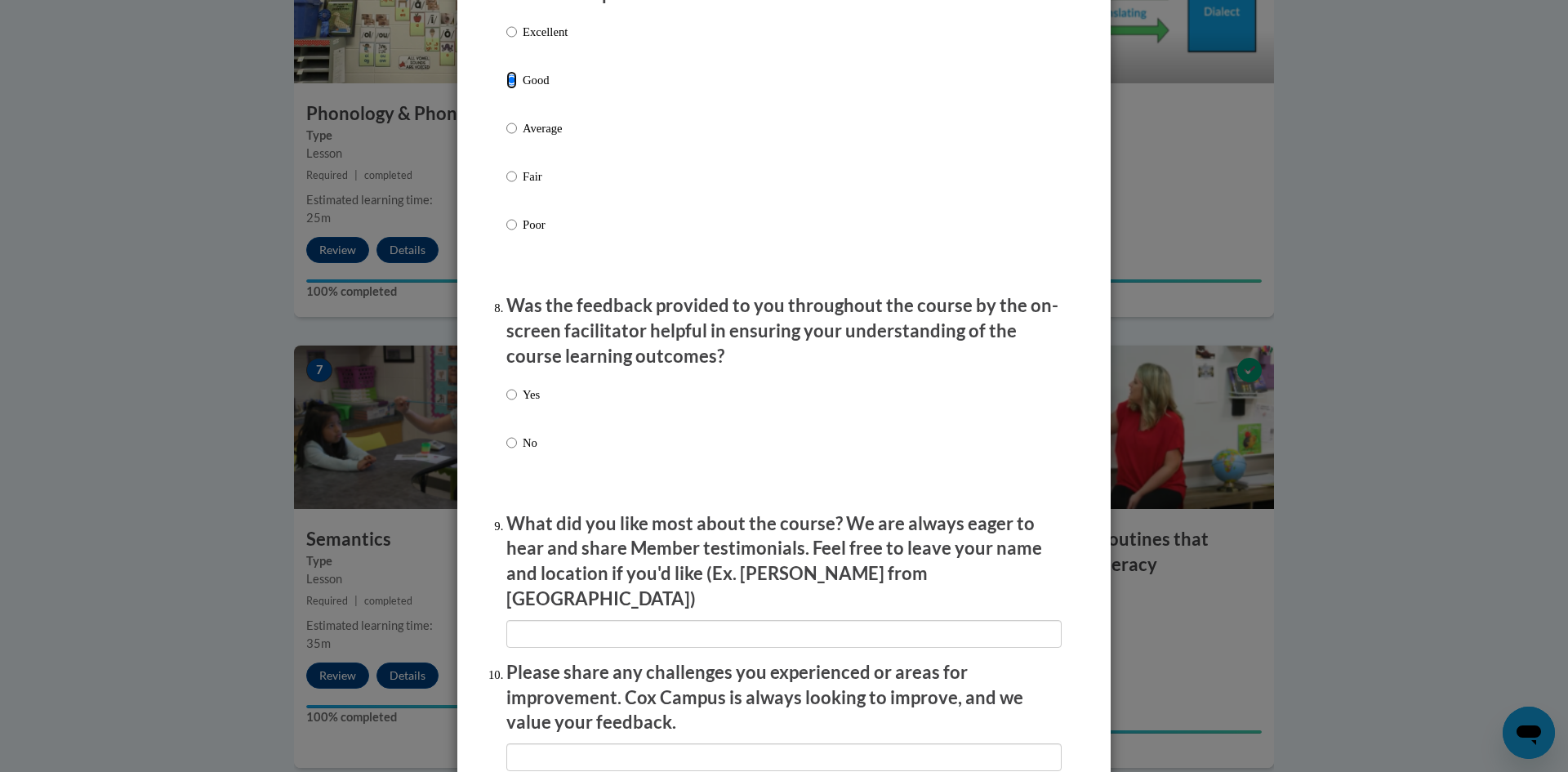
scroll to position [2278, 0]
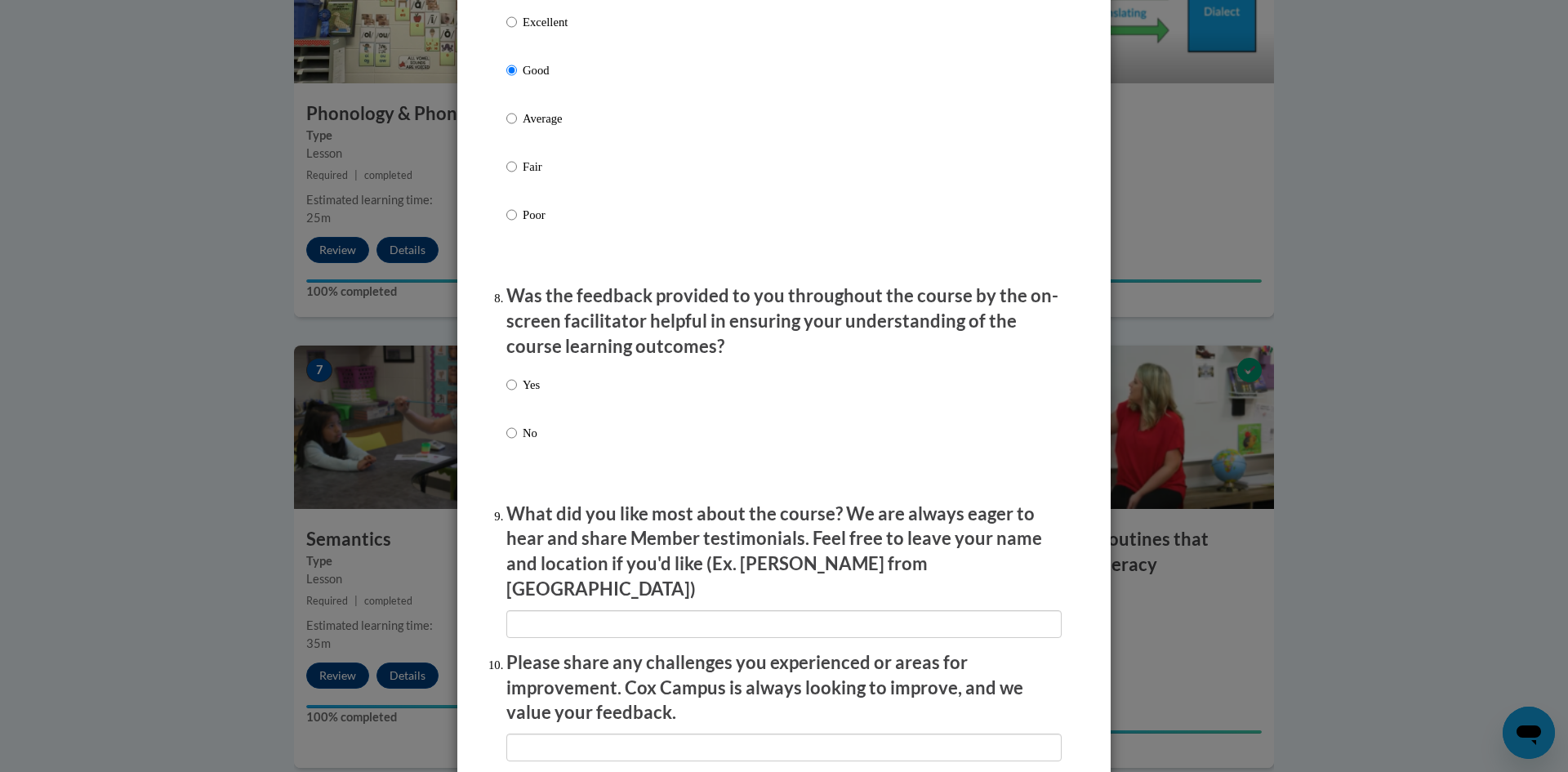
click at [526, 377] on p "Yes" at bounding box center [531, 384] width 17 height 18
click at [517, 377] on input "Yes" at bounding box center [511, 384] width 11 height 18
radio input "true"
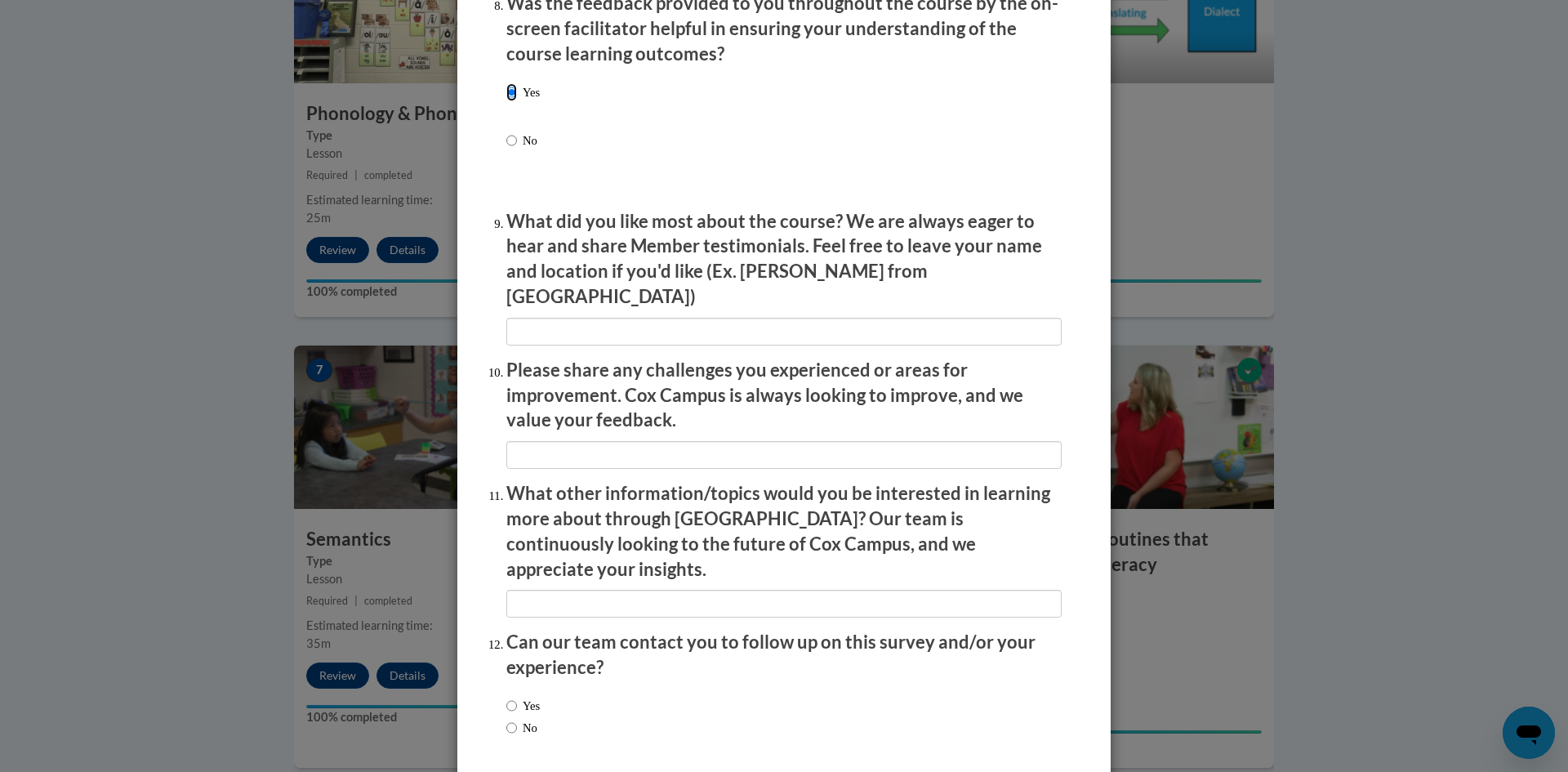
scroll to position [2612, 0]
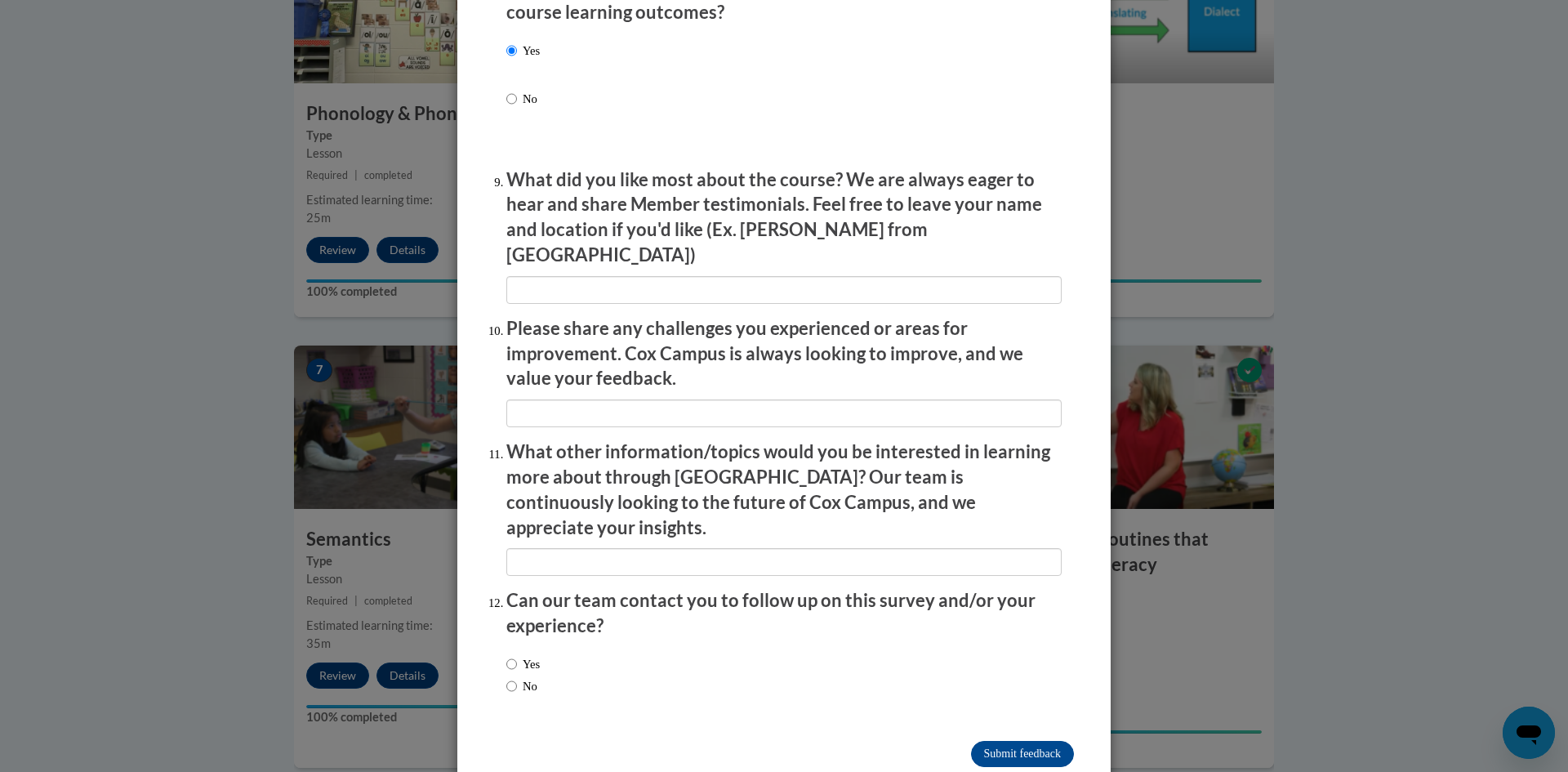
click at [520, 677] on label "No" at bounding box center [522, 686] width 31 height 18
click at [517, 677] on input "No" at bounding box center [511, 686] width 11 height 18
radio input "true"
click at [1039, 740] on input "Submit feedback" at bounding box center [1022, 753] width 103 height 26
